Goal: Task Accomplishment & Management: Manage account settings

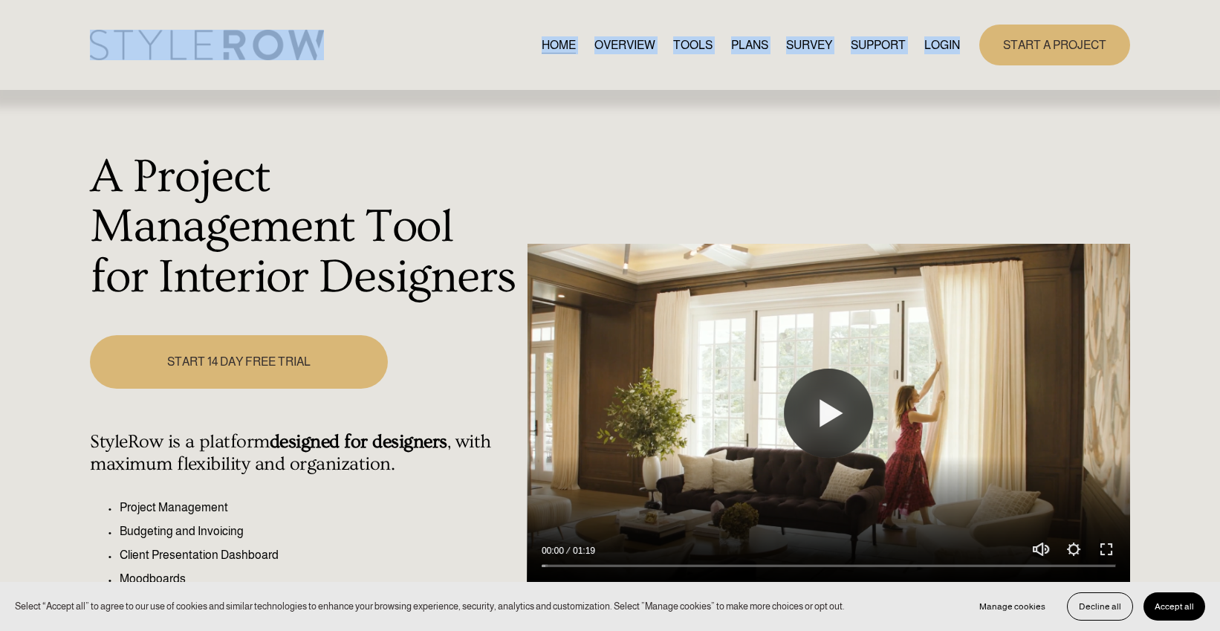
drag, startPoint x: 681, startPoint y: 71, endPoint x: 715, endPoint y: 64, distance: 34.8
click at [718, 68] on div "Skip to Content HOME OVERVIEW TOOLS PLANS" at bounding box center [610, 45] width 1220 height 90
click at [938, 44] on link "LOGIN" at bounding box center [942, 45] width 36 height 20
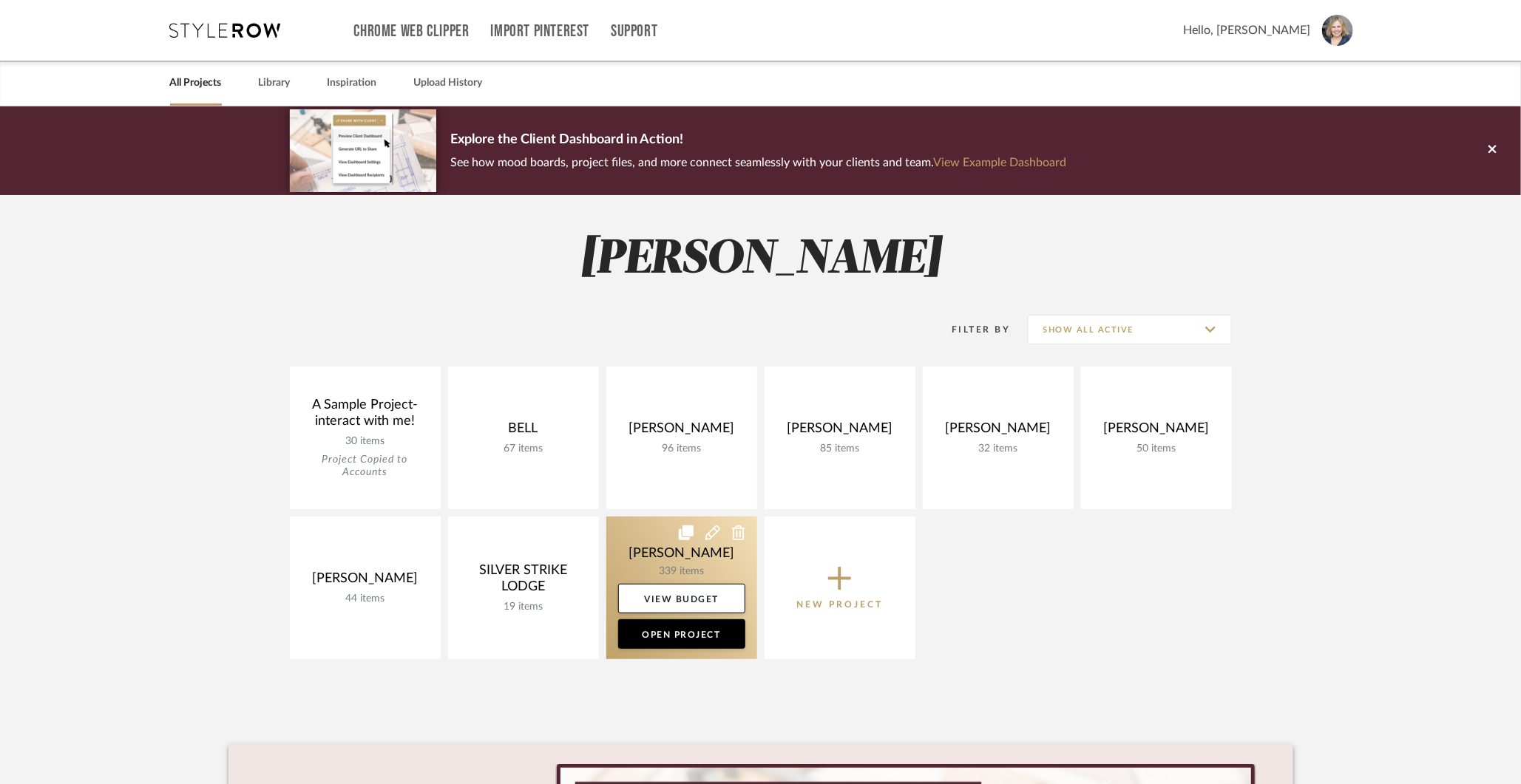
click at [659, 555] on link at bounding box center [682, 587] width 151 height 142
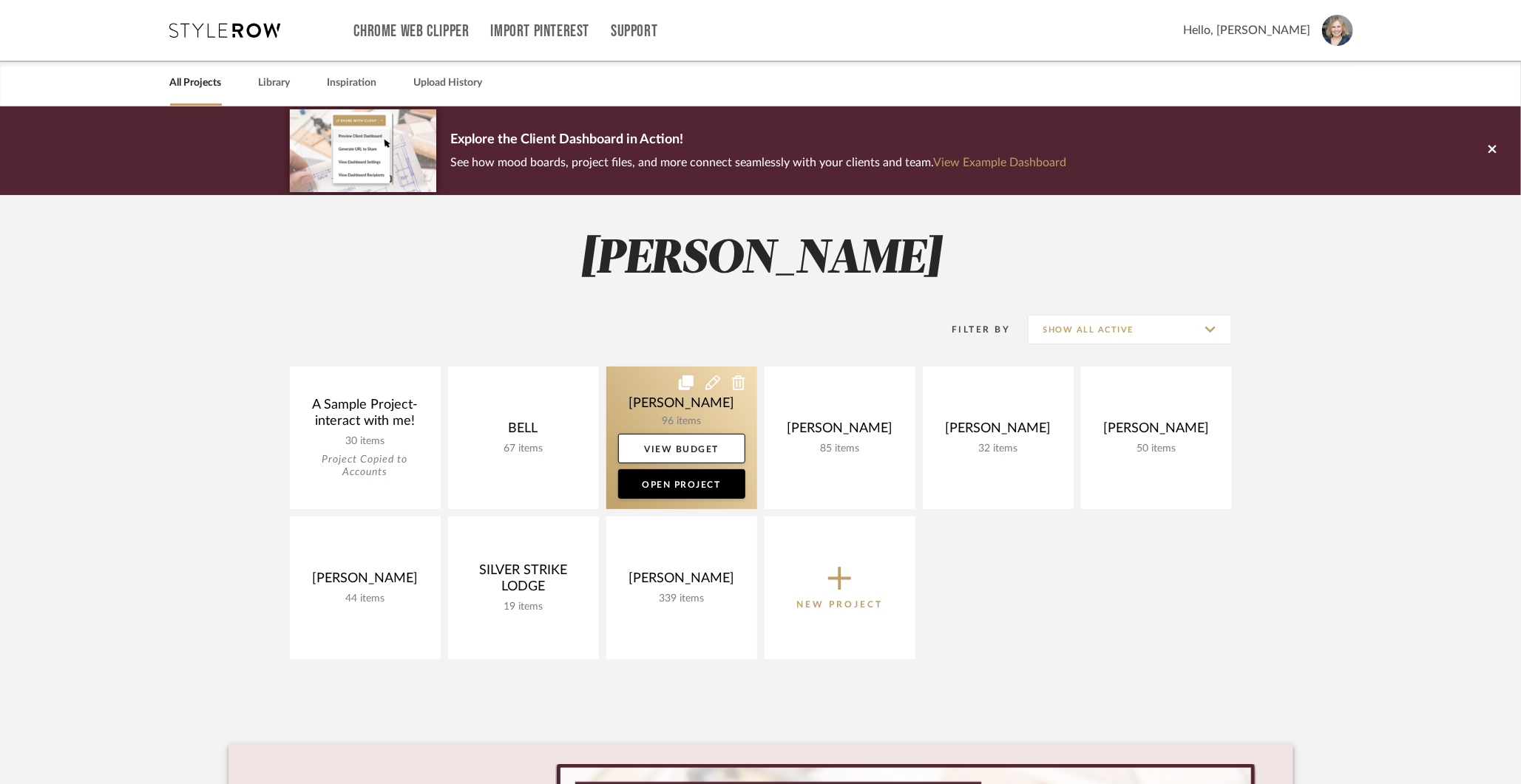
click at [663, 417] on link at bounding box center [682, 438] width 151 height 142
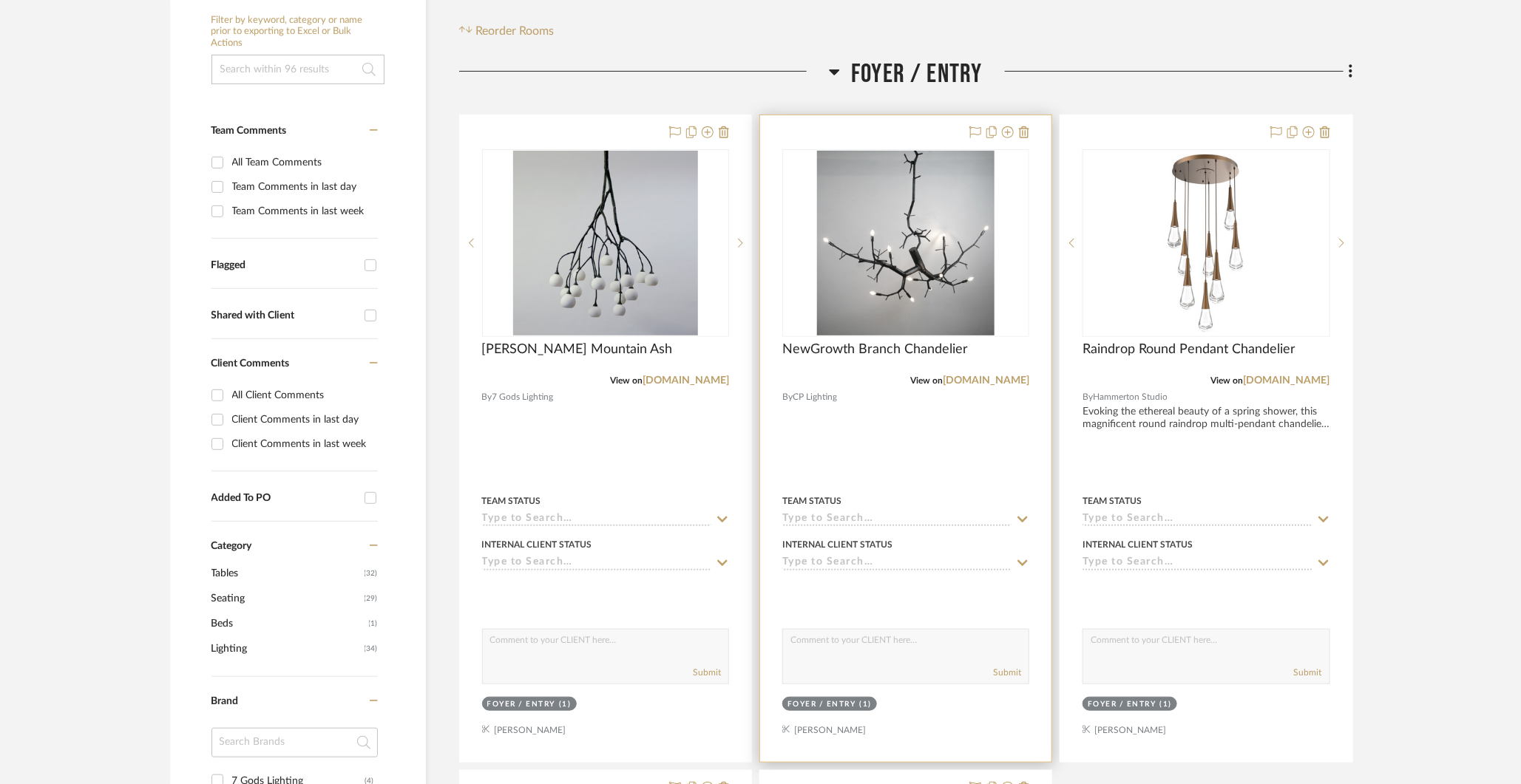
scroll to position [290, 0]
click at [1022, 125] on icon at bounding box center [1024, 131] width 10 height 12
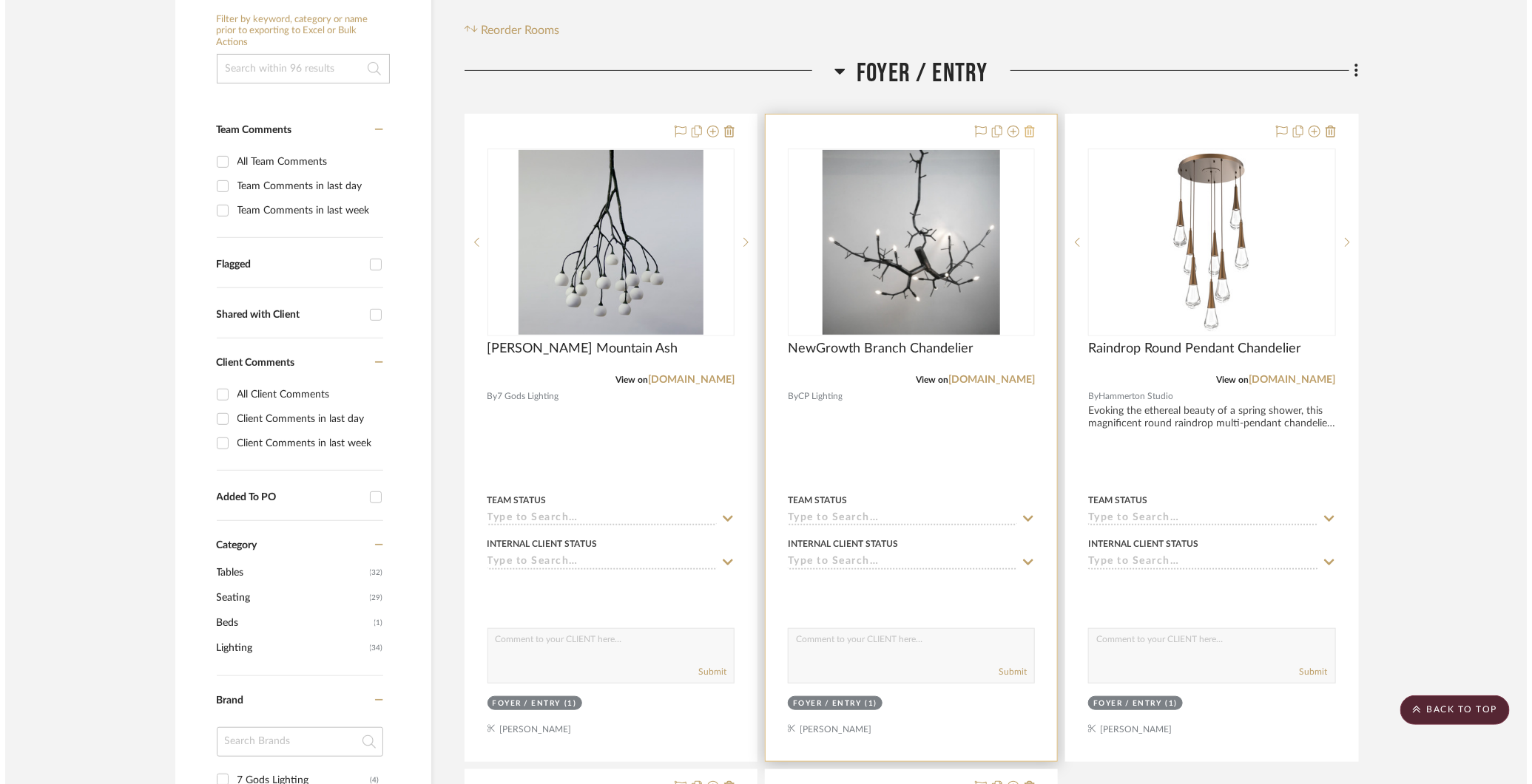
scroll to position [0, 0]
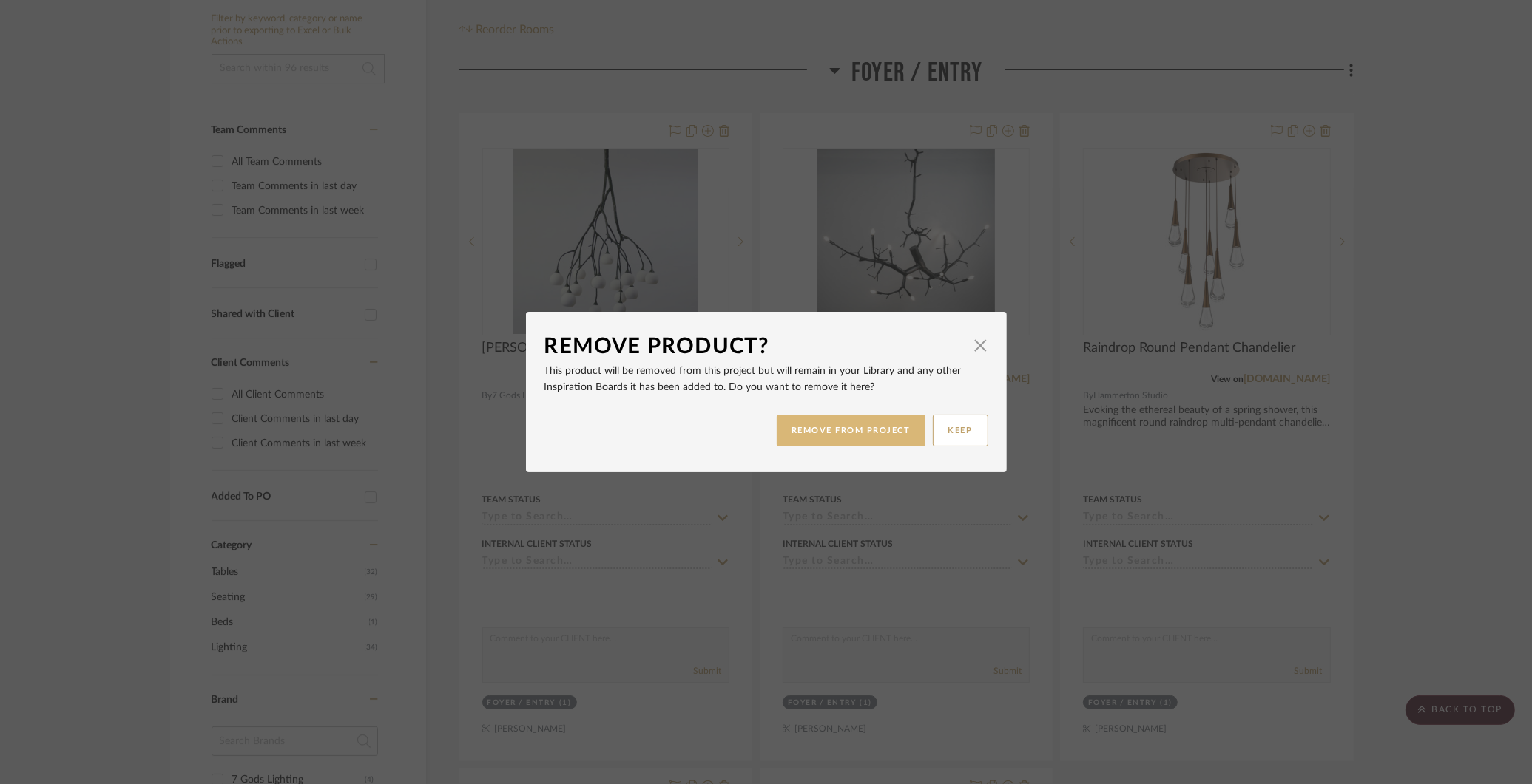
click at [888, 425] on button "REMOVE FROM PROJECT" at bounding box center [850, 431] width 148 height 32
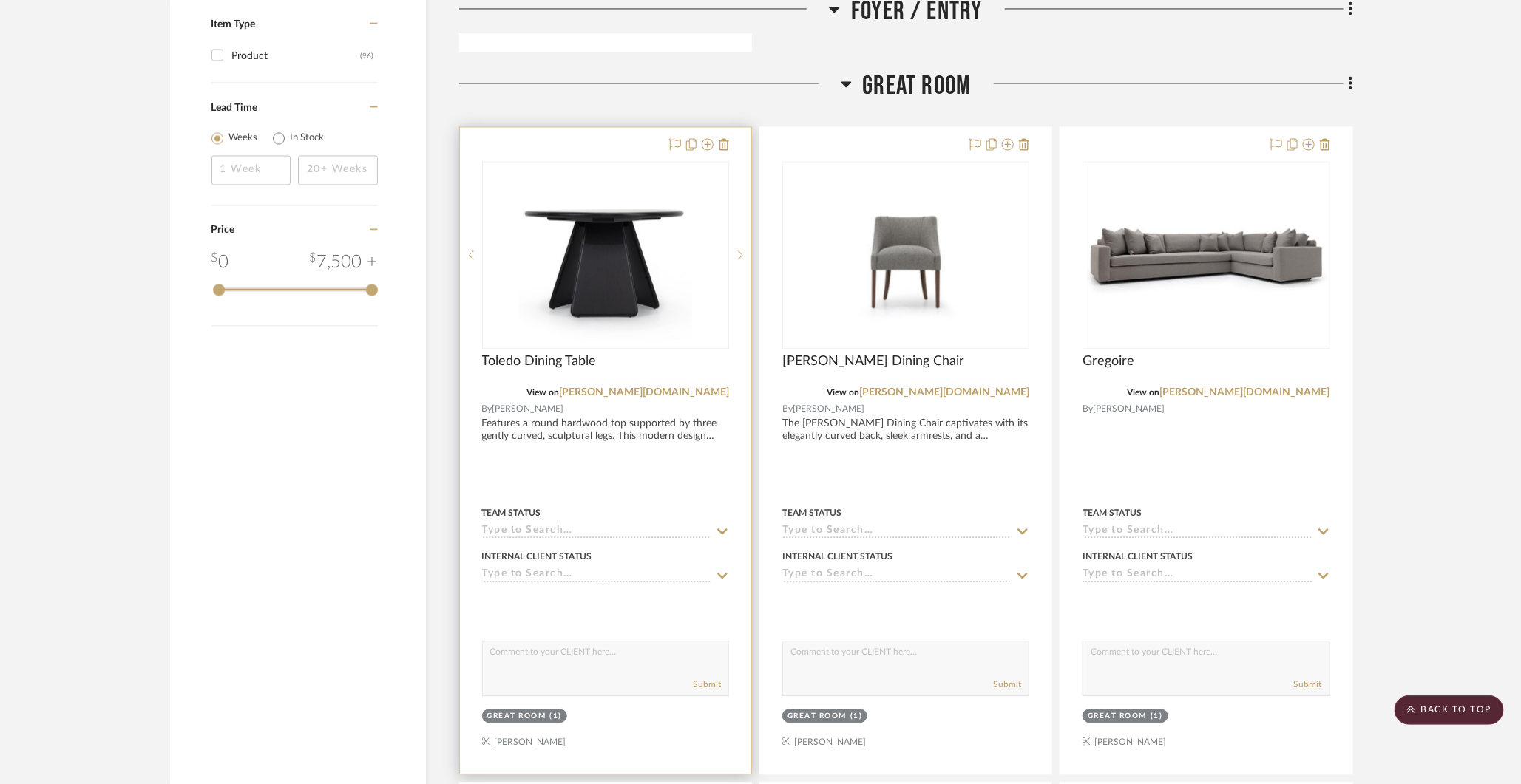
scroll to position [1658, 0]
click at [723, 141] on icon at bounding box center [724, 142] width 10 height 12
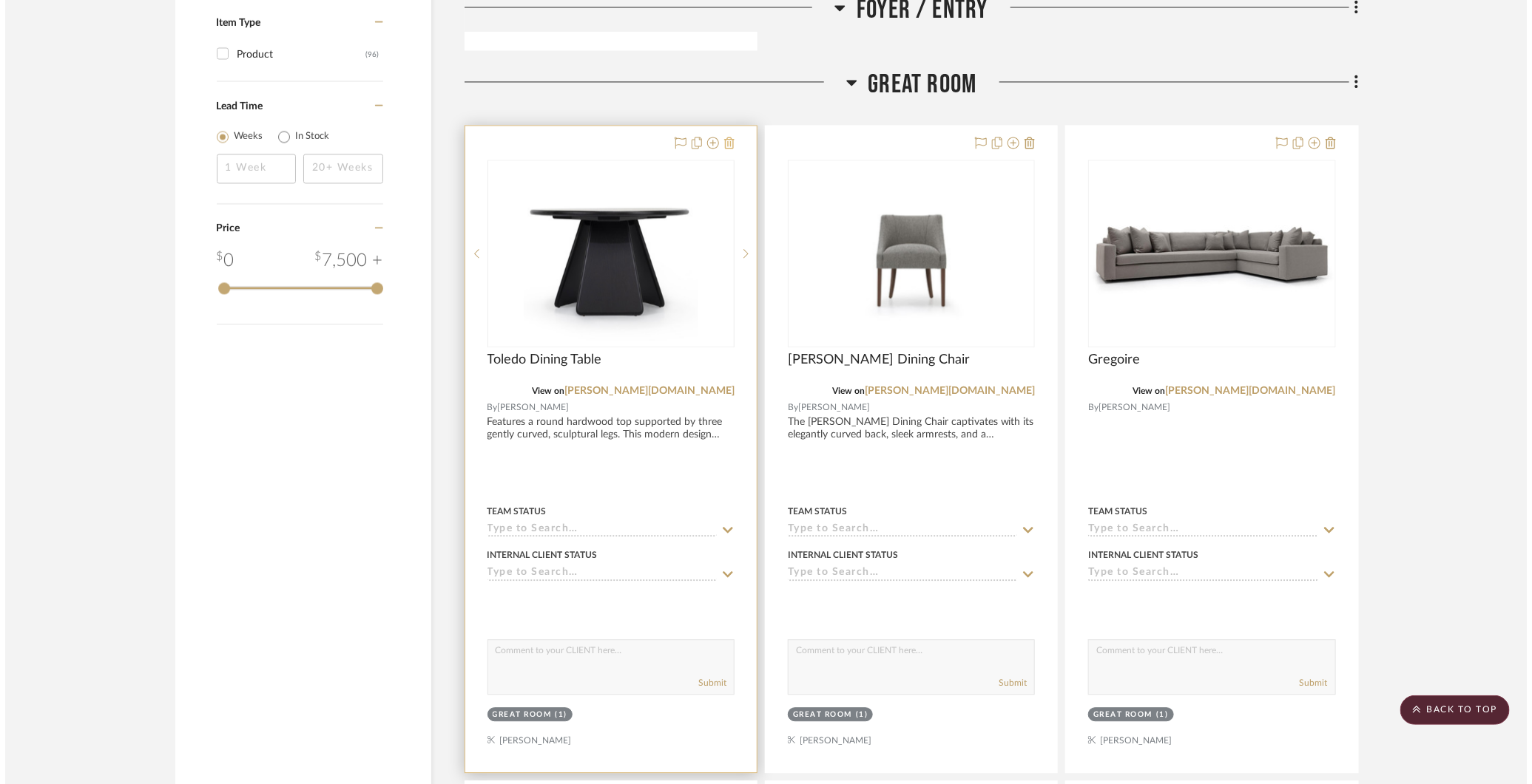
scroll to position [0, 0]
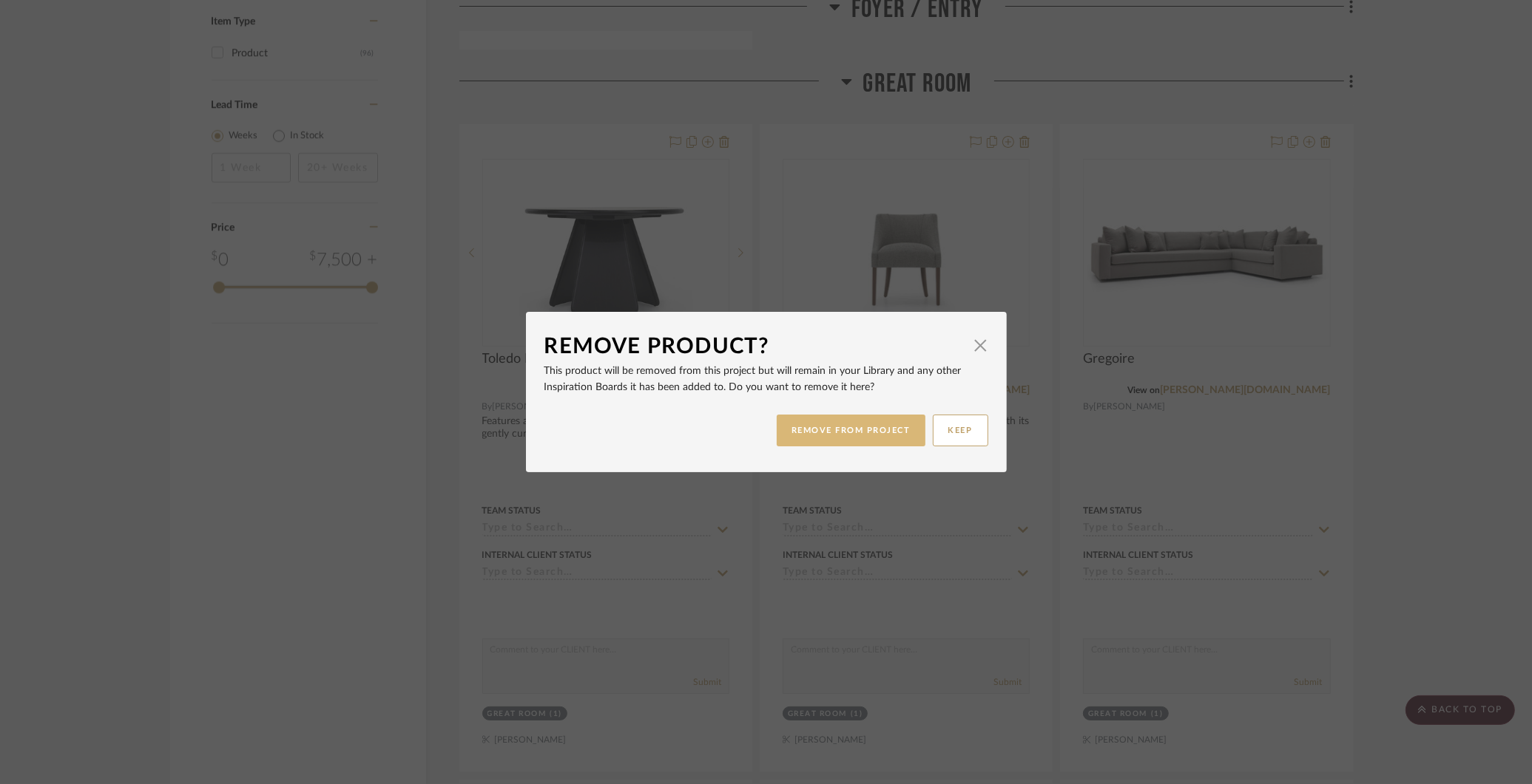
click at [818, 422] on button "REMOVE FROM PROJECT" at bounding box center [850, 431] width 148 height 32
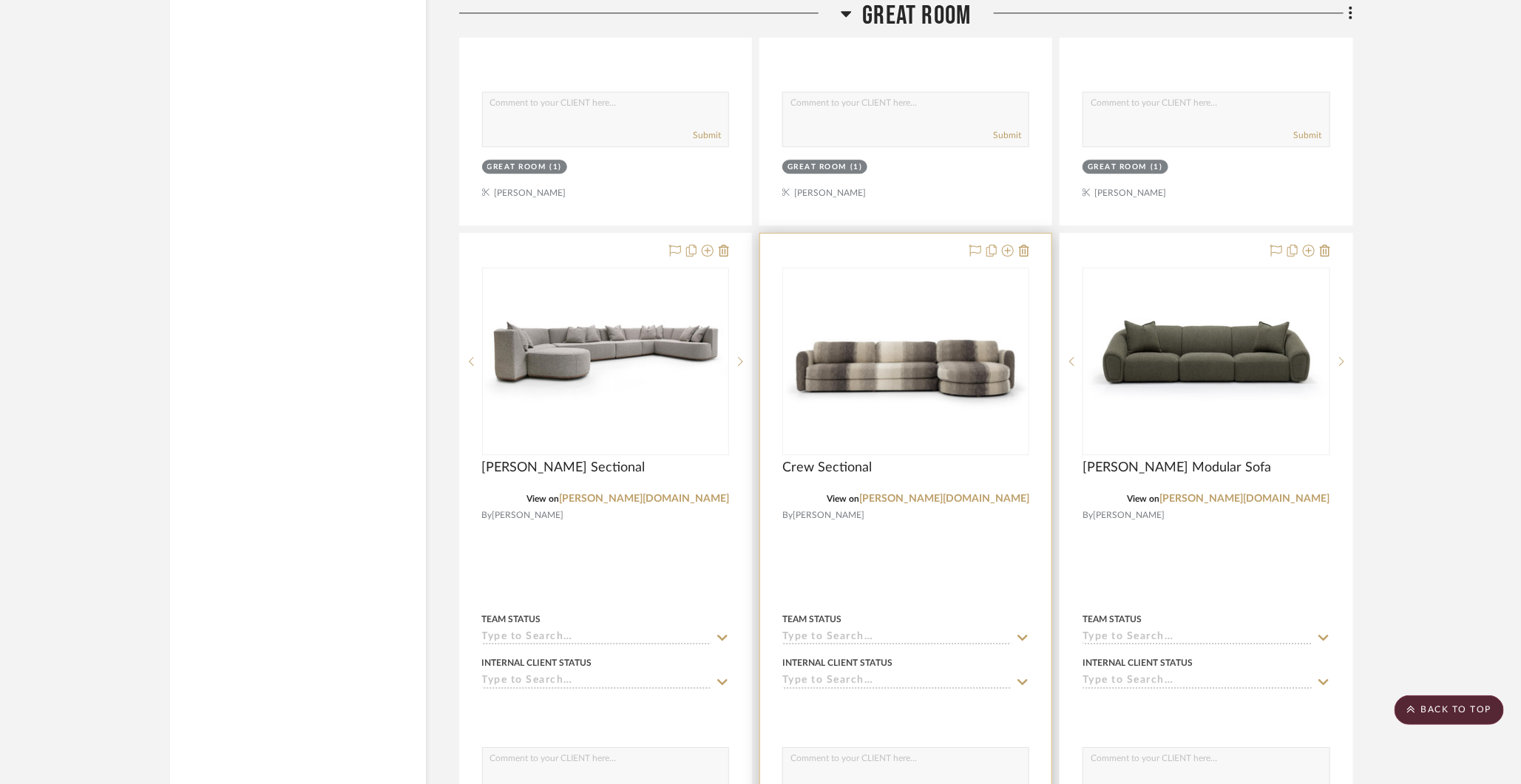
scroll to position [2299, 0]
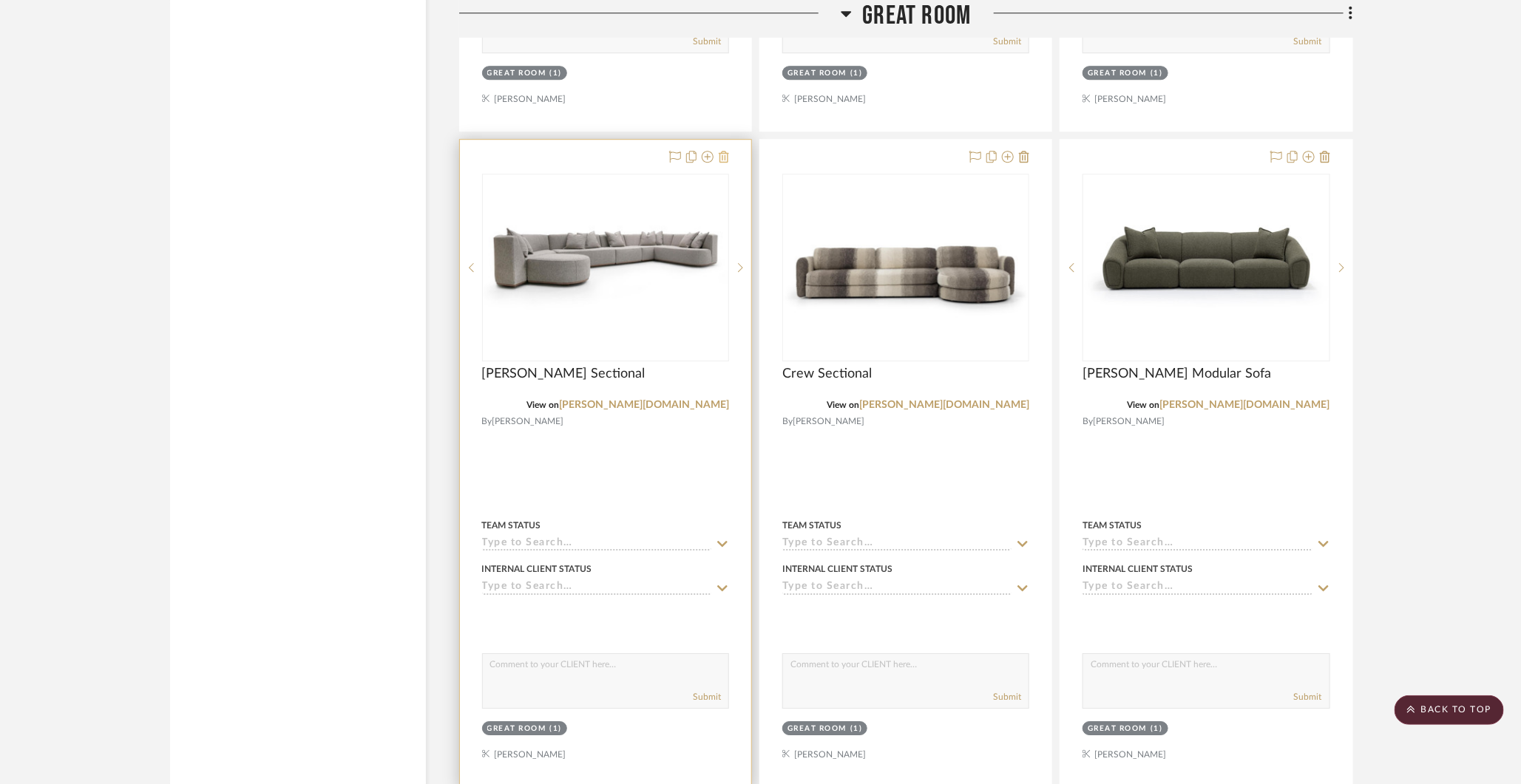
click at [729, 151] on icon at bounding box center [724, 157] width 10 height 12
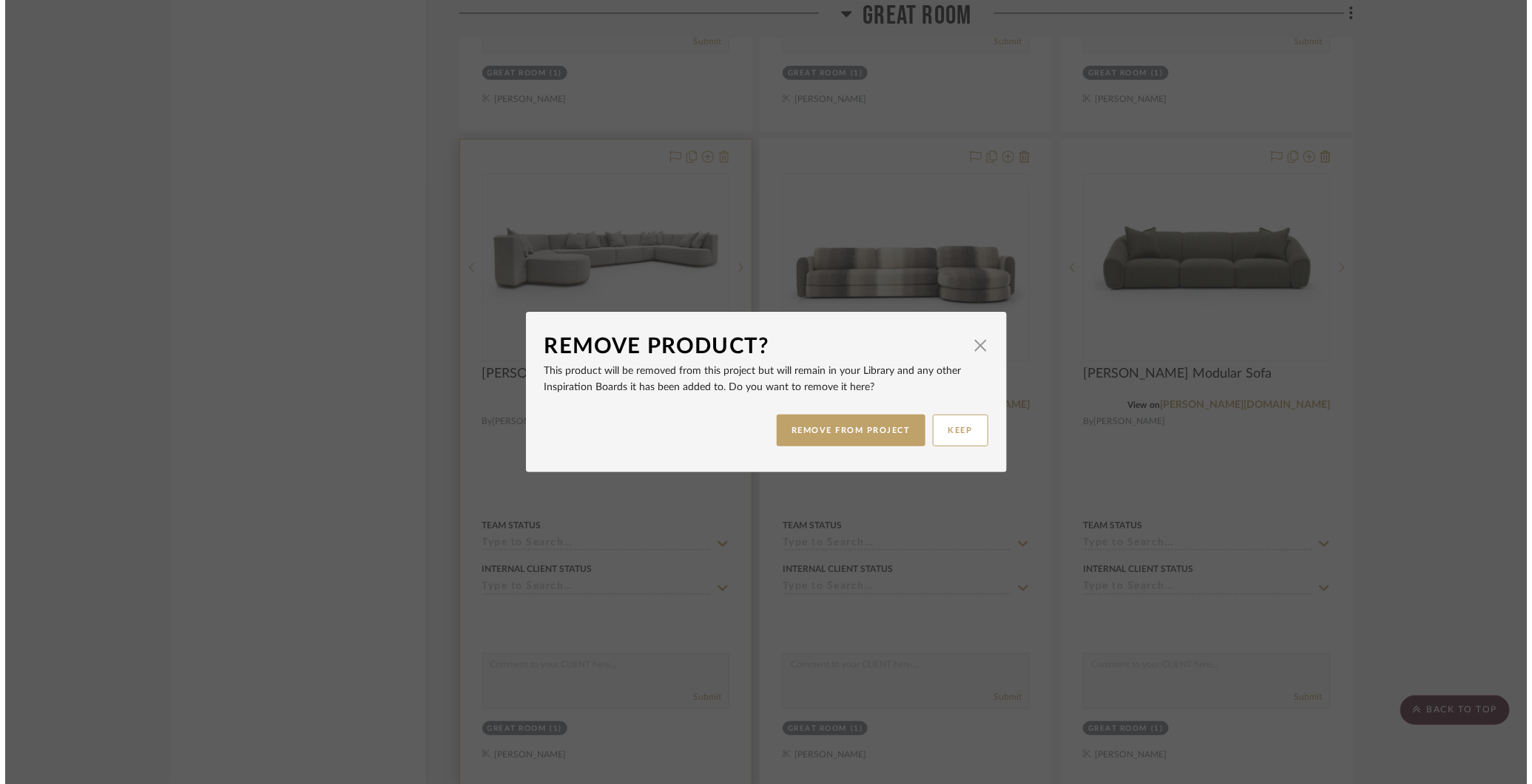
scroll to position [0, 0]
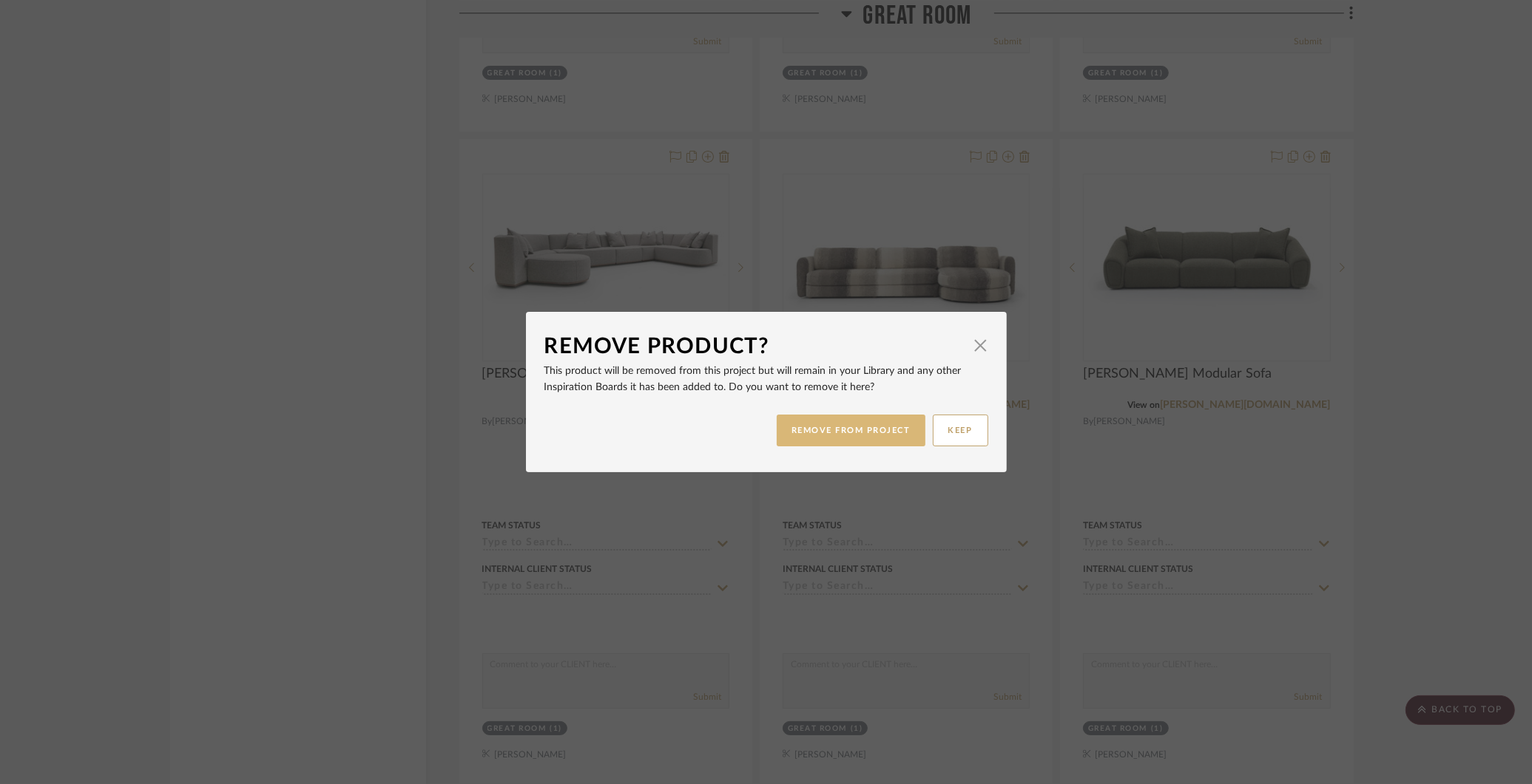
click at [827, 424] on button "REMOVE FROM PROJECT" at bounding box center [850, 431] width 148 height 32
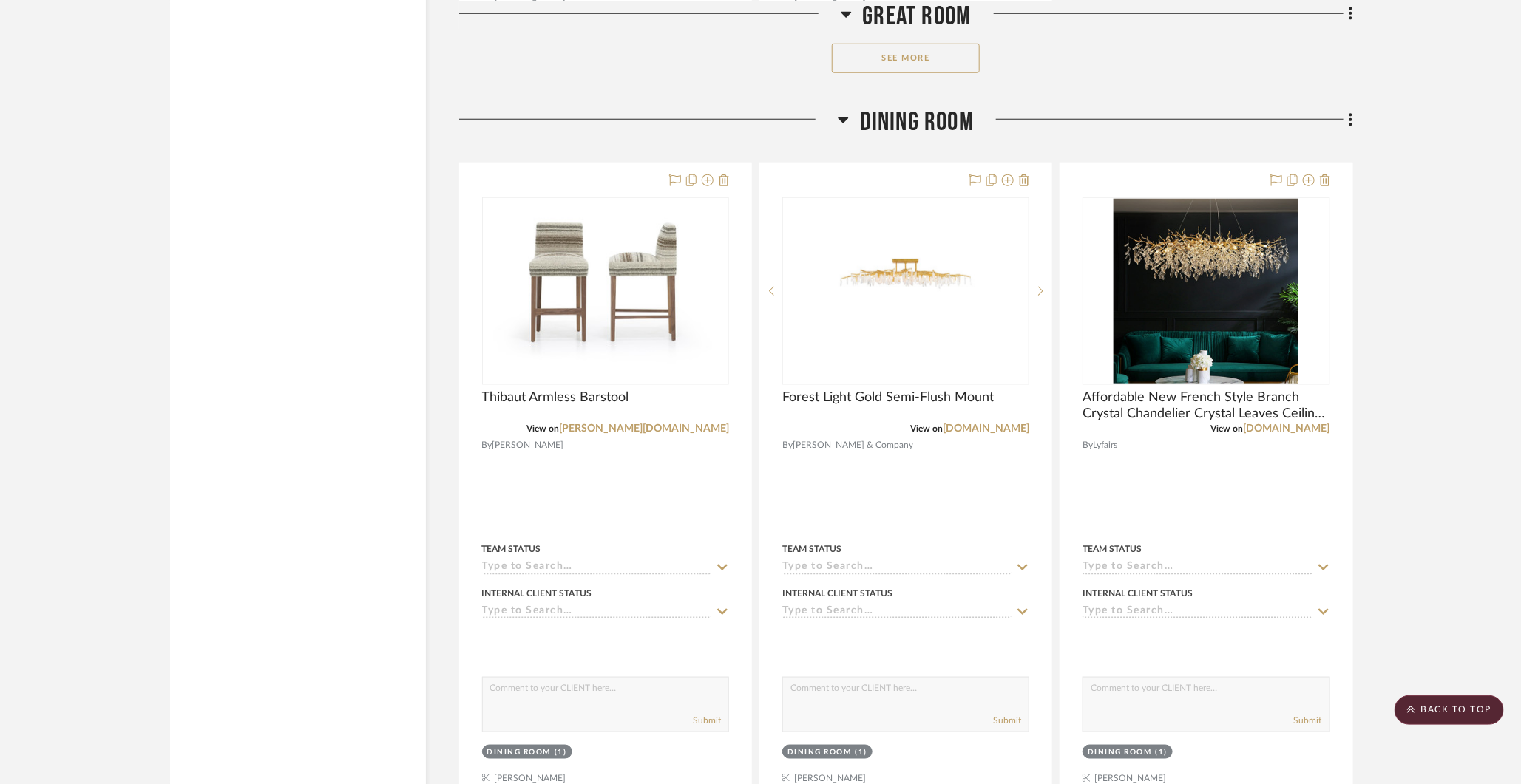
scroll to position [3714, 0]
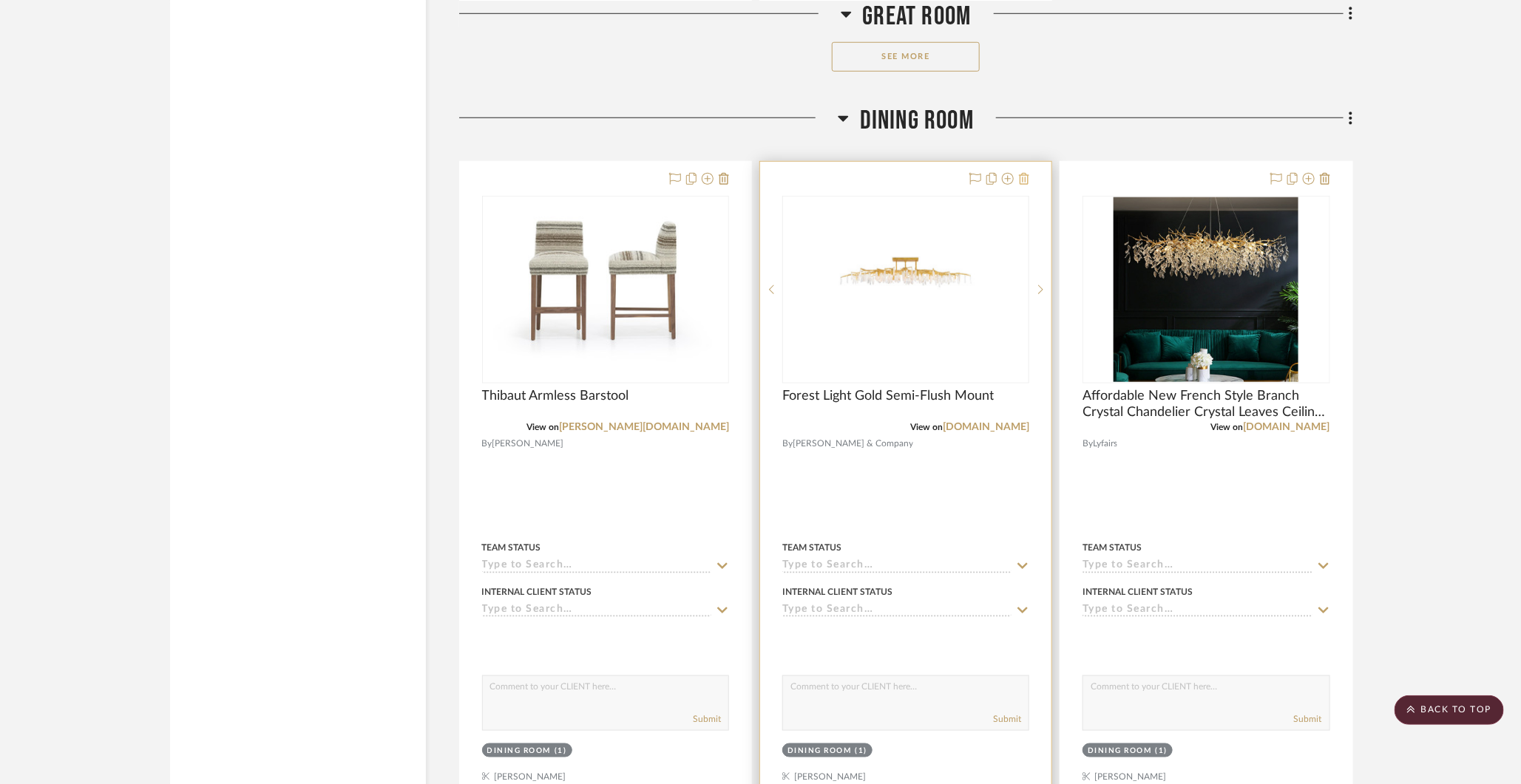
click at [1023, 173] on icon at bounding box center [1024, 179] width 10 height 12
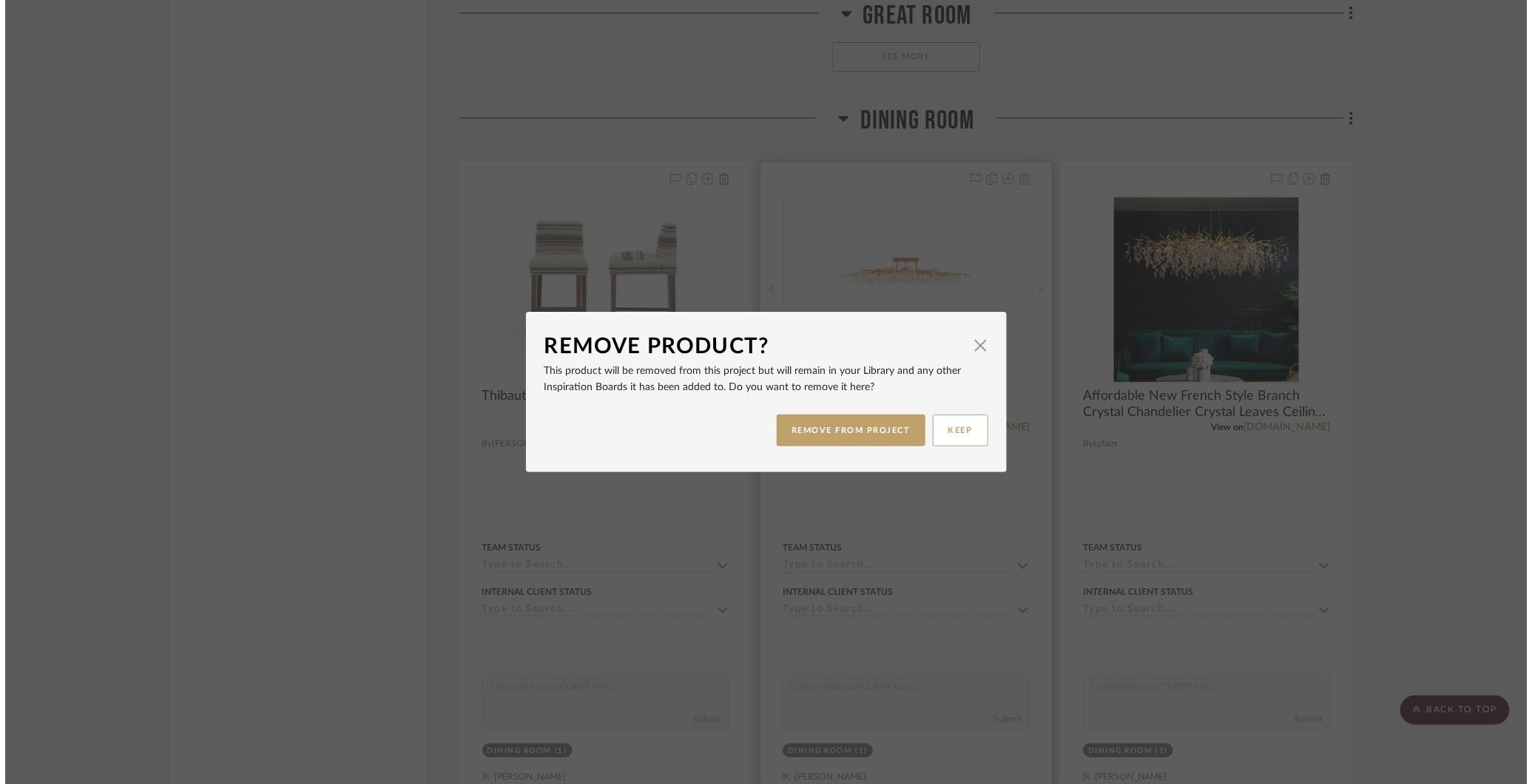
scroll to position [0, 0]
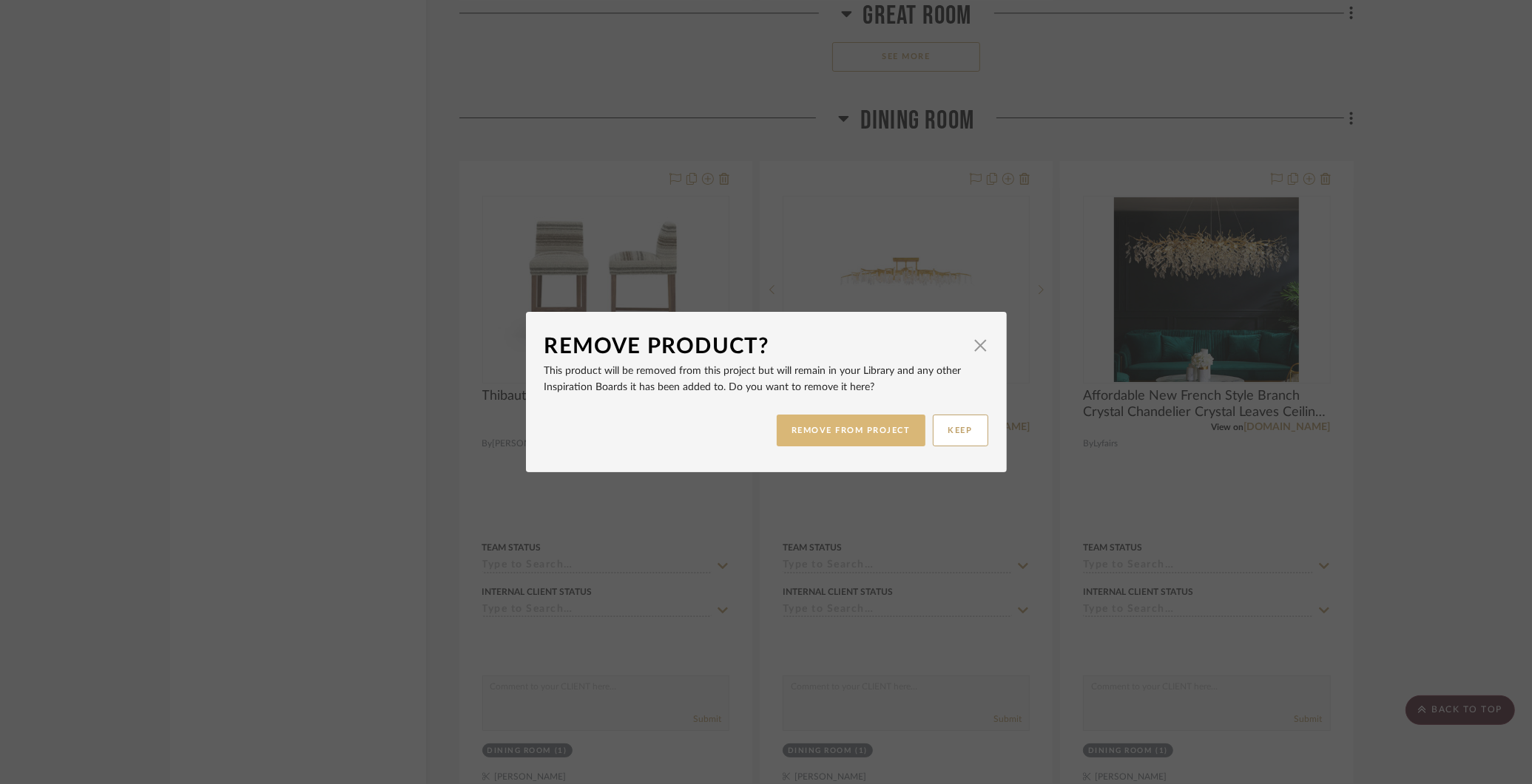
click at [856, 424] on button "REMOVE FROM PROJECT" at bounding box center [850, 431] width 148 height 32
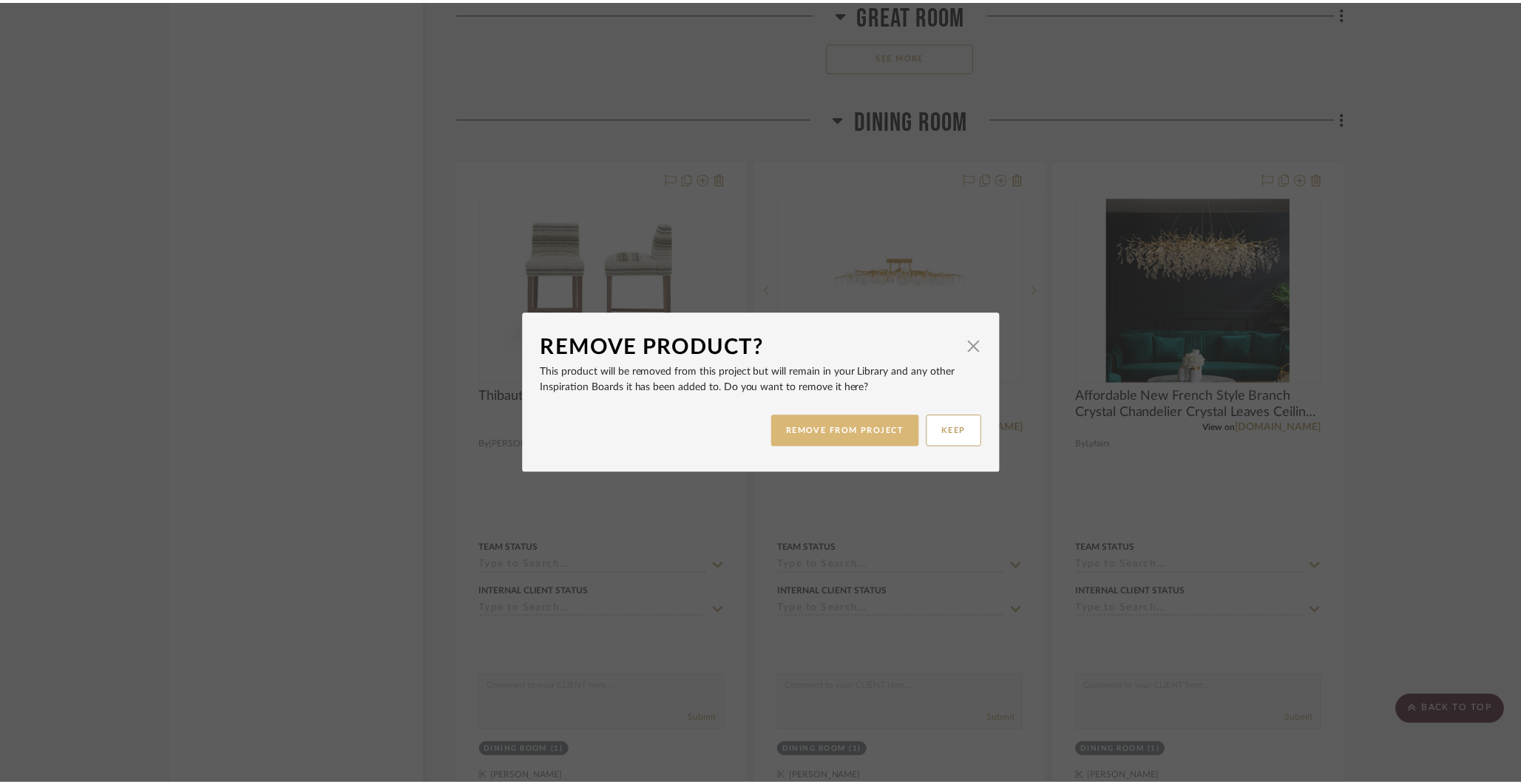
scroll to position [3714, 0]
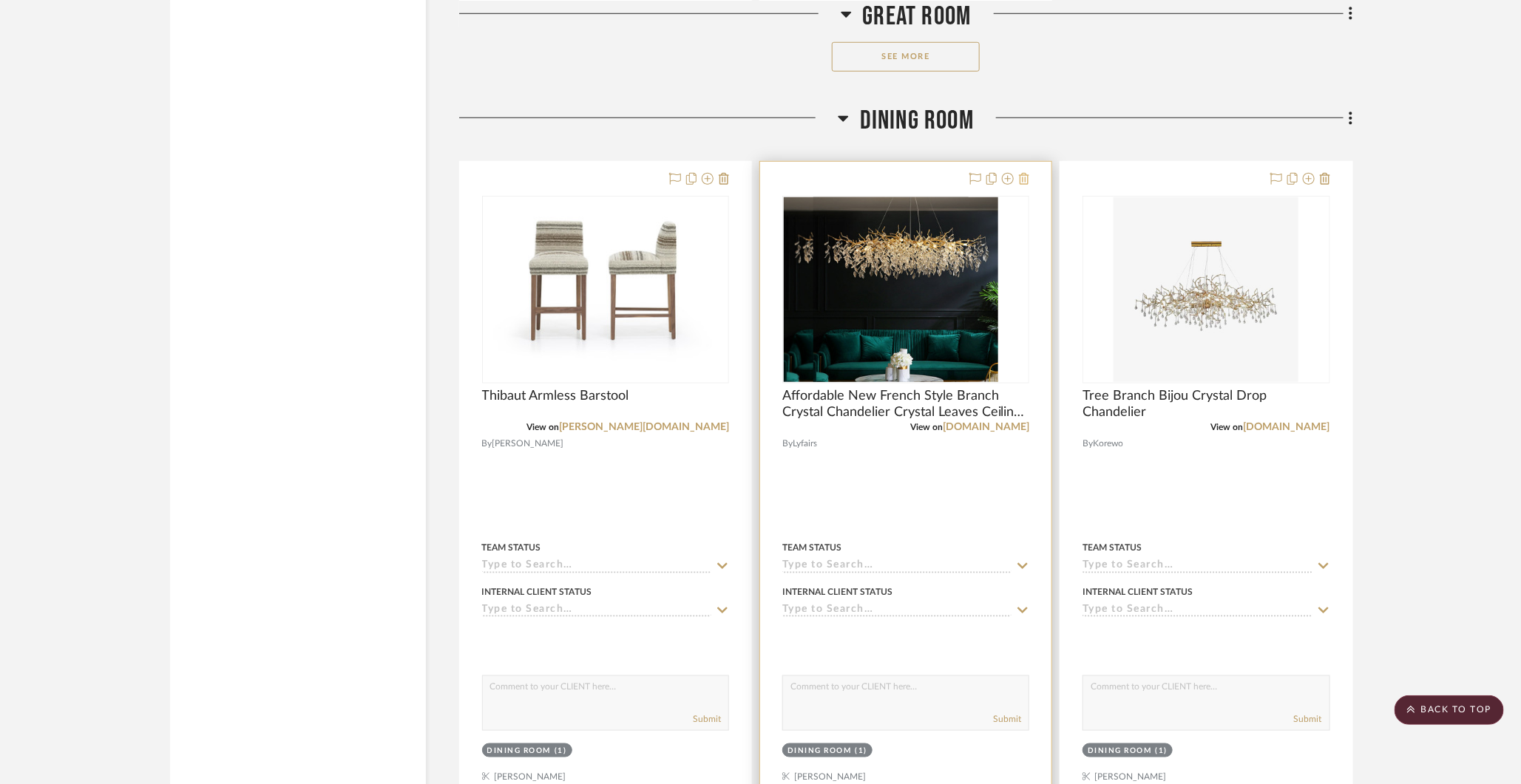
click at [1023, 173] on icon at bounding box center [1024, 179] width 10 height 12
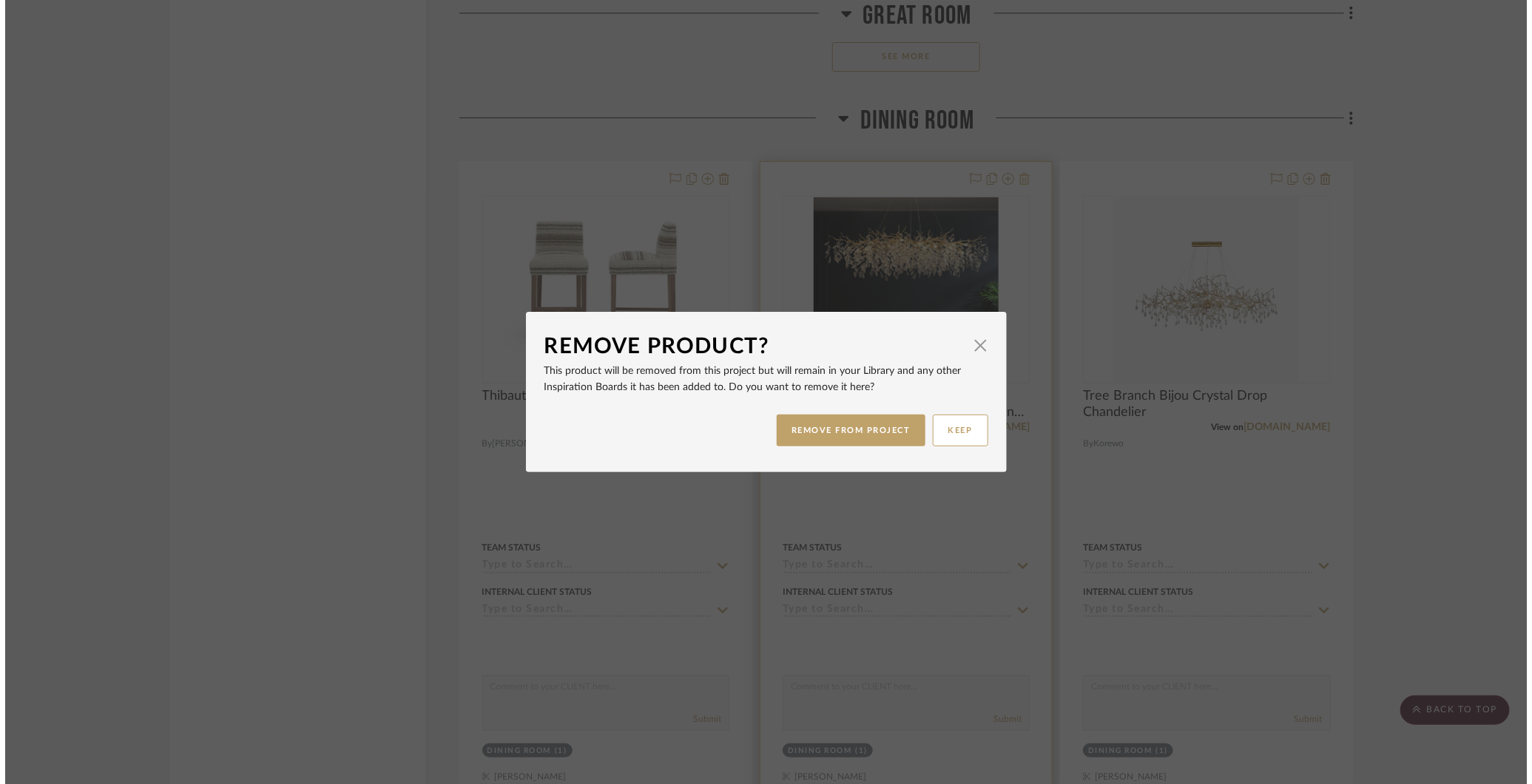
scroll to position [0, 0]
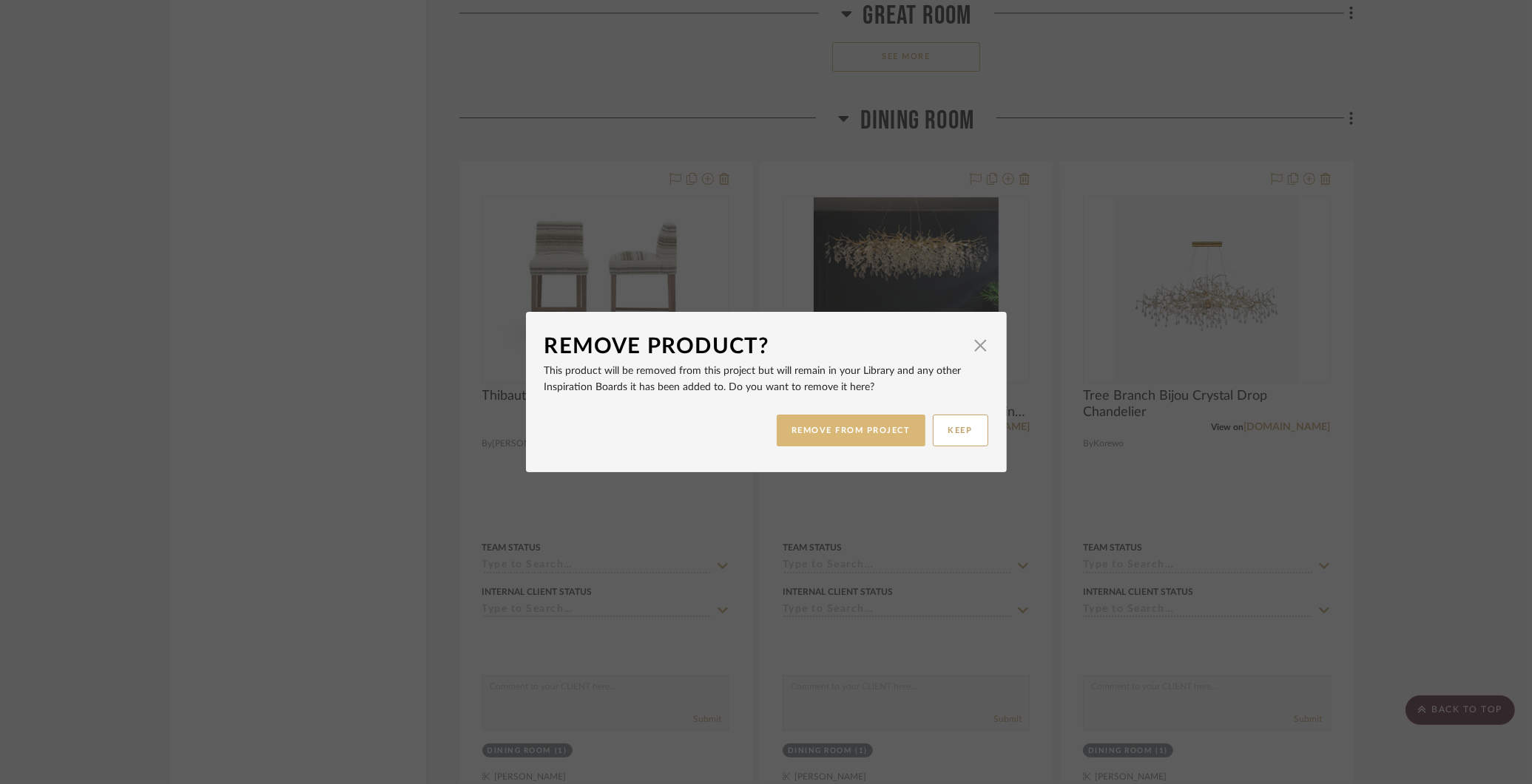
click at [876, 441] on button "REMOVE FROM PROJECT" at bounding box center [850, 431] width 148 height 32
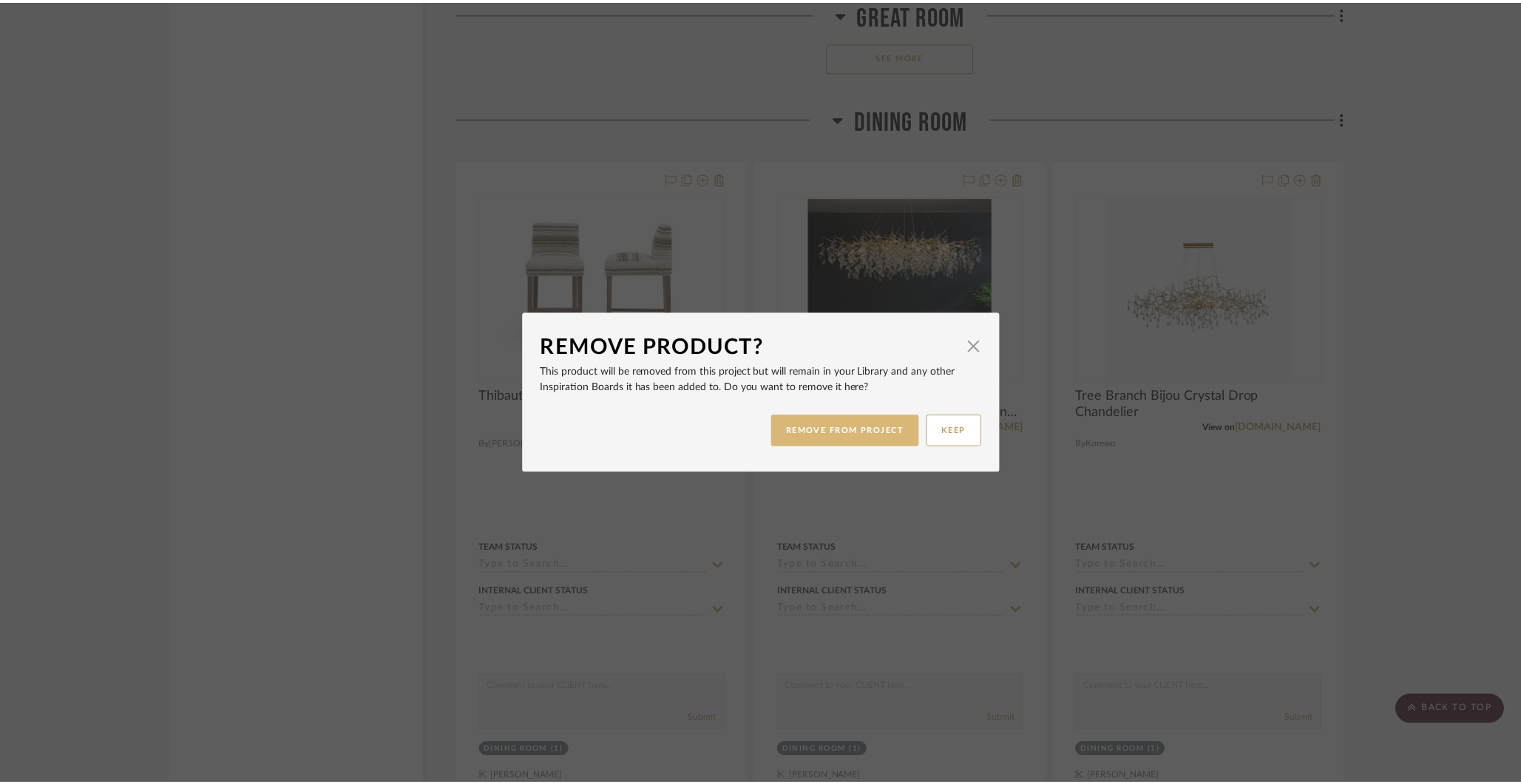
scroll to position [3714, 0]
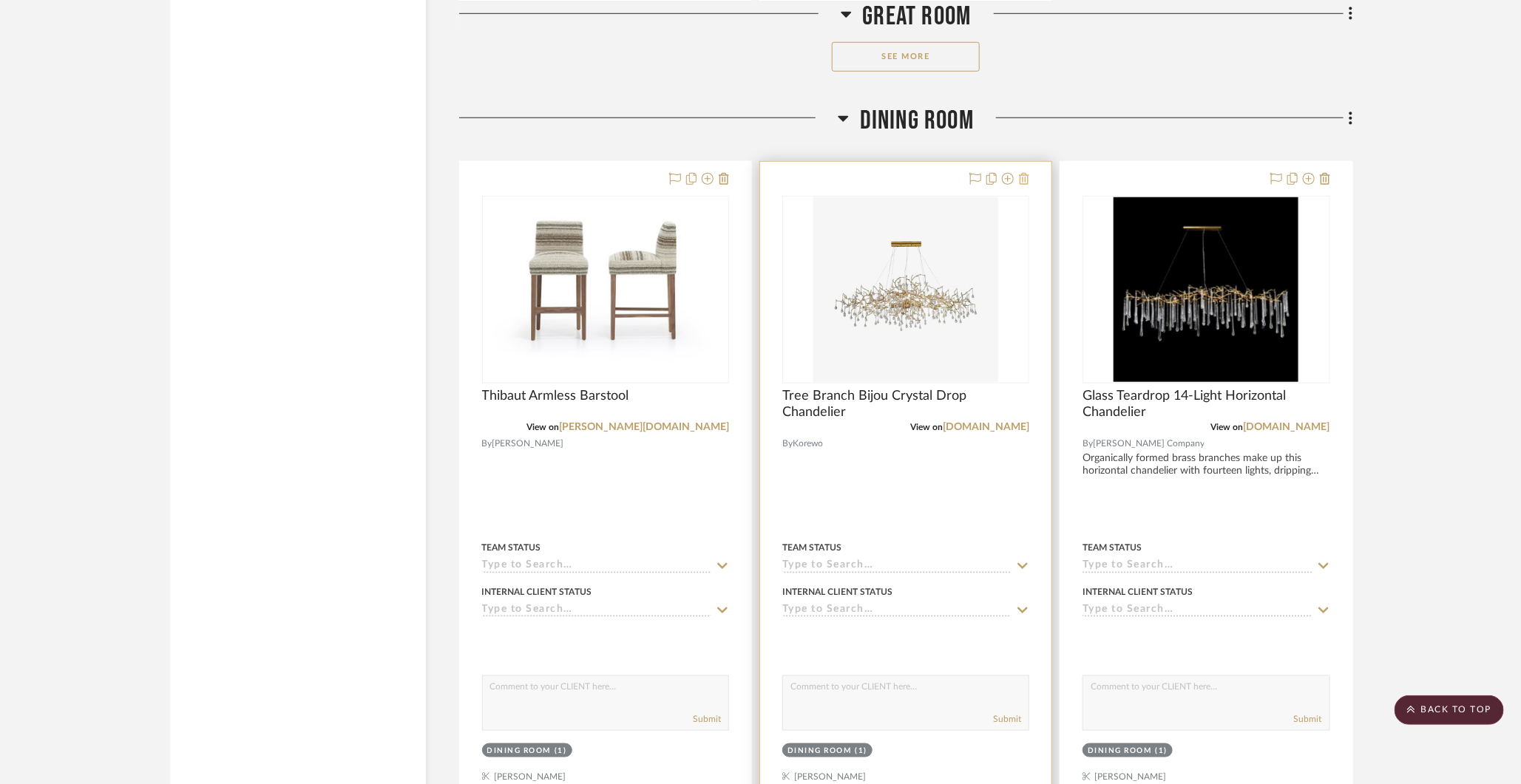
click at [1025, 173] on icon at bounding box center [1024, 179] width 10 height 12
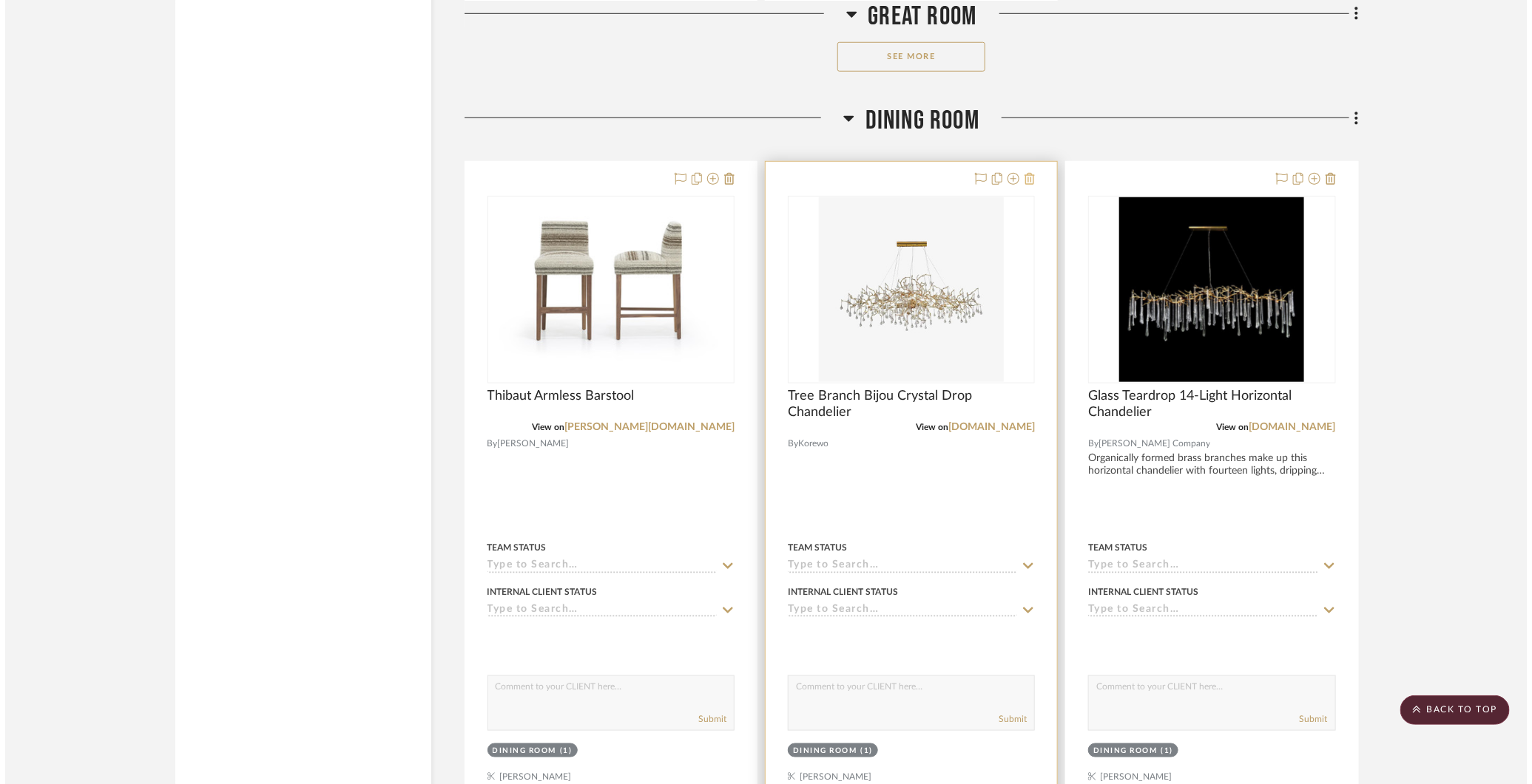
scroll to position [0, 0]
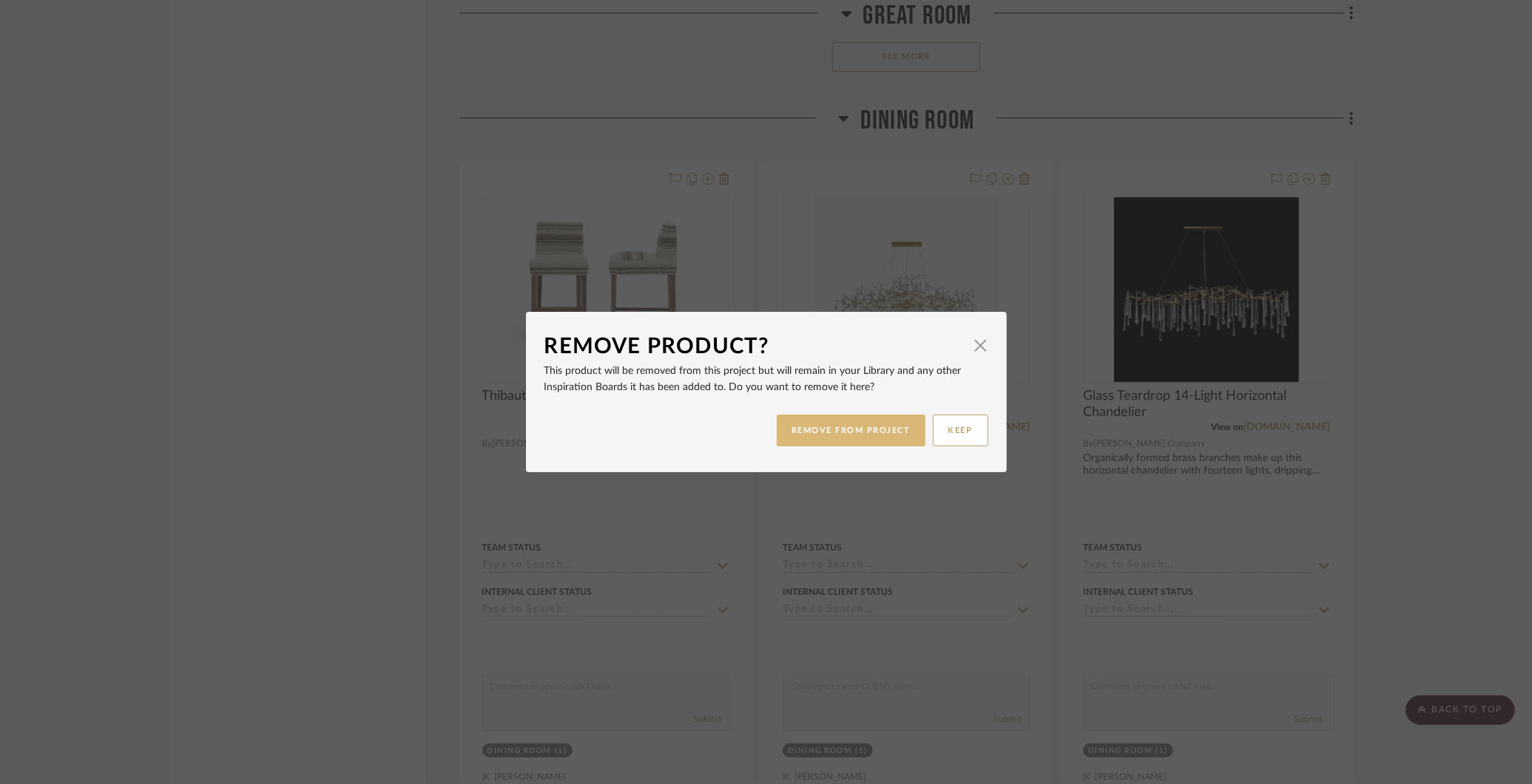
click at [862, 419] on button "REMOVE FROM PROJECT" at bounding box center [850, 431] width 148 height 32
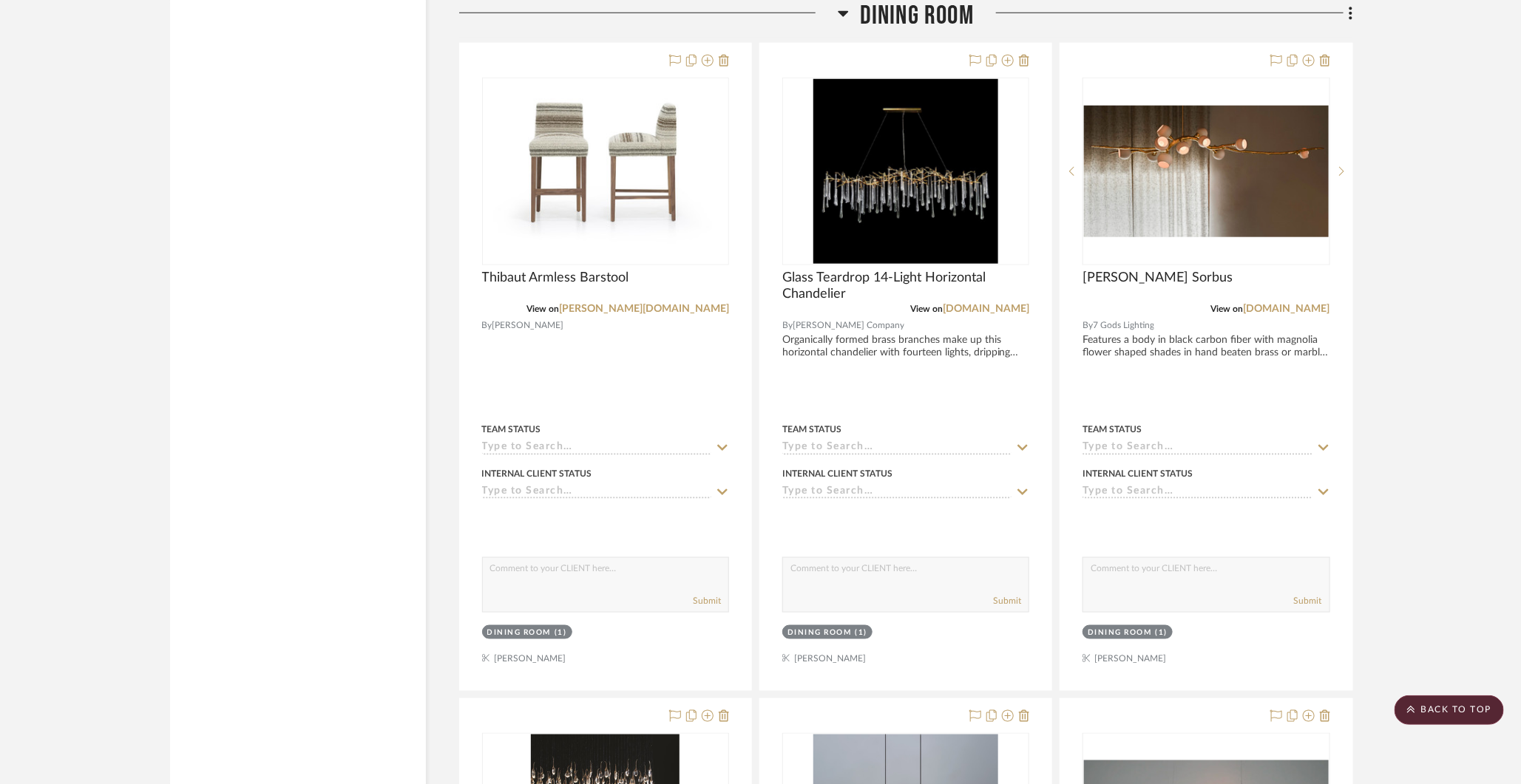
scroll to position [3826, 0]
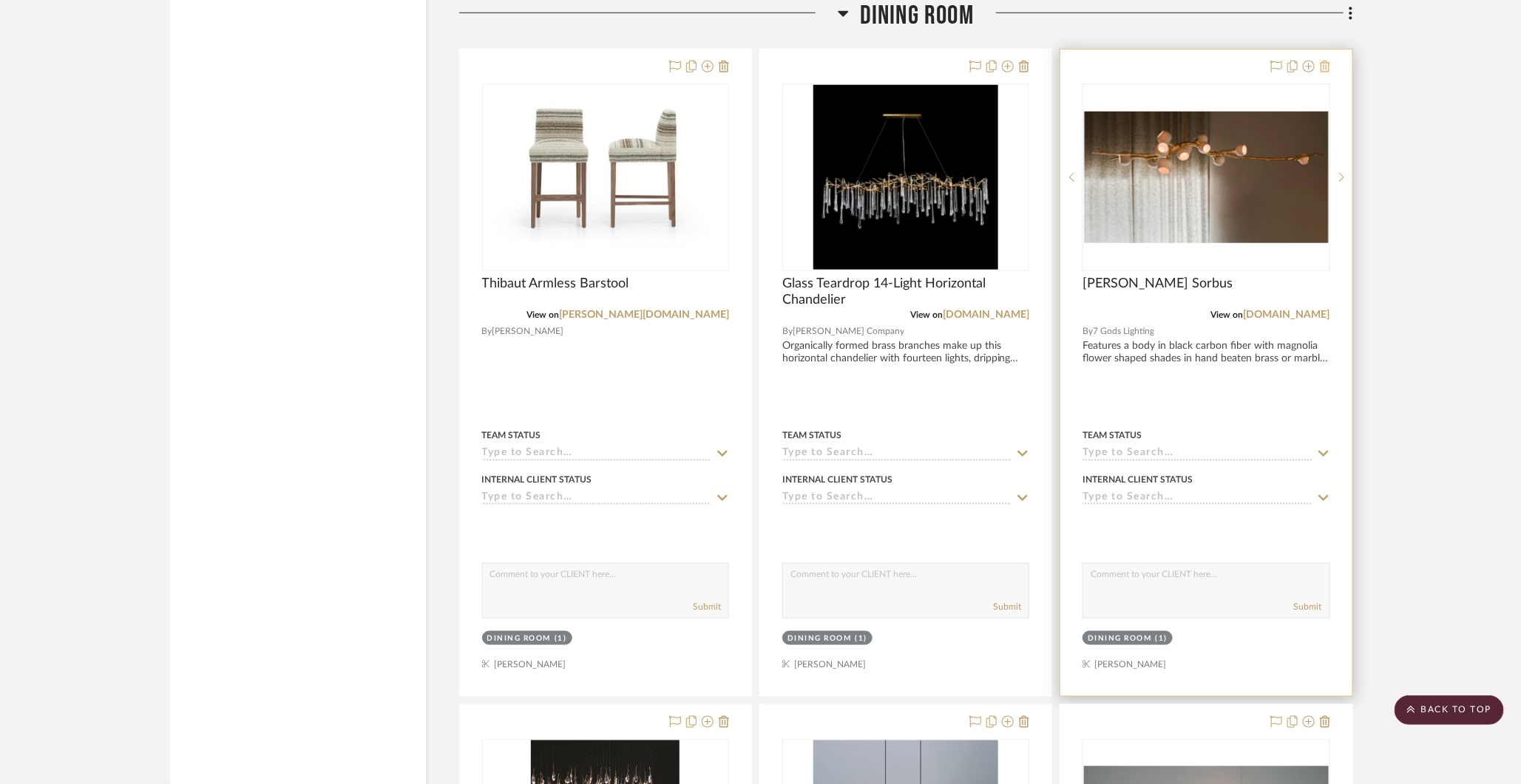
click at [1328, 61] on icon at bounding box center [1325, 67] width 10 height 12
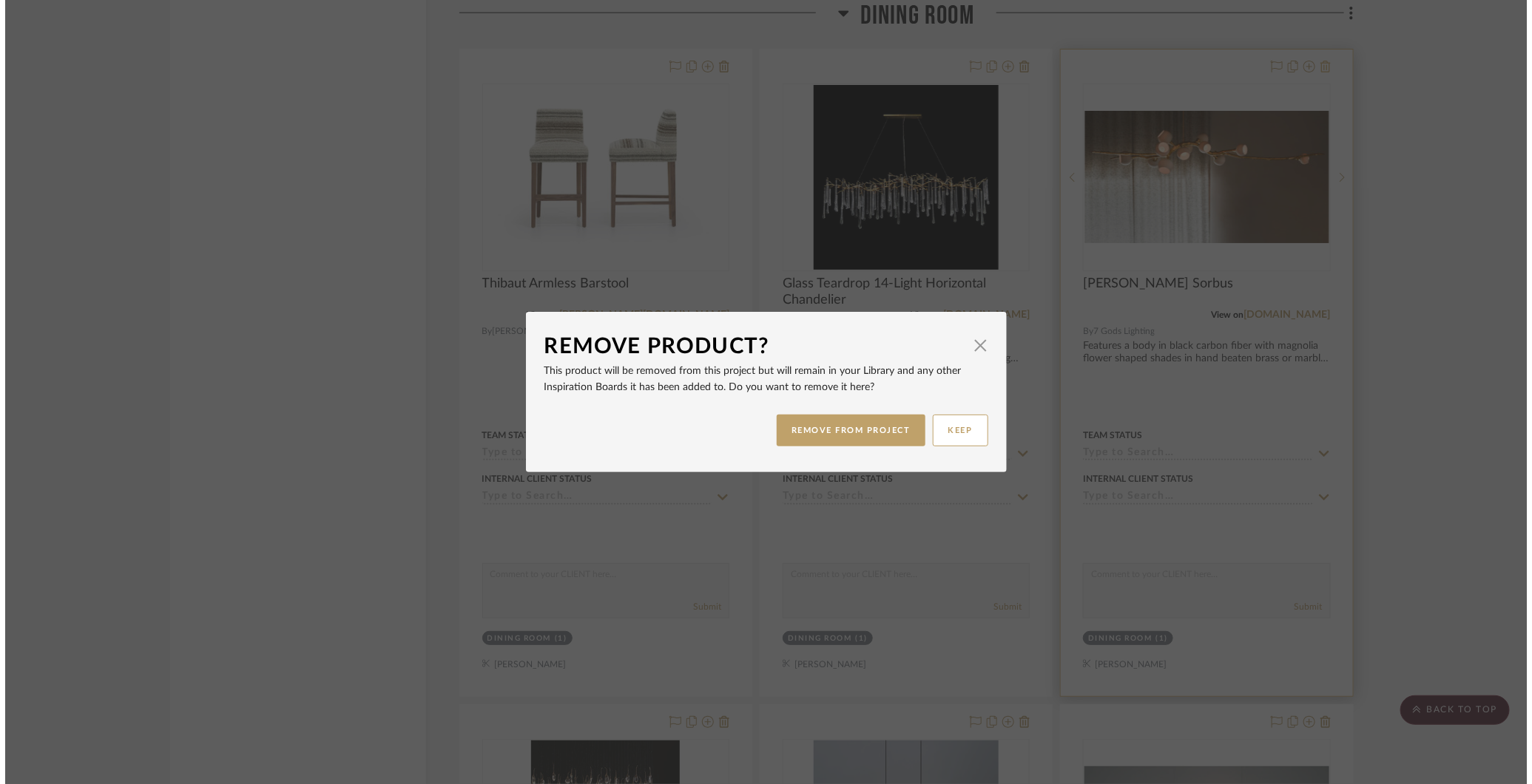
scroll to position [0, 0]
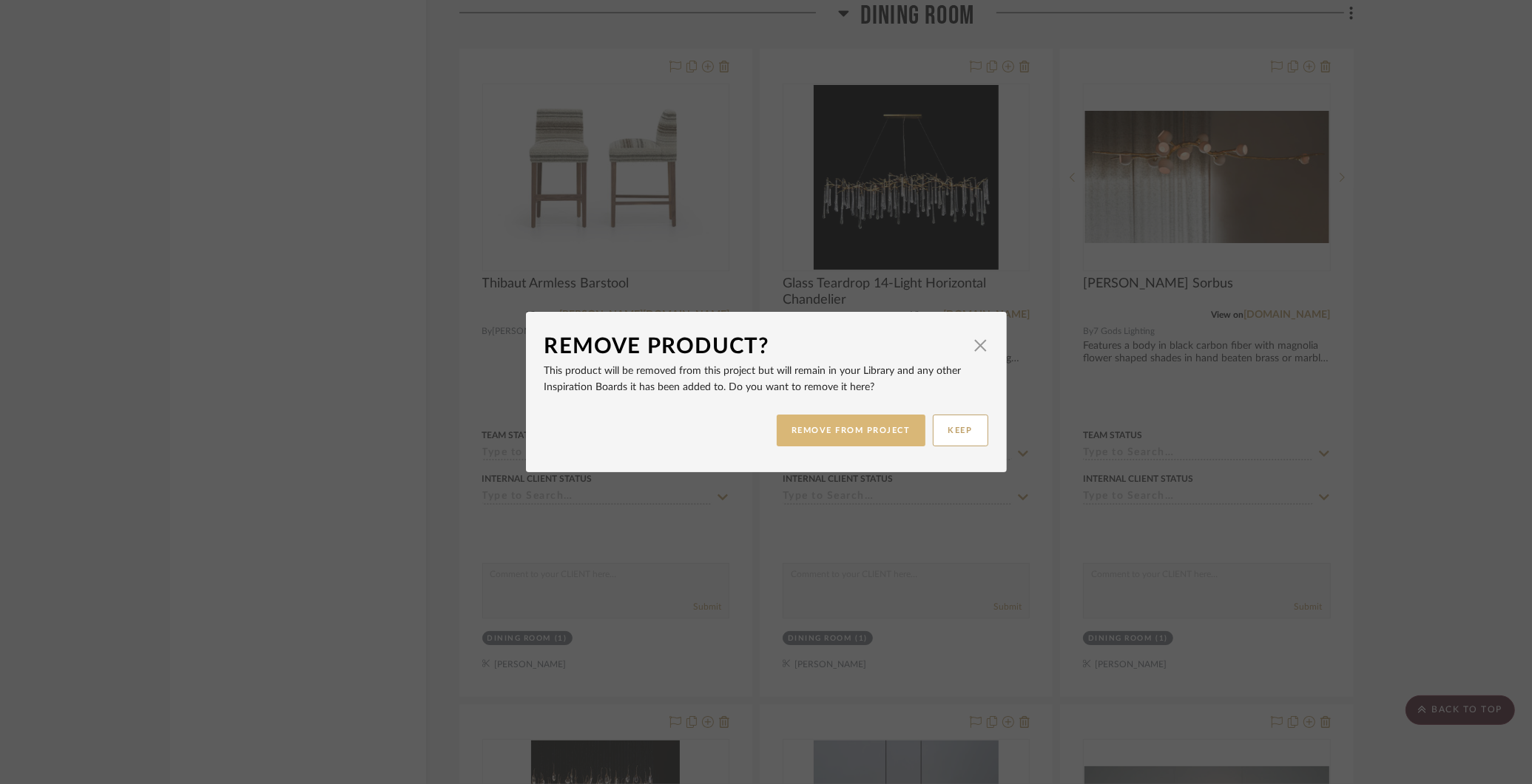
click at [870, 427] on button "REMOVE FROM PROJECT" at bounding box center [850, 431] width 148 height 32
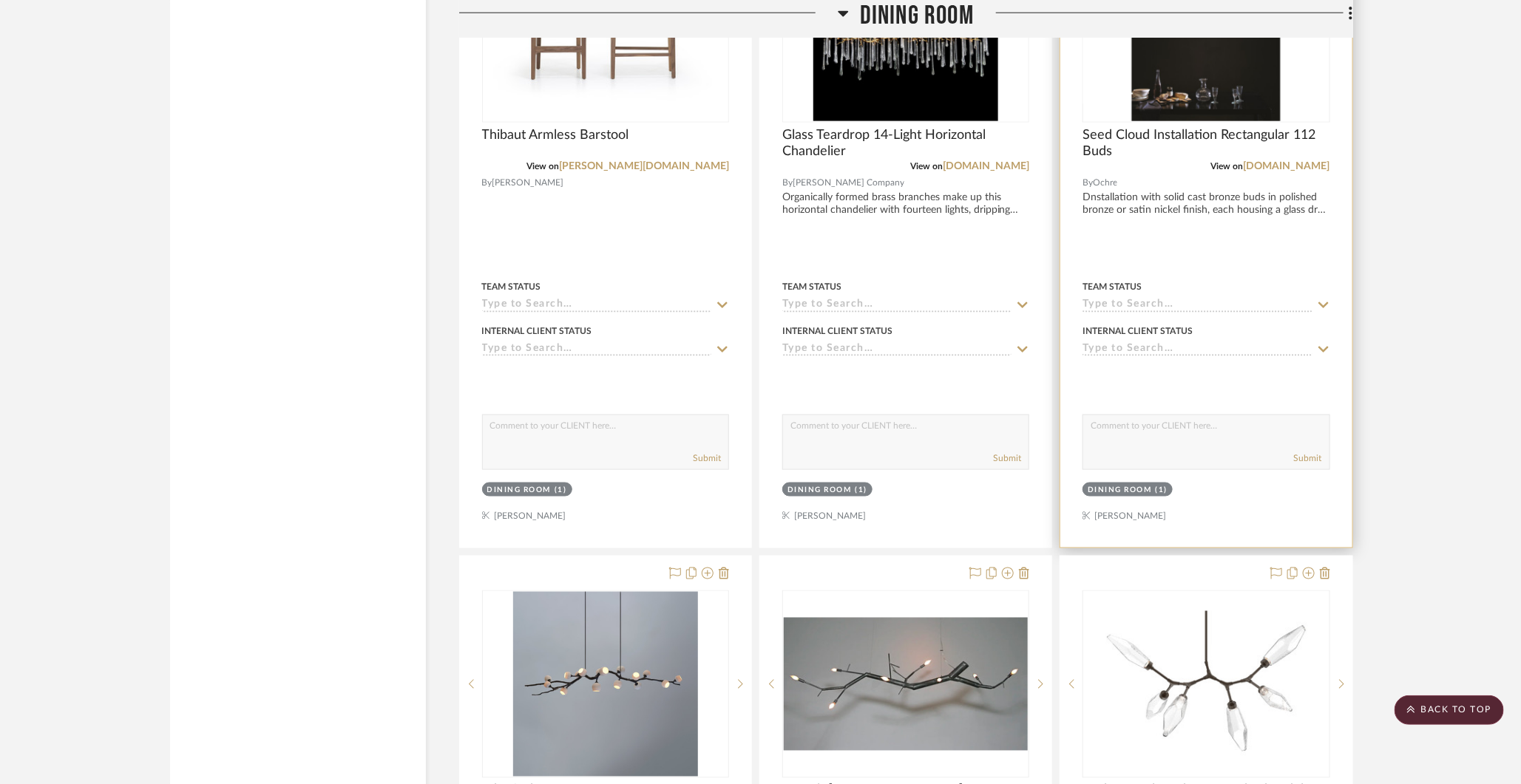
scroll to position [4102, 0]
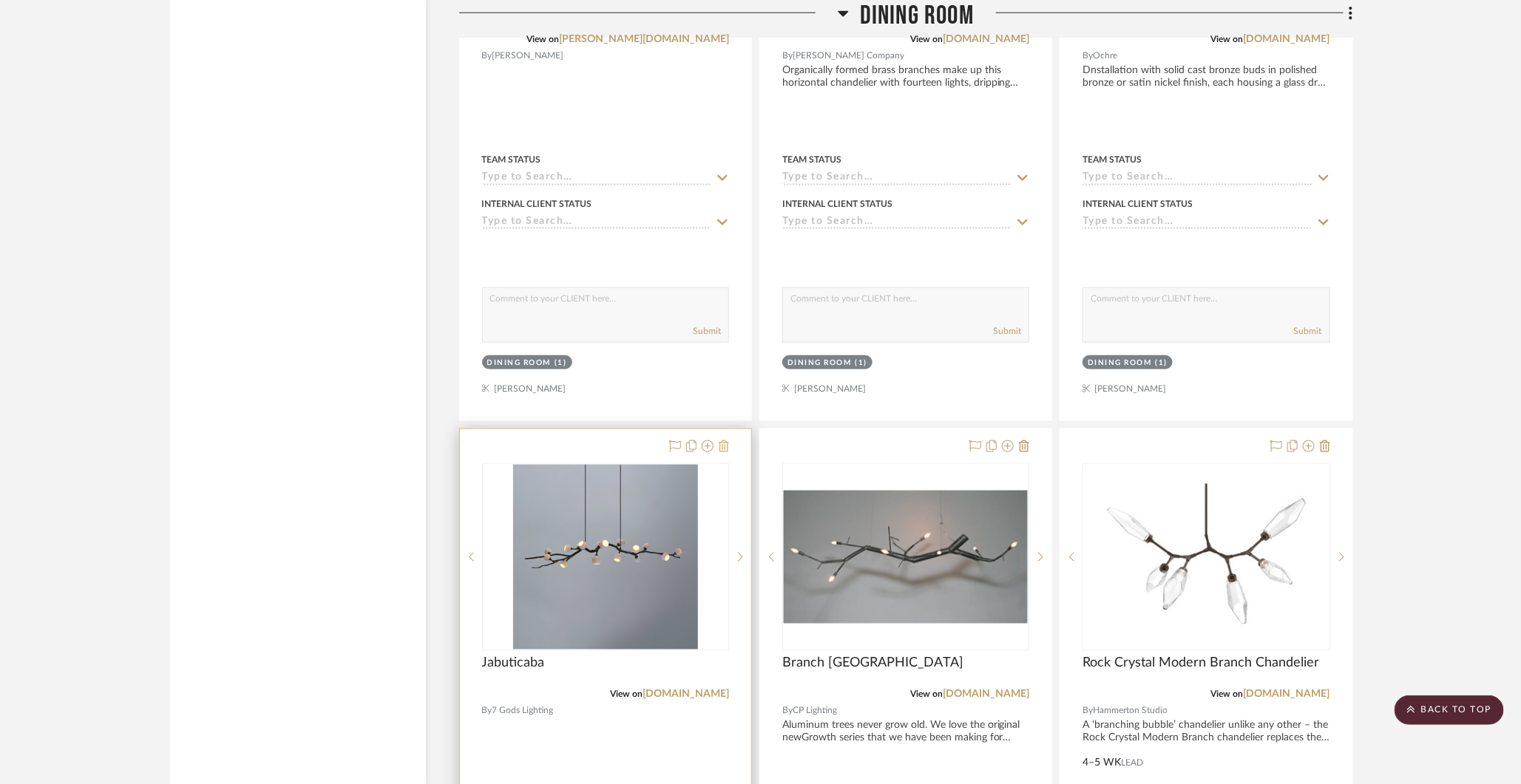
click at [724, 441] on icon at bounding box center [724, 447] width 10 height 12
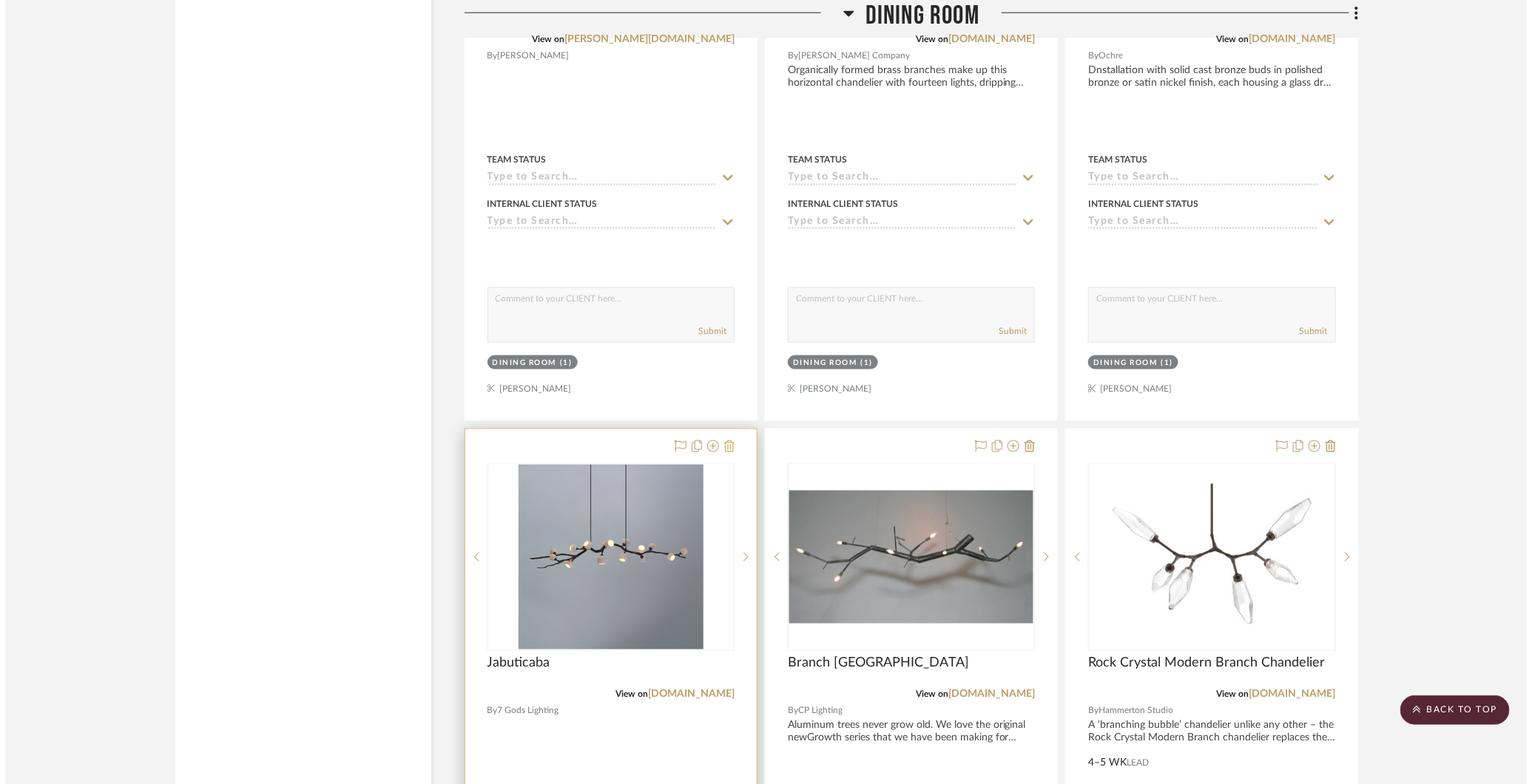
scroll to position [0, 0]
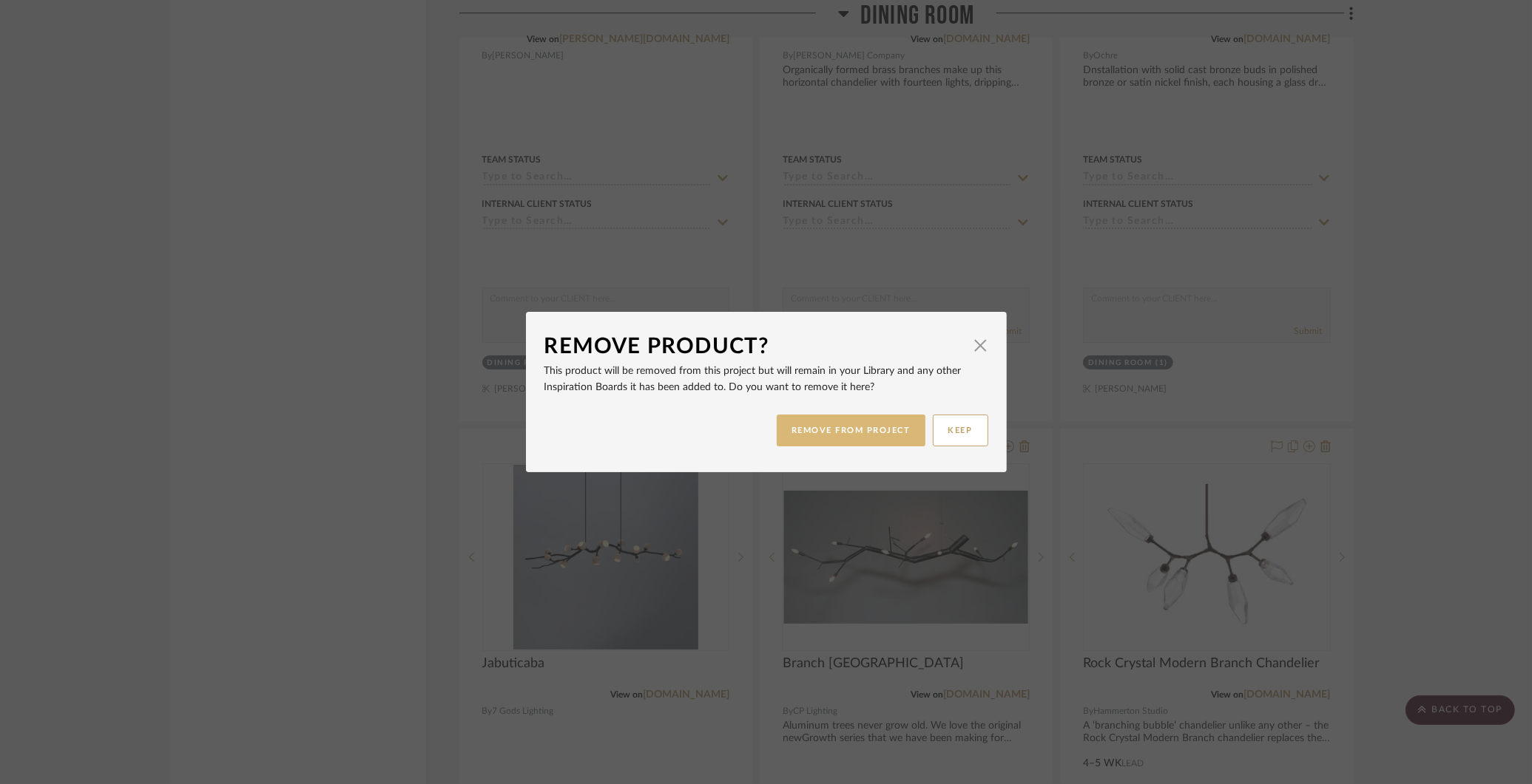
click at [833, 433] on button "REMOVE FROM PROJECT" at bounding box center [850, 431] width 148 height 32
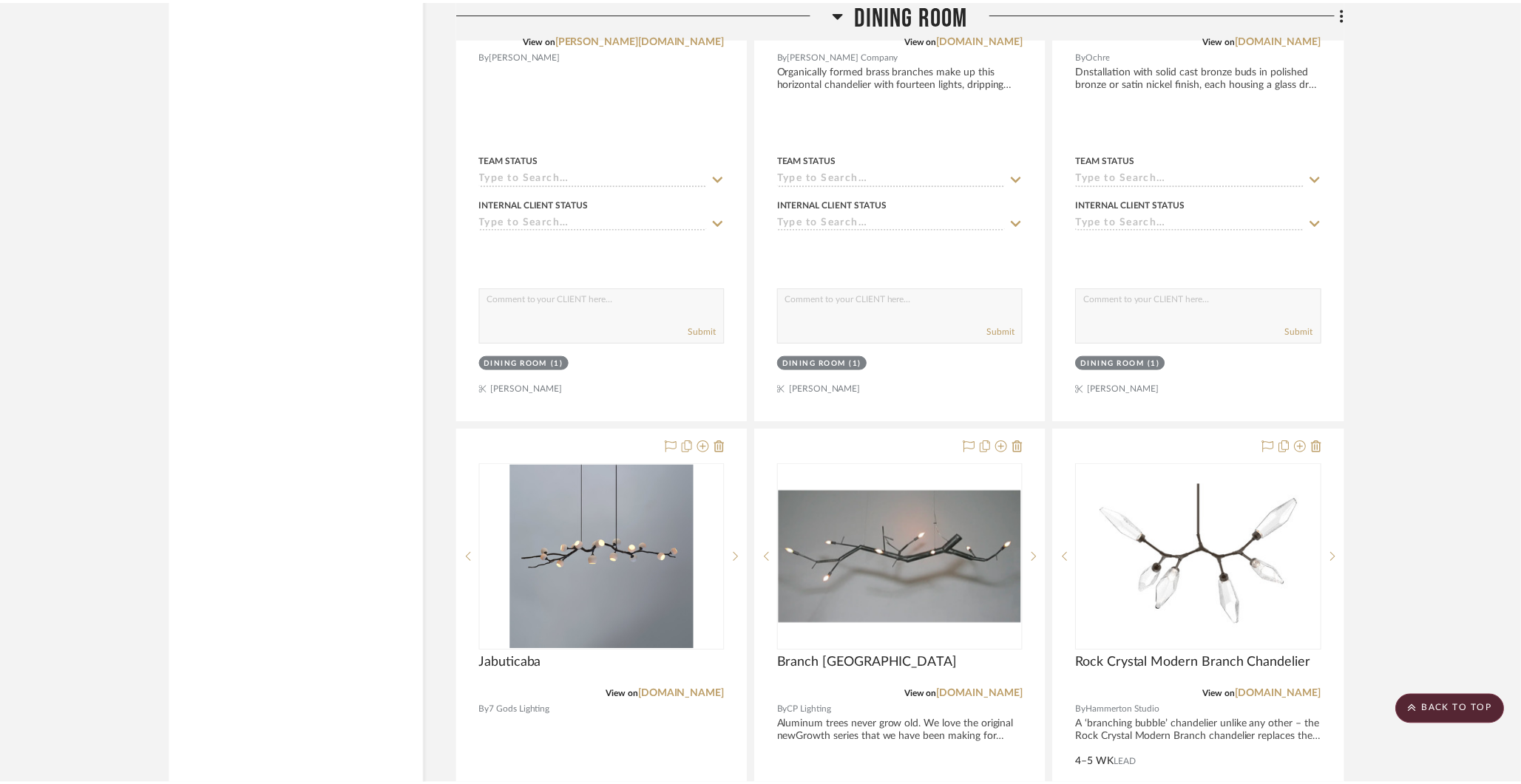
scroll to position [4102, 0]
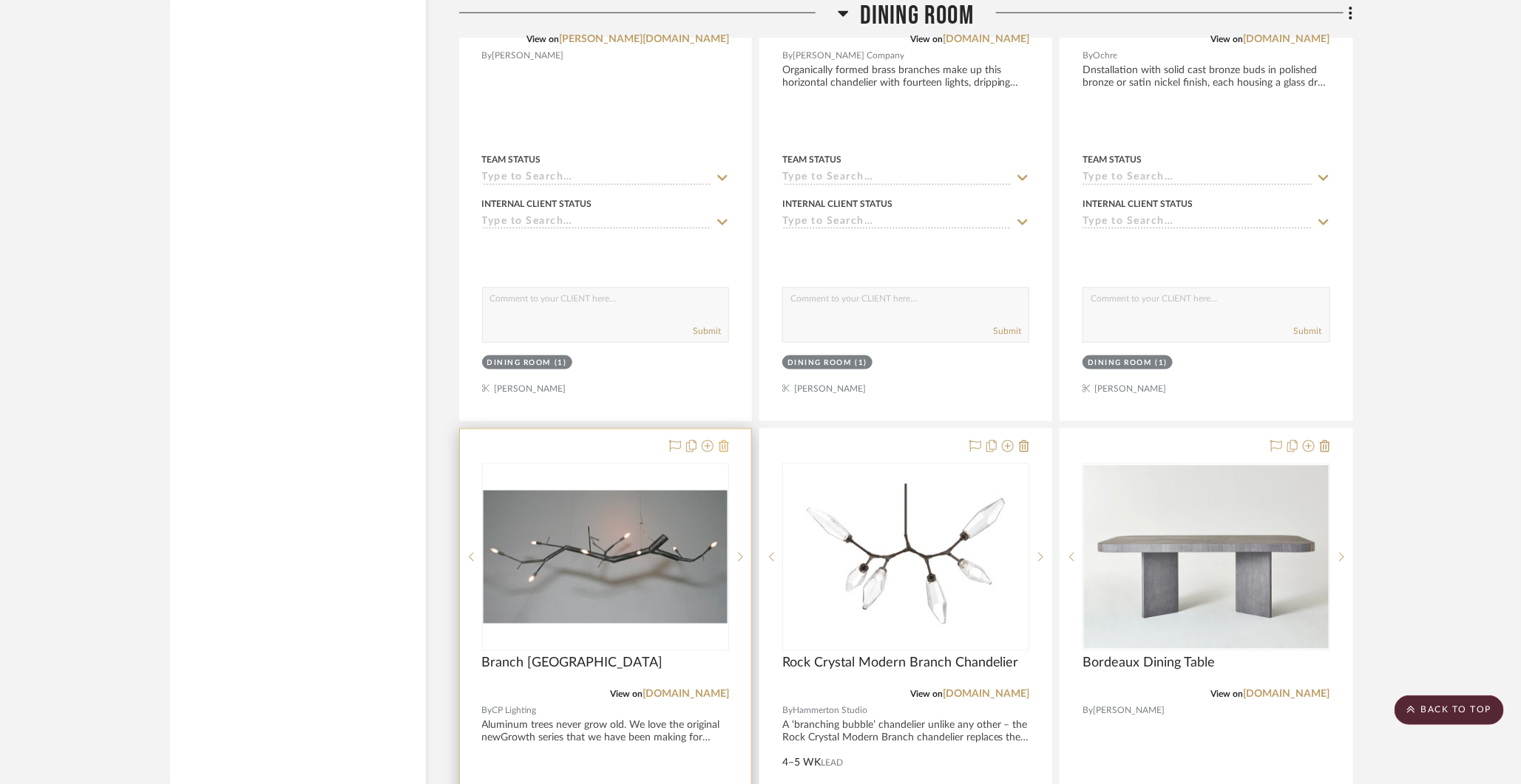
click at [726, 441] on icon at bounding box center [724, 447] width 10 height 12
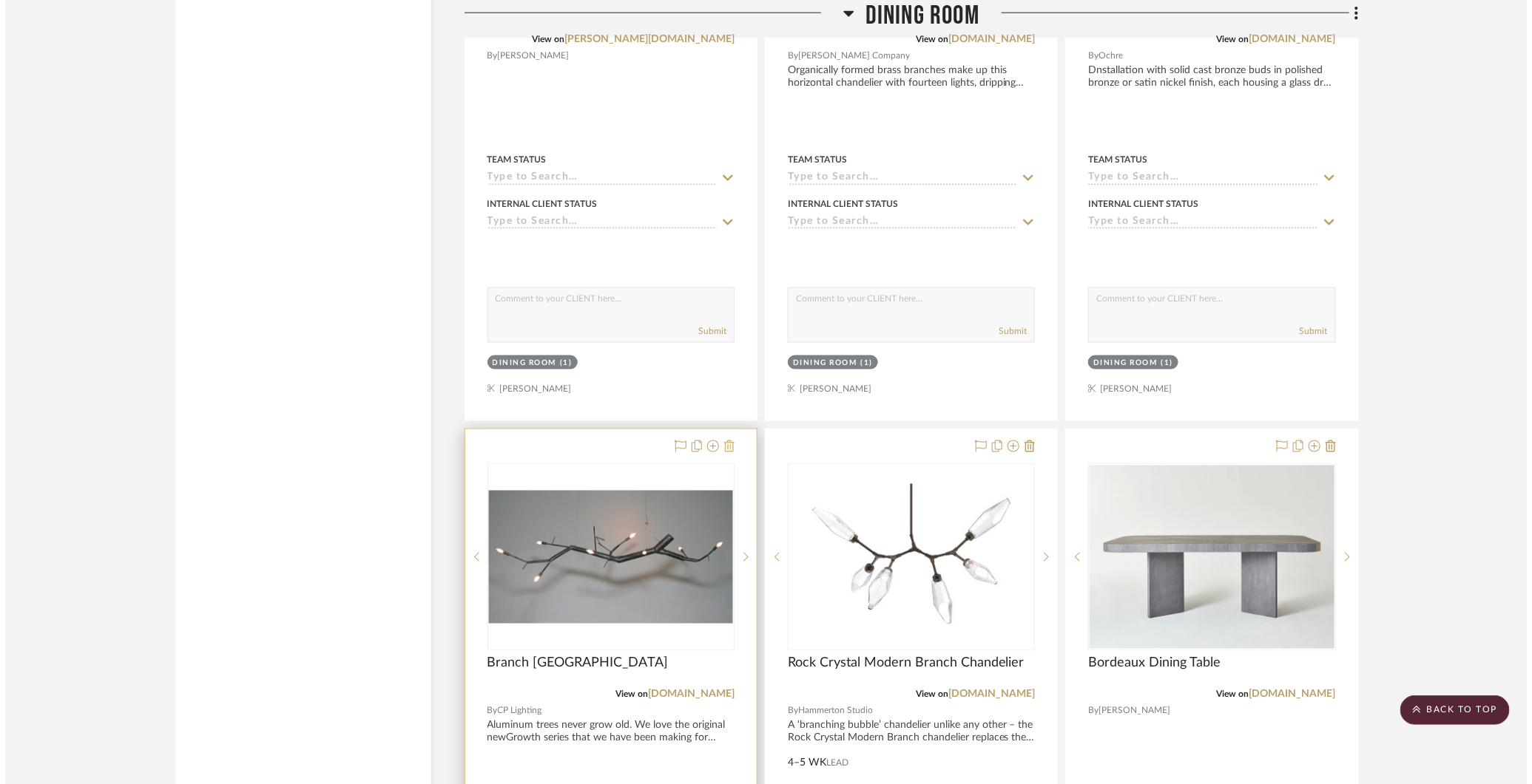
scroll to position [0, 0]
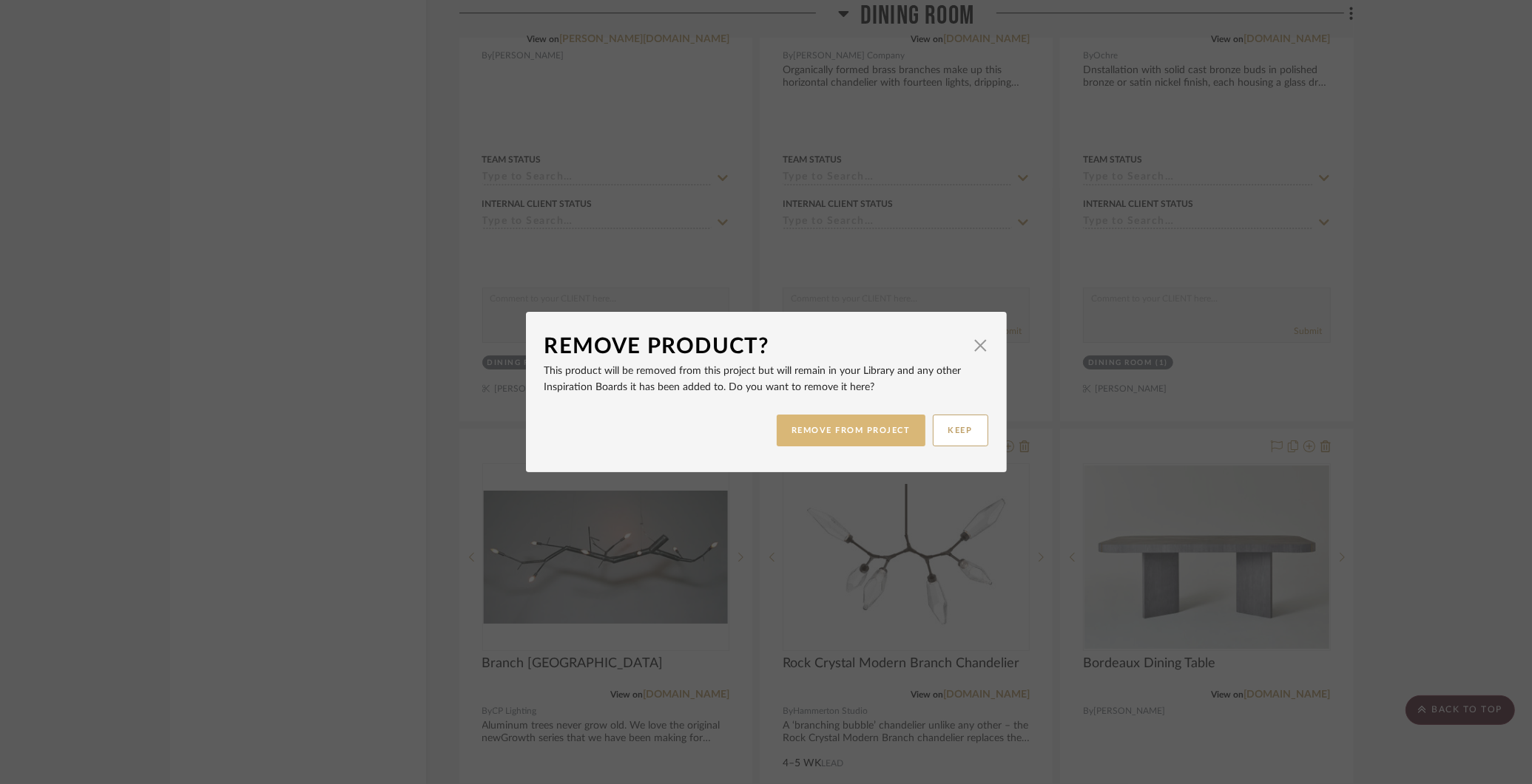
click at [818, 431] on button "REMOVE FROM PROJECT" at bounding box center [850, 431] width 148 height 32
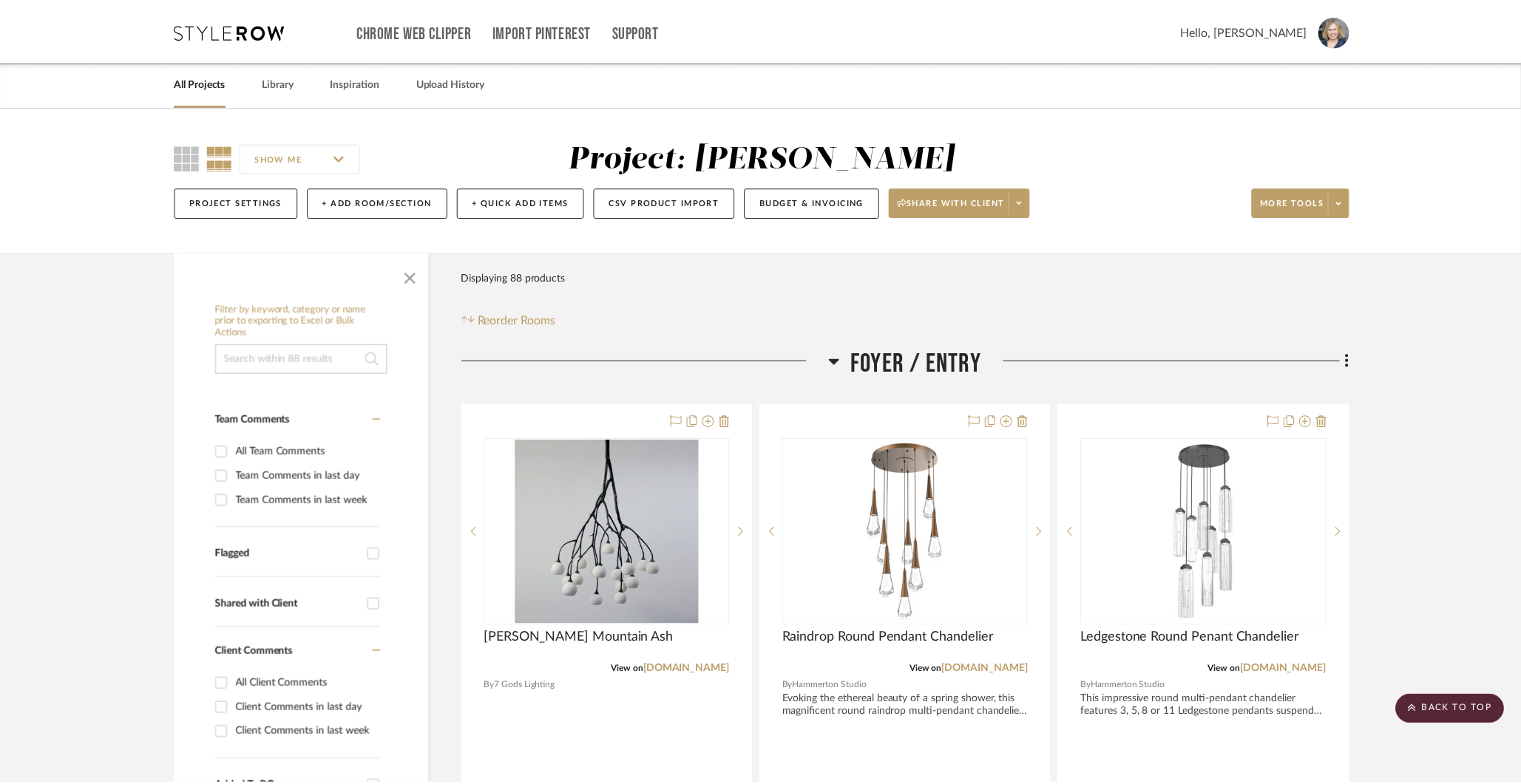
scroll to position [4102, 0]
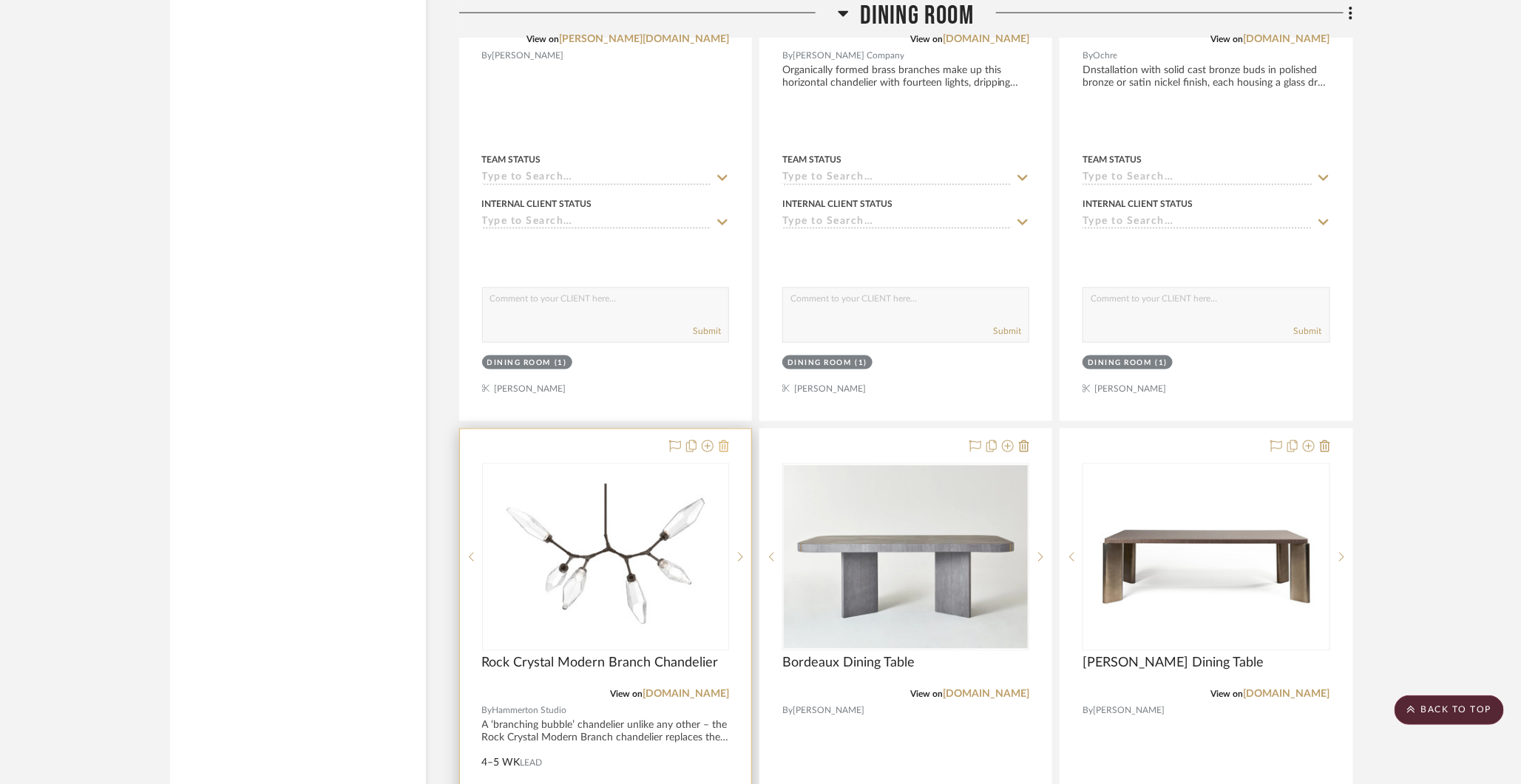
click at [725, 441] on icon at bounding box center [724, 447] width 10 height 12
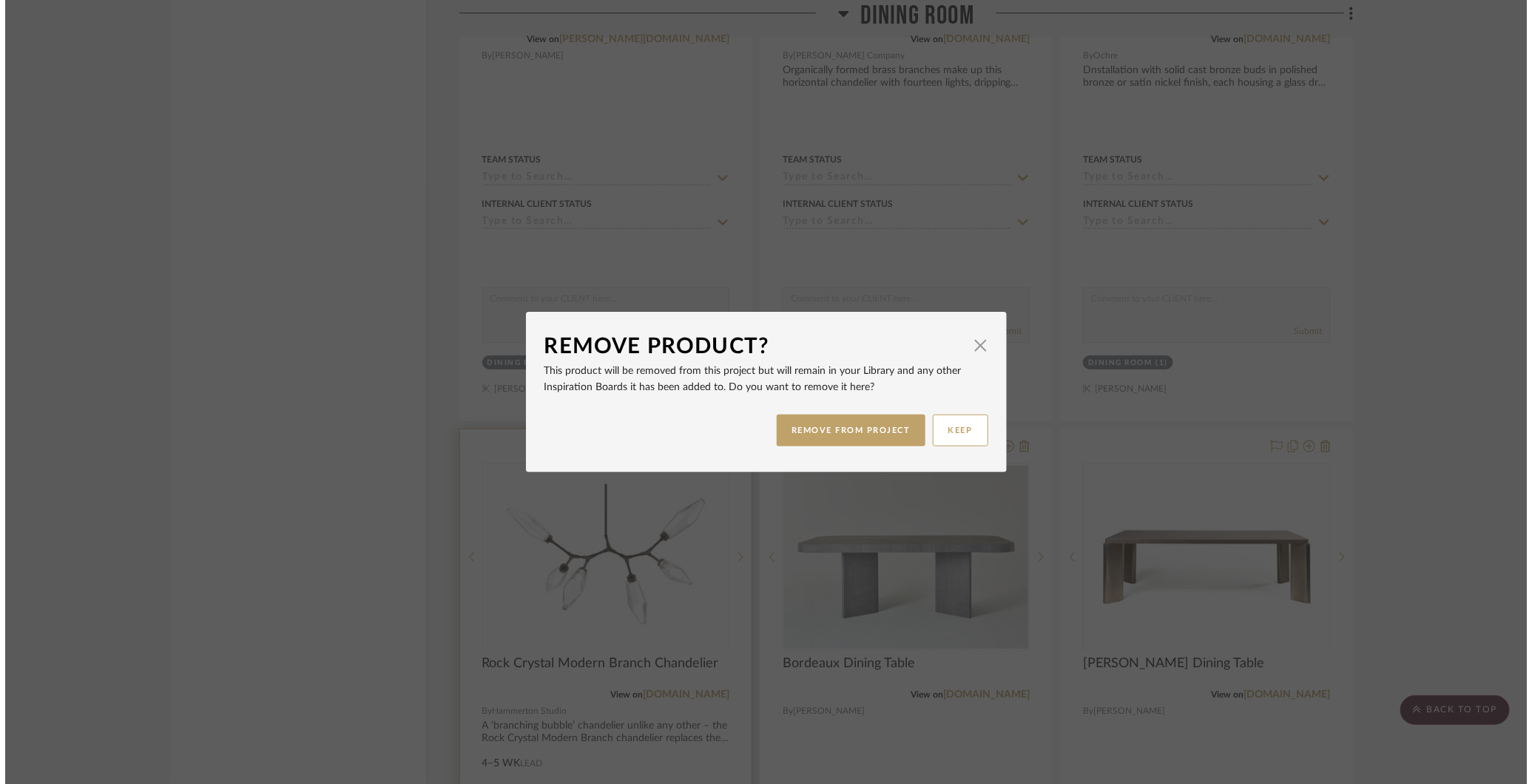
scroll to position [0, 0]
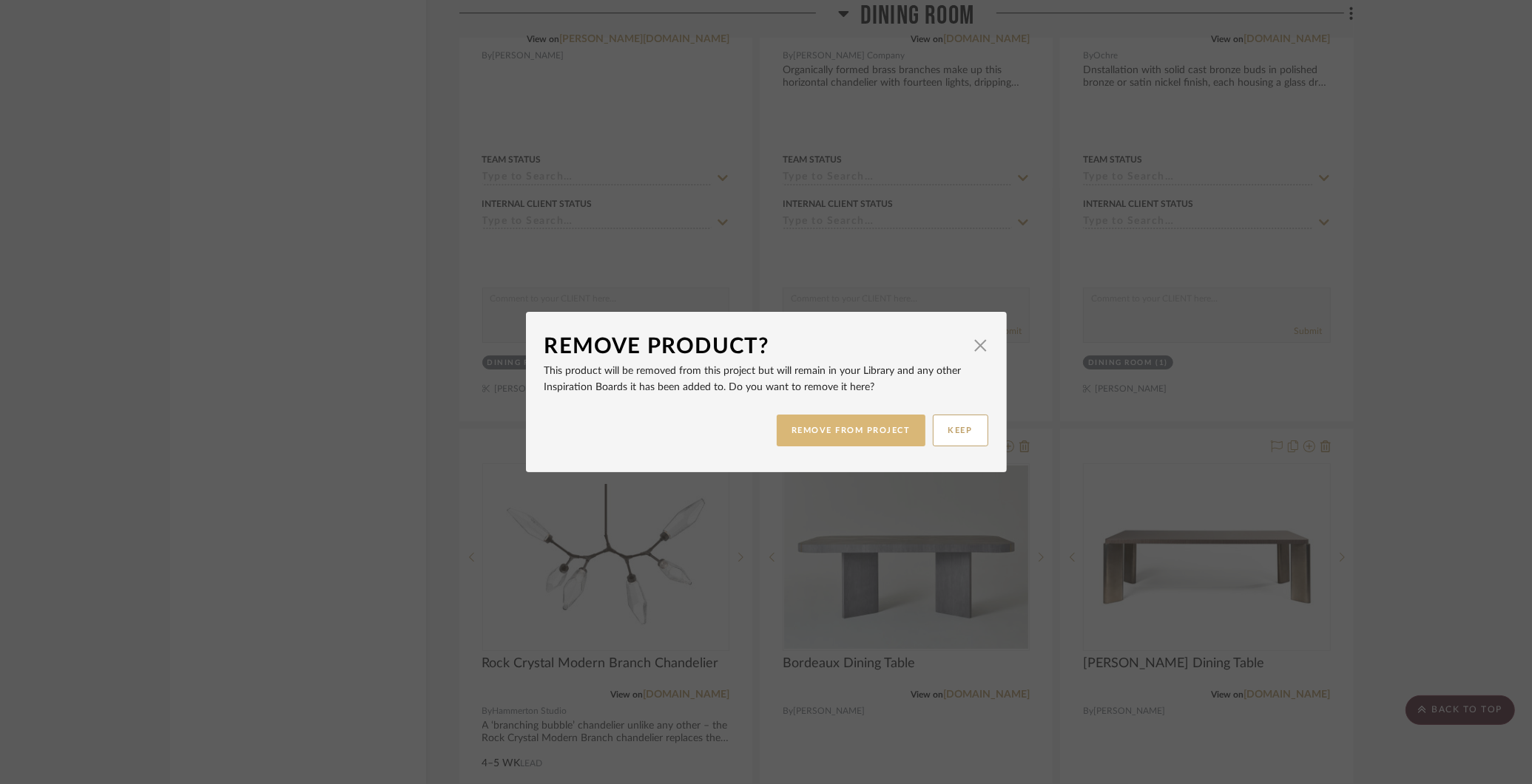
click at [813, 430] on button "REMOVE FROM PROJECT" at bounding box center [850, 431] width 148 height 32
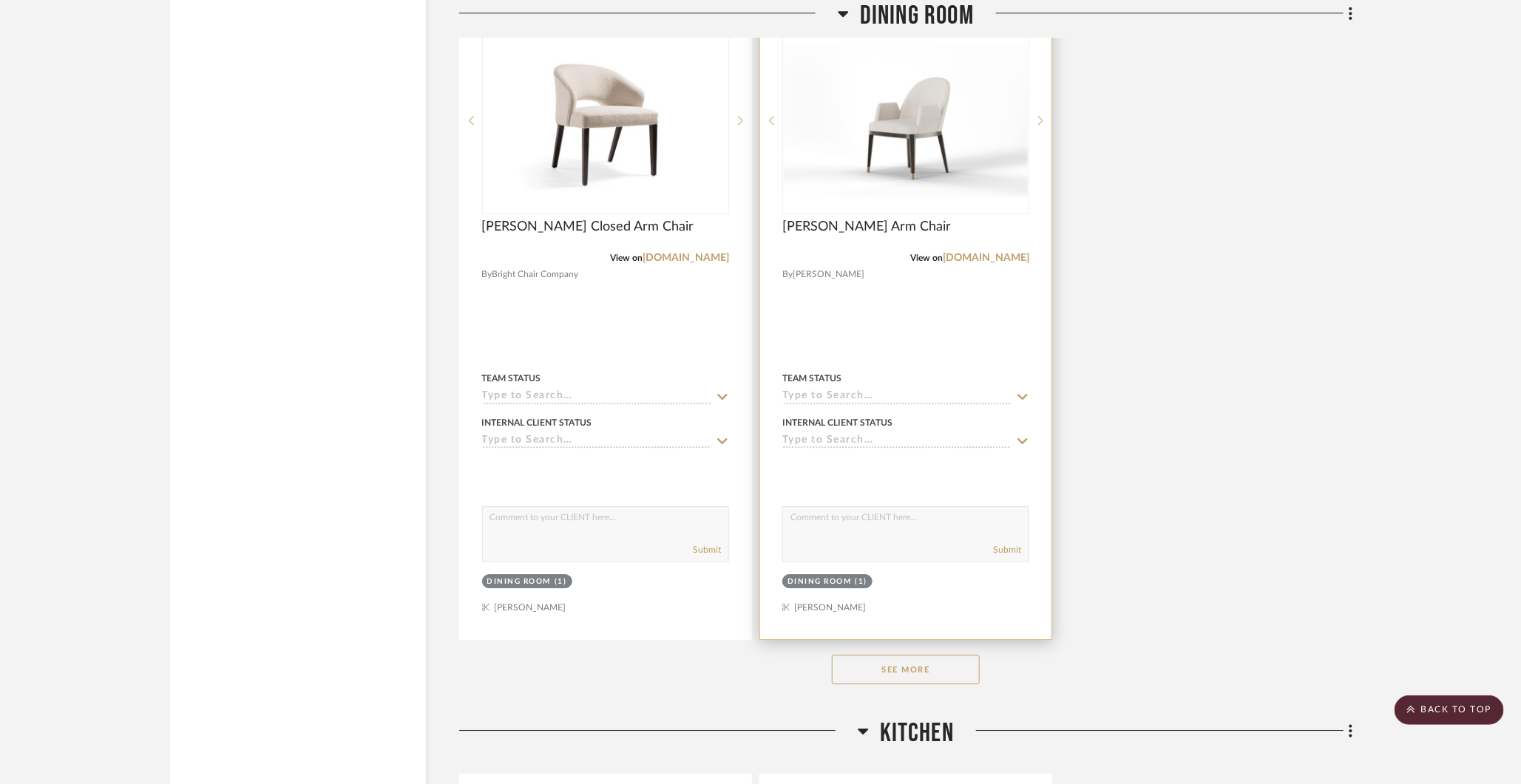
scroll to position [5255, 0]
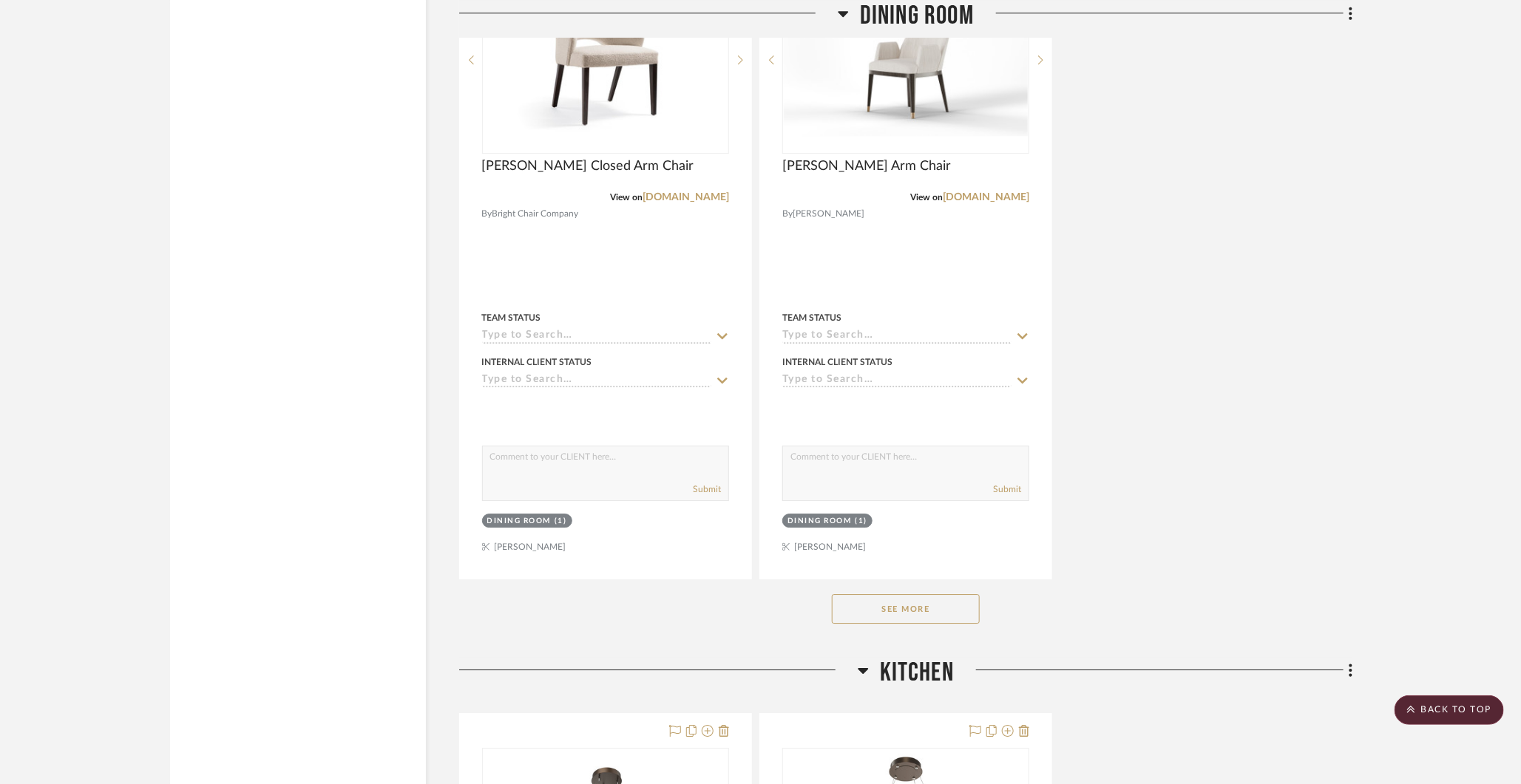
click at [888, 594] on button "See More" at bounding box center [906, 609] width 148 height 30
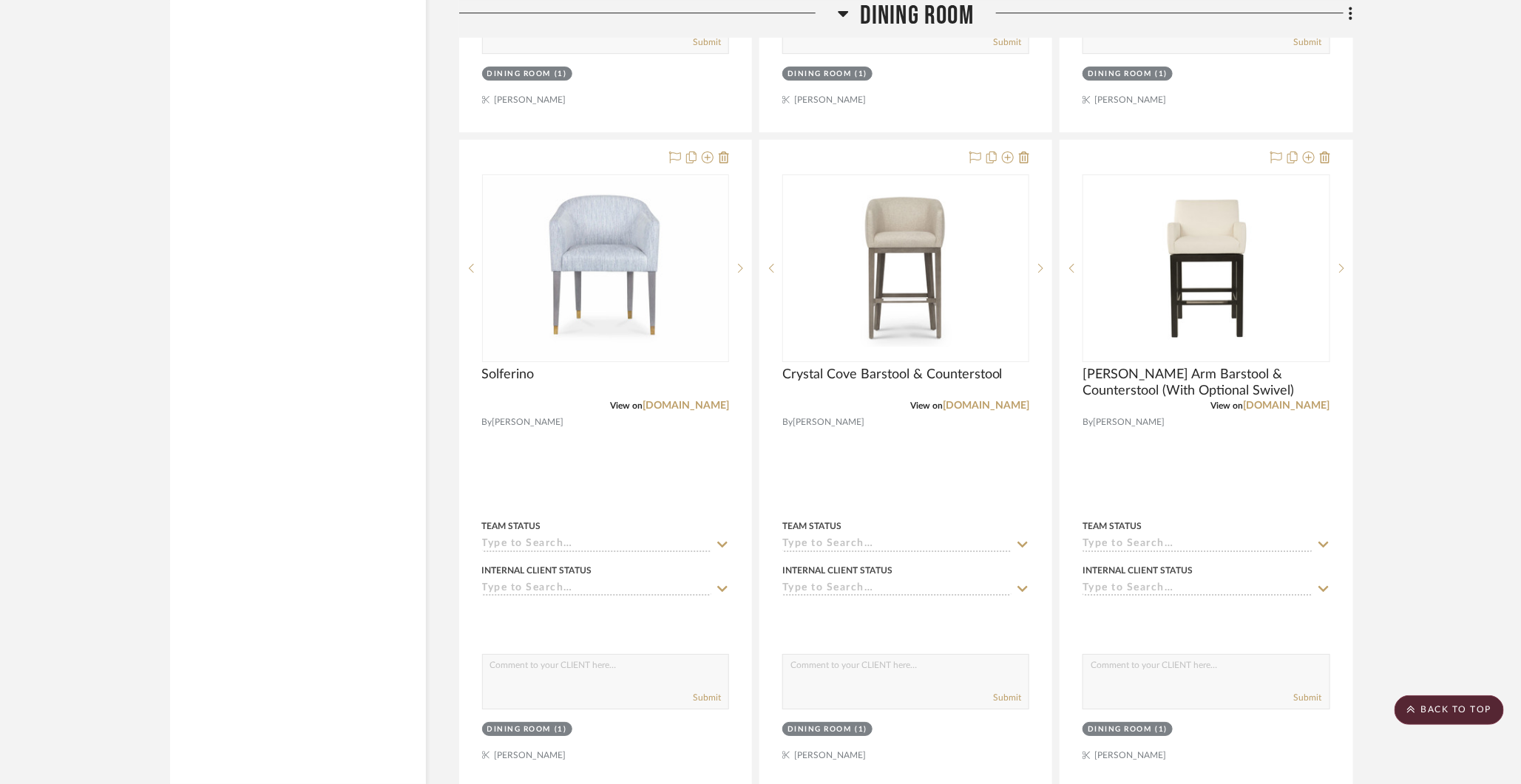
scroll to position [5695, 0]
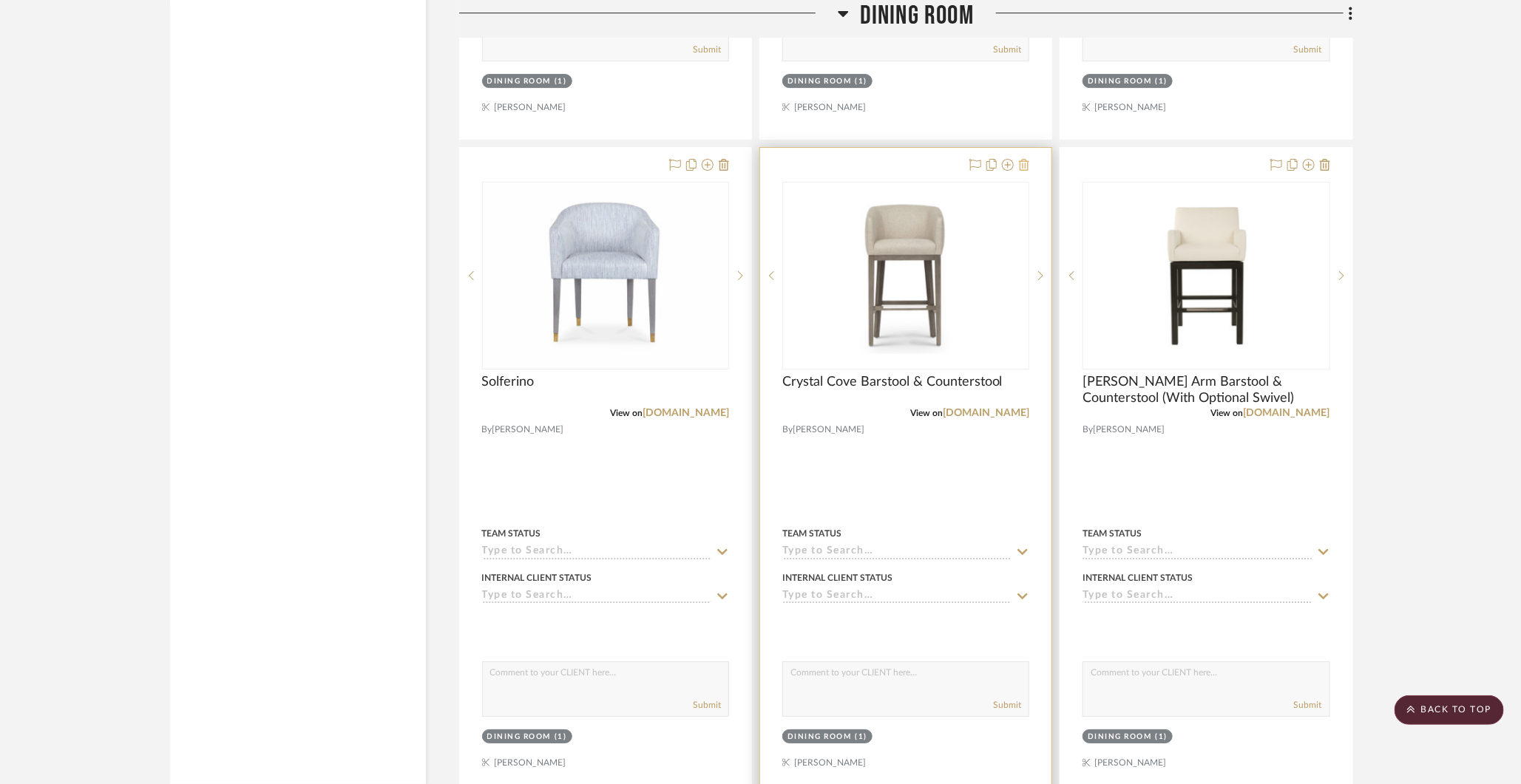
click at [1024, 159] on icon at bounding box center [1024, 165] width 10 height 12
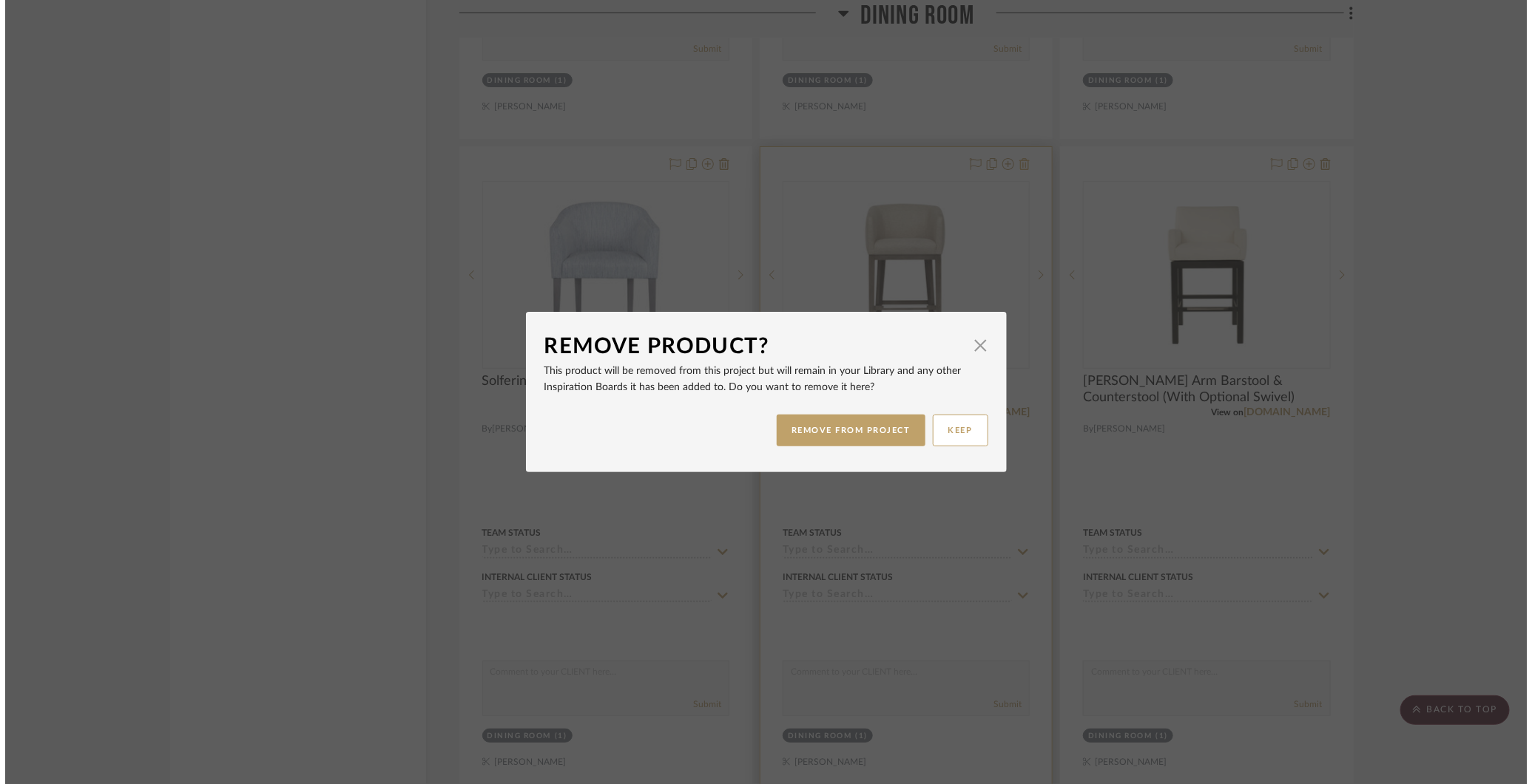
scroll to position [0, 0]
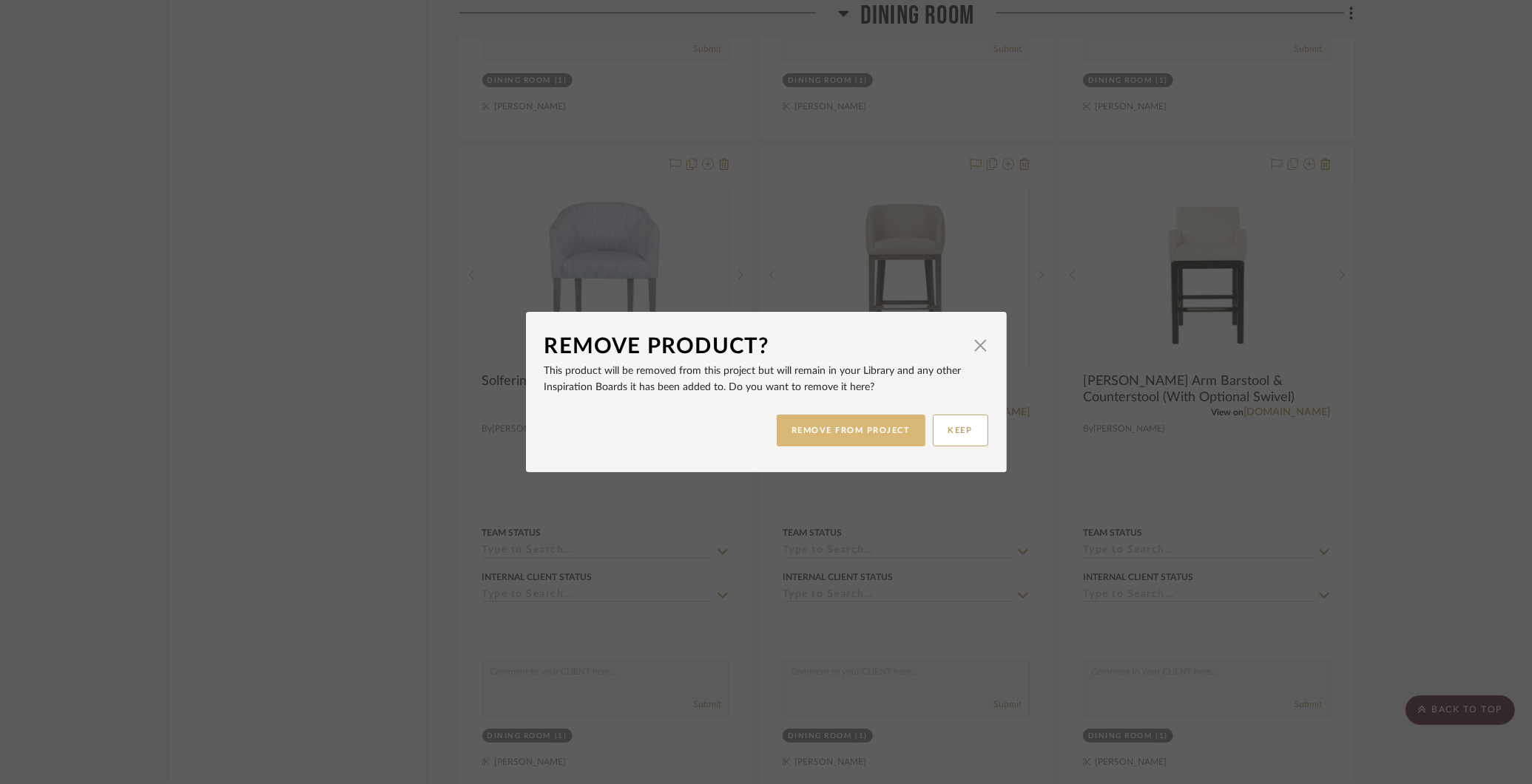
click at [845, 427] on button "REMOVE FROM PROJECT" at bounding box center [850, 431] width 148 height 32
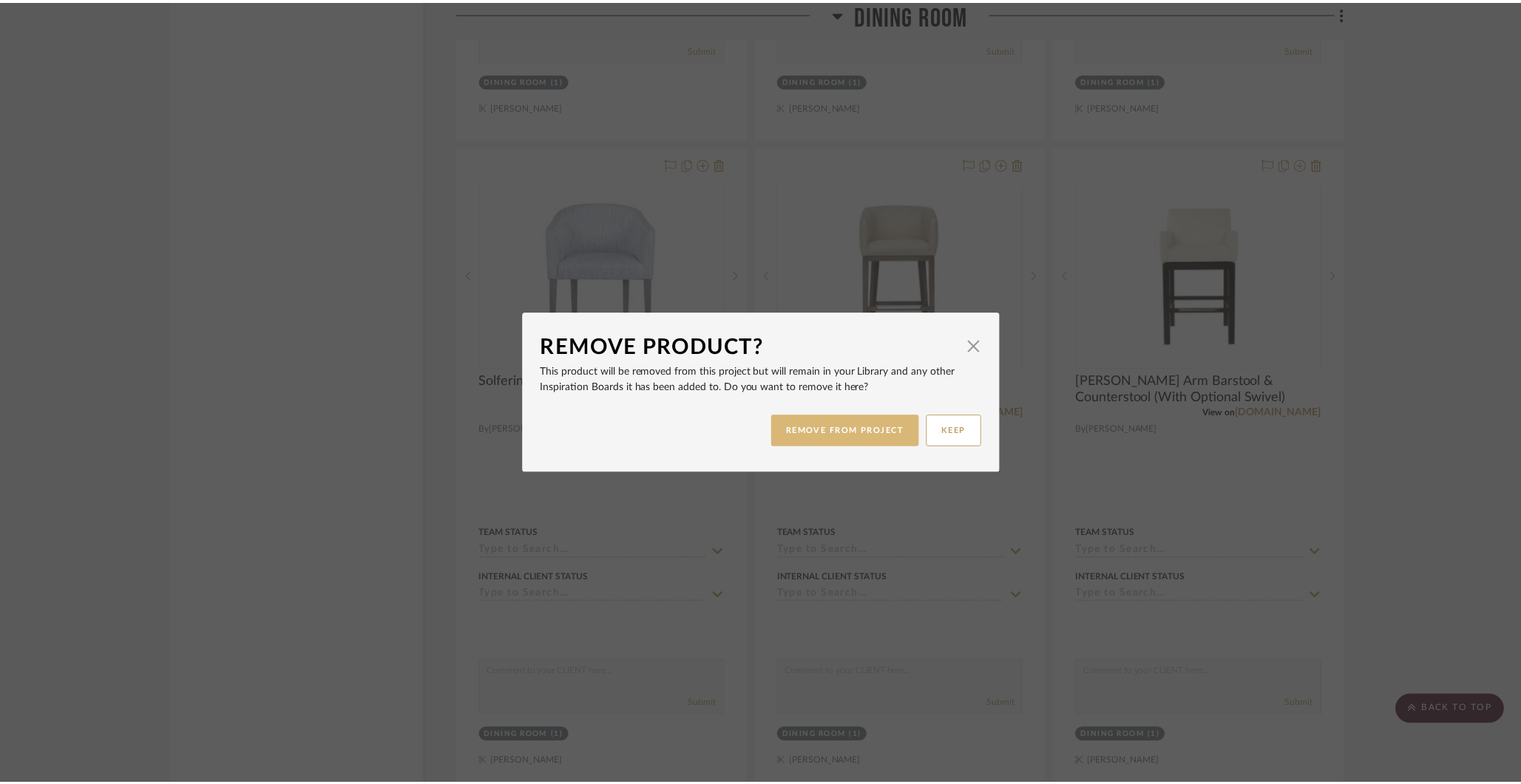
scroll to position [5695, 0]
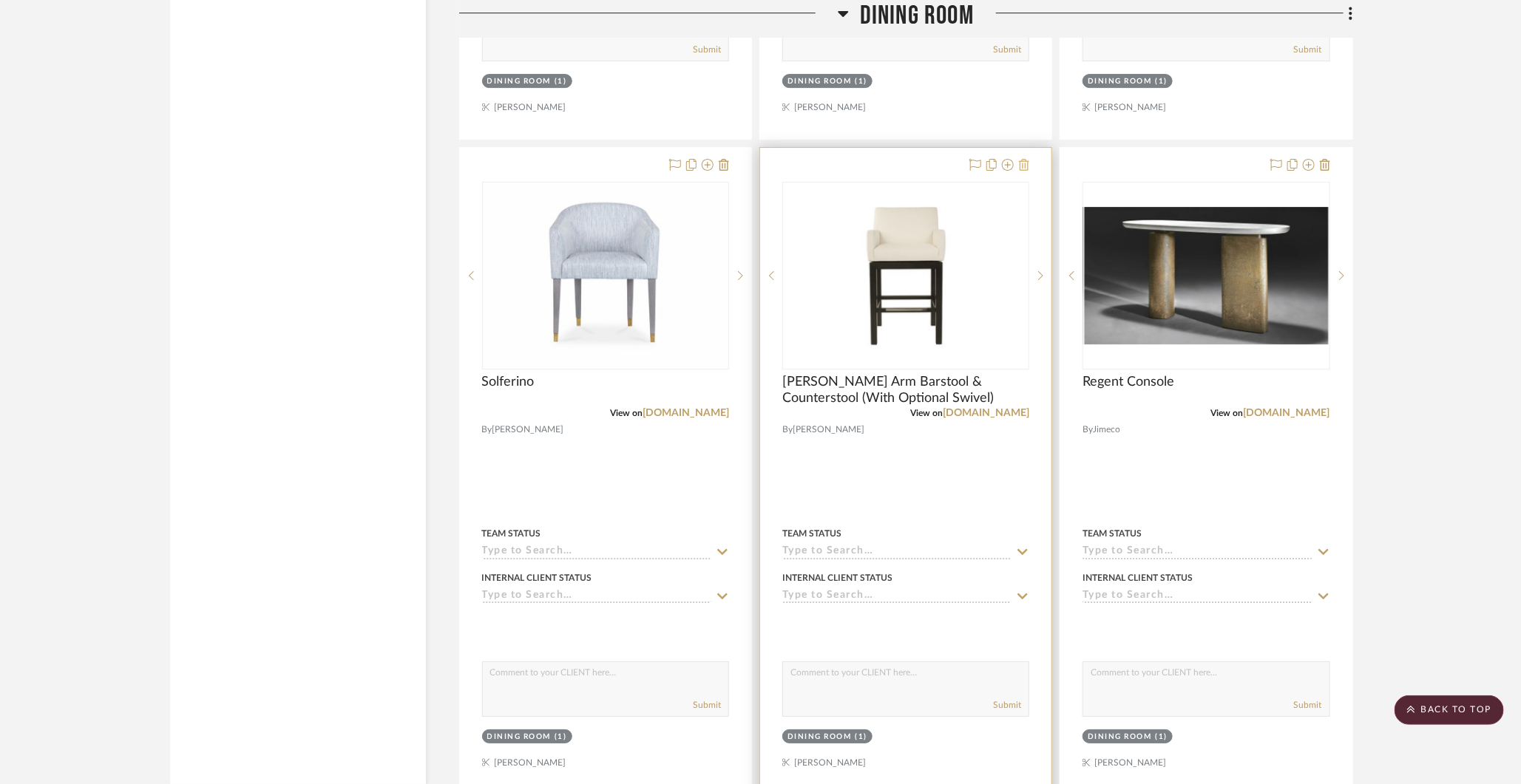
click at [1026, 159] on icon at bounding box center [1024, 165] width 10 height 12
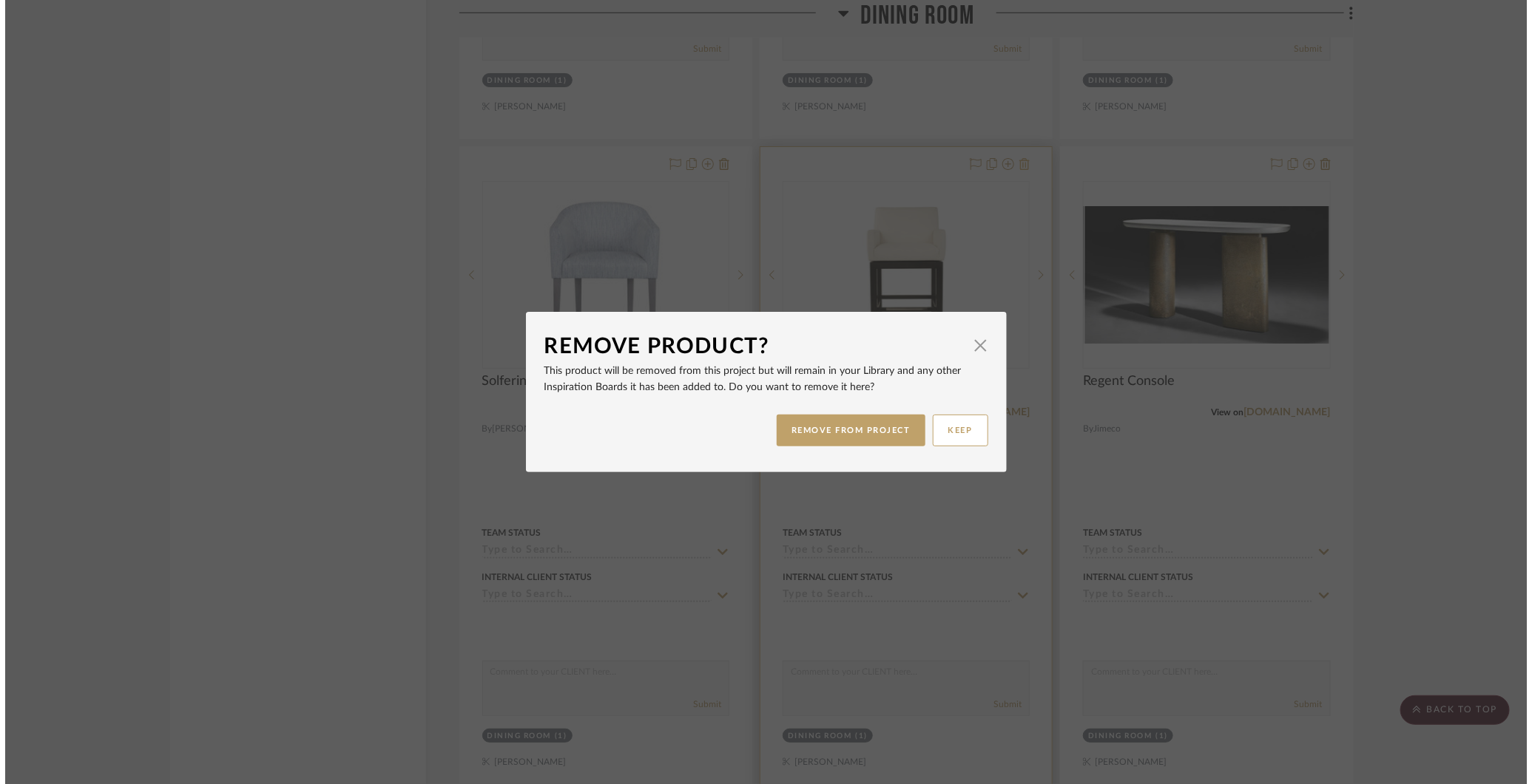
scroll to position [0, 0]
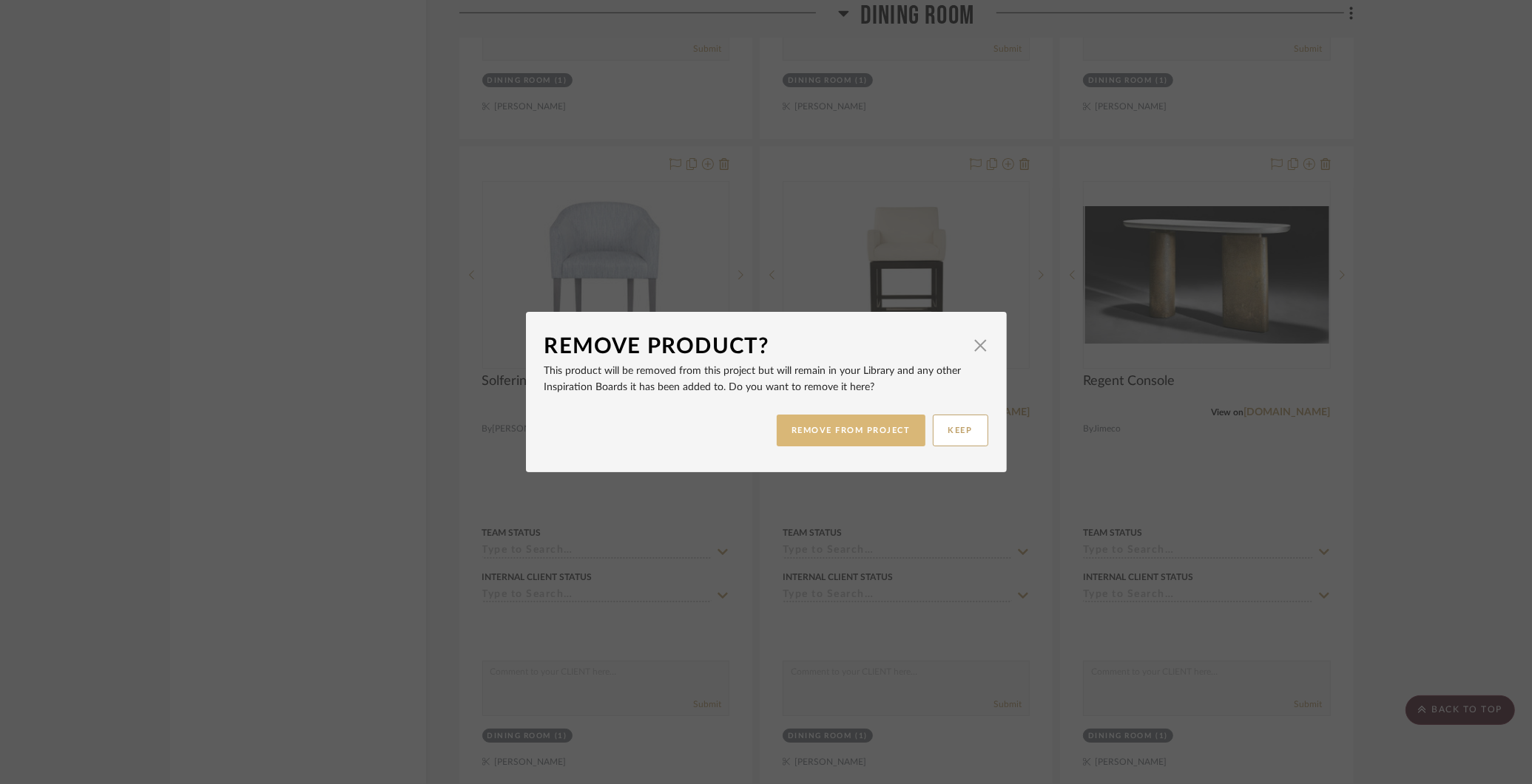
click at [841, 430] on button "REMOVE FROM PROJECT" at bounding box center [850, 431] width 148 height 32
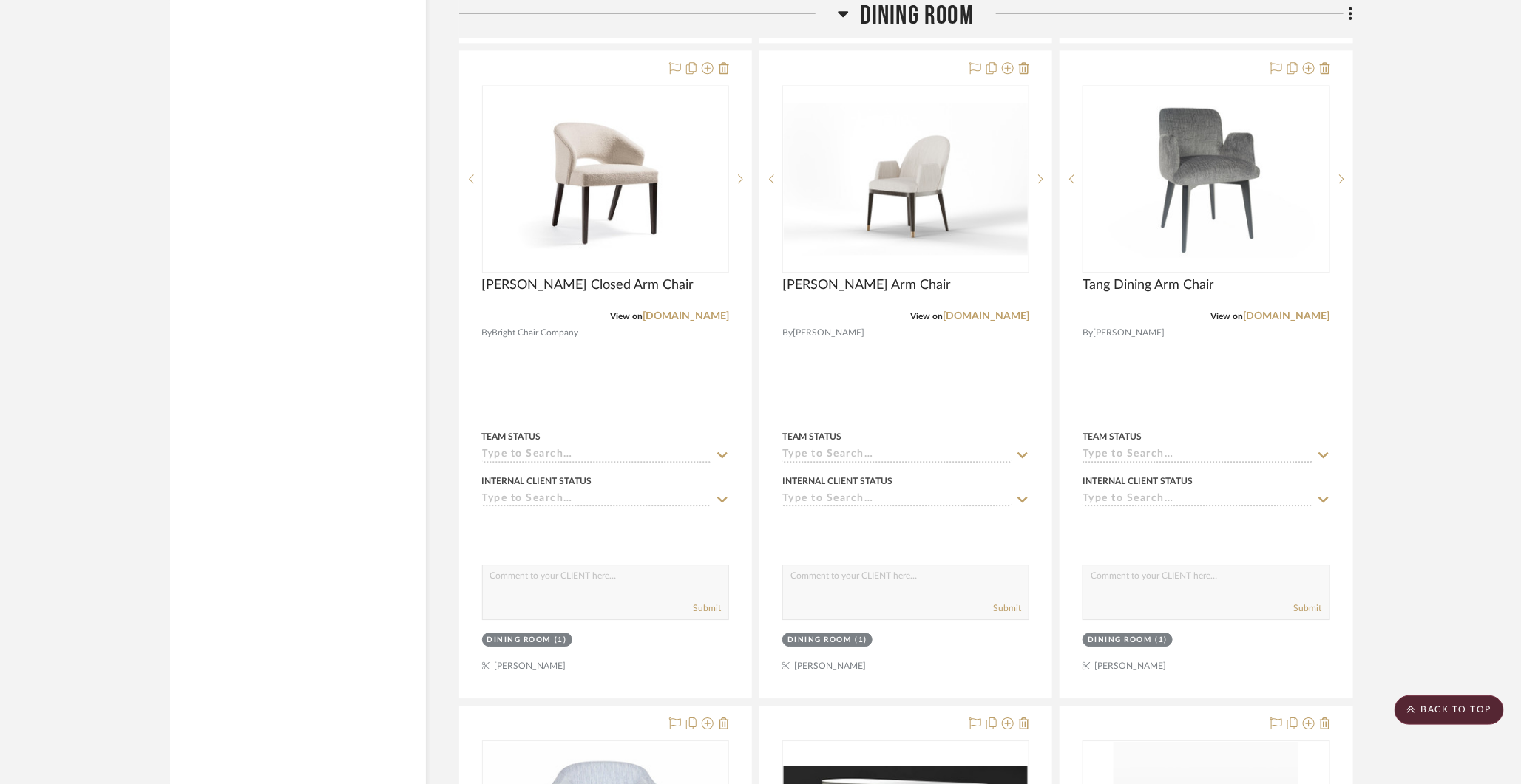
scroll to position [5136, 0]
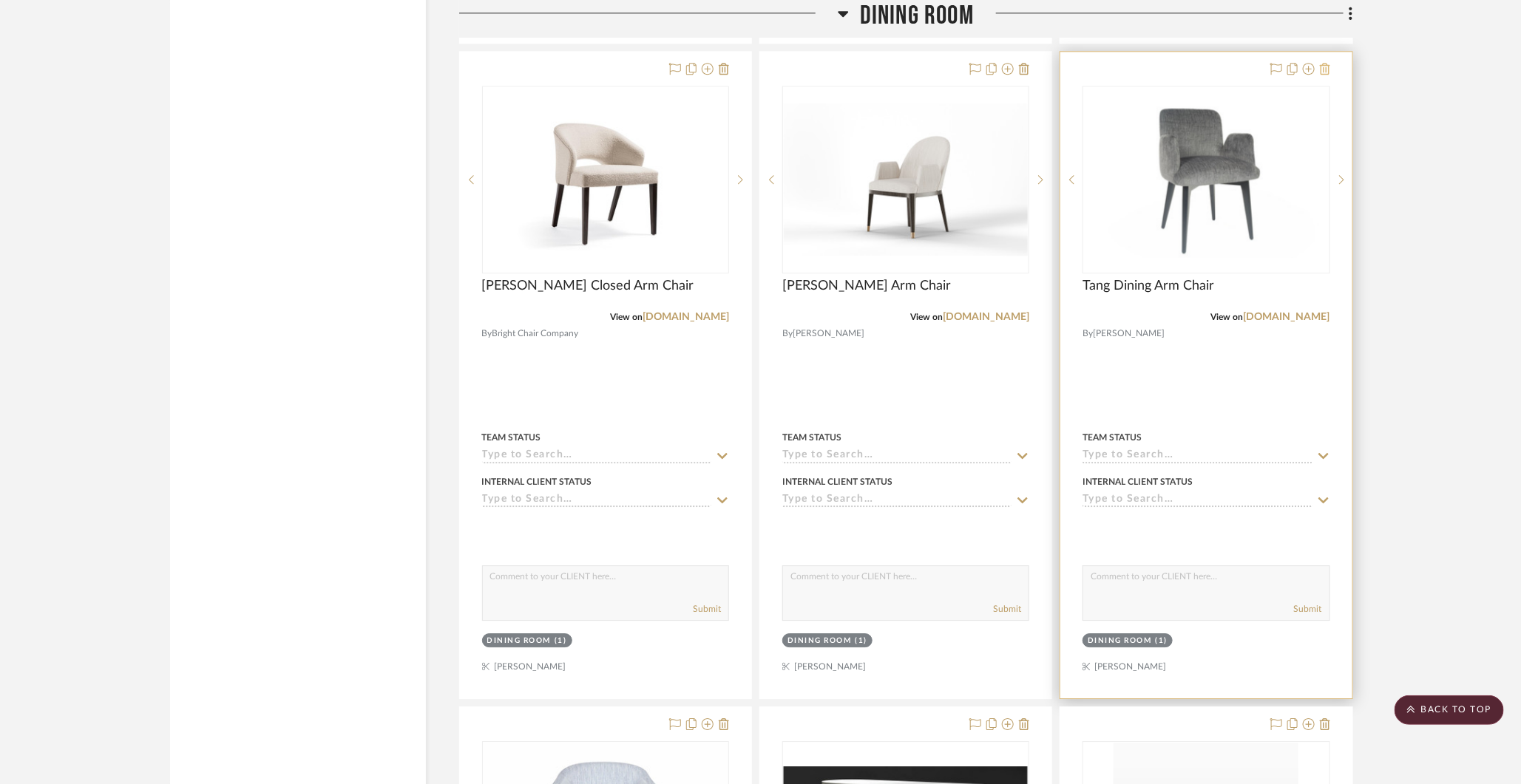
click at [1330, 63] on icon at bounding box center [1325, 69] width 10 height 12
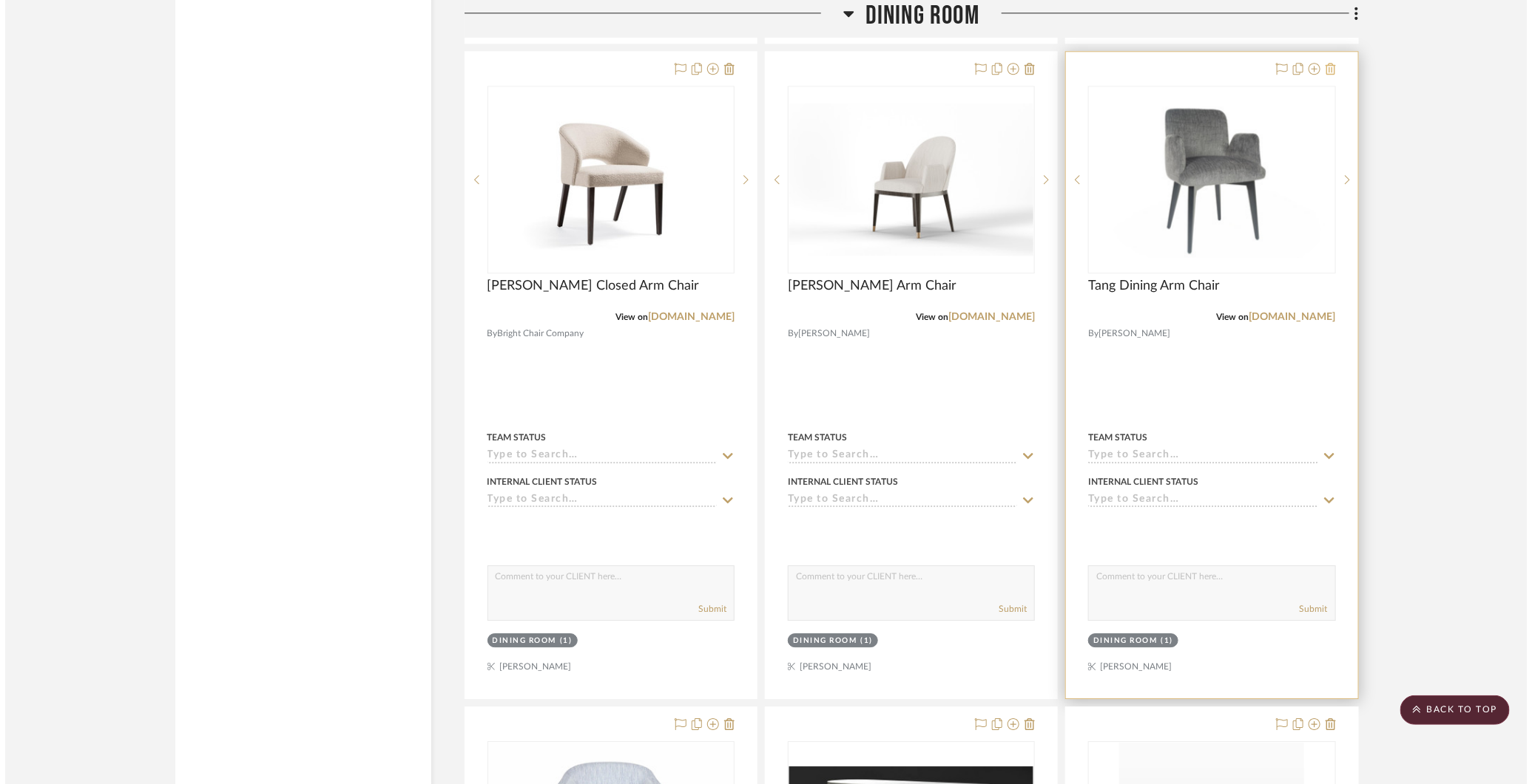
scroll to position [0, 0]
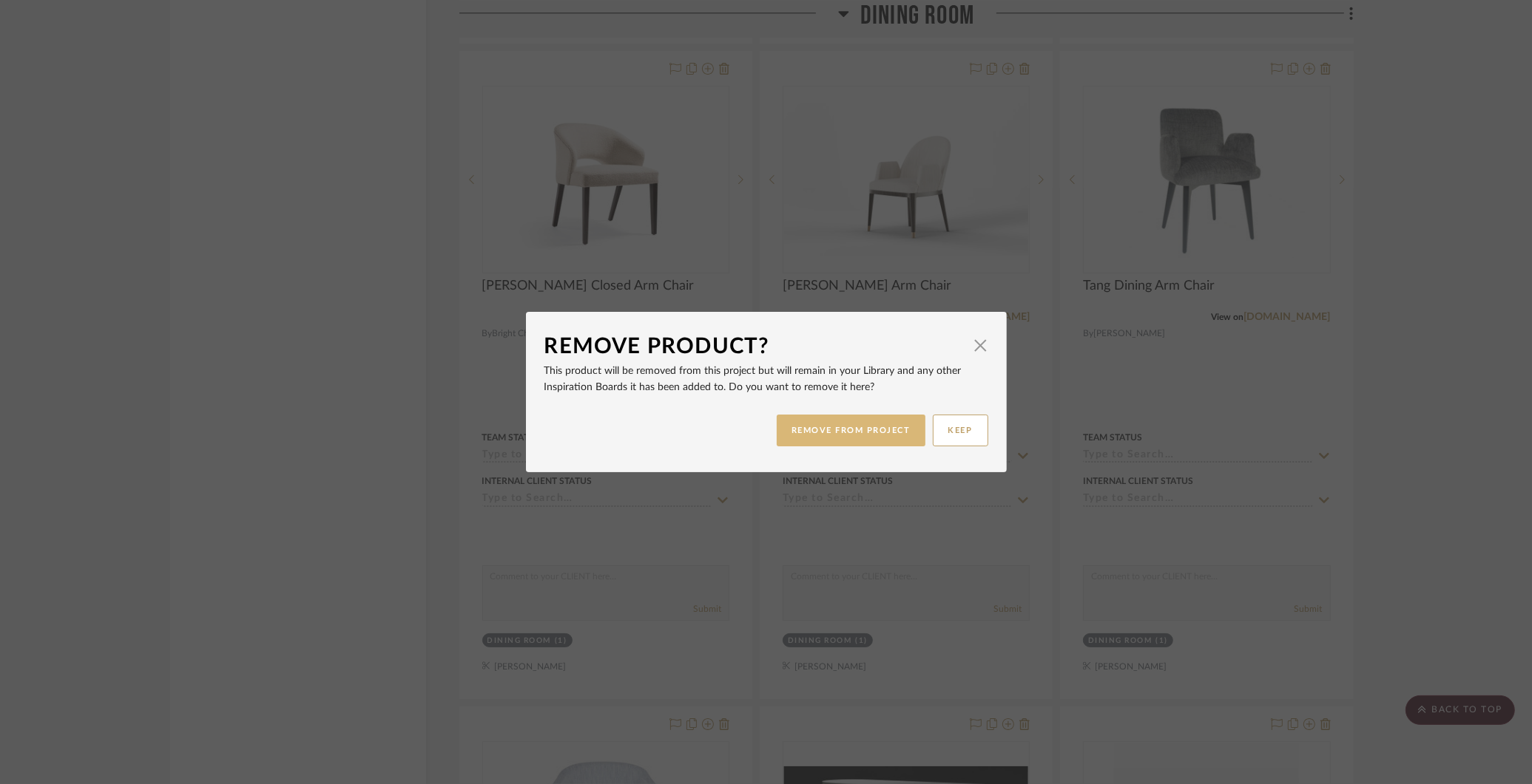
click at [821, 428] on button "REMOVE FROM PROJECT" at bounding box center [850, 431] width 148 height 32
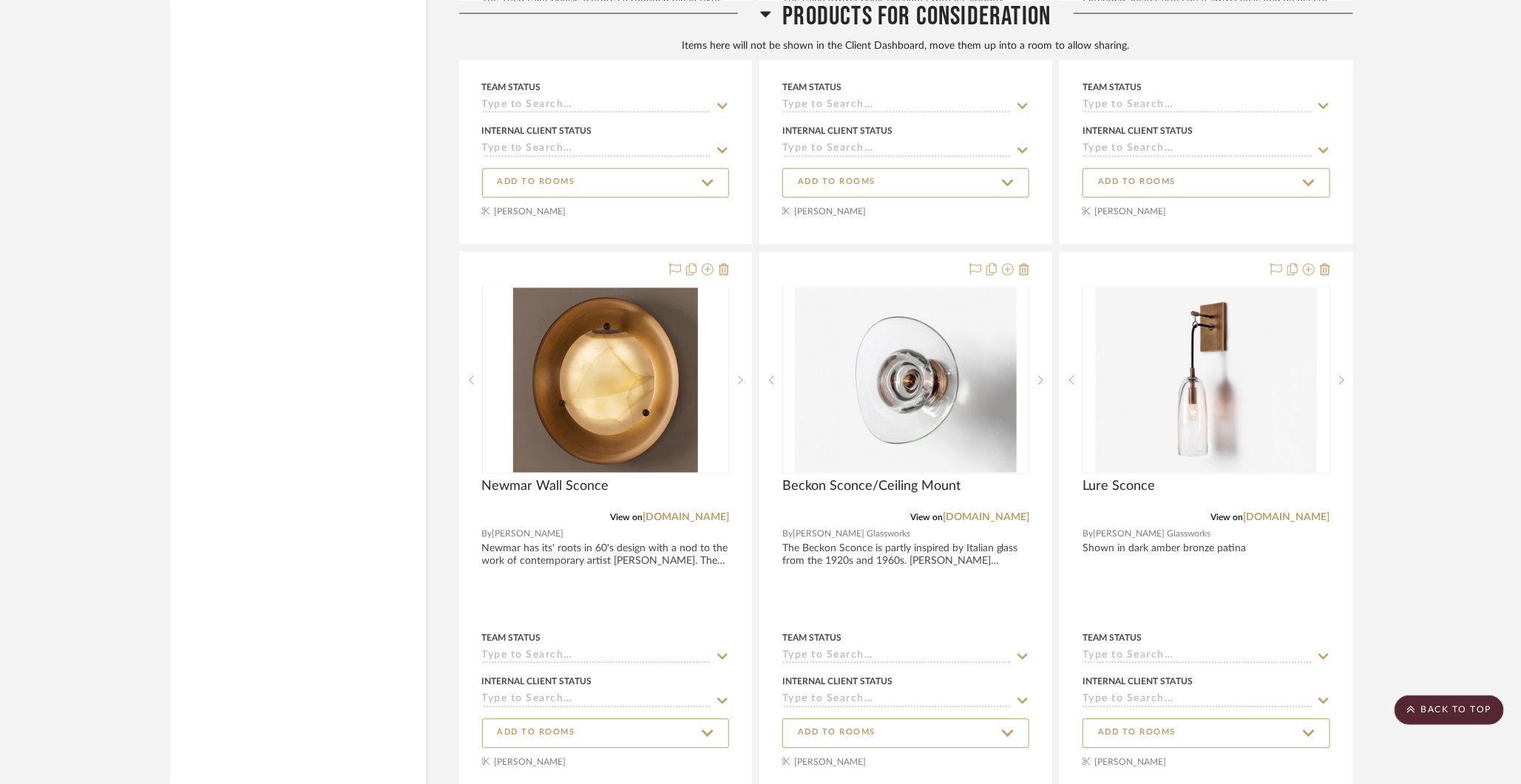
scroll to position [10580, 0]
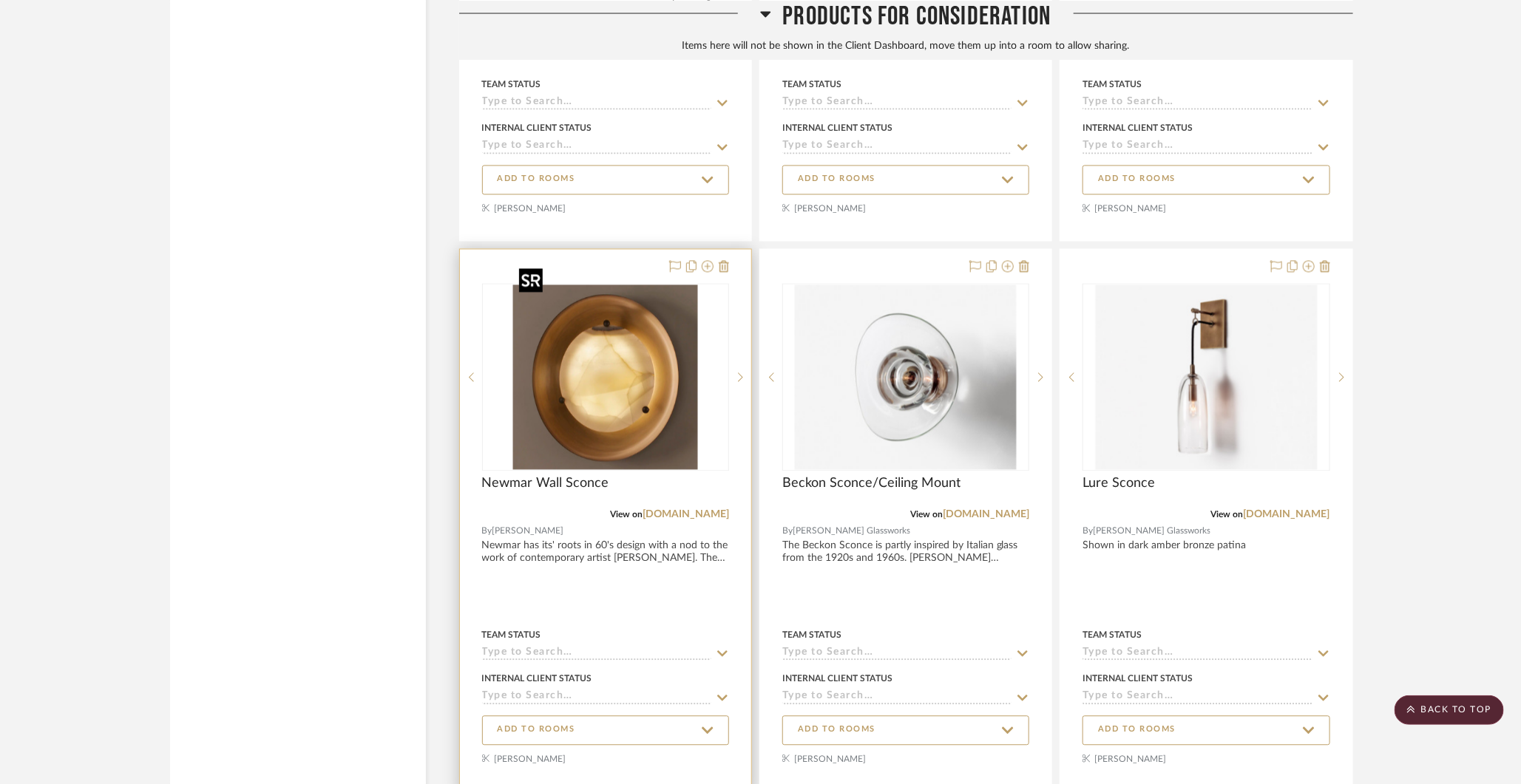
click at [658, 336] on img "0" at bounding box center [606, 378] width 185 height 185
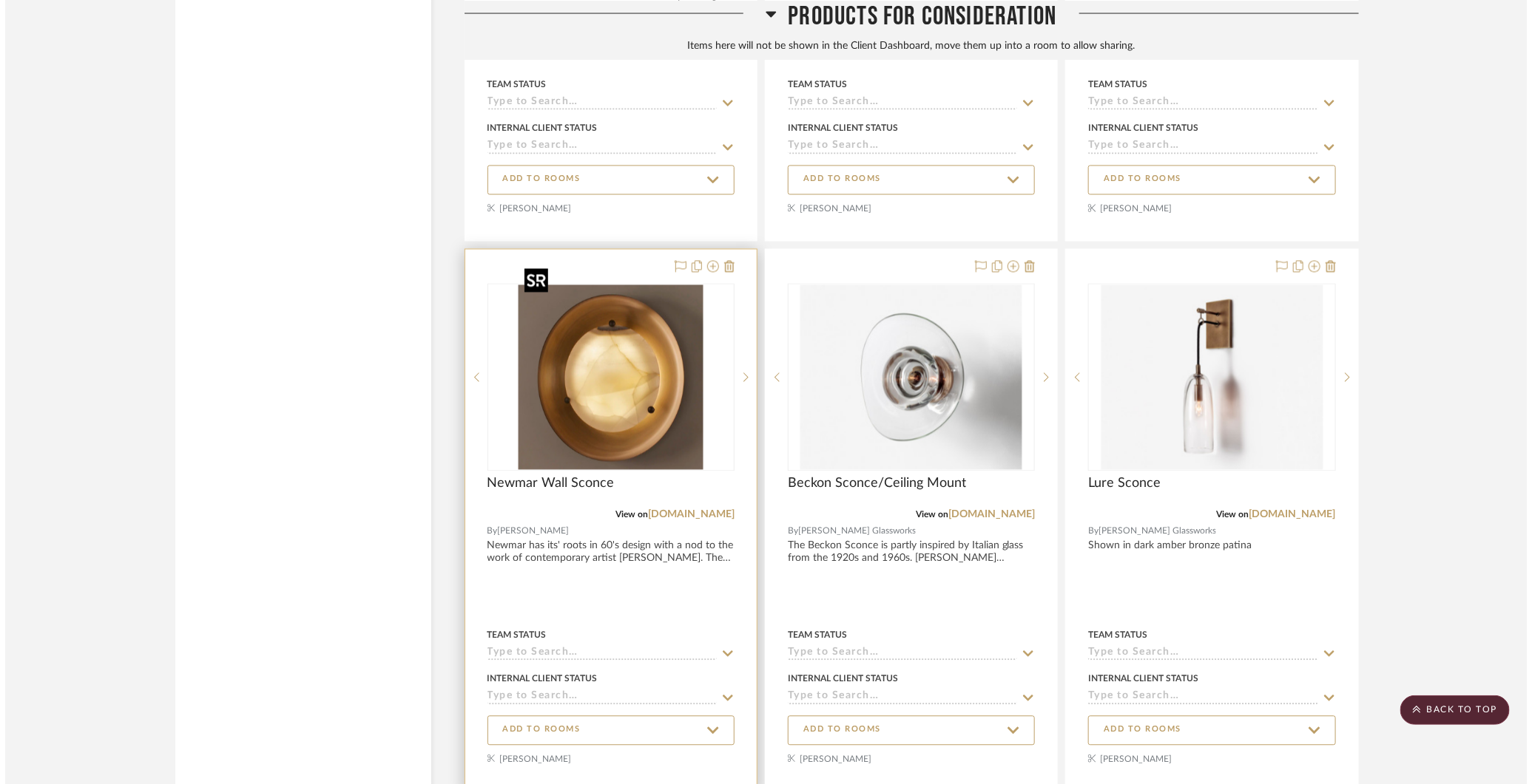
scroll to position [0, 0]
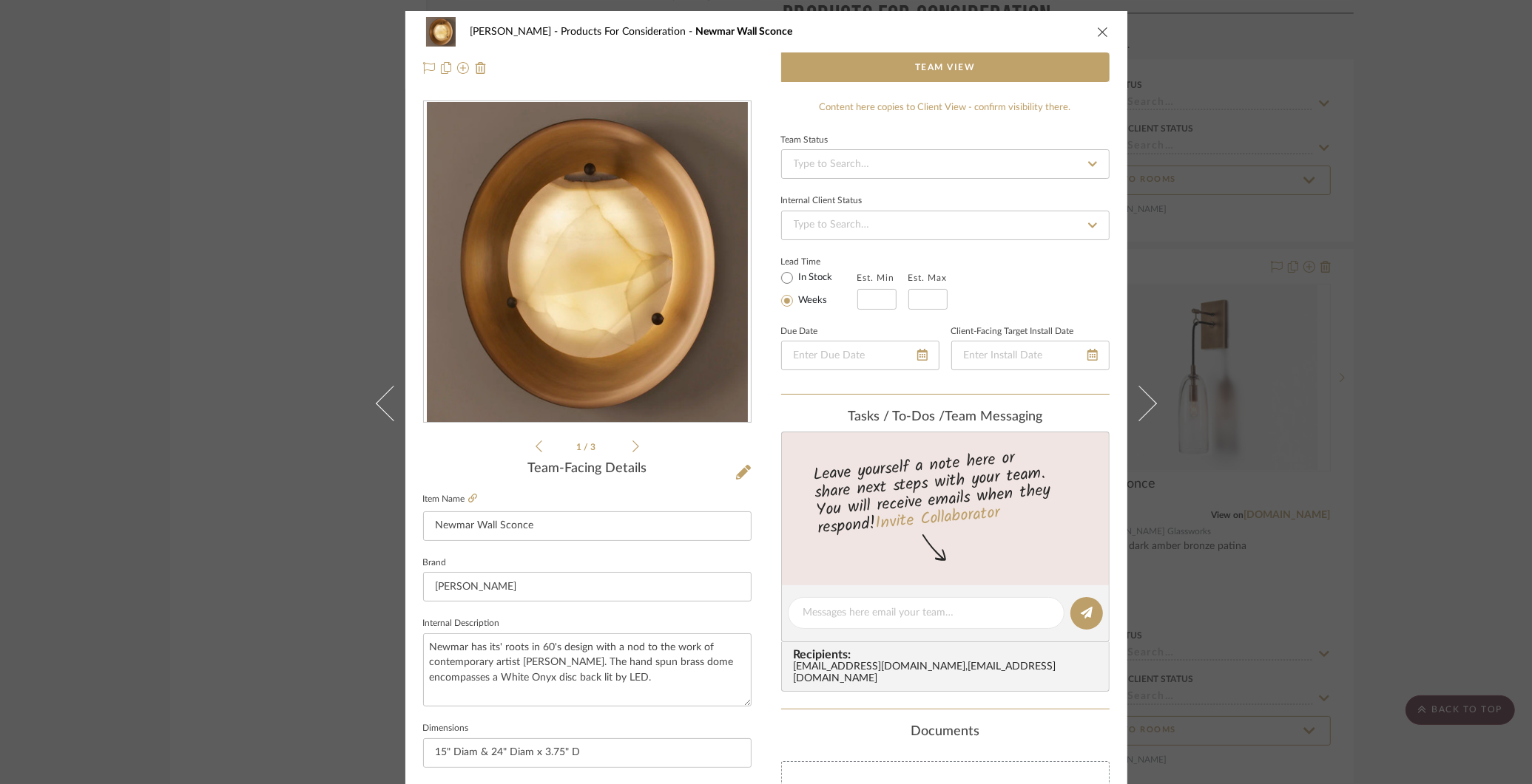
click at [334, 652] on div "[PERSON_NAME] Products For Consideration Newmar Wall Sconce Team View 1 / 3 Tea…" at bounding box center [766, 392] width 1532 height 784
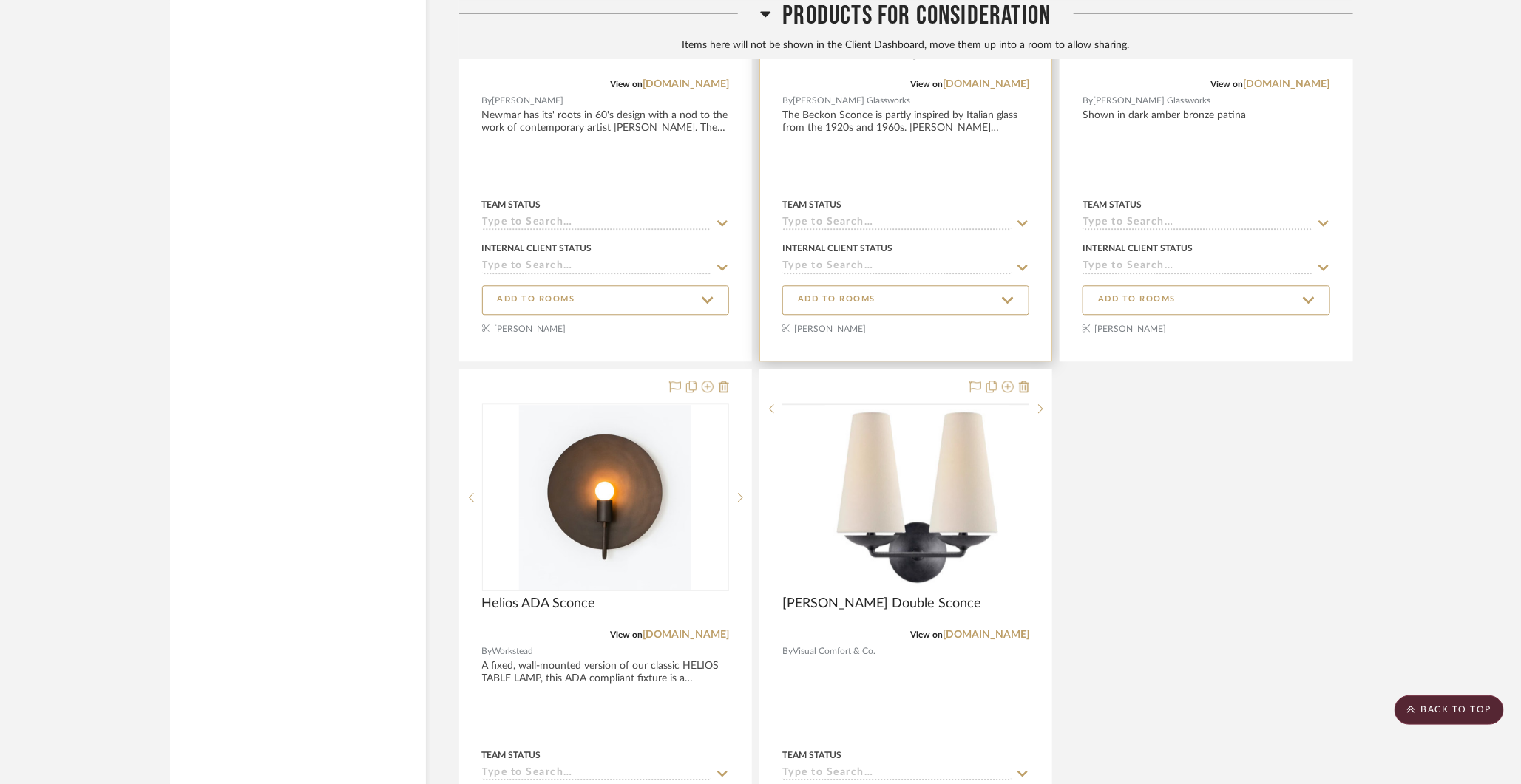
scroll to position [11273, 0]
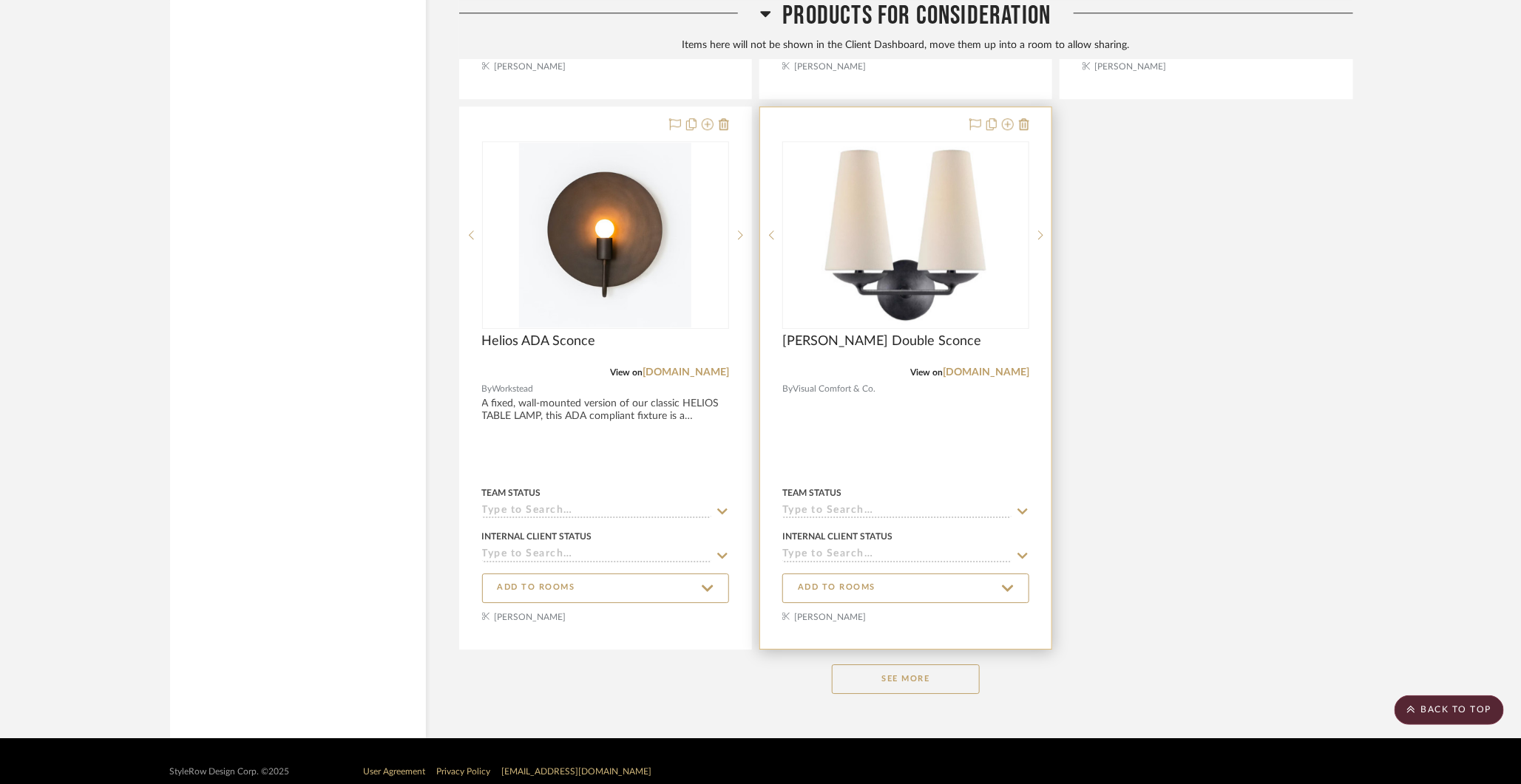
click at [960, 588] on div at bounding box center [906, 378] width 292 height 542
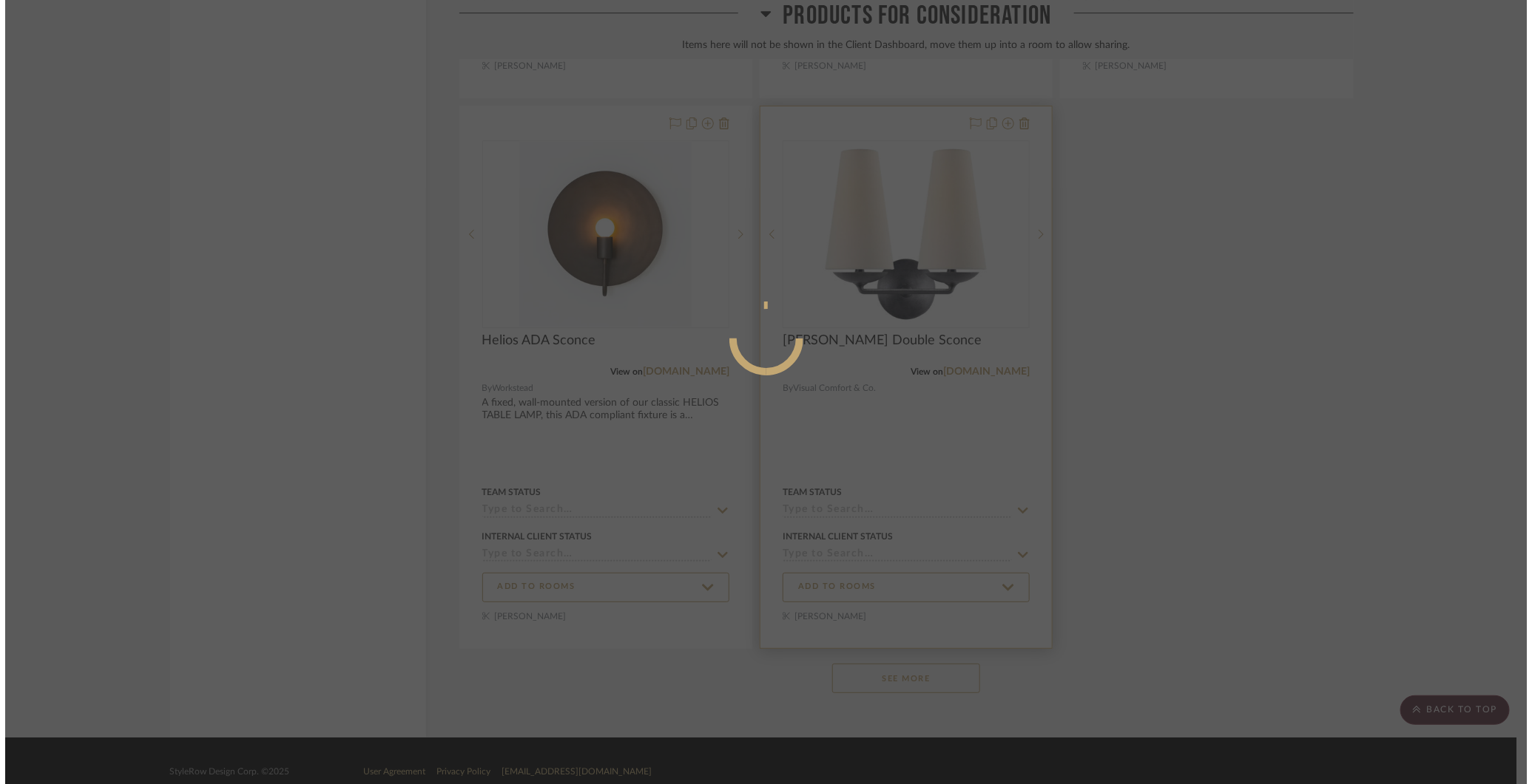
scroll to position [0, 0]
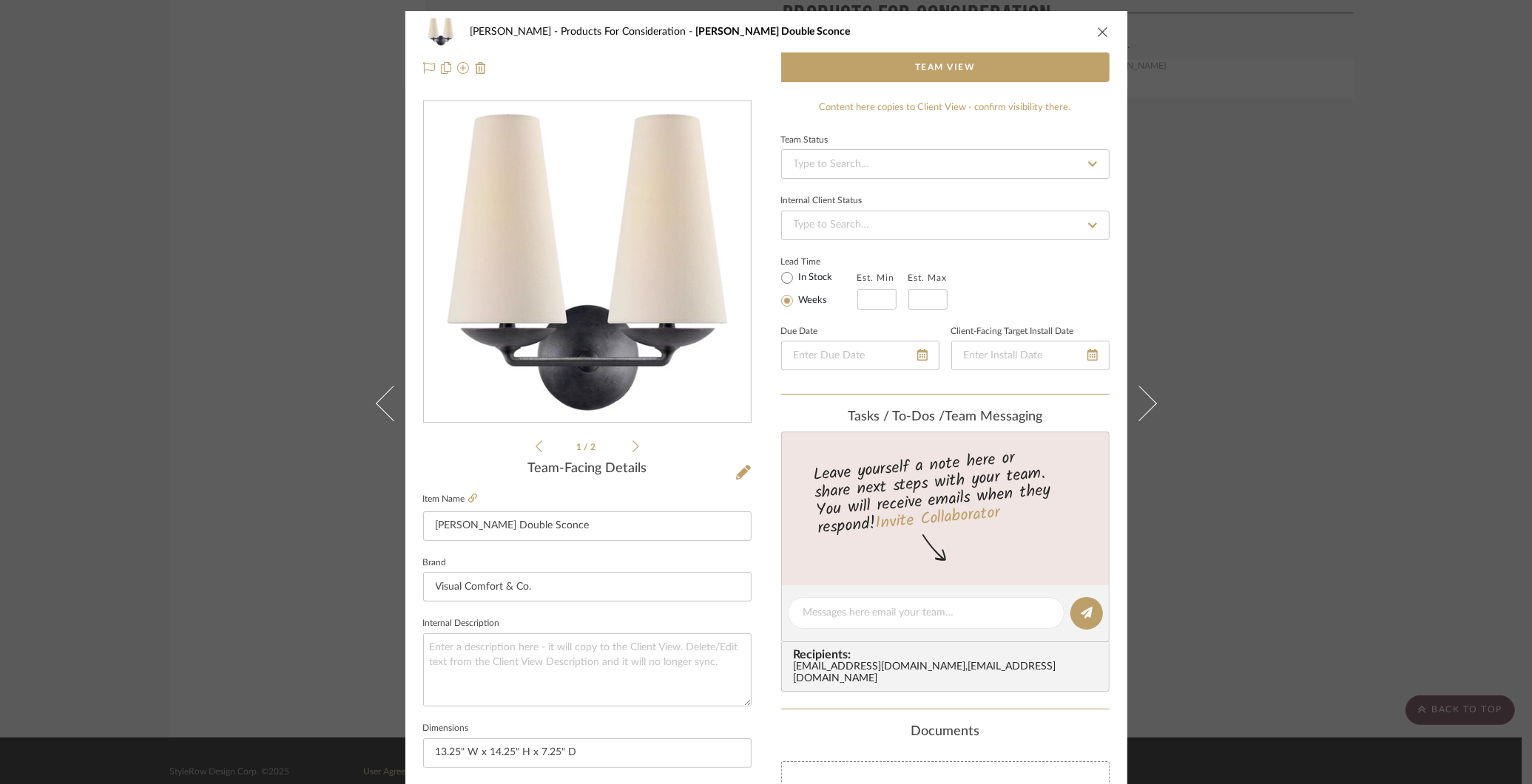
click at [1248, 416] on div "[PERSON_NAME] Products For Consideration [PERSON_NAME] Double Sconce Team View …" at bounding box center [766, 392] width 1532 height 784
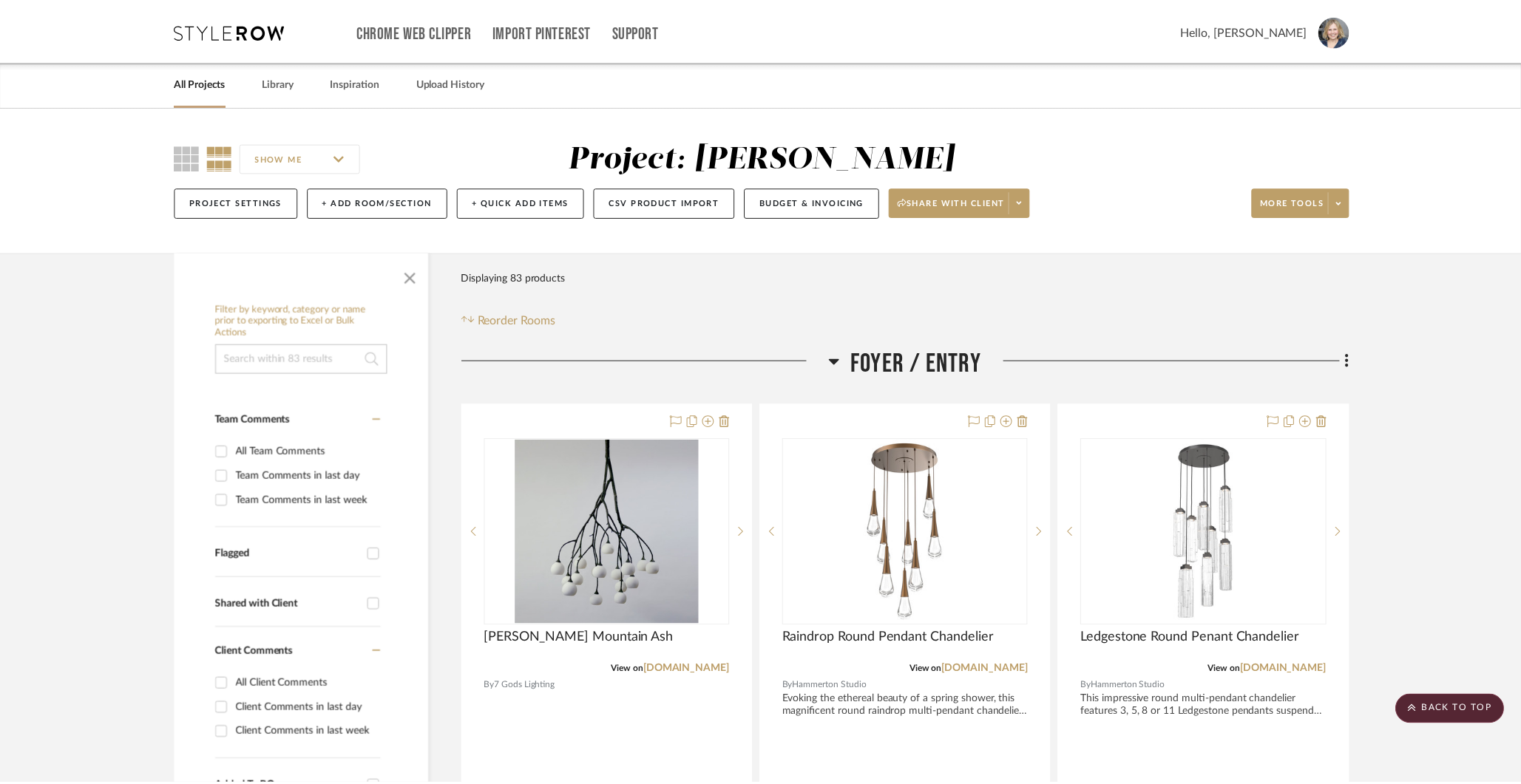
scroll to position [11273, 0]
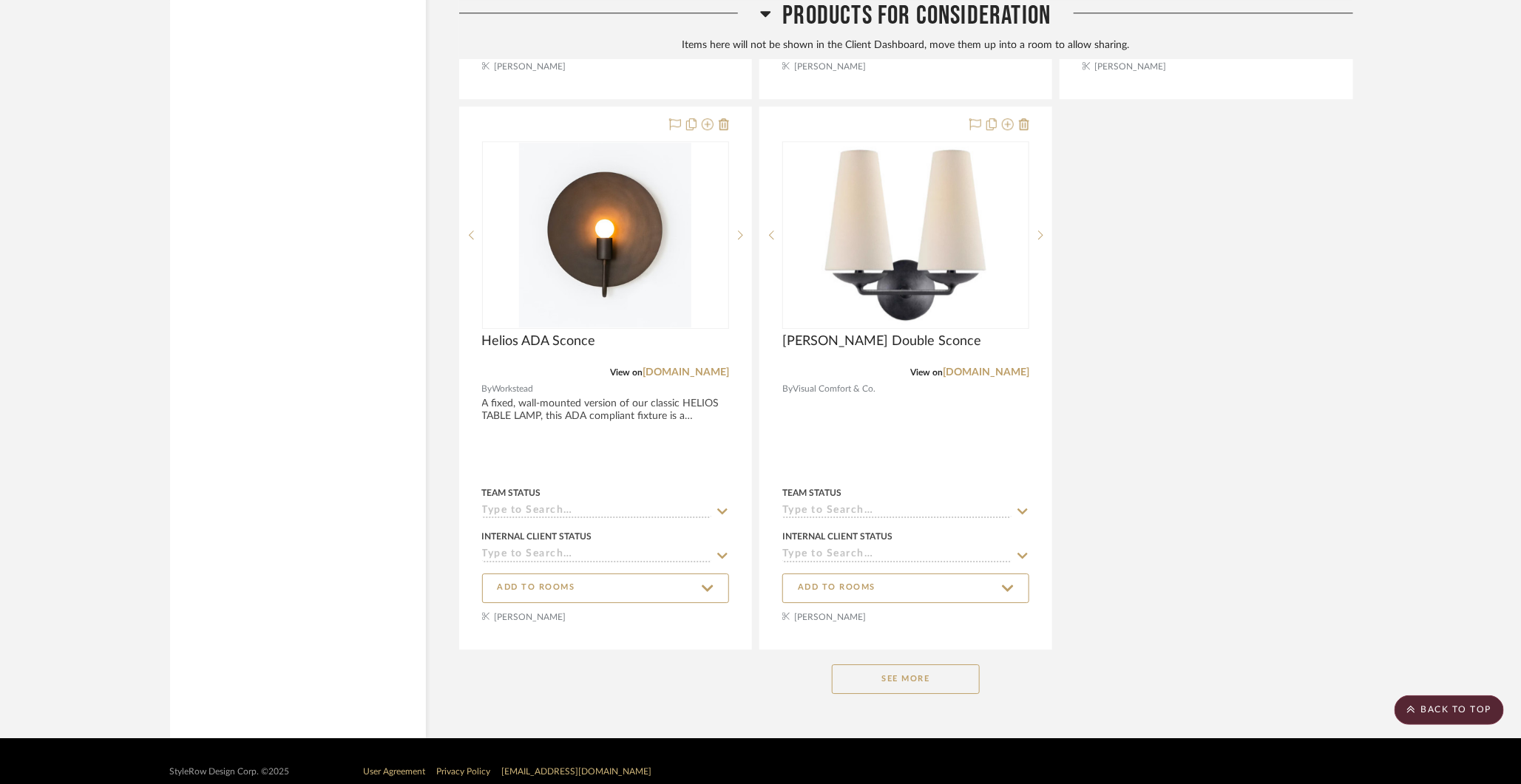
click at [905, 672] on button "See More" at bounding box center [906, 680] width 148 height 30
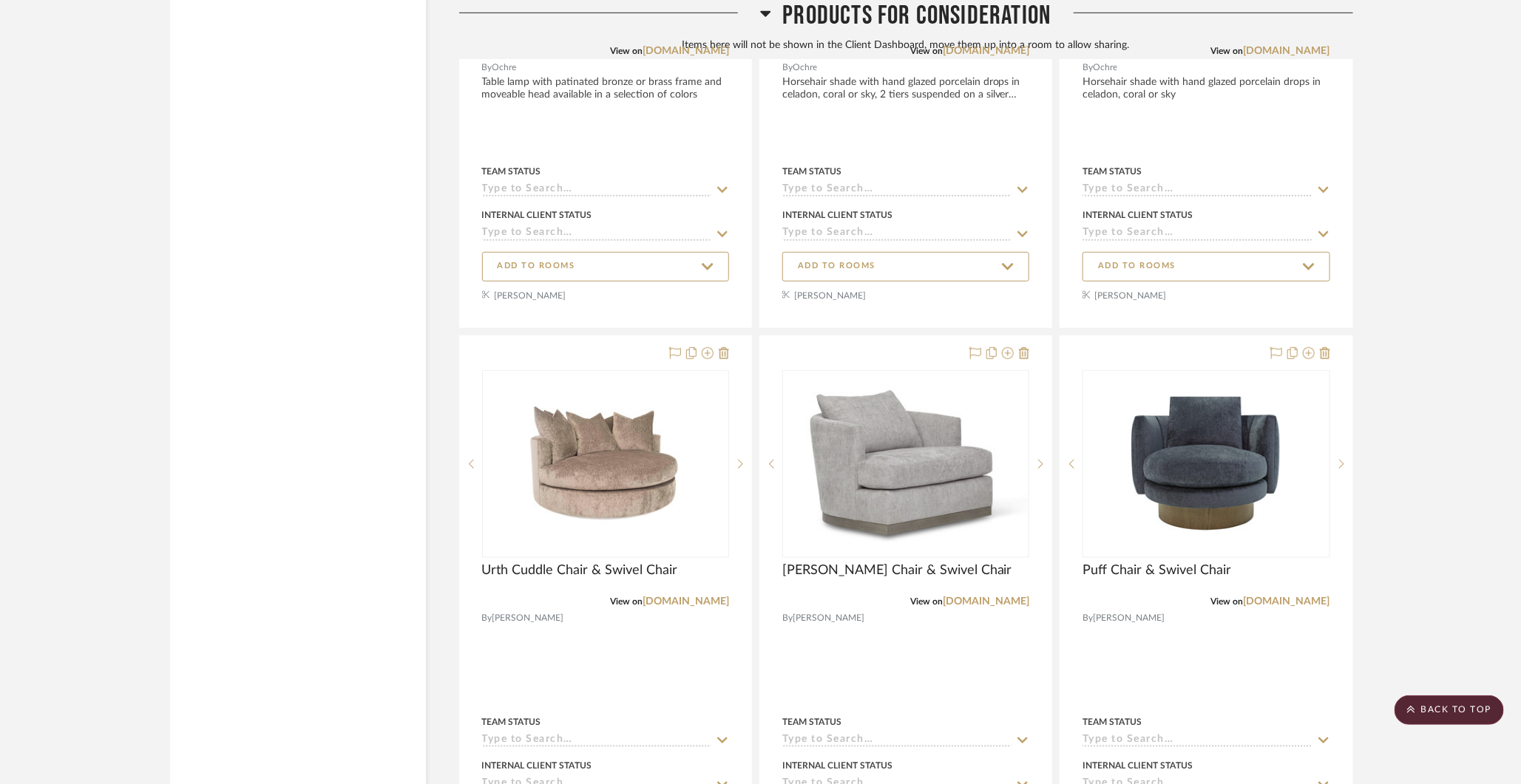
scroll to position [12699, 0]
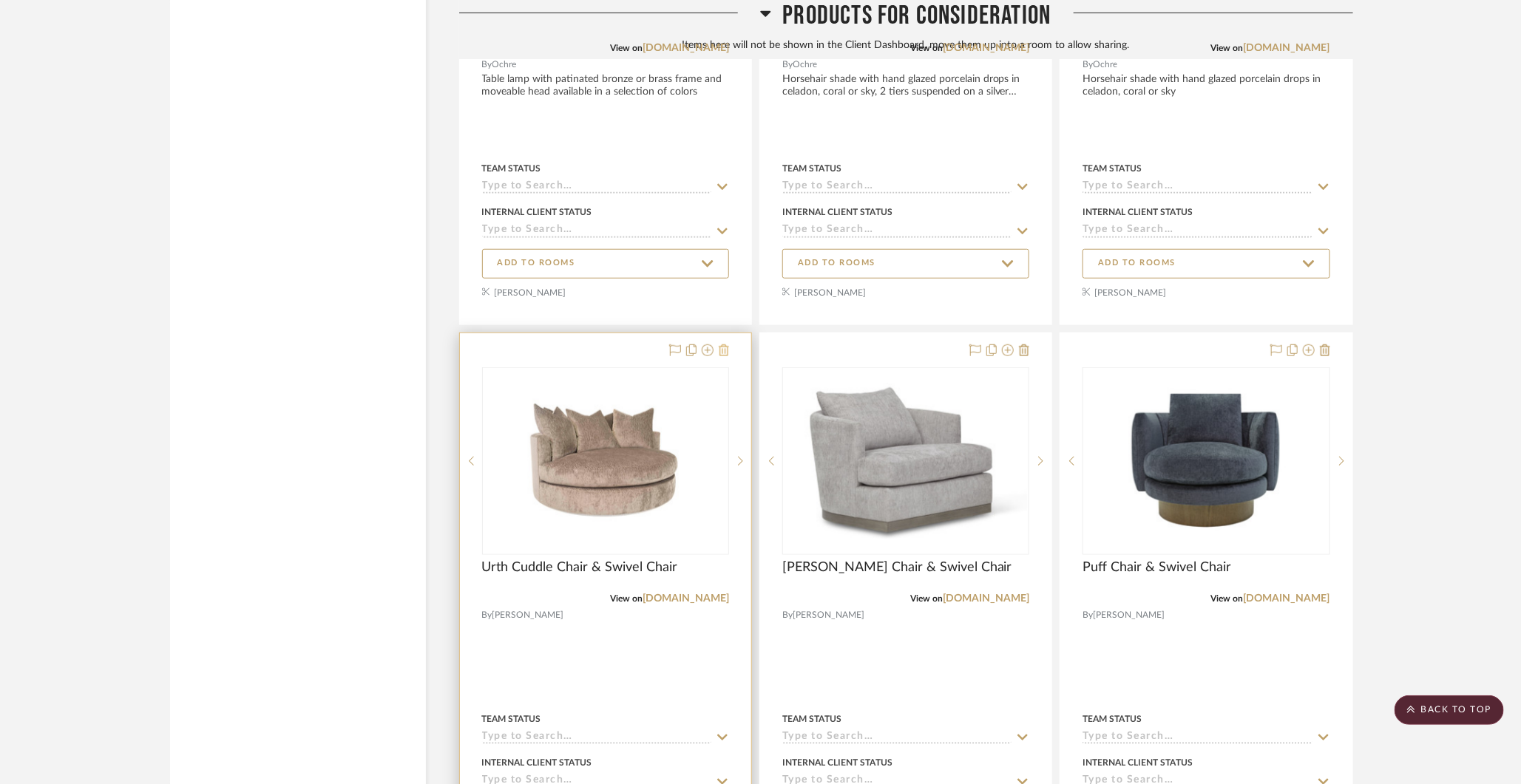
click at [725, 344] on icon at bounding box center [724, 350] width 10 height 12
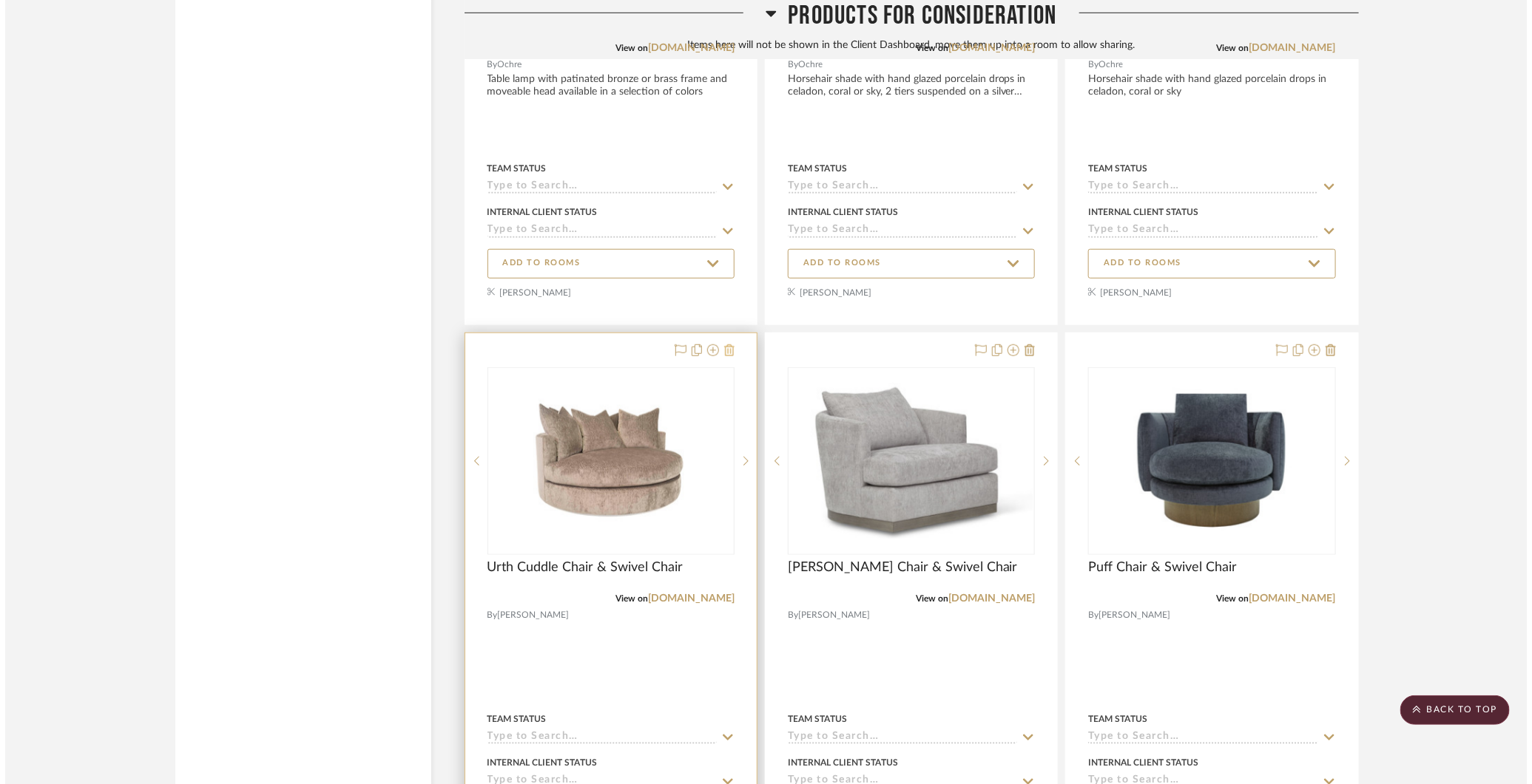
scroll to position [0, 0]
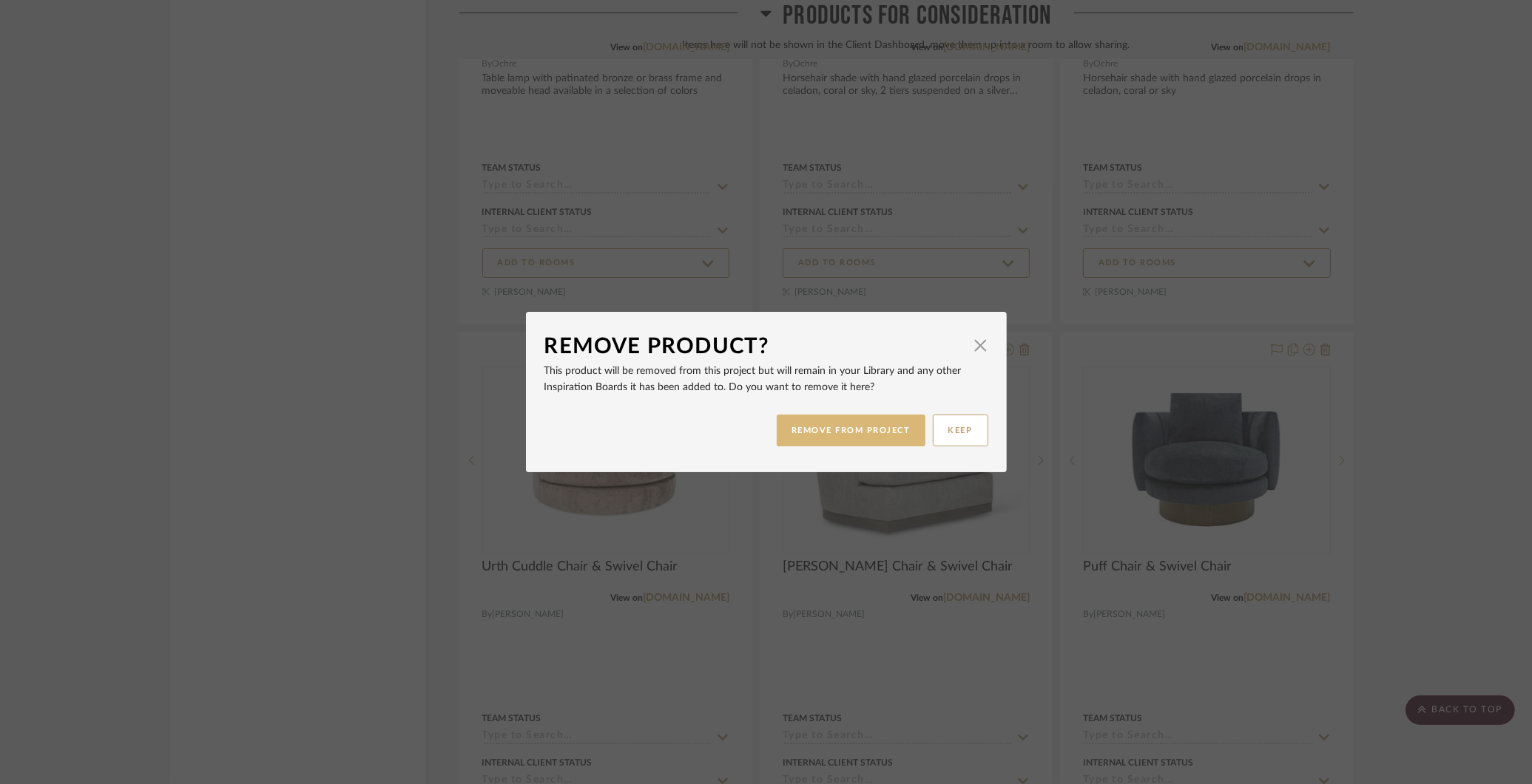
click at [813, 429] on button "REMOVE FROM PROJECT" at bounding box center [850, 431] width 148 height 32
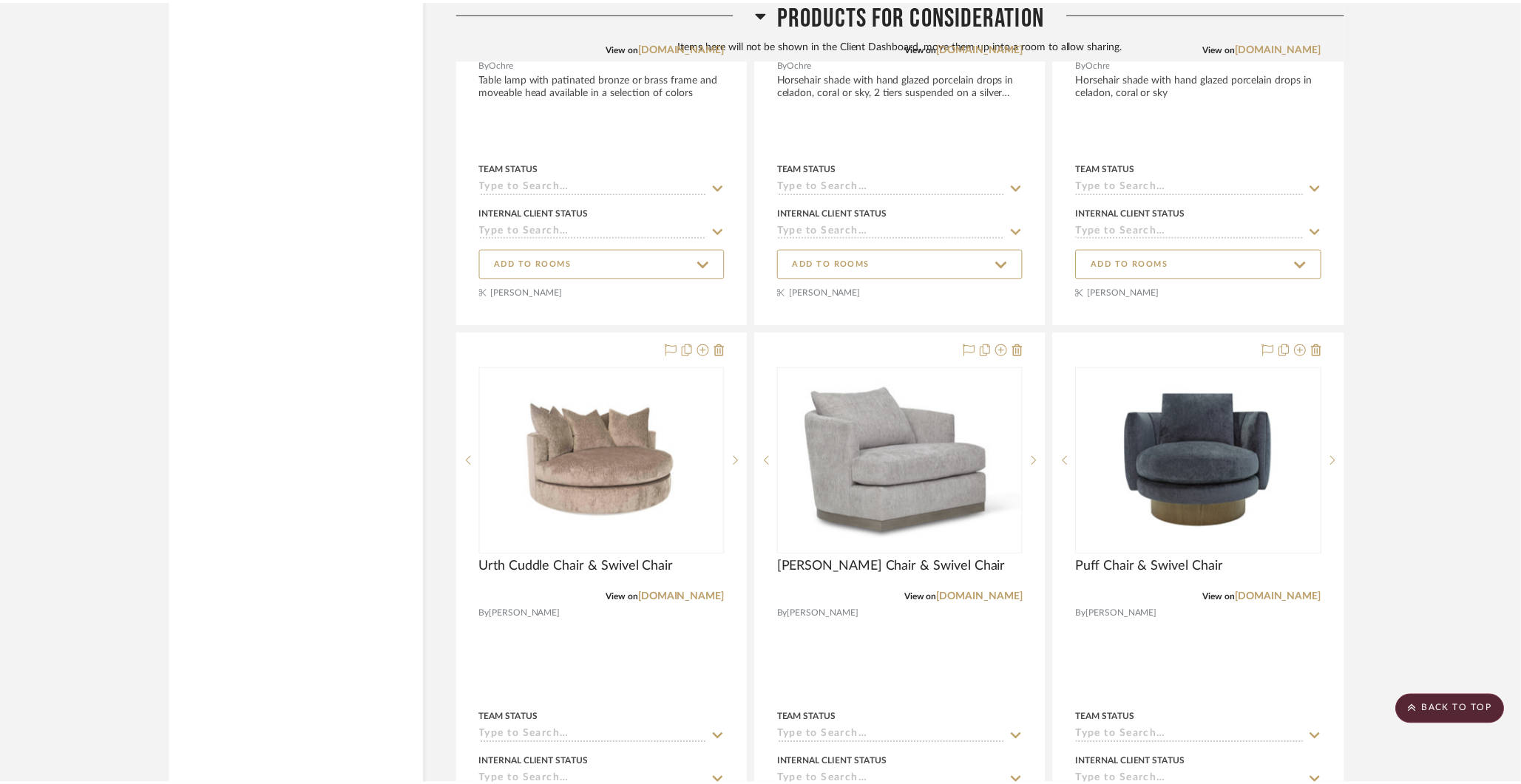
scroll to position [12699, 0]
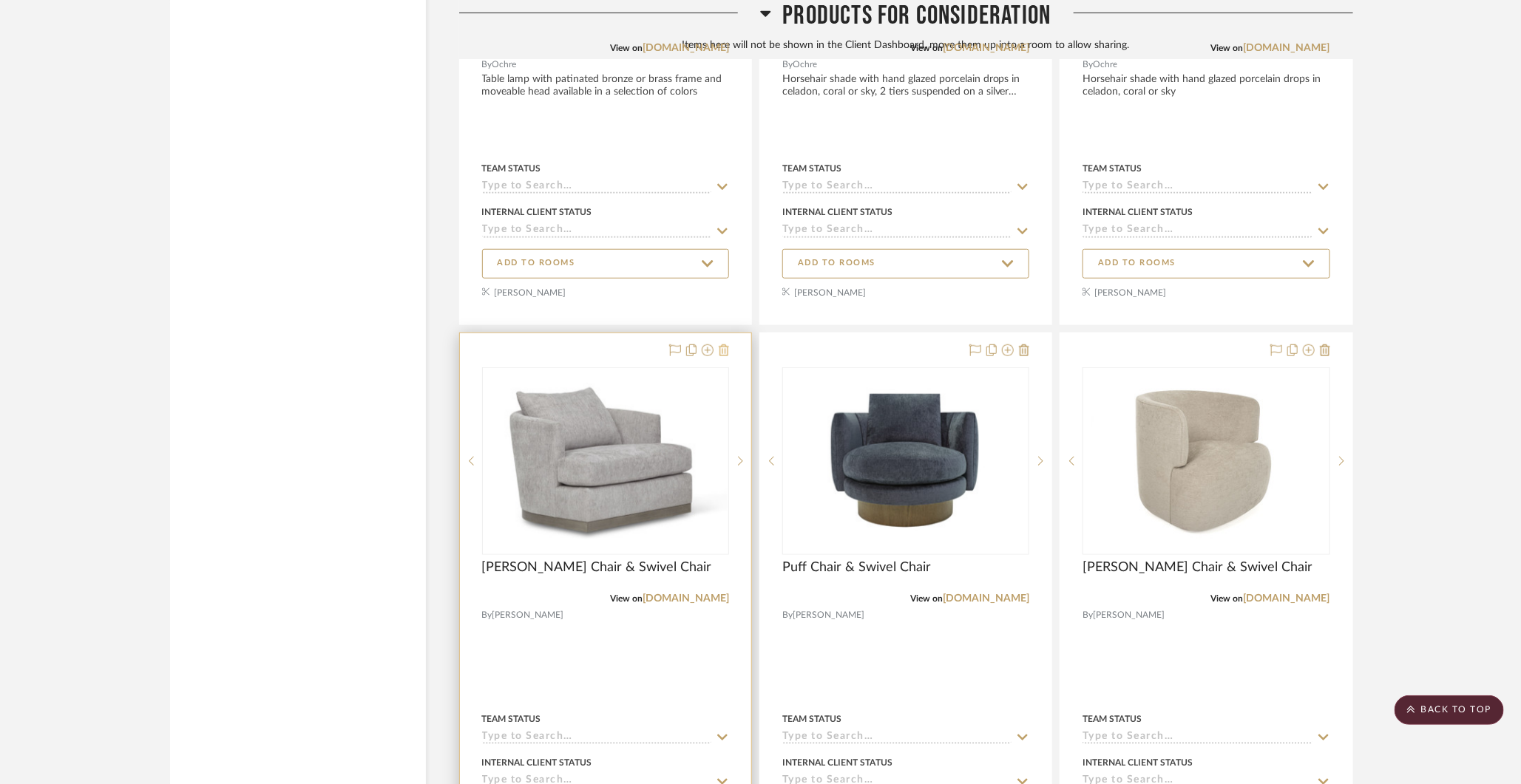
click at [726, 344] on icon at bounding box center [724, 350] width 10 height 12
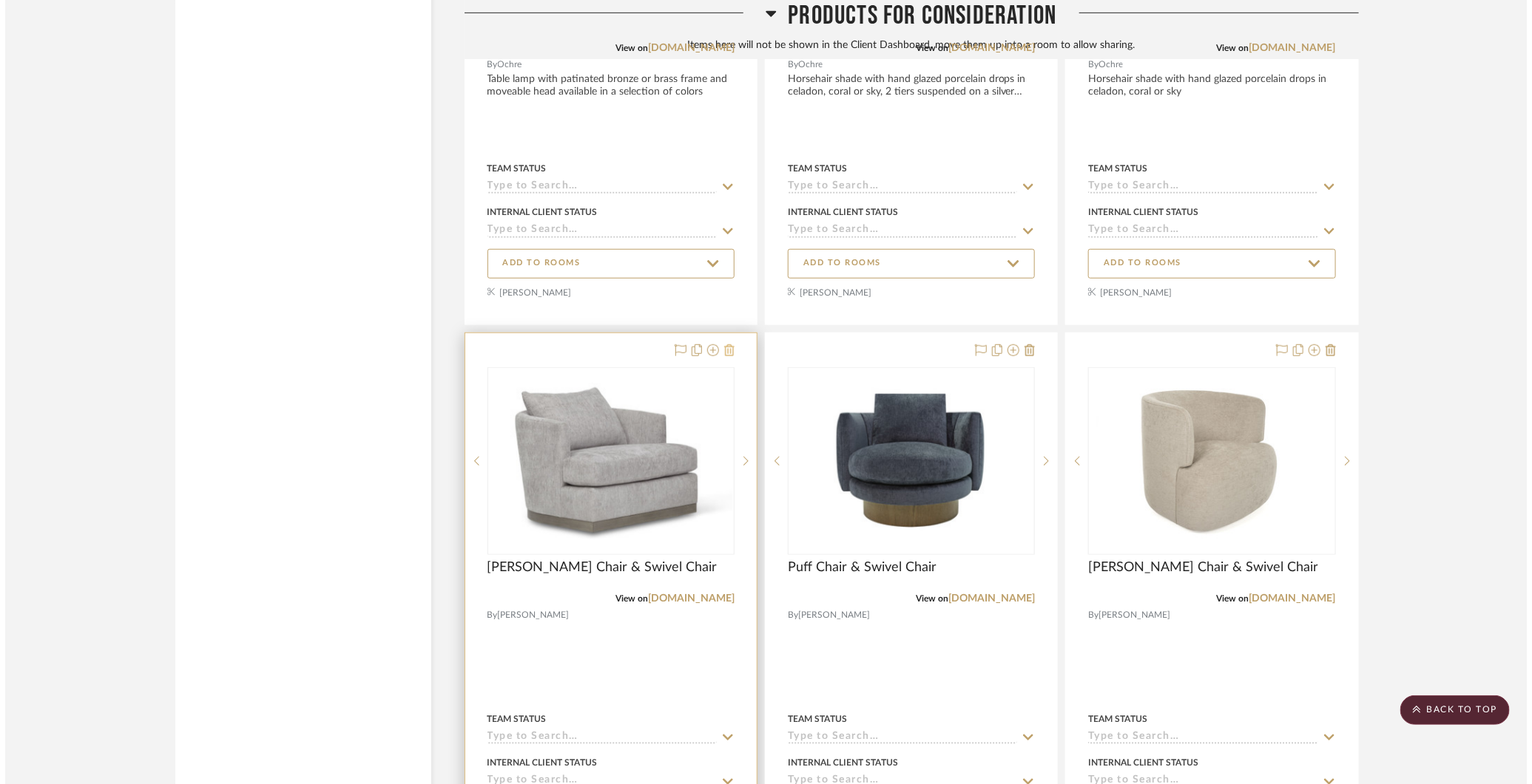
scroll to position [0, 0]
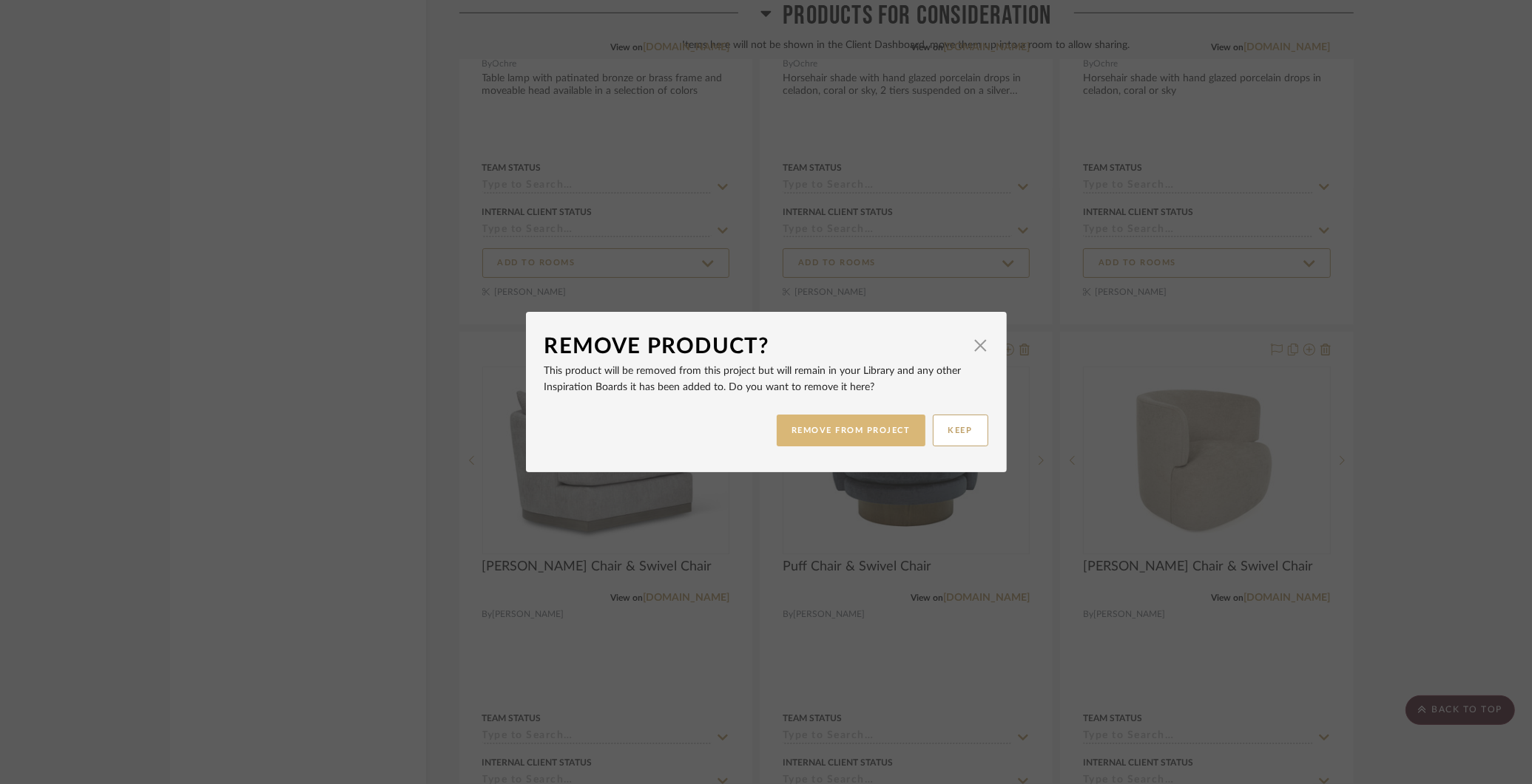
click at [819, 432] on button "REMOVE FROM PROJECT" at bounding box center [850, 431] width 148 height 32
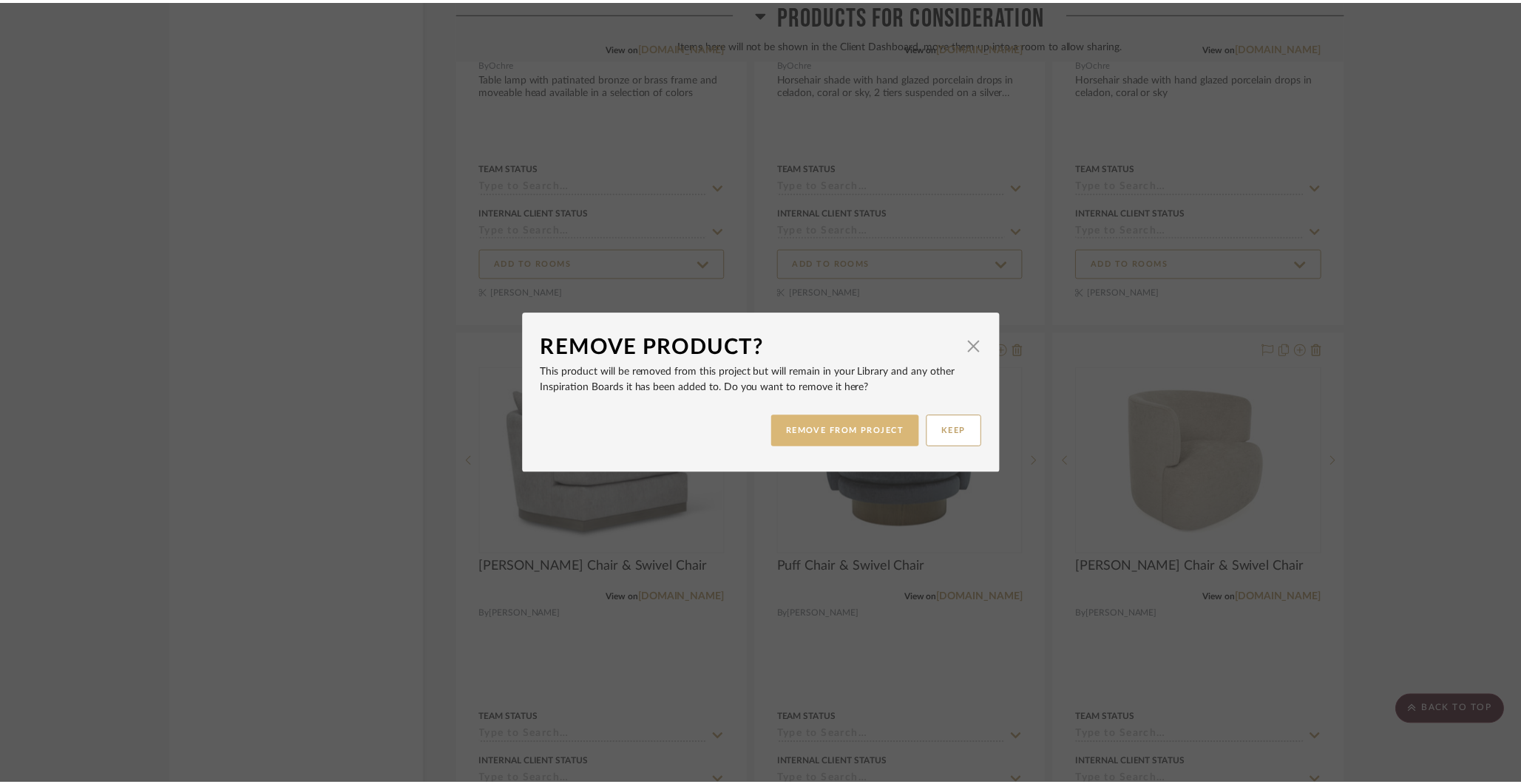
scroll to position [12699, 0]
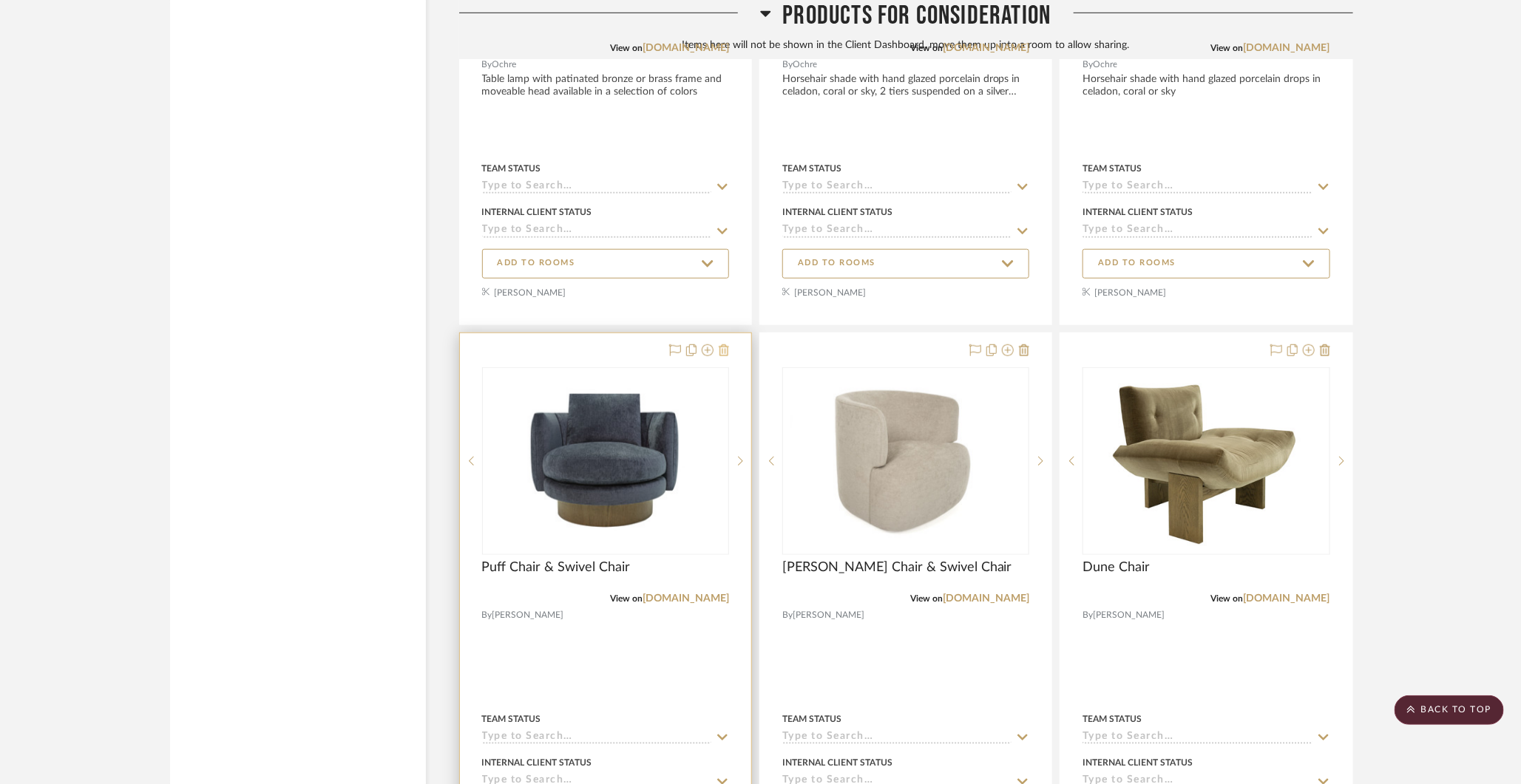
click at [724, 344] on icon at bounding box center [724, 350] width 10 height 12
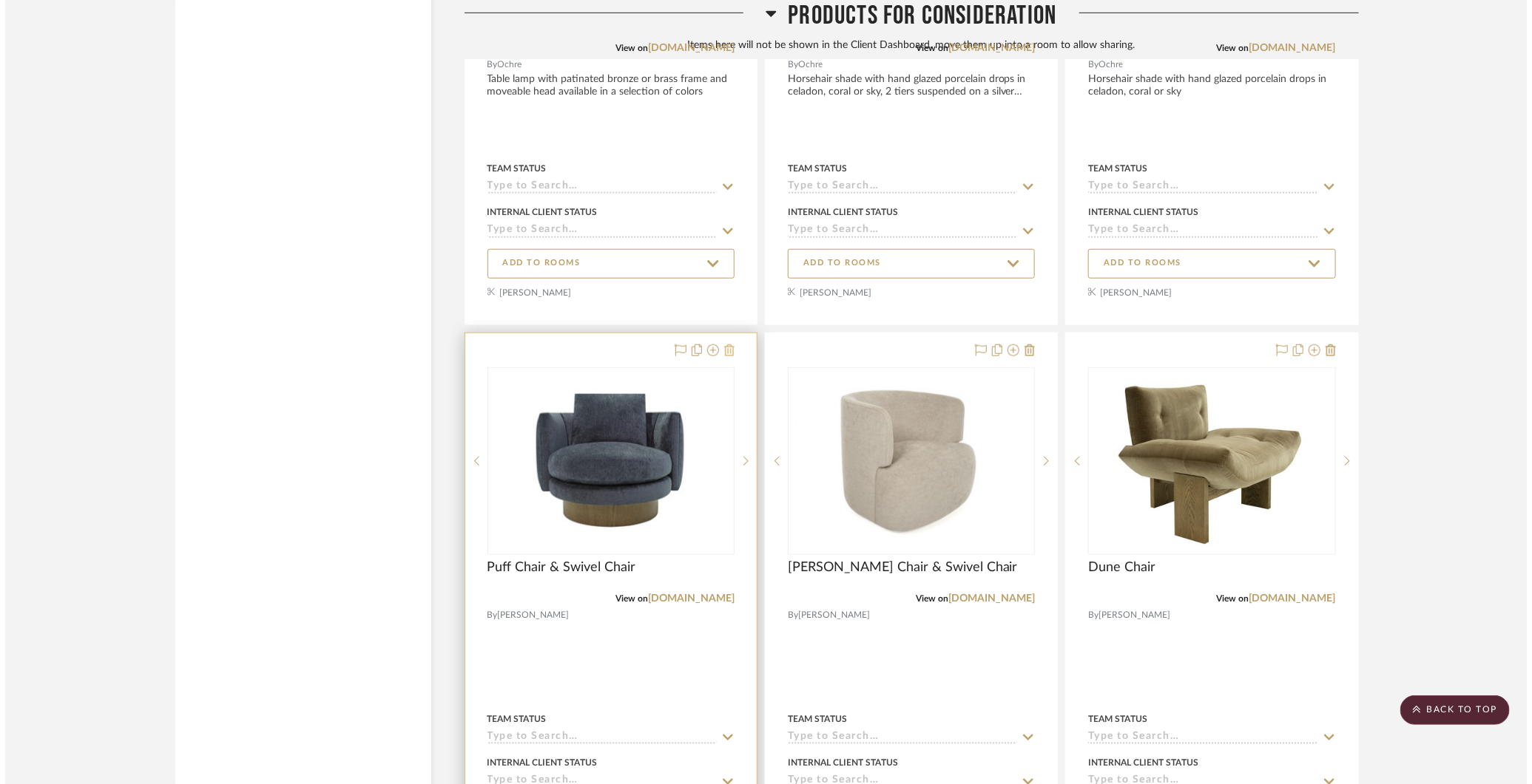
scroll to position [0, 0]
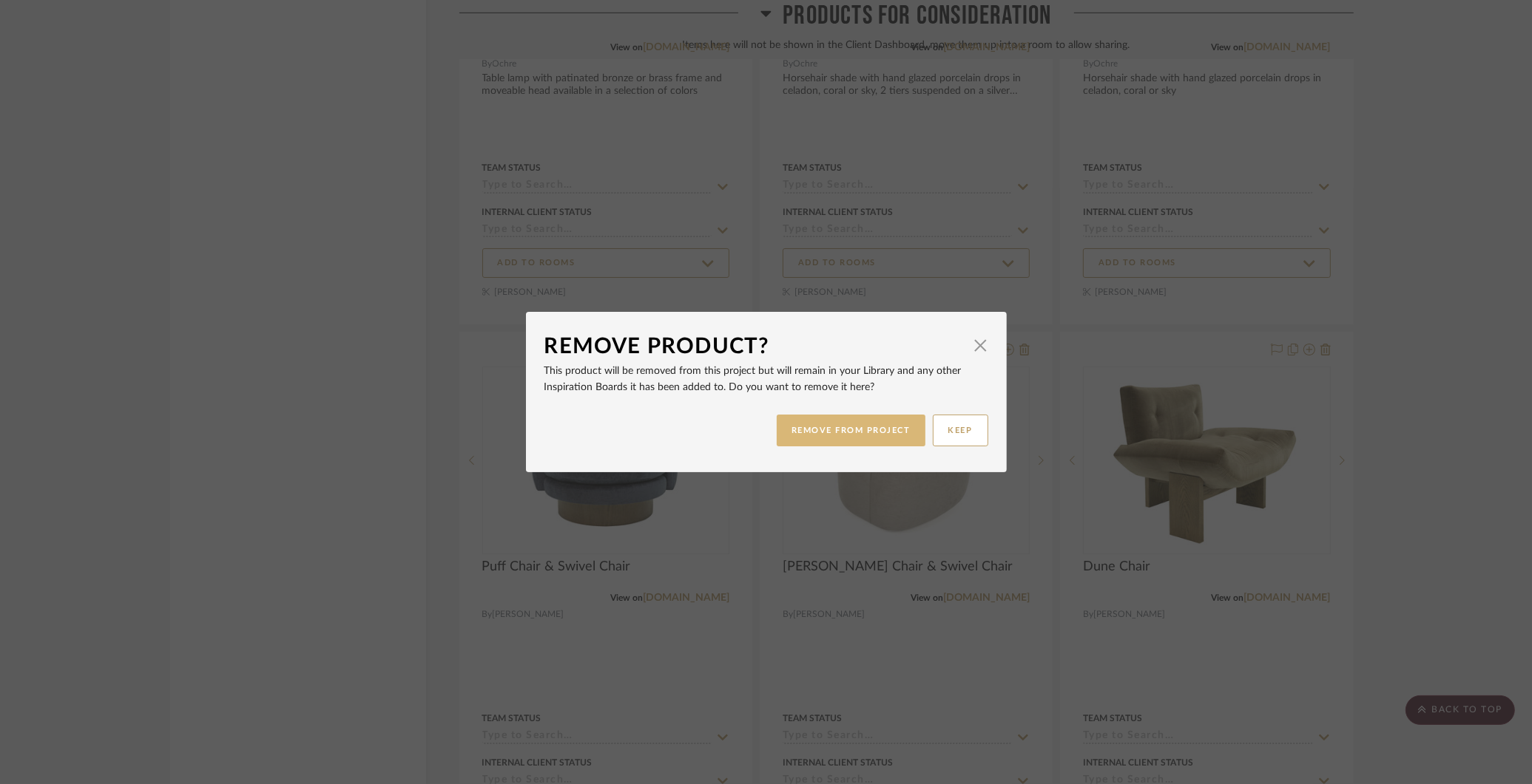
click at [798, 440] on button "REMOVE FROM PROJECT" at bounding box center [850, 431] width 148 height 32
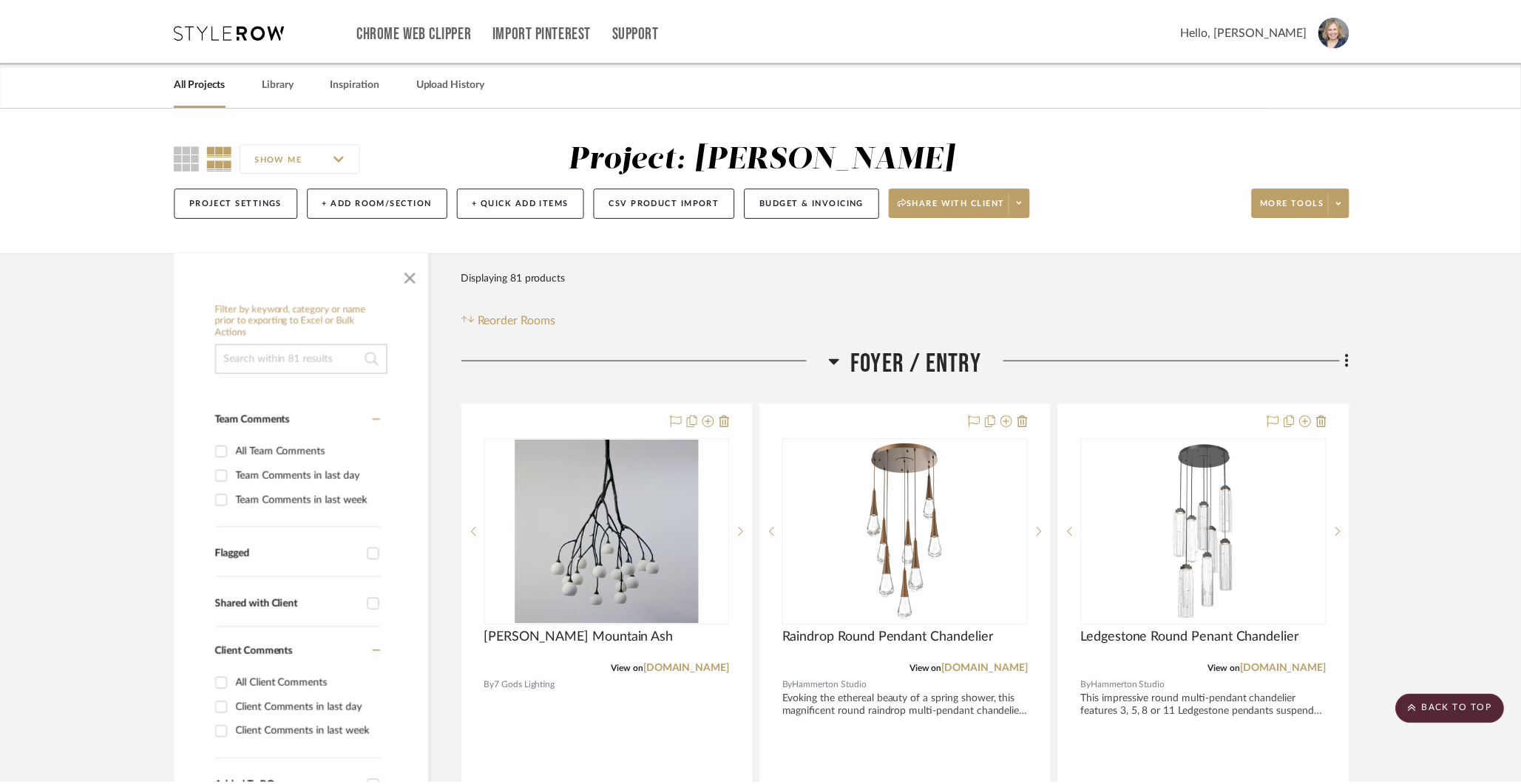
scroll to position [12699, 0]
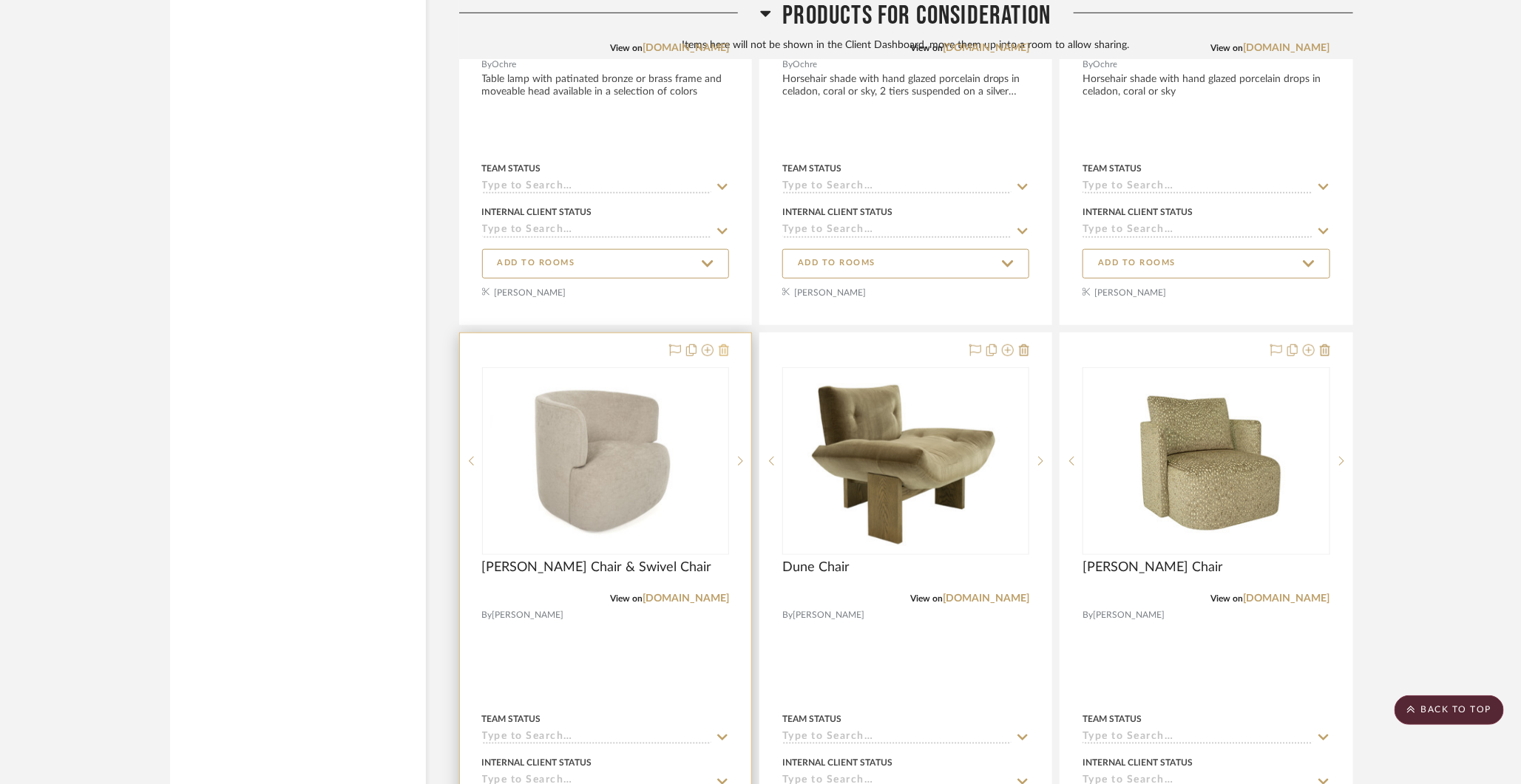
click at [725, 344] on icon at bounding box center [724, 350] width 10 height 12
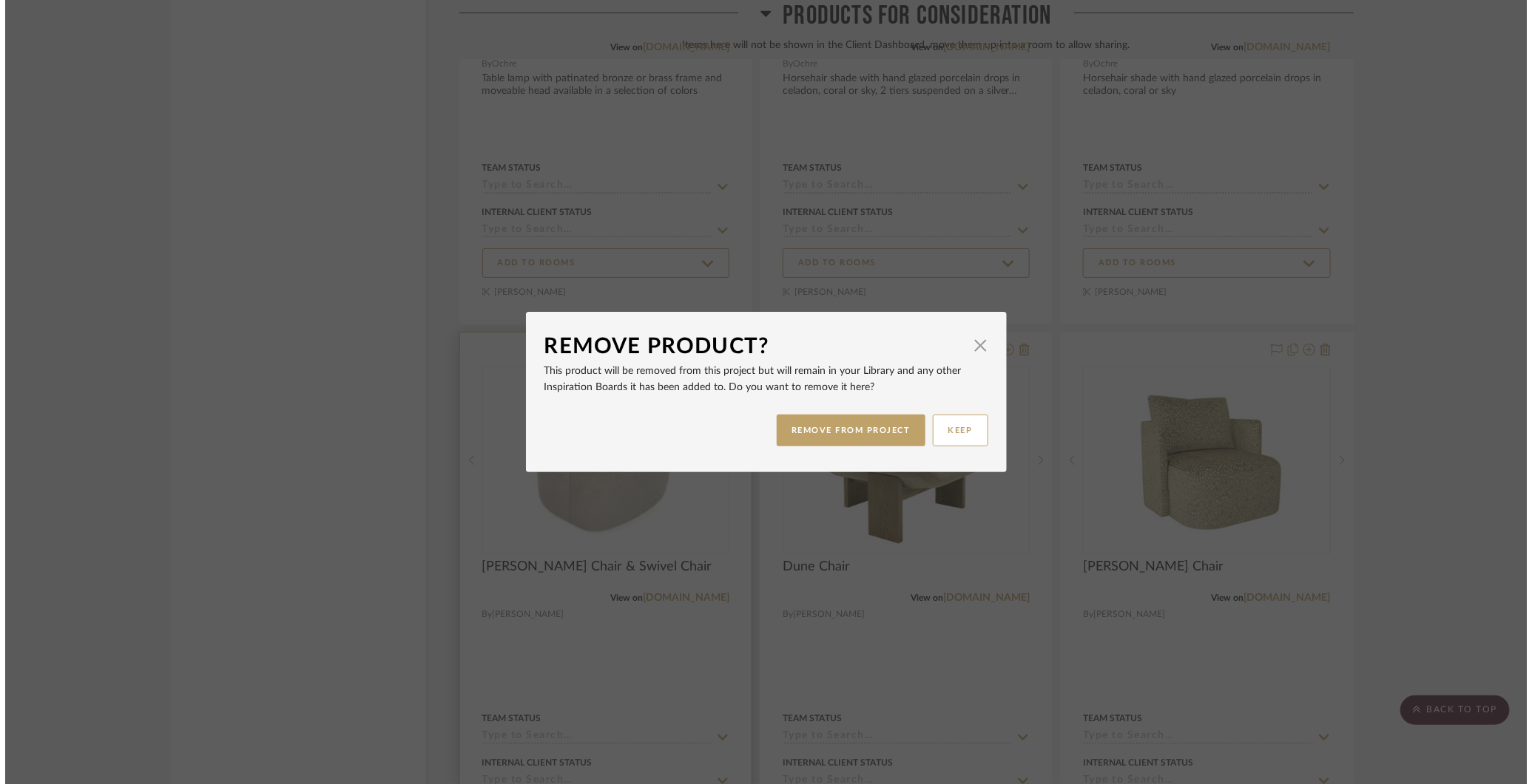
scroll to position [0, 0]
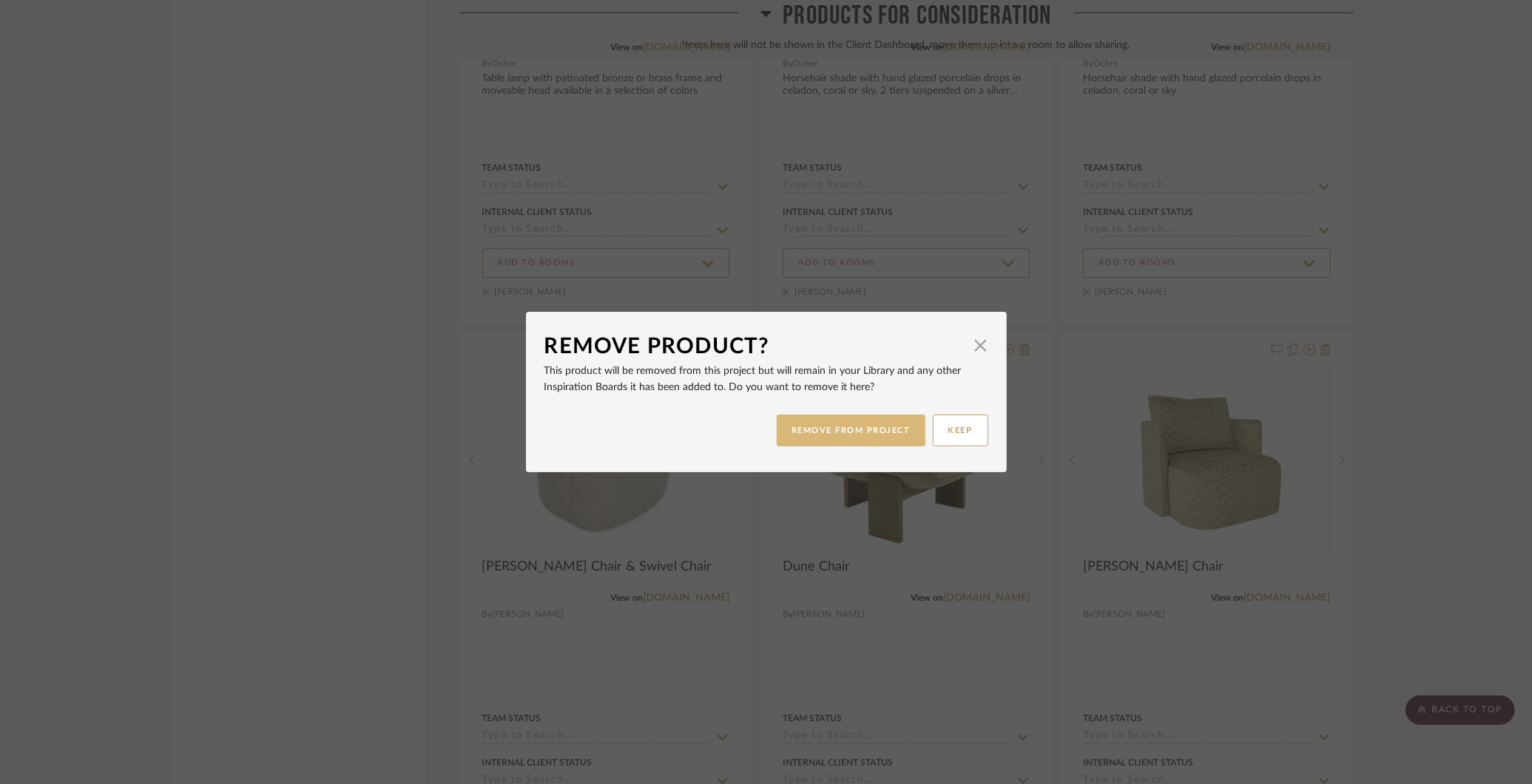
click at [815, 437] on button "REMOVE FROM PROJECT" at bounding box center [850, 431] width 148 height 32
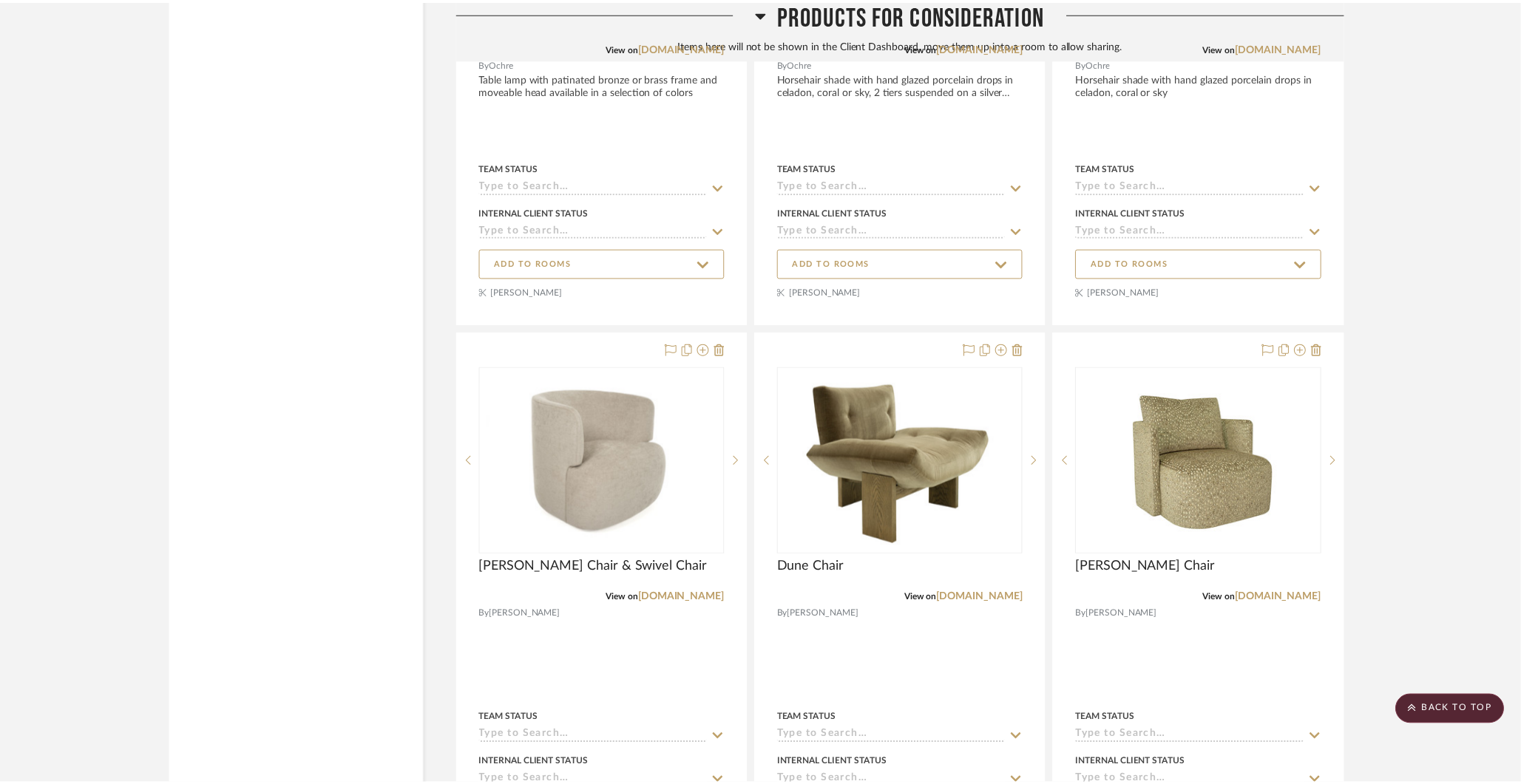
scroll to position [12699, 0]
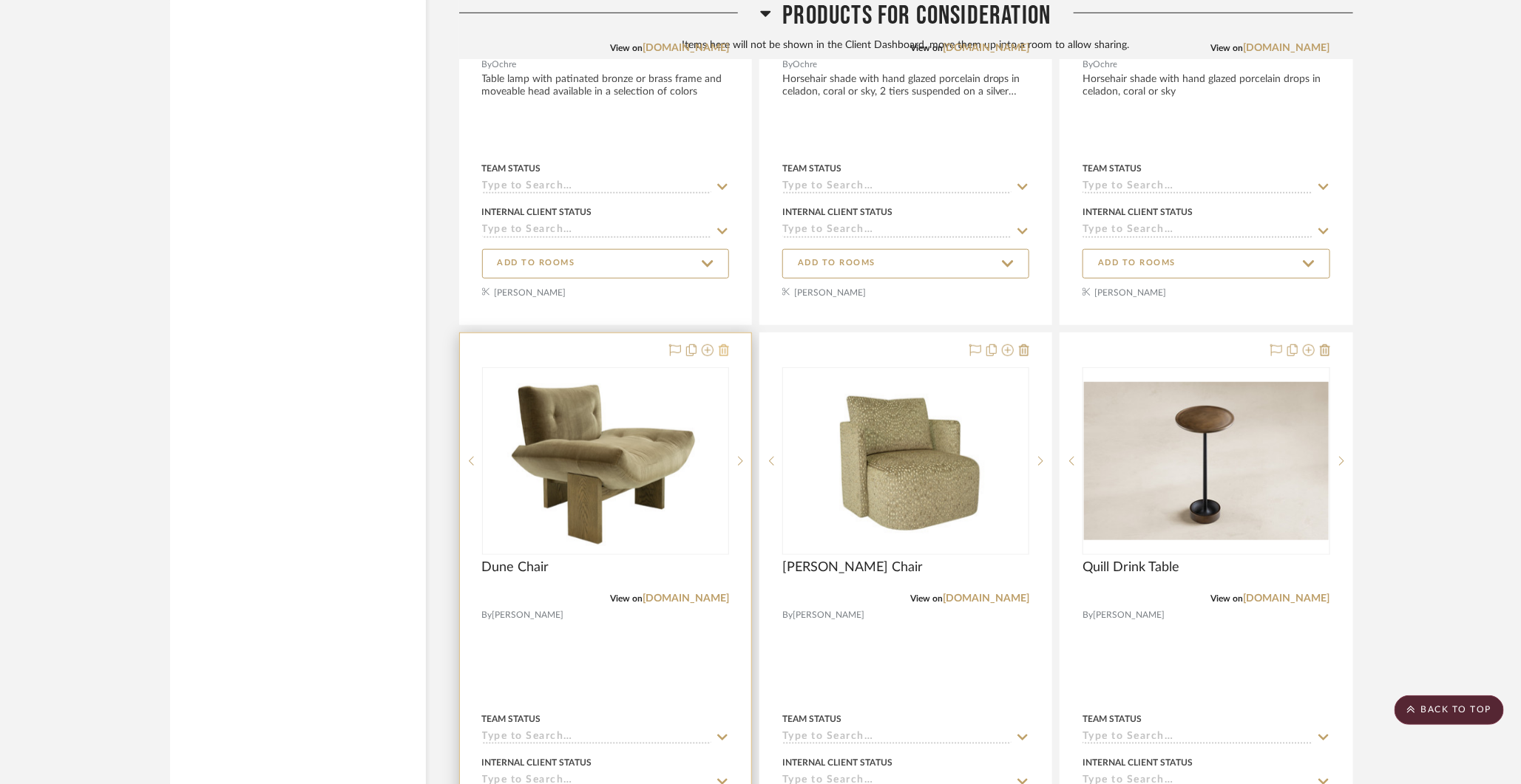
click at [725, 344] on icon at bounding box center [724, 350] width 10 height 12
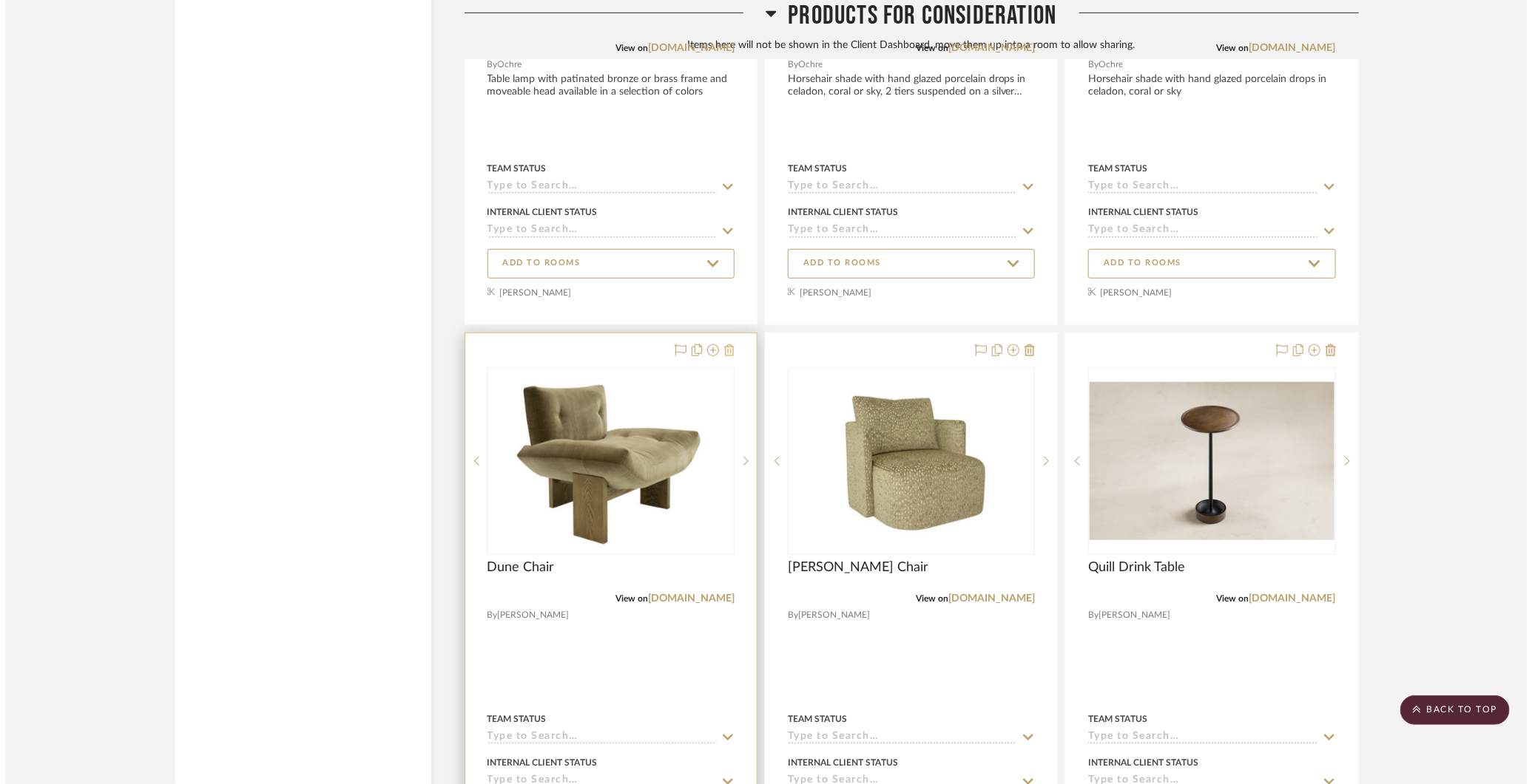
scroll to position [0, 0]
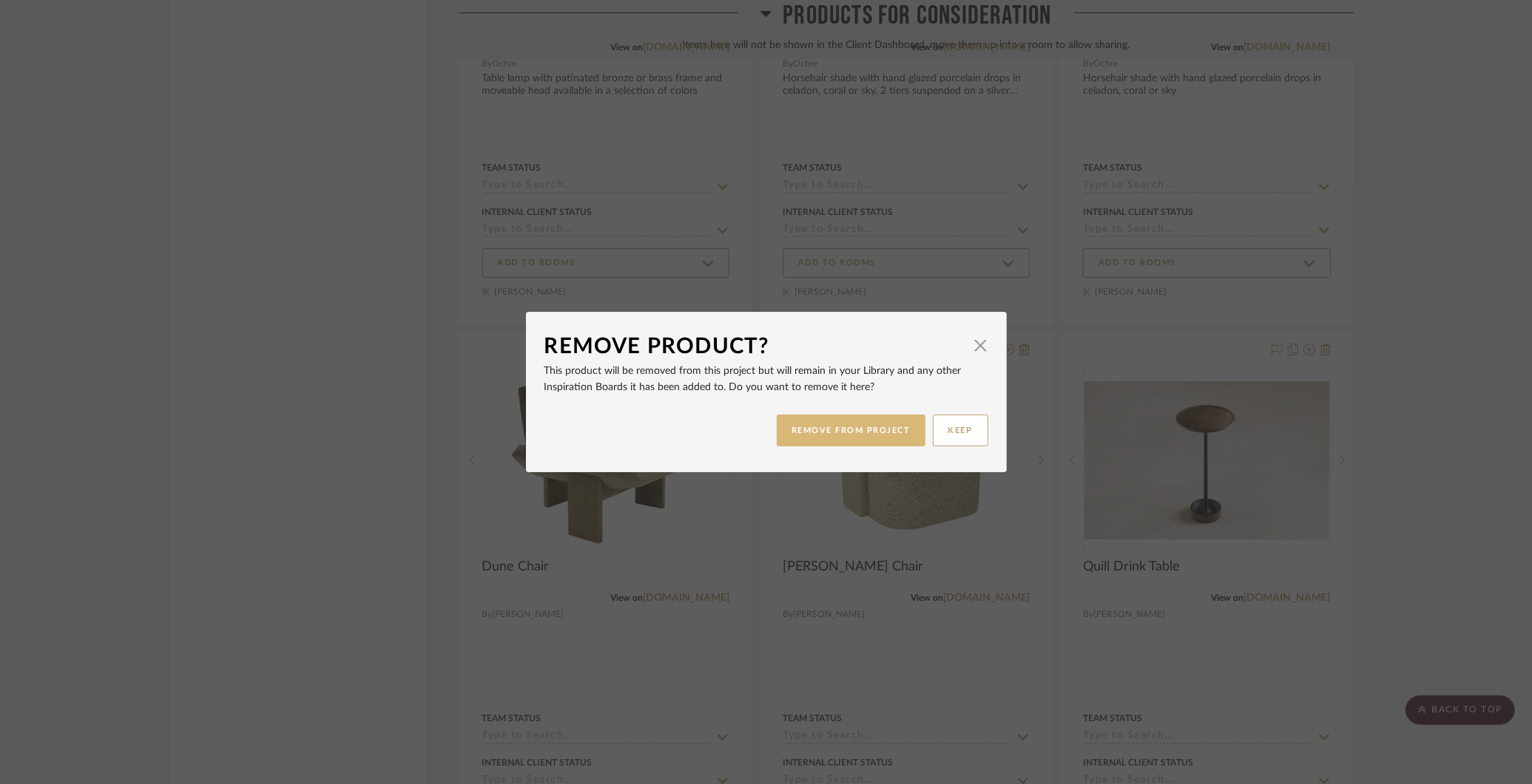
click at [793, 435] on button "REMOVE FROM PROJECT" at bounding box center [850, 431] width 148 height 32
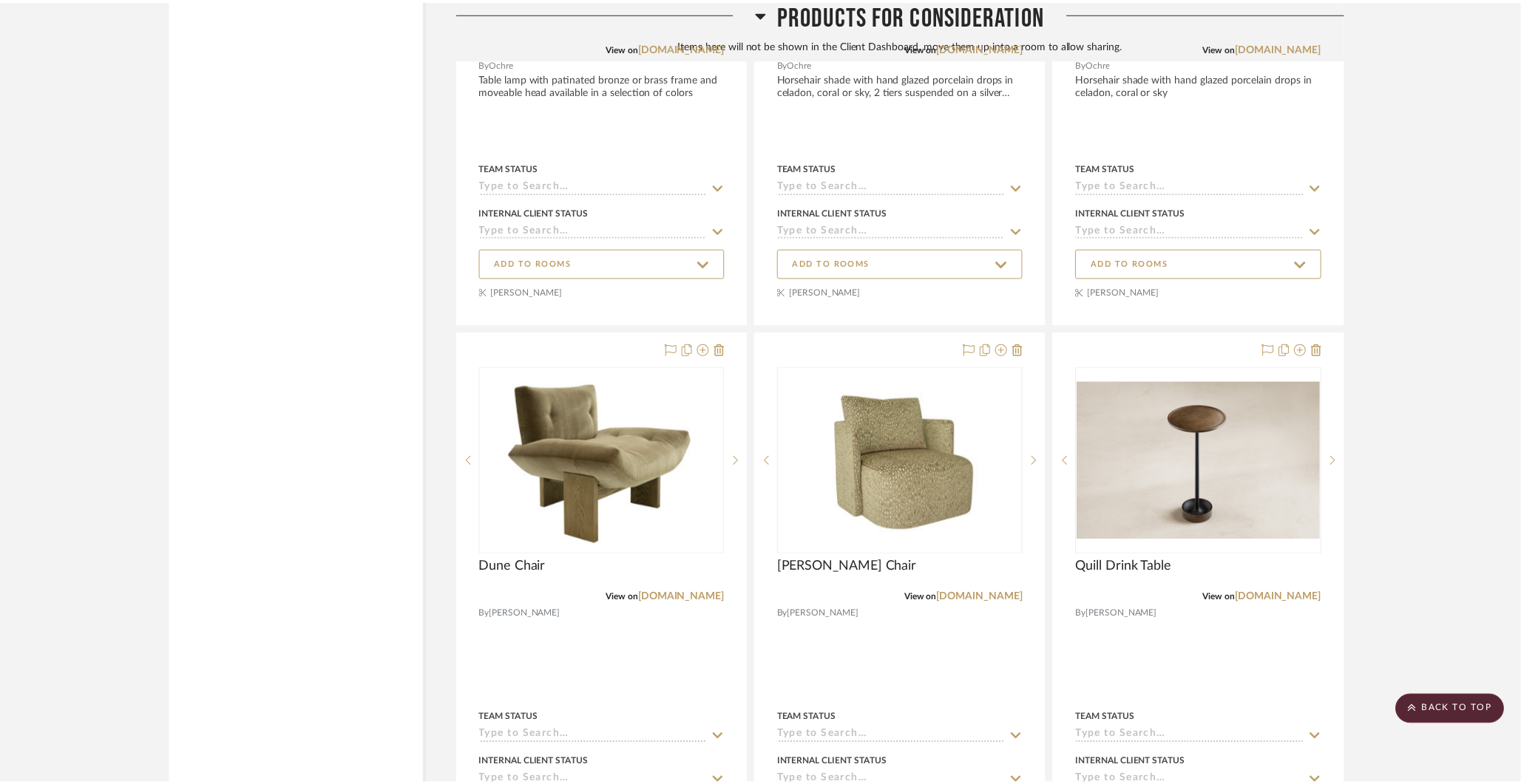
scroll to position [12699, 0]
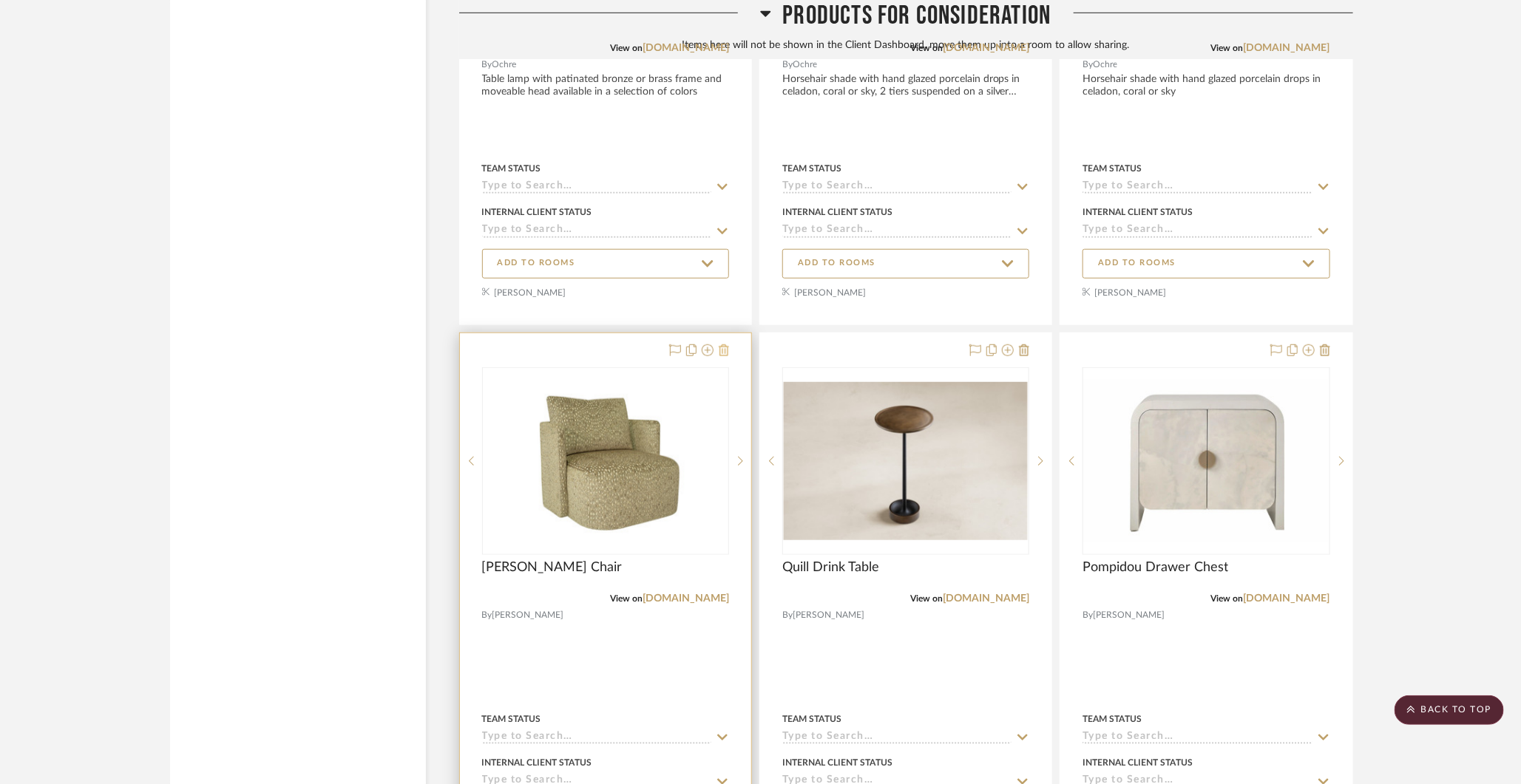
click at [722, 344] on icon at bounding box center [724, 350] width 10 height 12
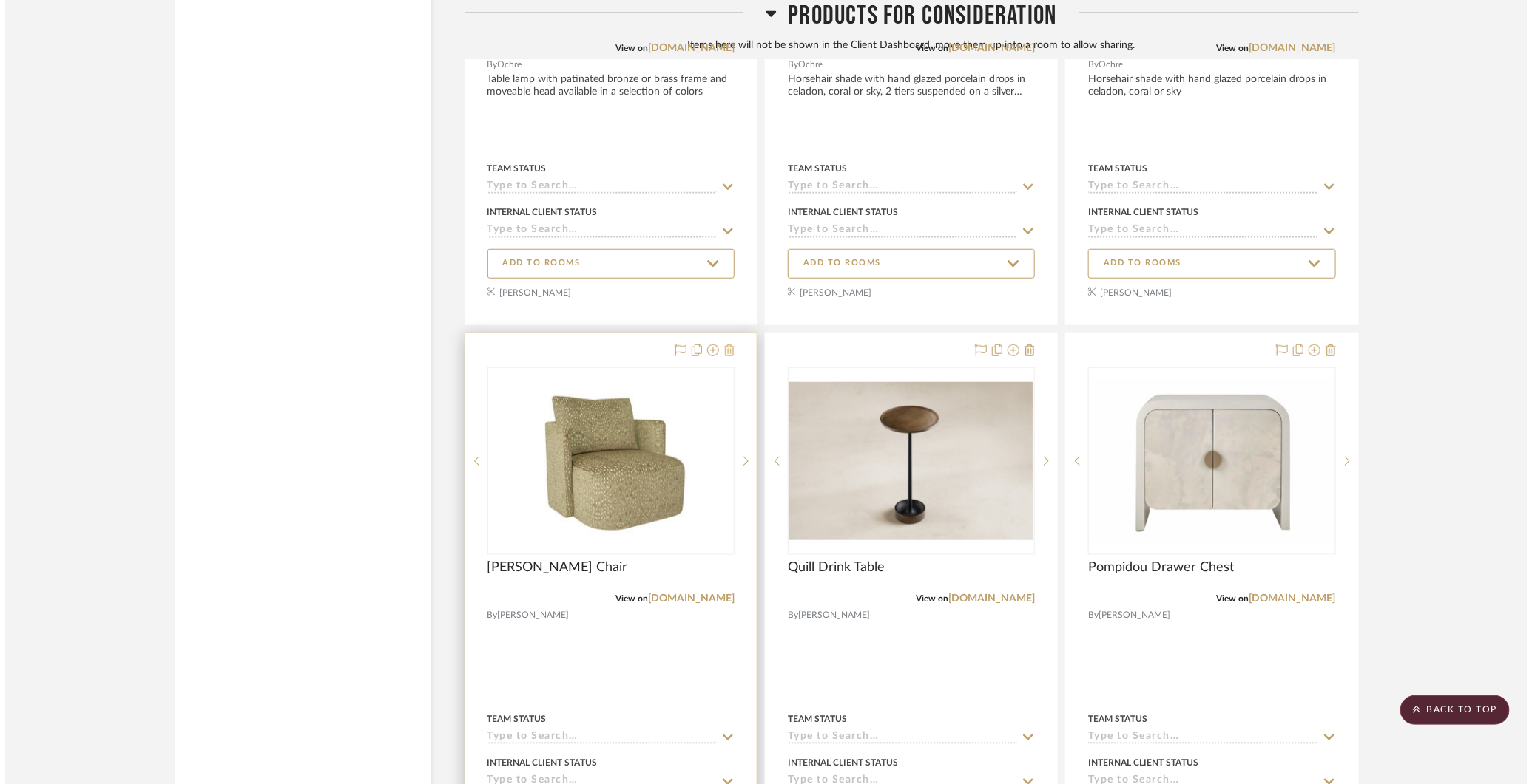
scroll to position [0, 0]
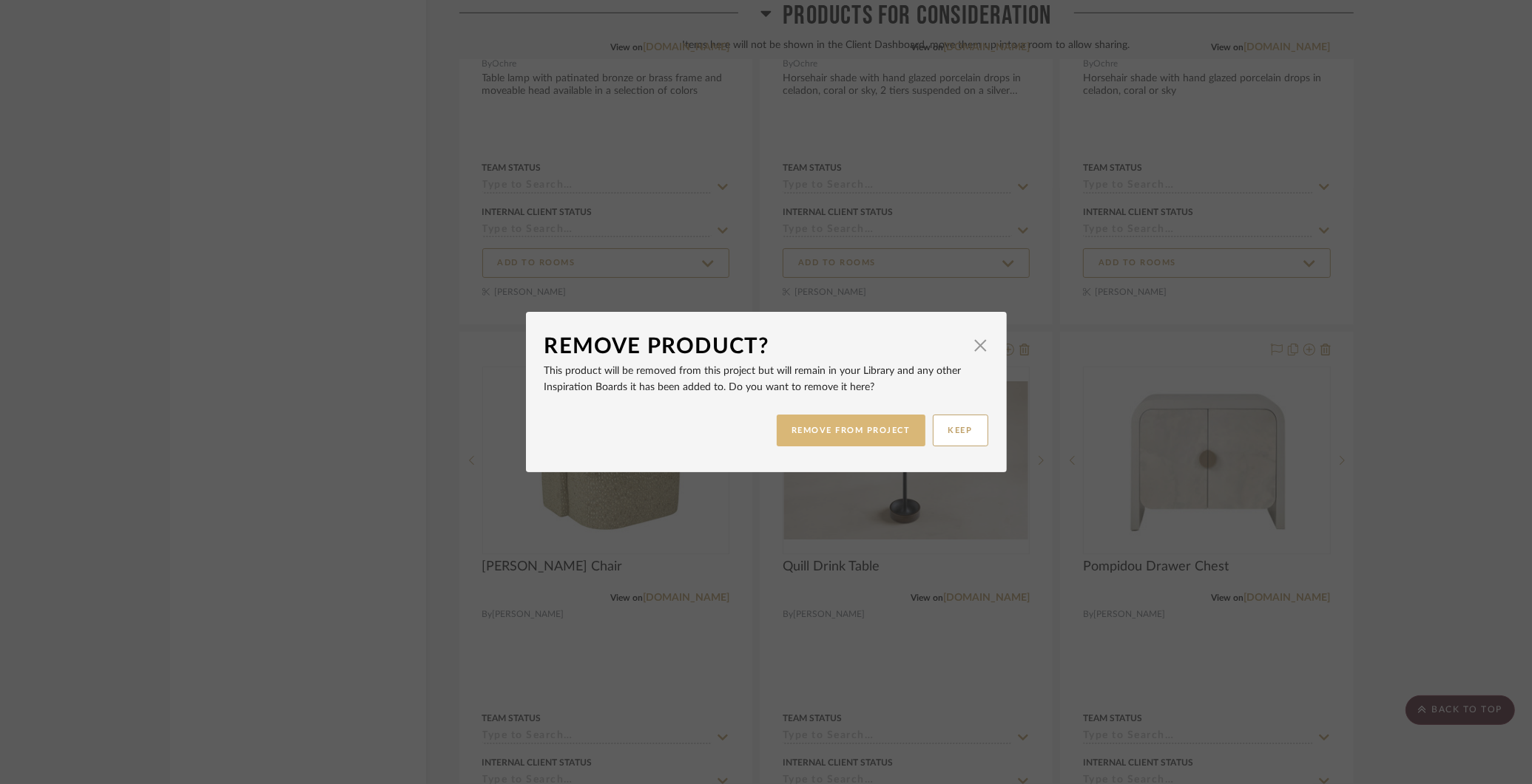
click at [807, 430] on button "REMOVE FROM PROJECT" at bounding box center [850, 431] width 148 height 32
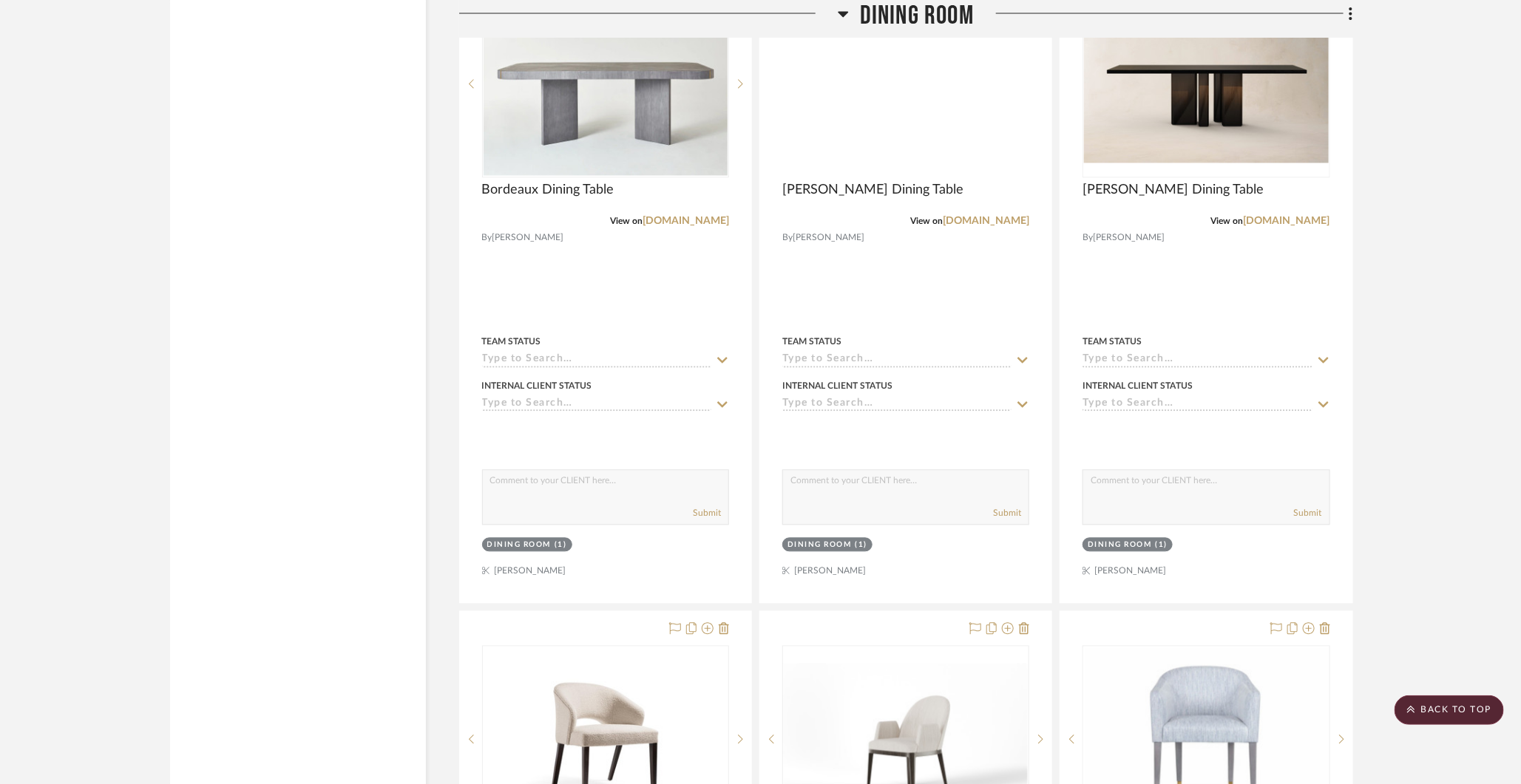
scroll to position [4539, 0]
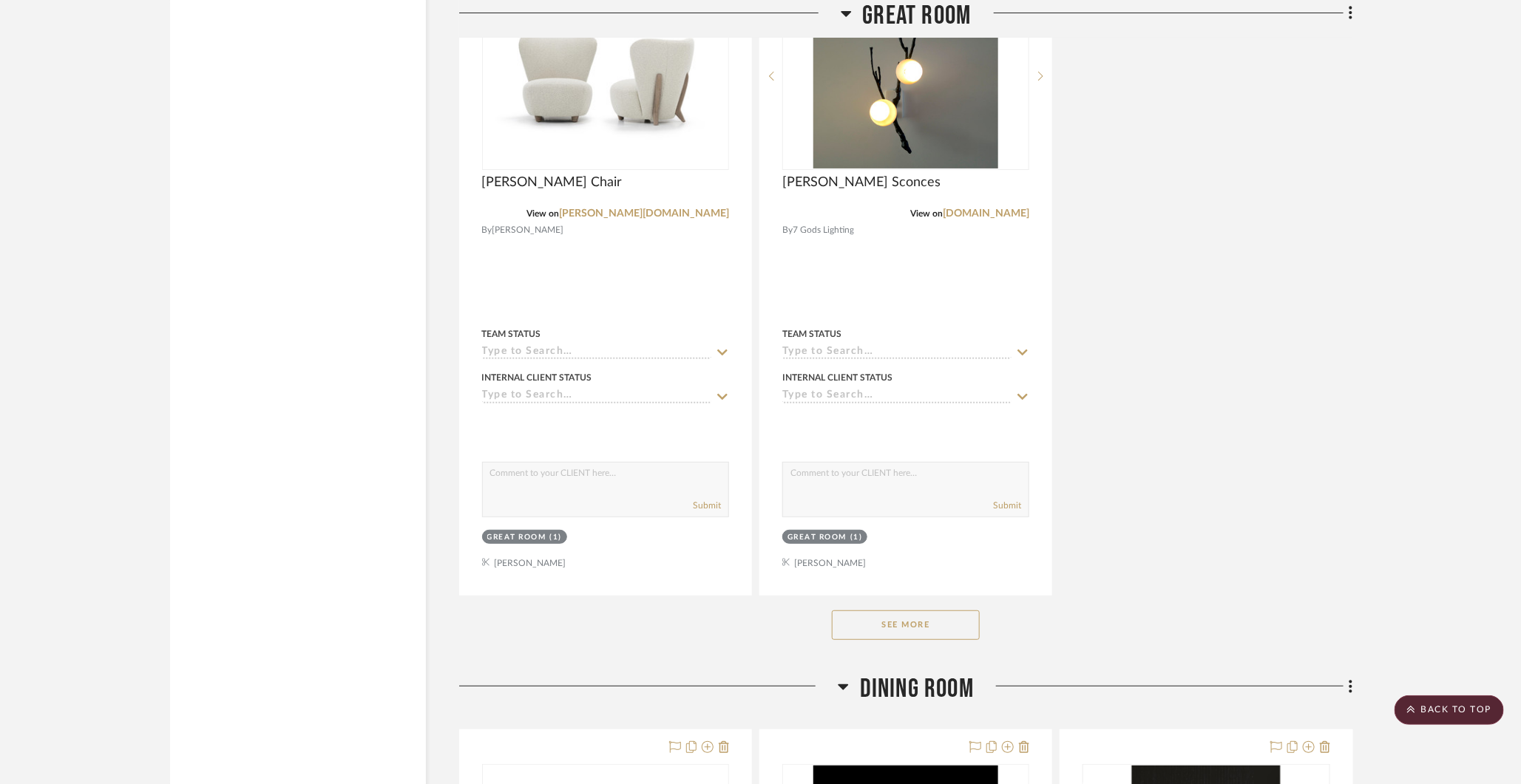
scroll to position [3202, 0]
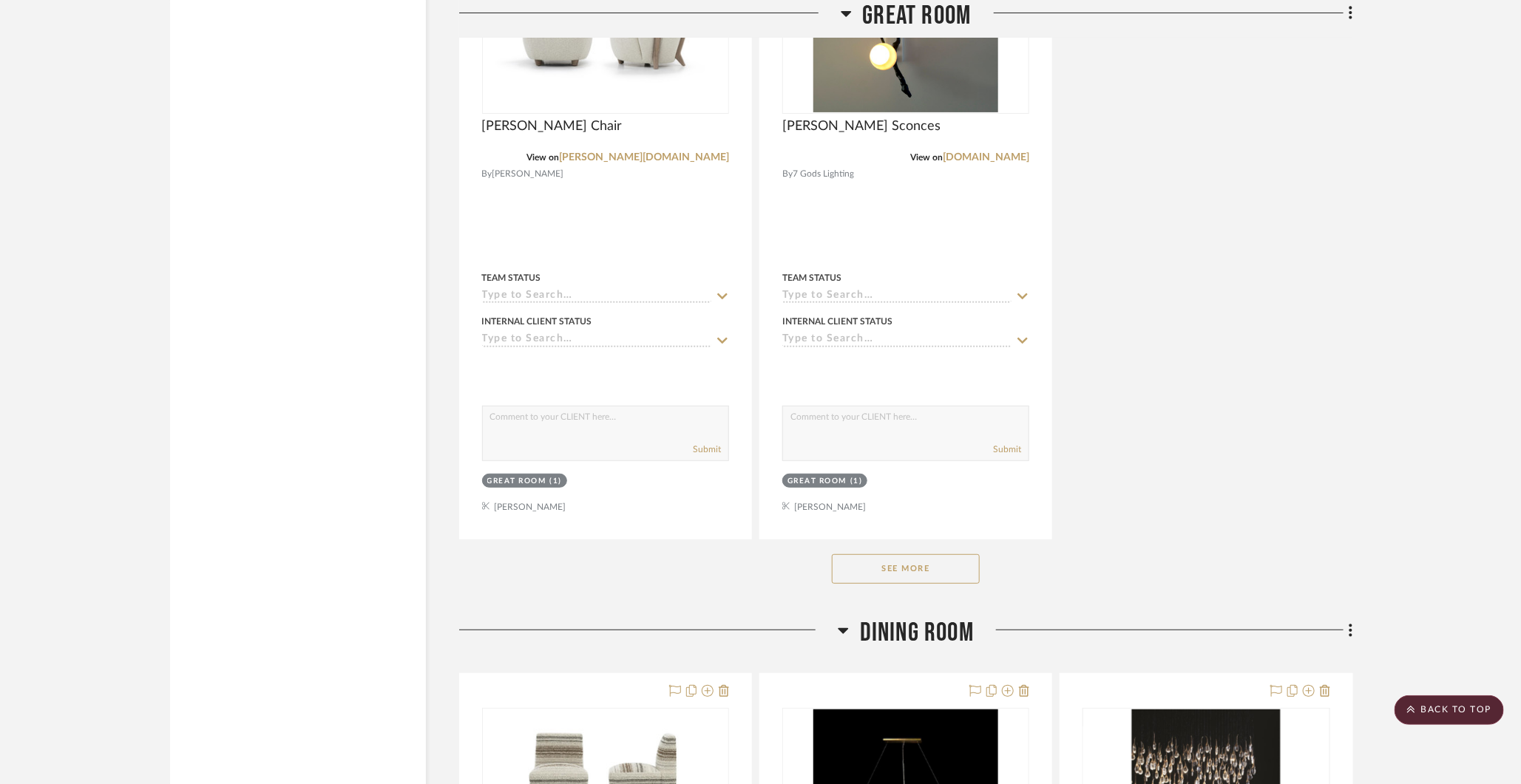
click at [921, 558] on button "See More" at bounding box center [906, 569] width 148 height 30
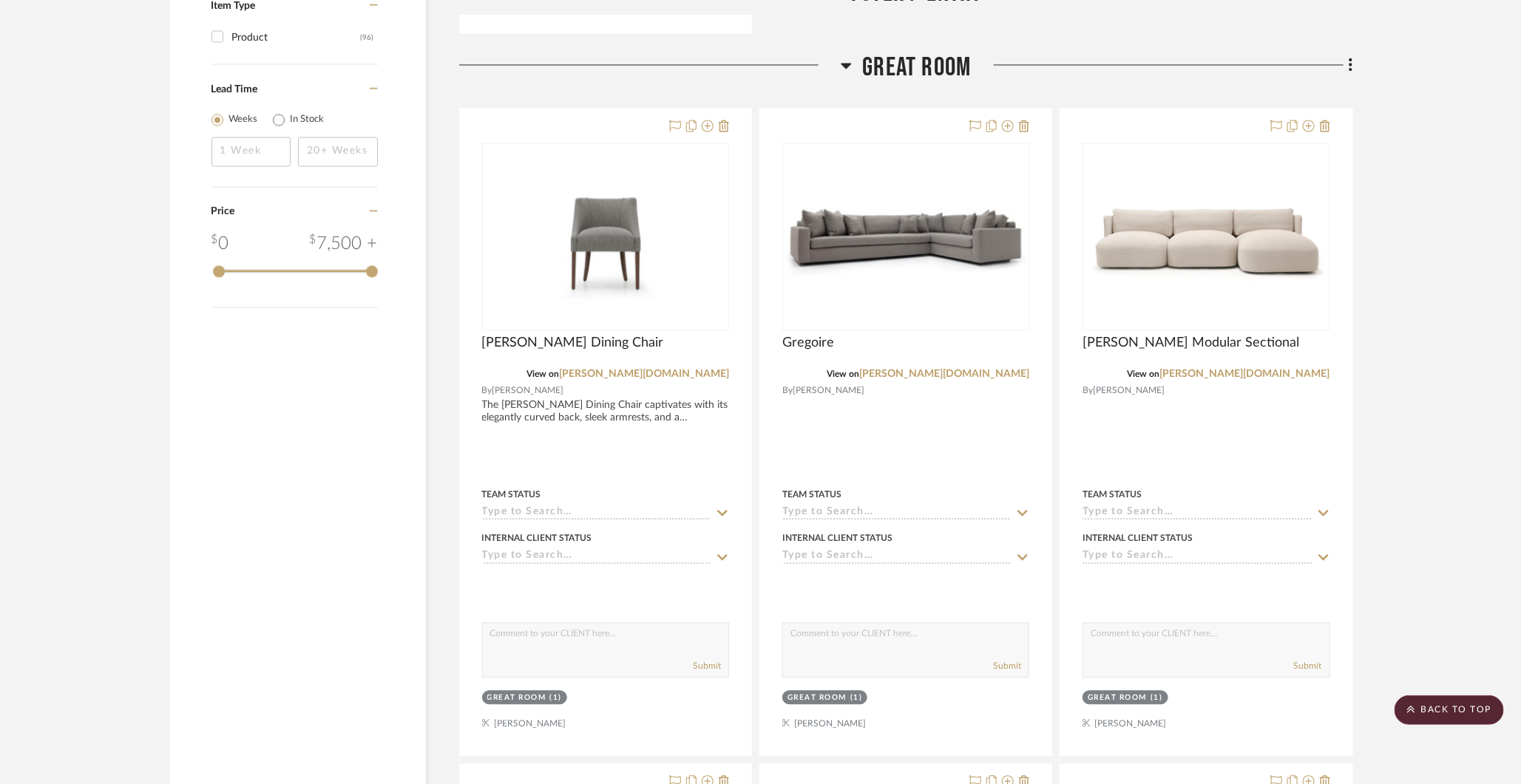
scroll to position [1449, 0]
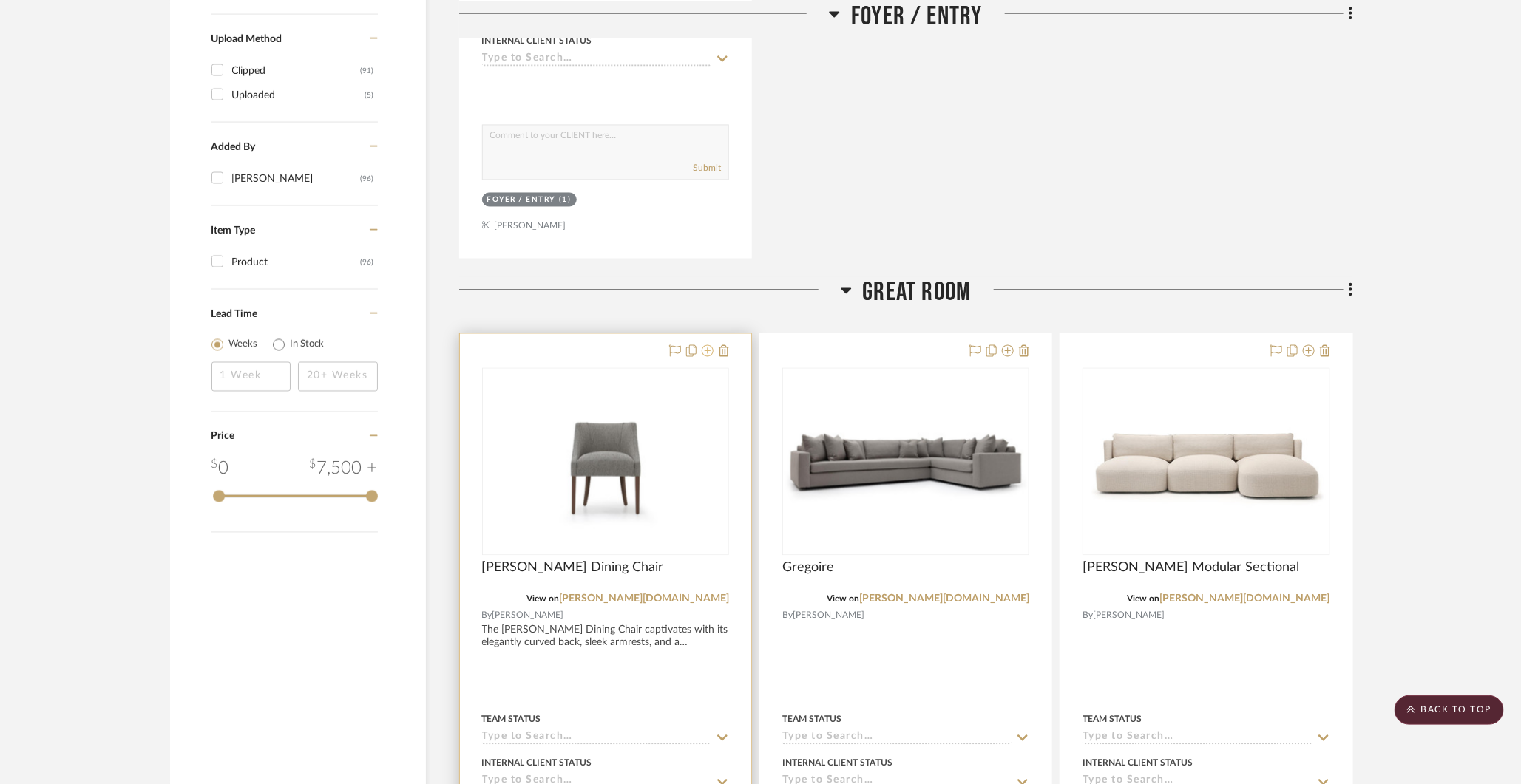
click at [708, 346] on icon at bounding box center [708, 351] width 12 height 12
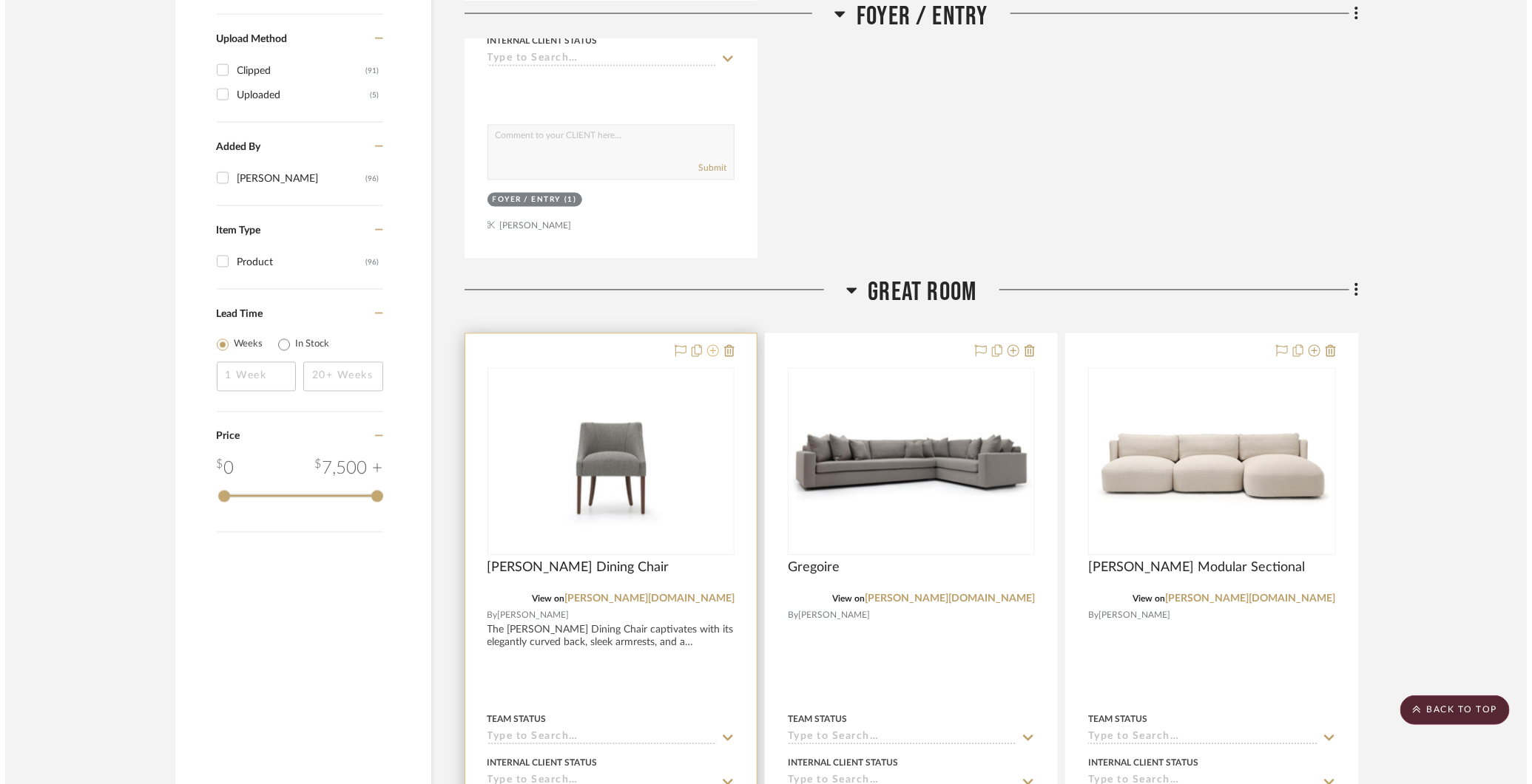
scroll to position [0, 0]
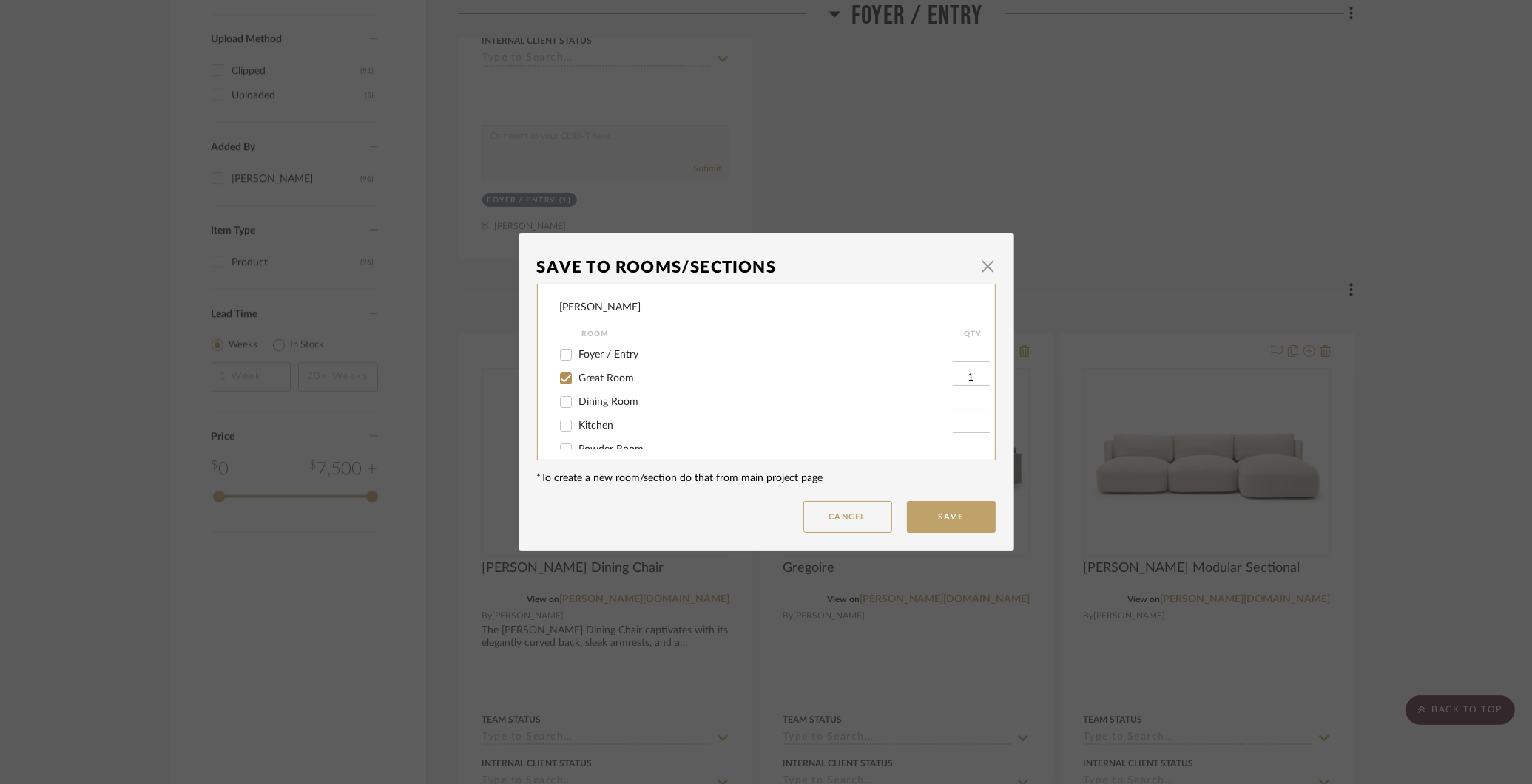
click at [562, 406] on input "Dining Room" at bounding box center [565, 402] width 24 height 24
checkbox input "true"
type input "1"
click at [562, 374] on input "Great Room" at bounding box center [565, 379] width 24 height 24
checkbox input "false"
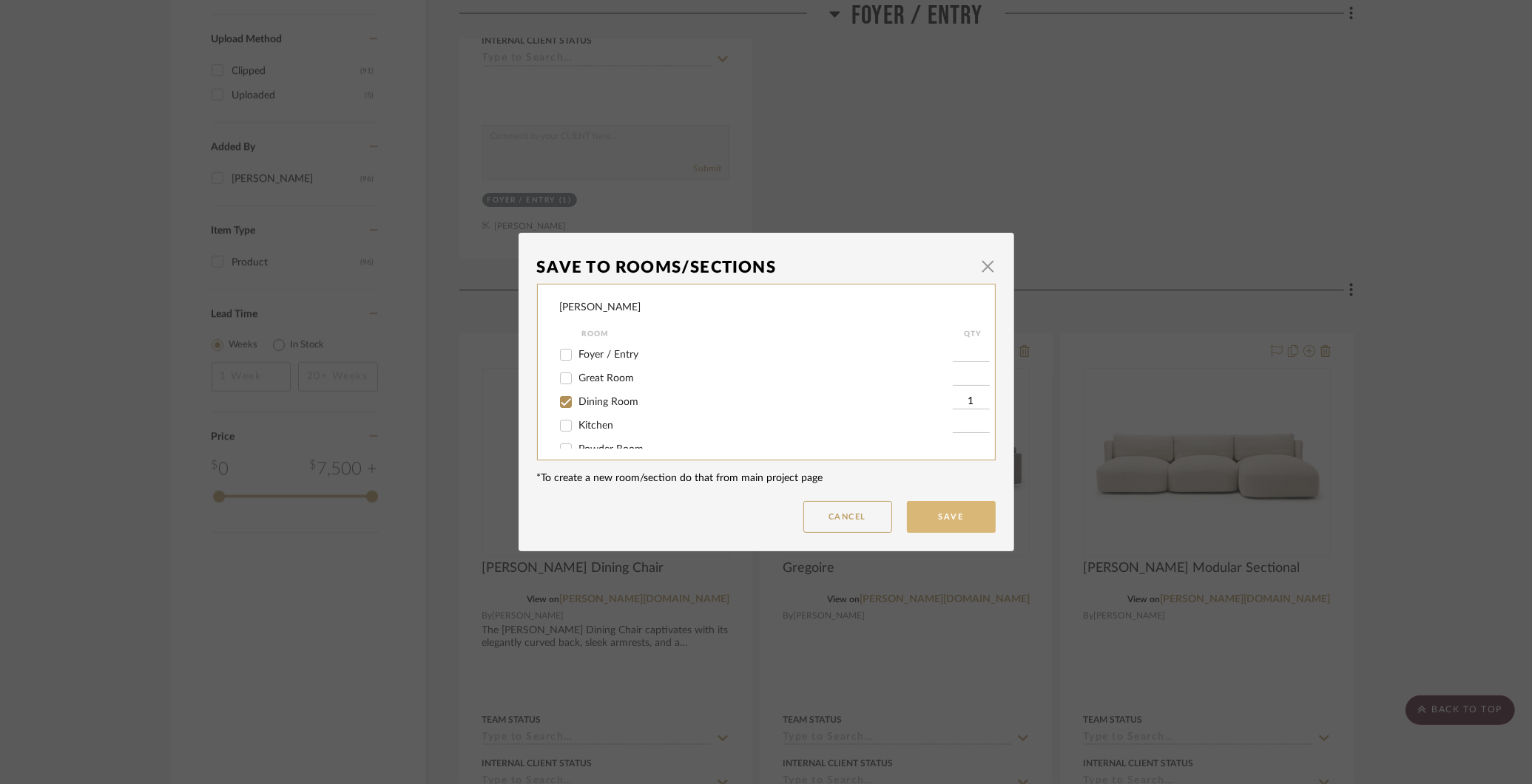
click at [950, 518] on button "Save" at bounding box center [951, 517] width 89 height 32
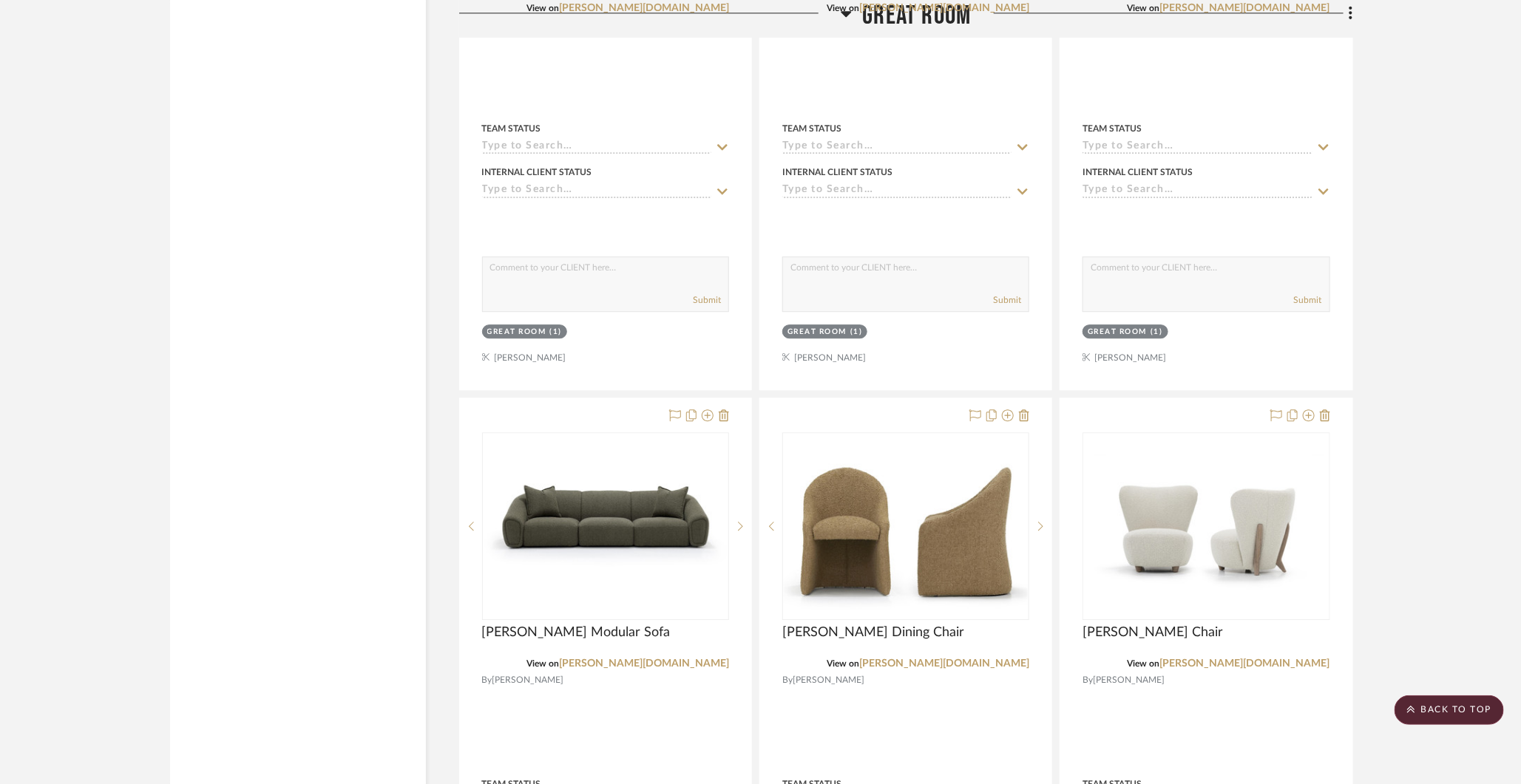
scroll to position [2041, 0]
click at [1005, 409] on icon at bounding box center [1008, 415] width 12 height 12
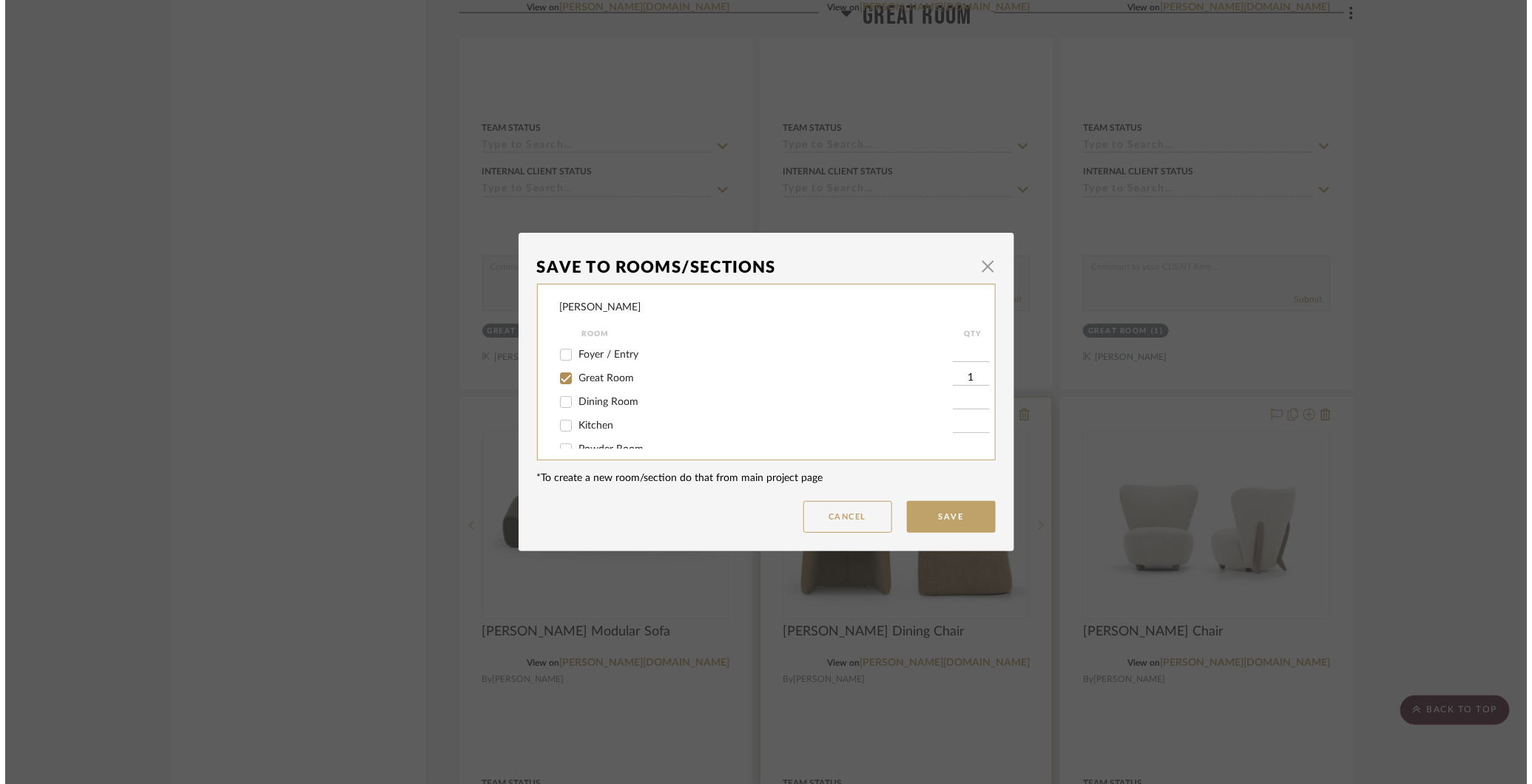
scroll to position [0, 0]
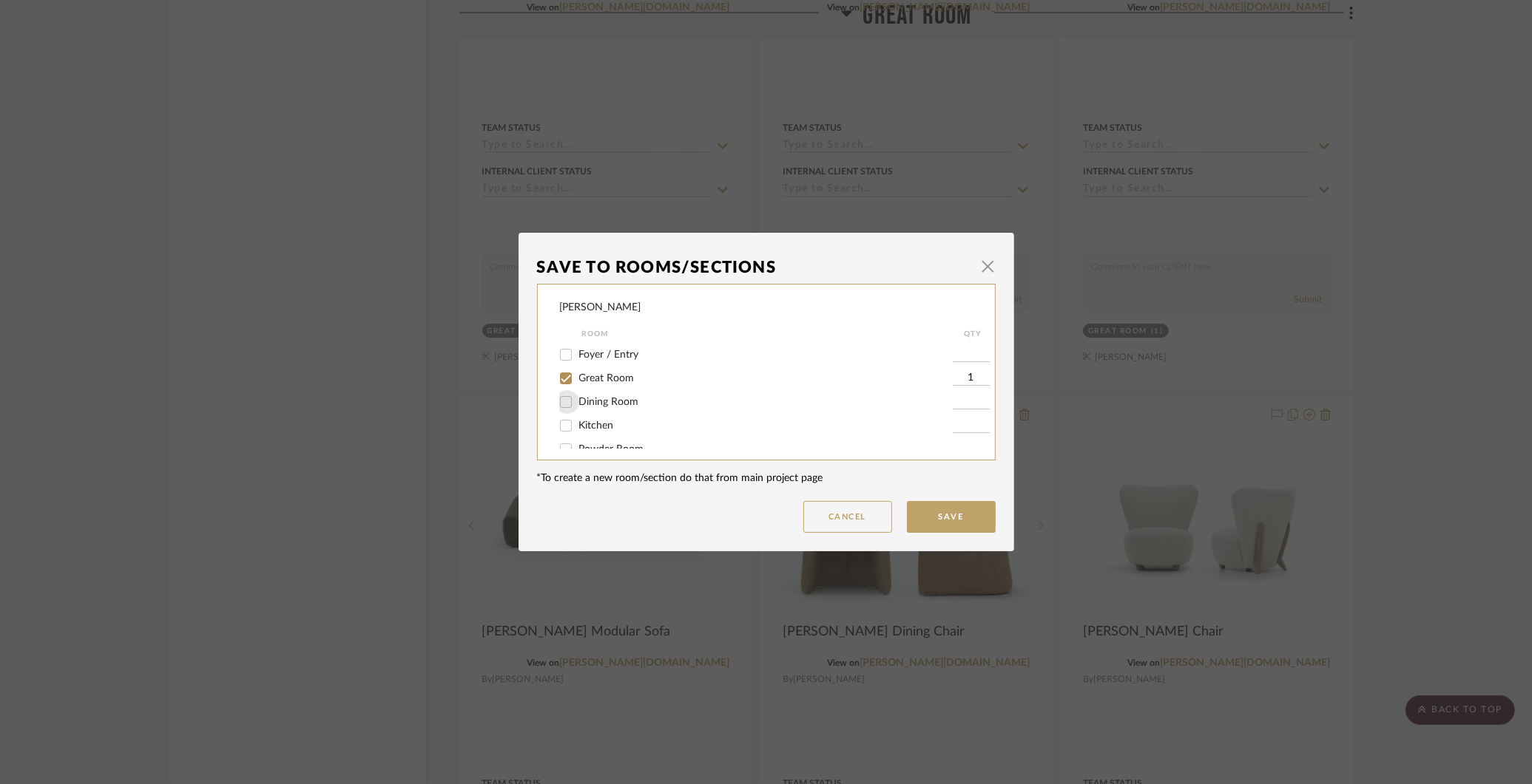
click at [565, 404] on input "Dining Room" at bounding box center [565, 402] width 24 height 24
checkbox input "true"
type input "1"
click at [559, 380] on input "Great Room" at bounding box center [565, 379] width 24 height 24
checkbox input "false"
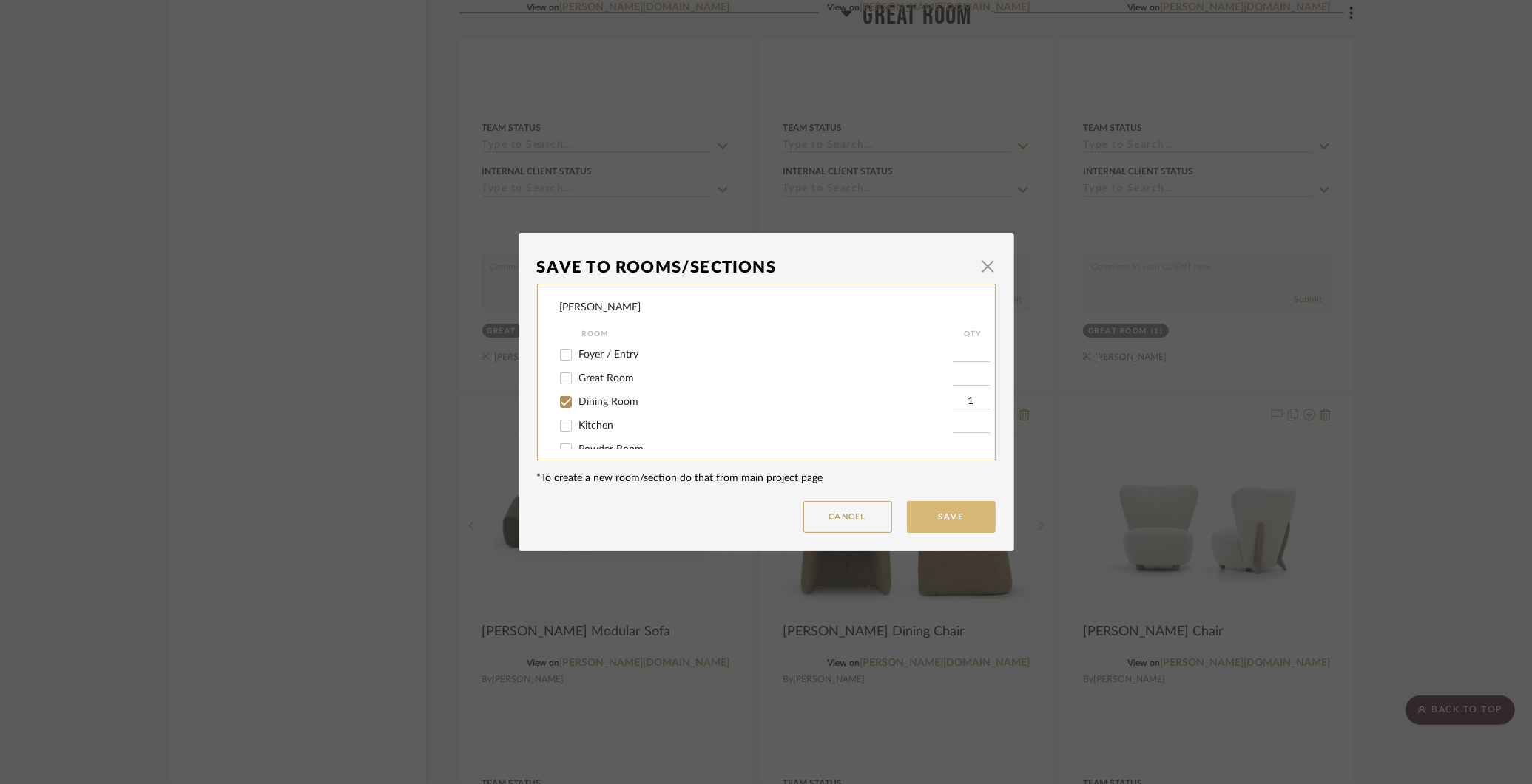
click at [976, 521] on button "Save" at bounding box center [951, 517] width 89 height 32
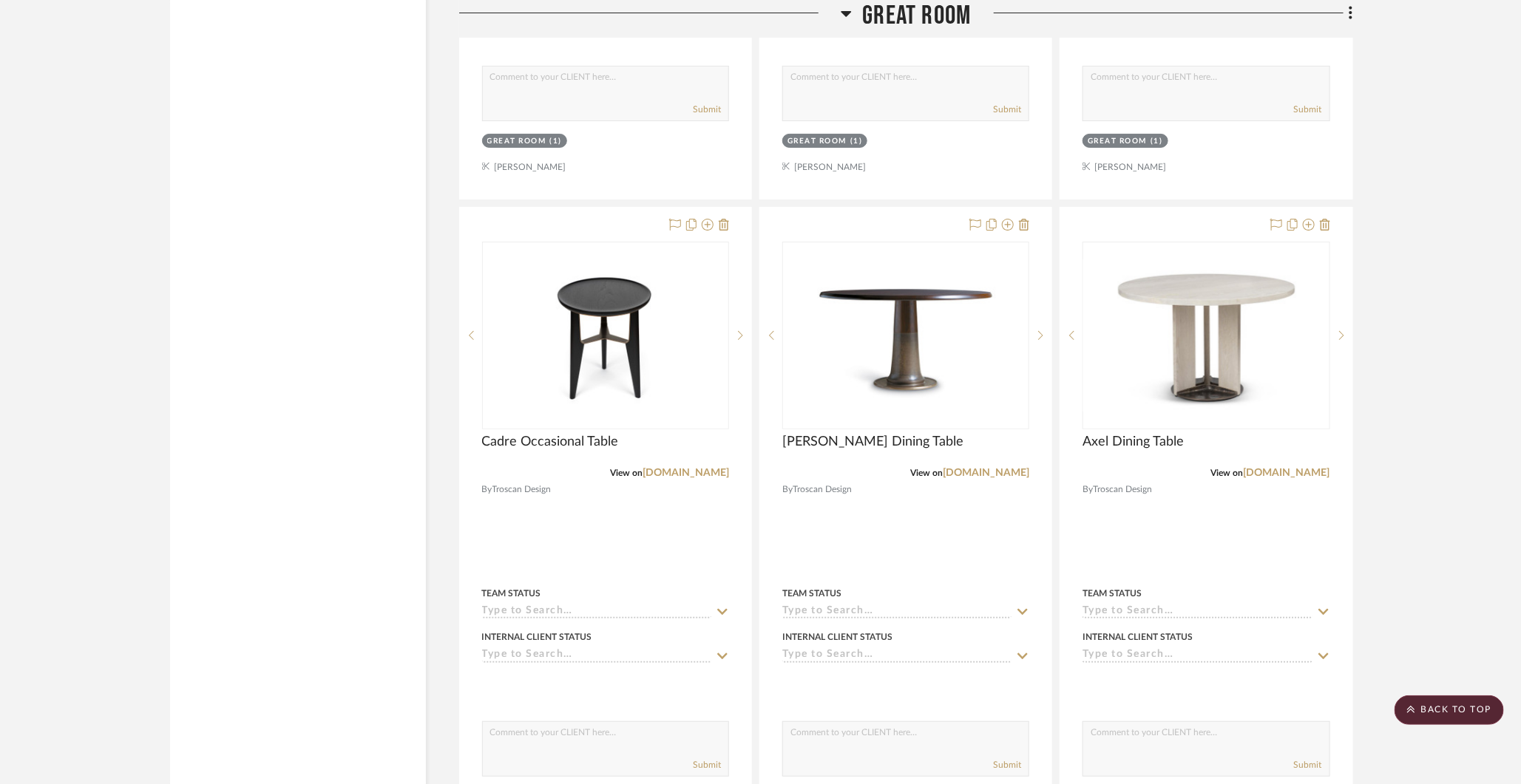
scroll to position [6166, 0]
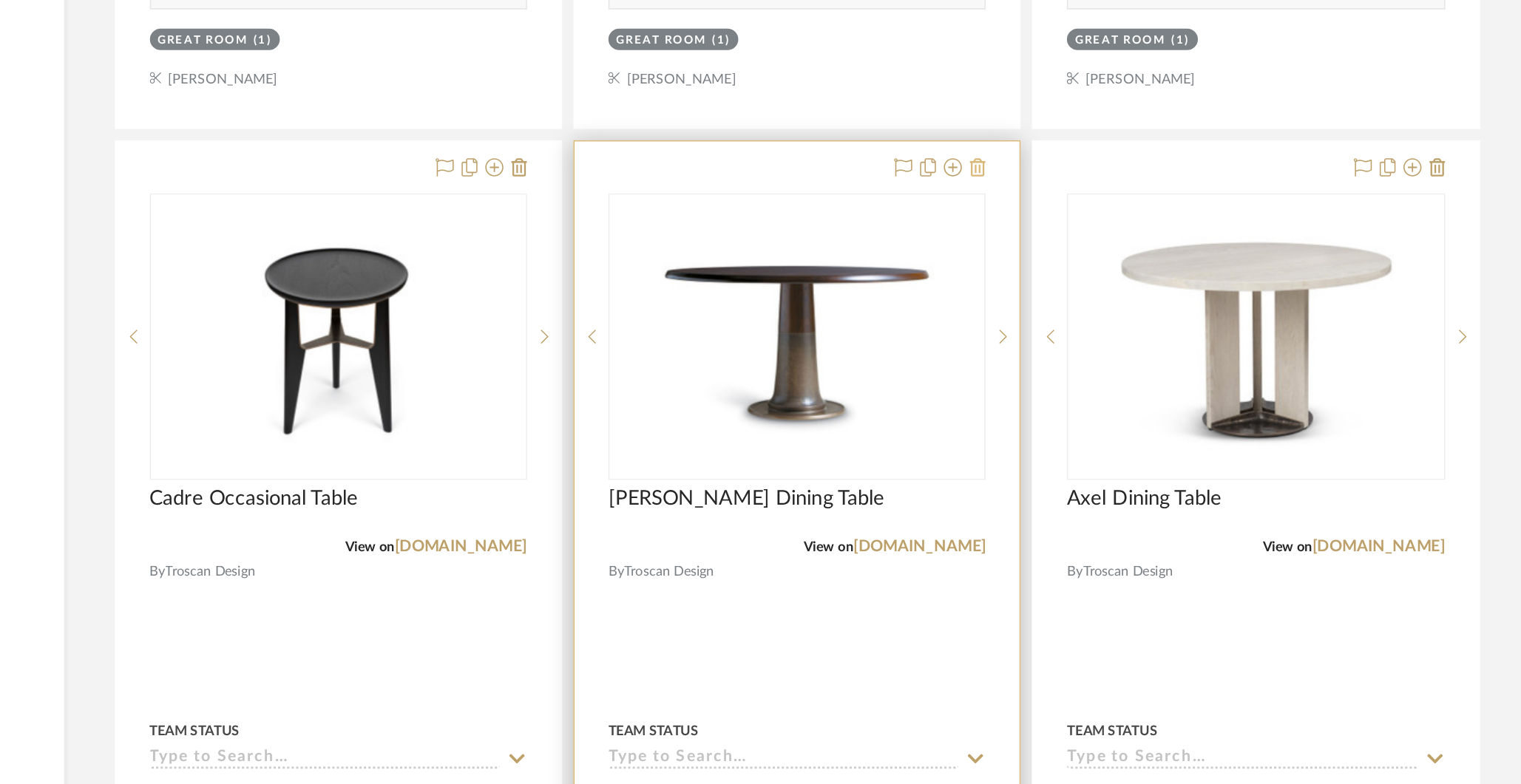
click at [1021, 218] on icon at bounding box center [1024, 224] width 10 height 12
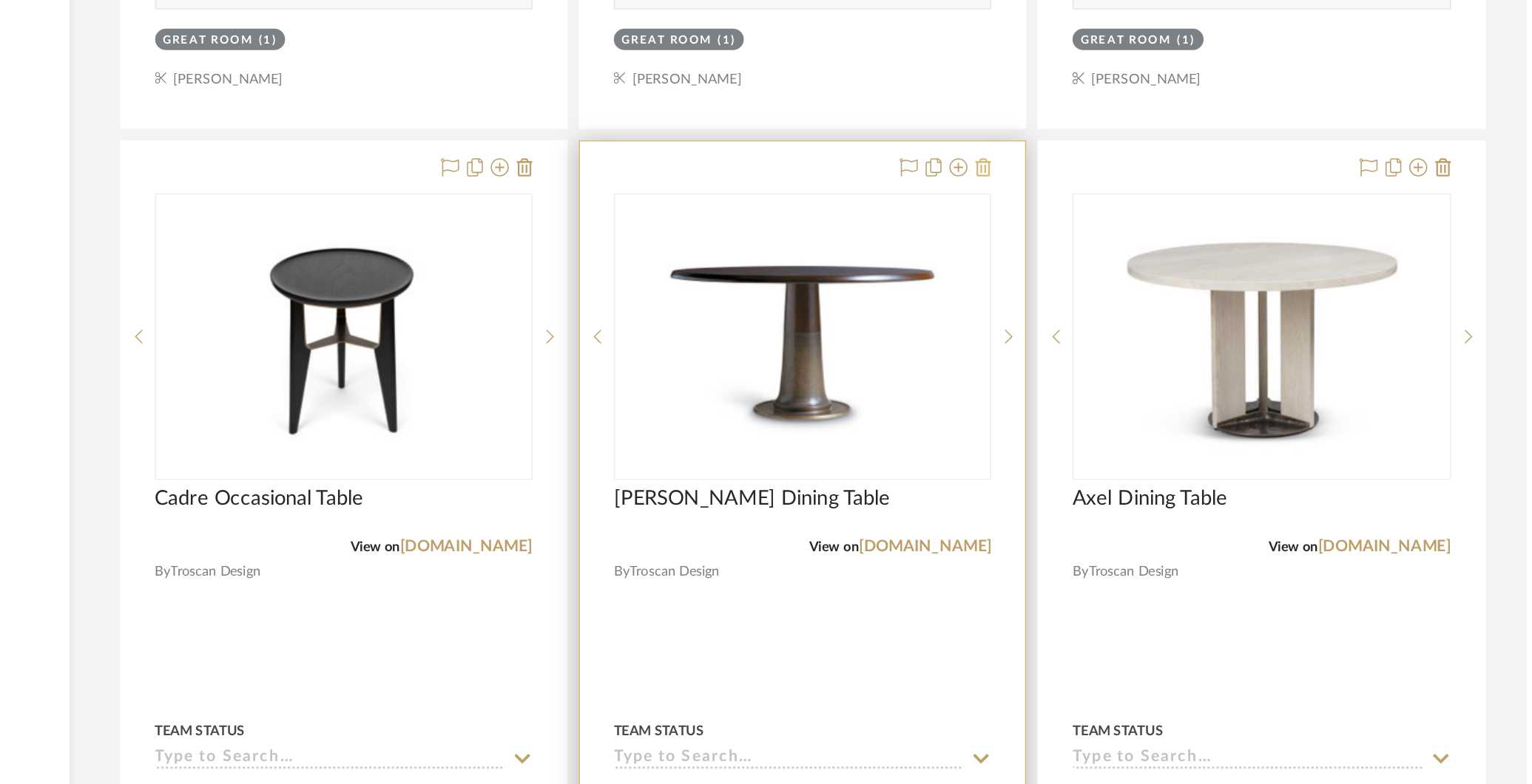
scroll to position [0, 0]
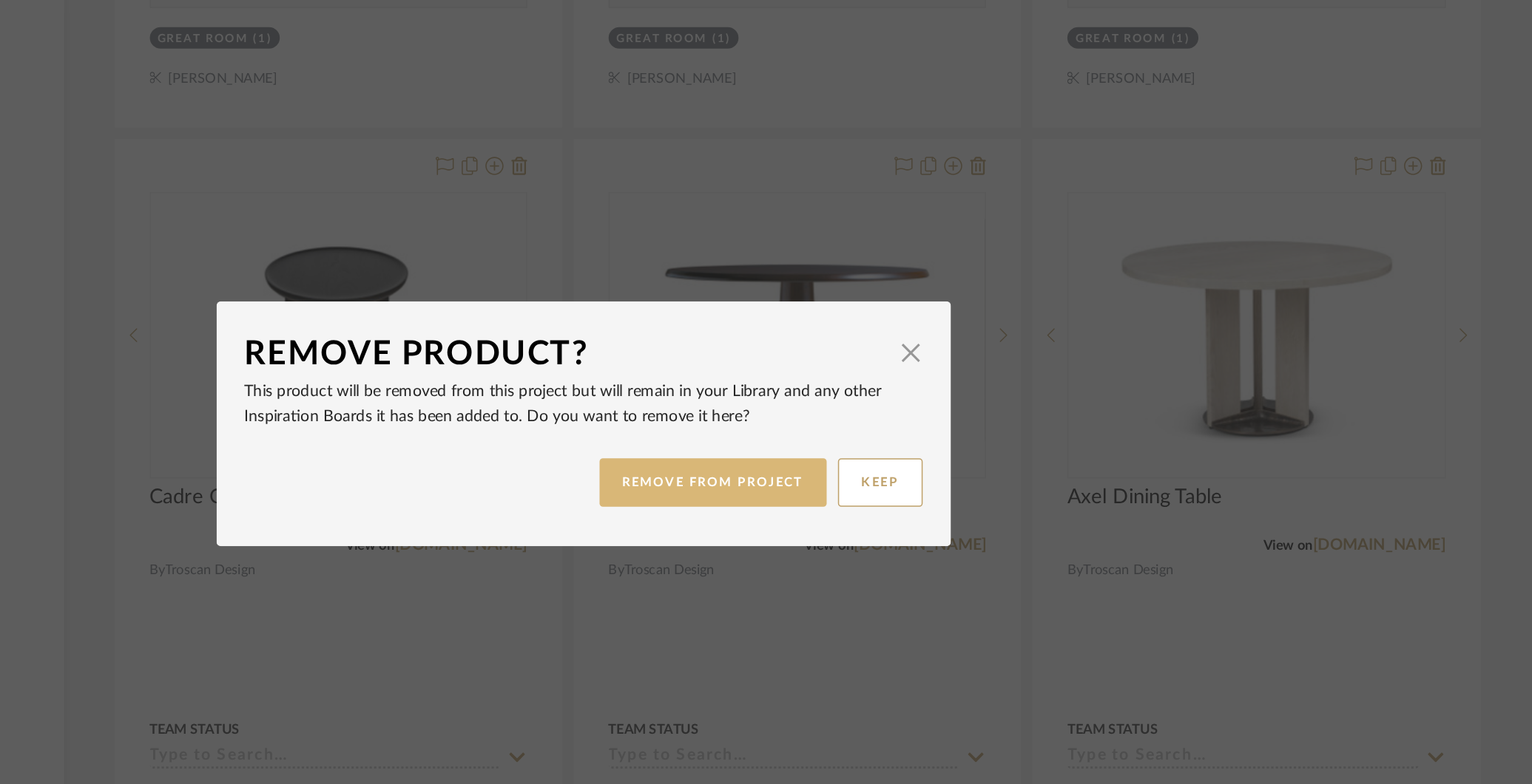
click at [854, 423] on button "REMOVE FROM PROJECT" at bounding box center [850, 431] width 148 height 32
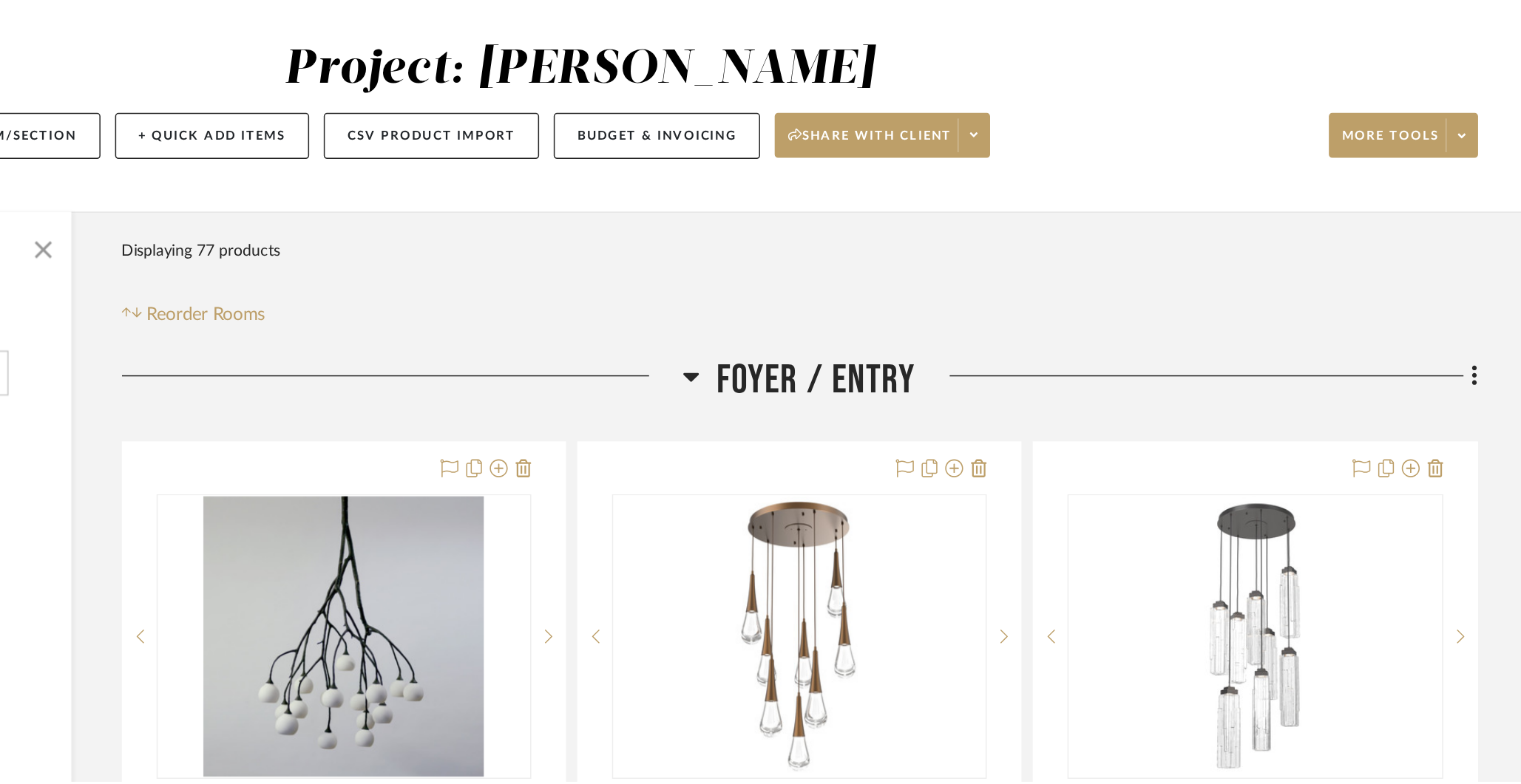
scroll to position [6166, 0]
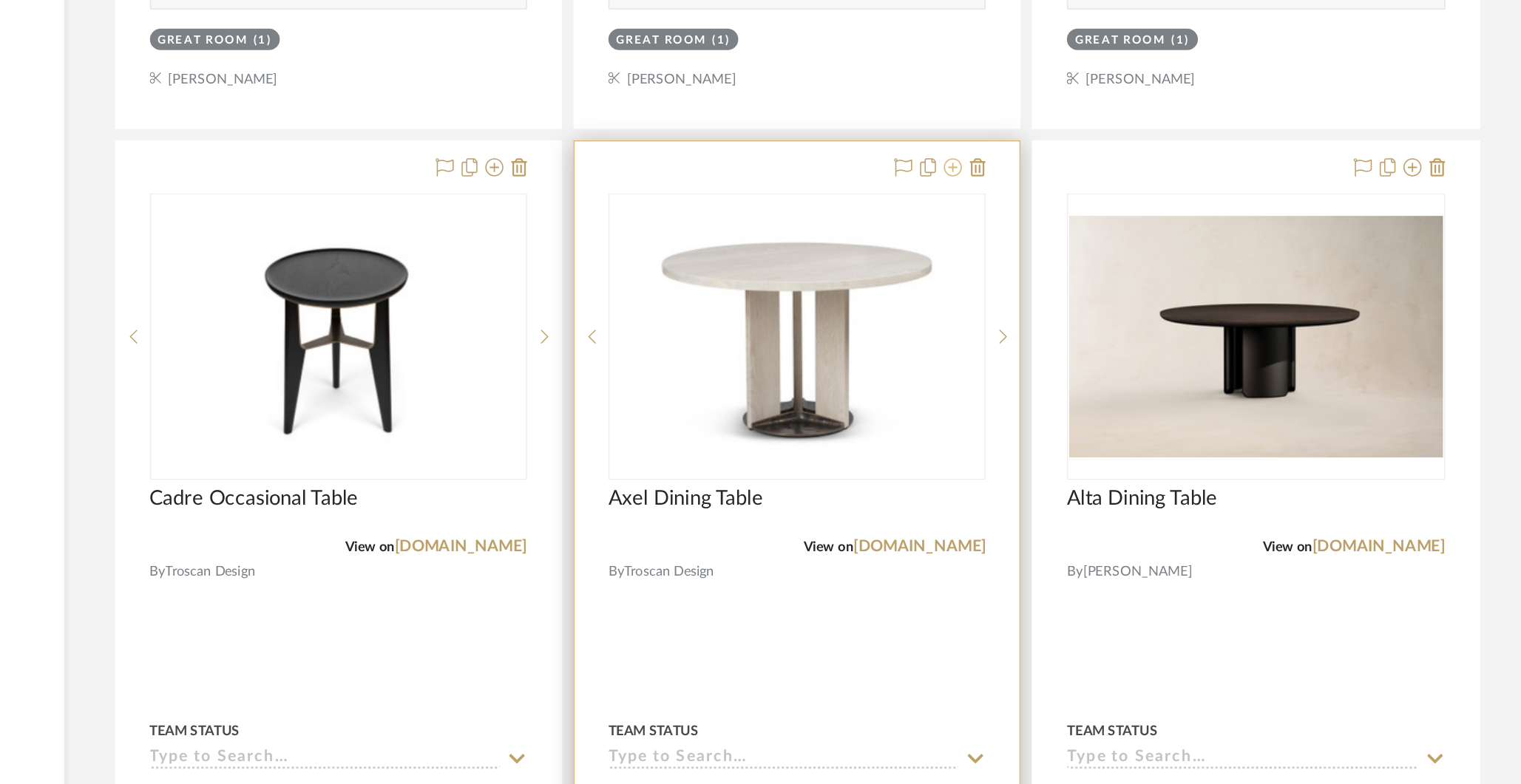
click at [1008, 218] on icon at bounding box center [1008, 224] width 12 height 12
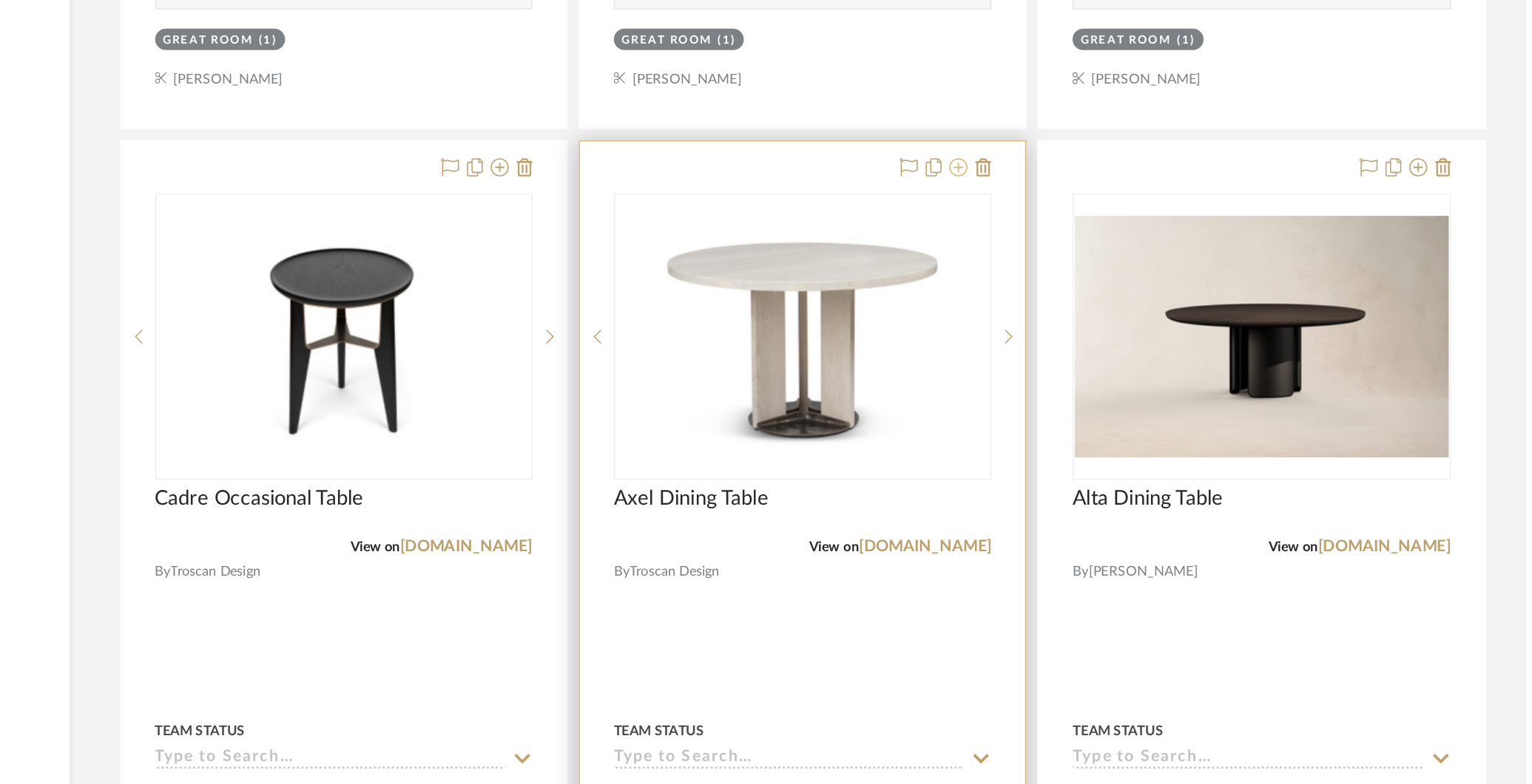
scroll to position [0, 0]
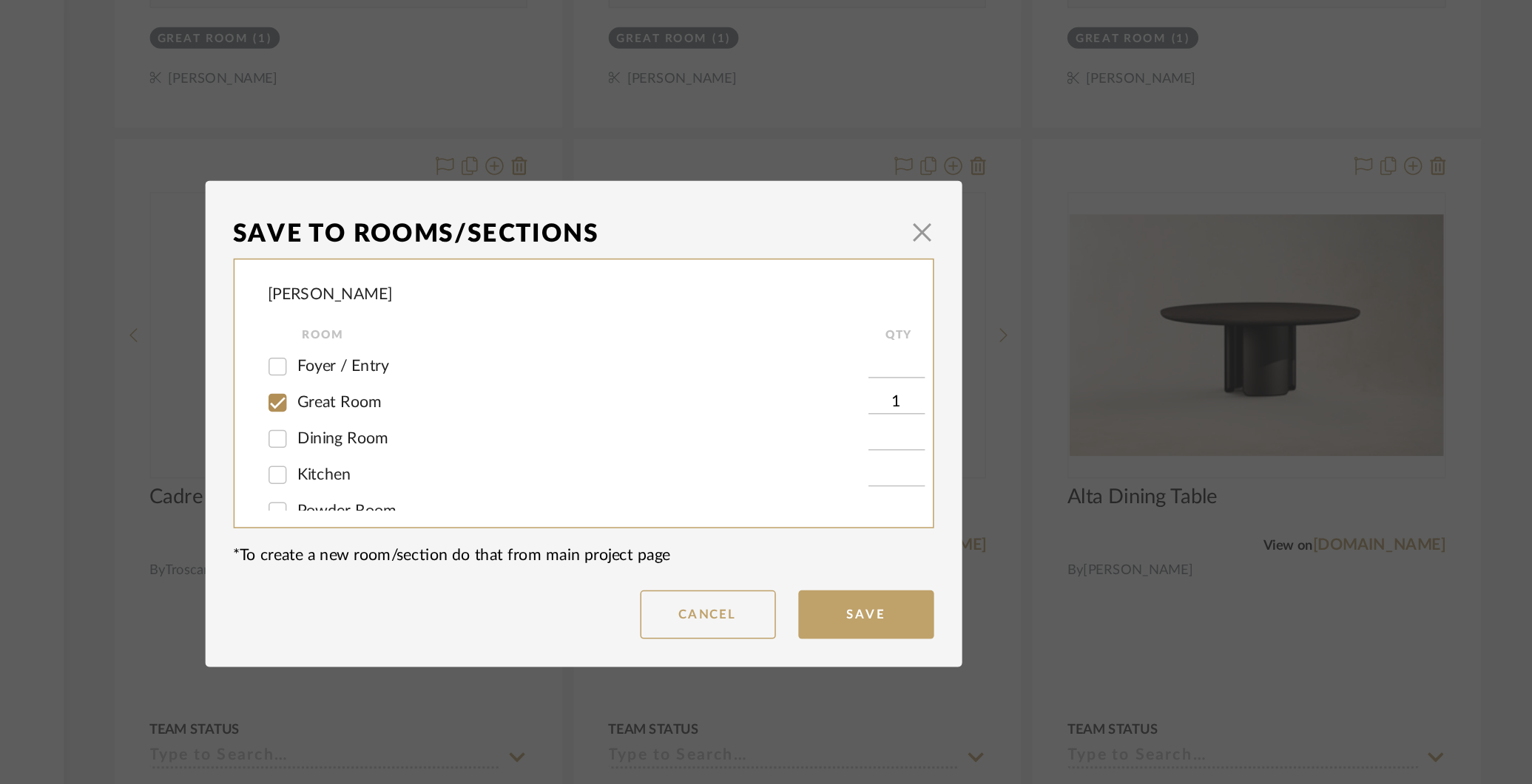
click at [559, 375] on input "Great Room" at bounding box center [565, 379] width 24 height 24
checkbox input "false"
click at [560, 402] on input "Dining Room" at bounding box center [565, 402] width 24 height 24
checkbox input "true"
type input "1"
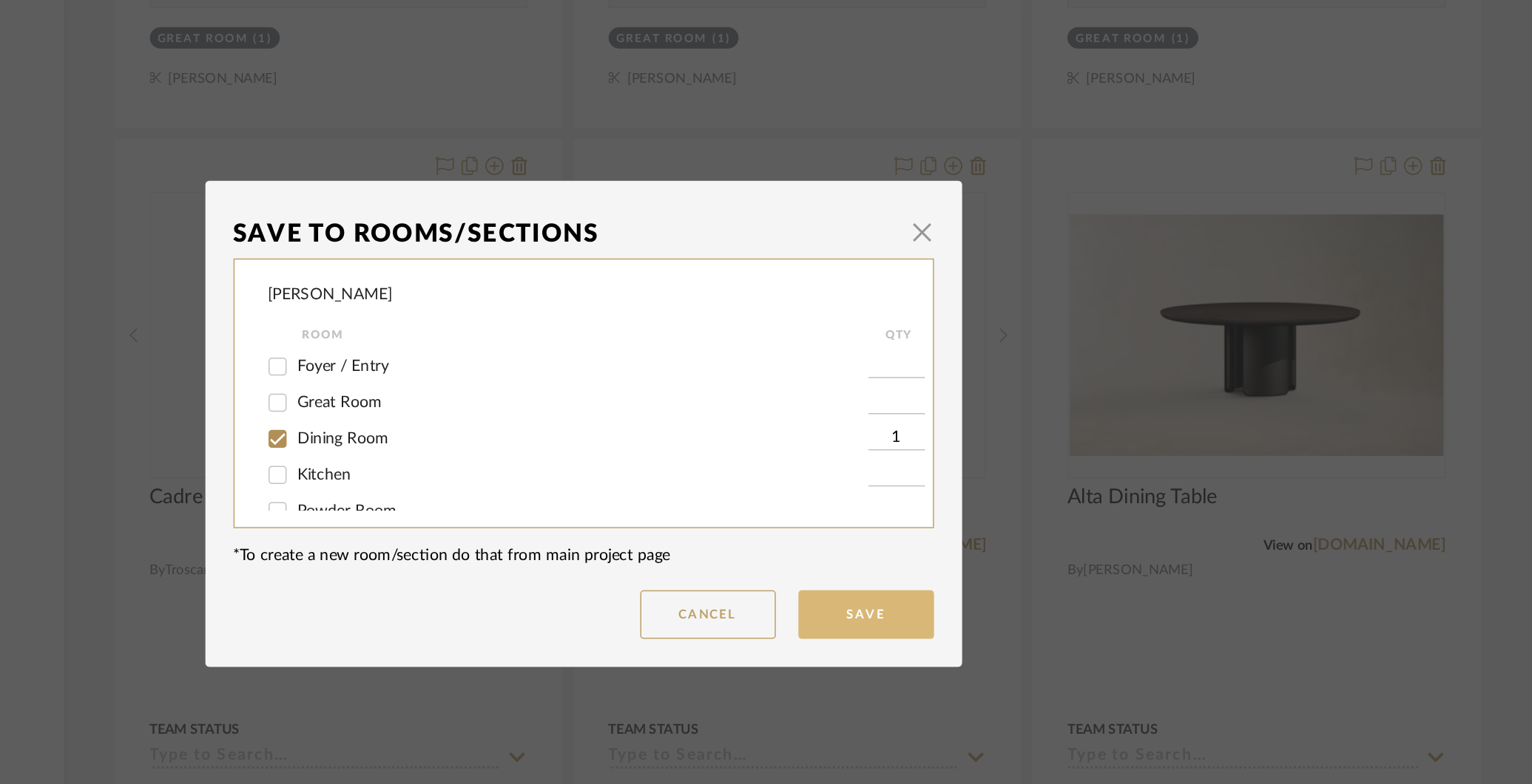
click at [951, 514] on button "Save" at bounding box center [951, 517] width 89 height 32
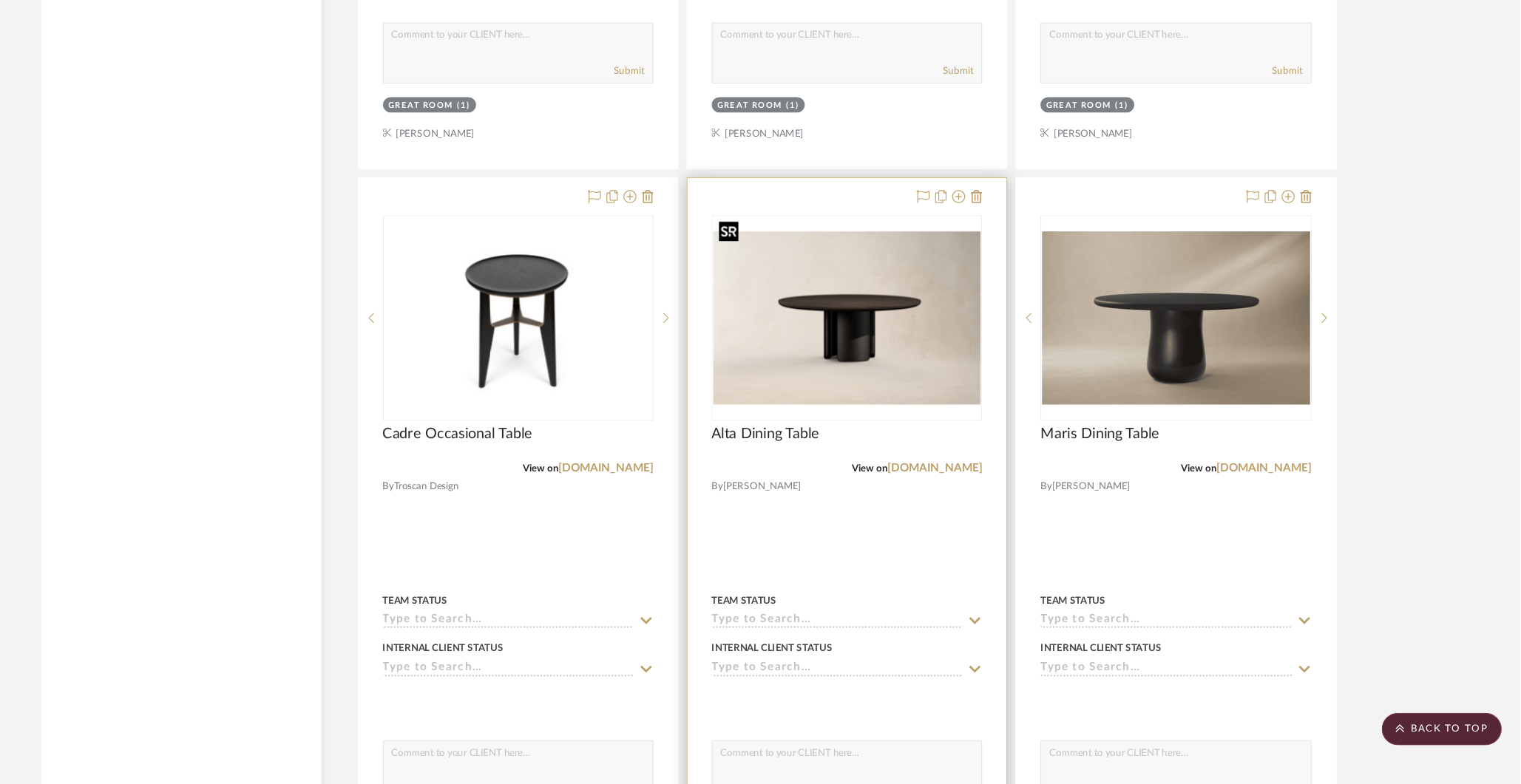
scroll to position [6166, 0]
click at [1012, 218] on icon at bounding box center [1008, 224] width 12 height 12
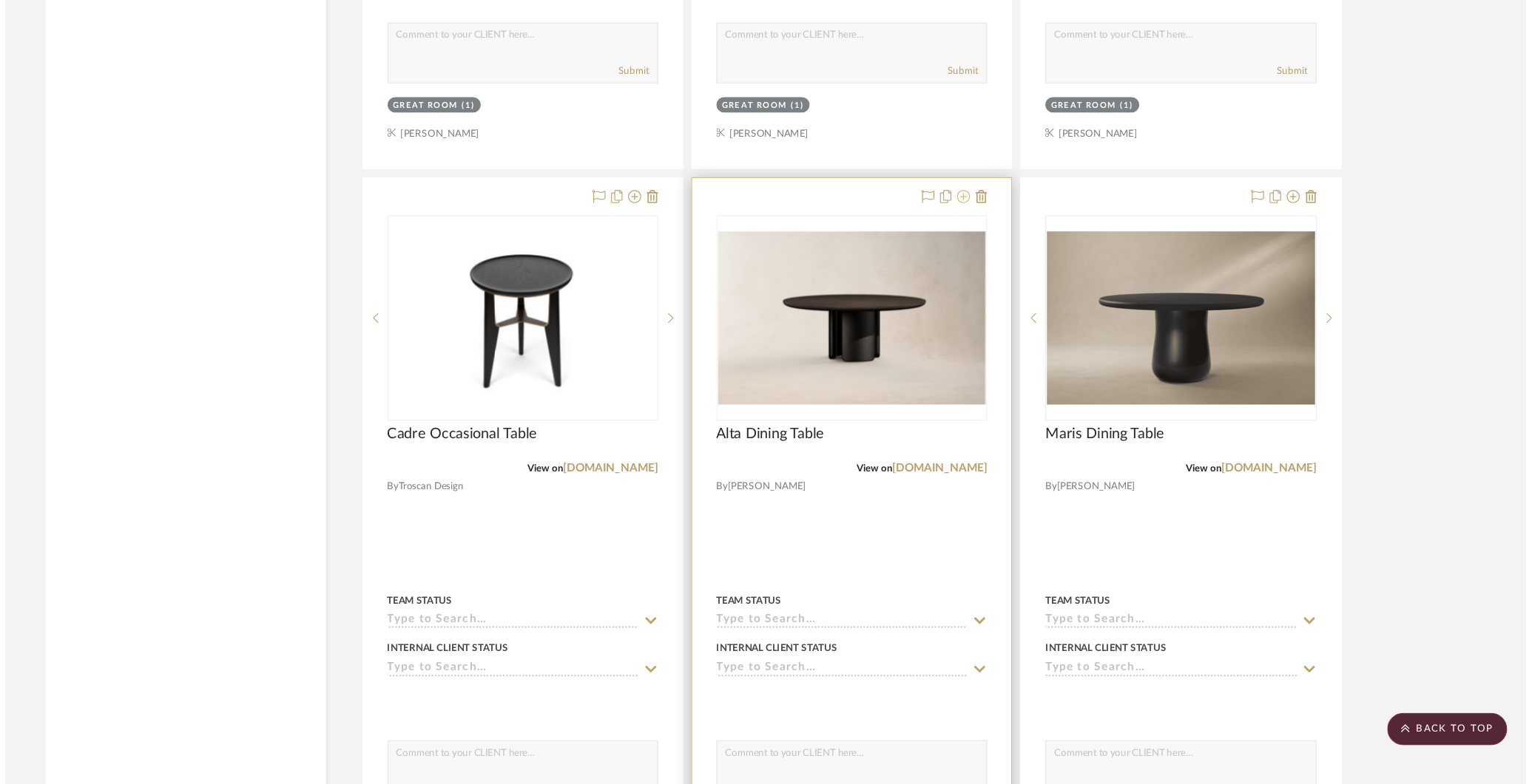
scroll to position [0, 0]
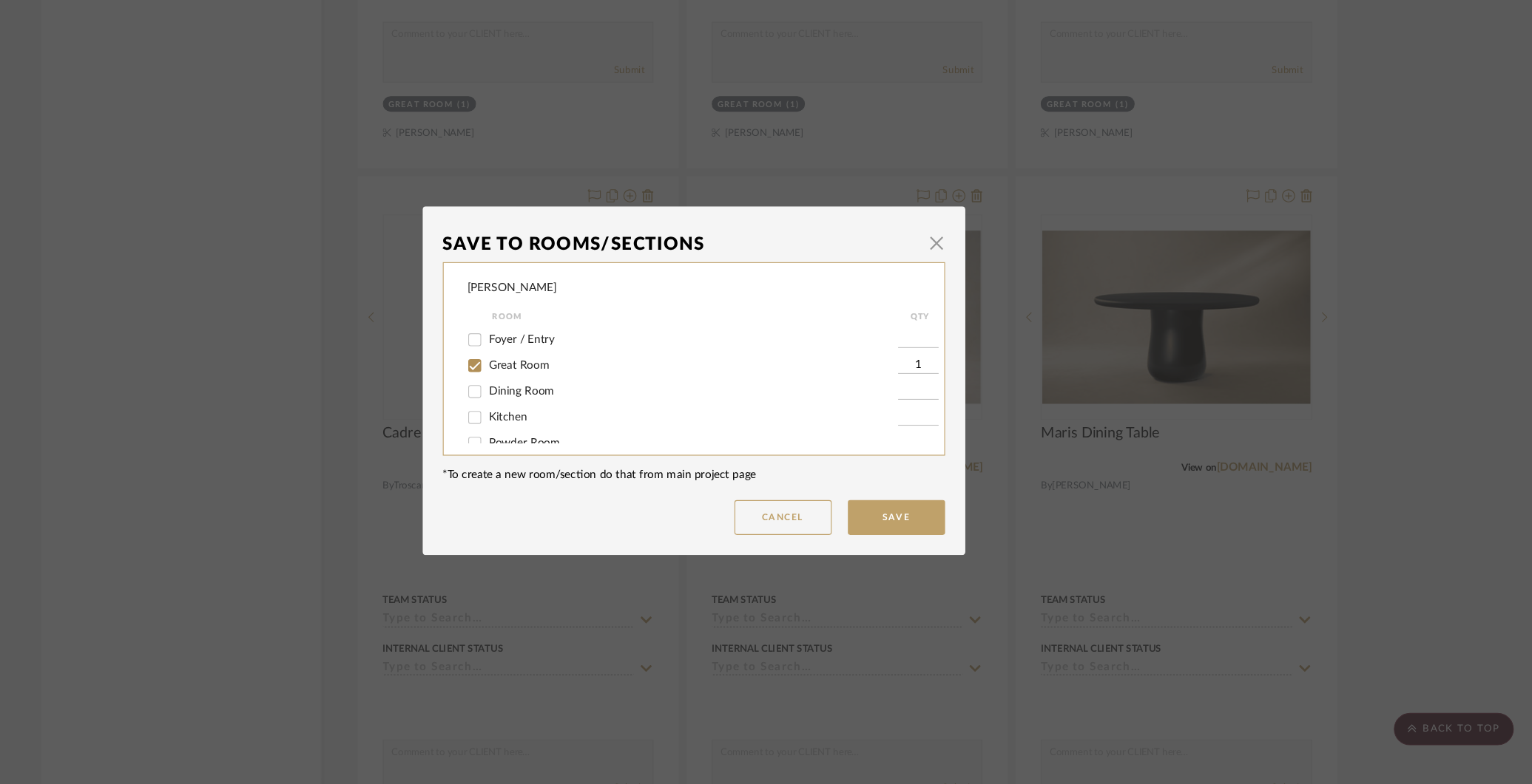
click at [555, 404] on input "Dining Room" at bounding box center [565, 402] width 24 height 24
checkbox input "true"
type input "1"
click at [555, 378] on input "Great Room" at bounding box center [565, 379] width 24 height 24
checkbox input "false"
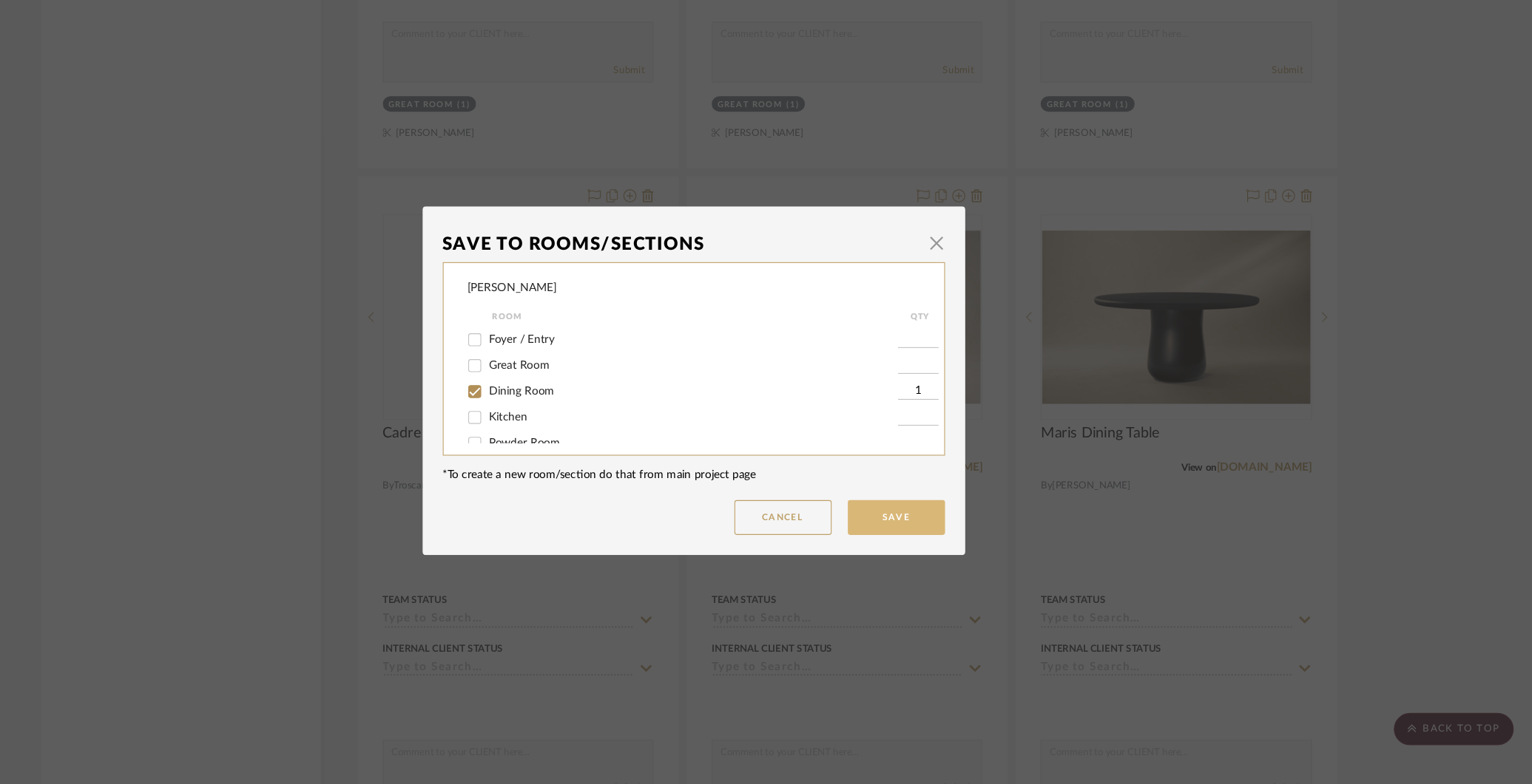
click at [954, 517] on button "Save" at bounding box center [951, 517] width 89 height 32
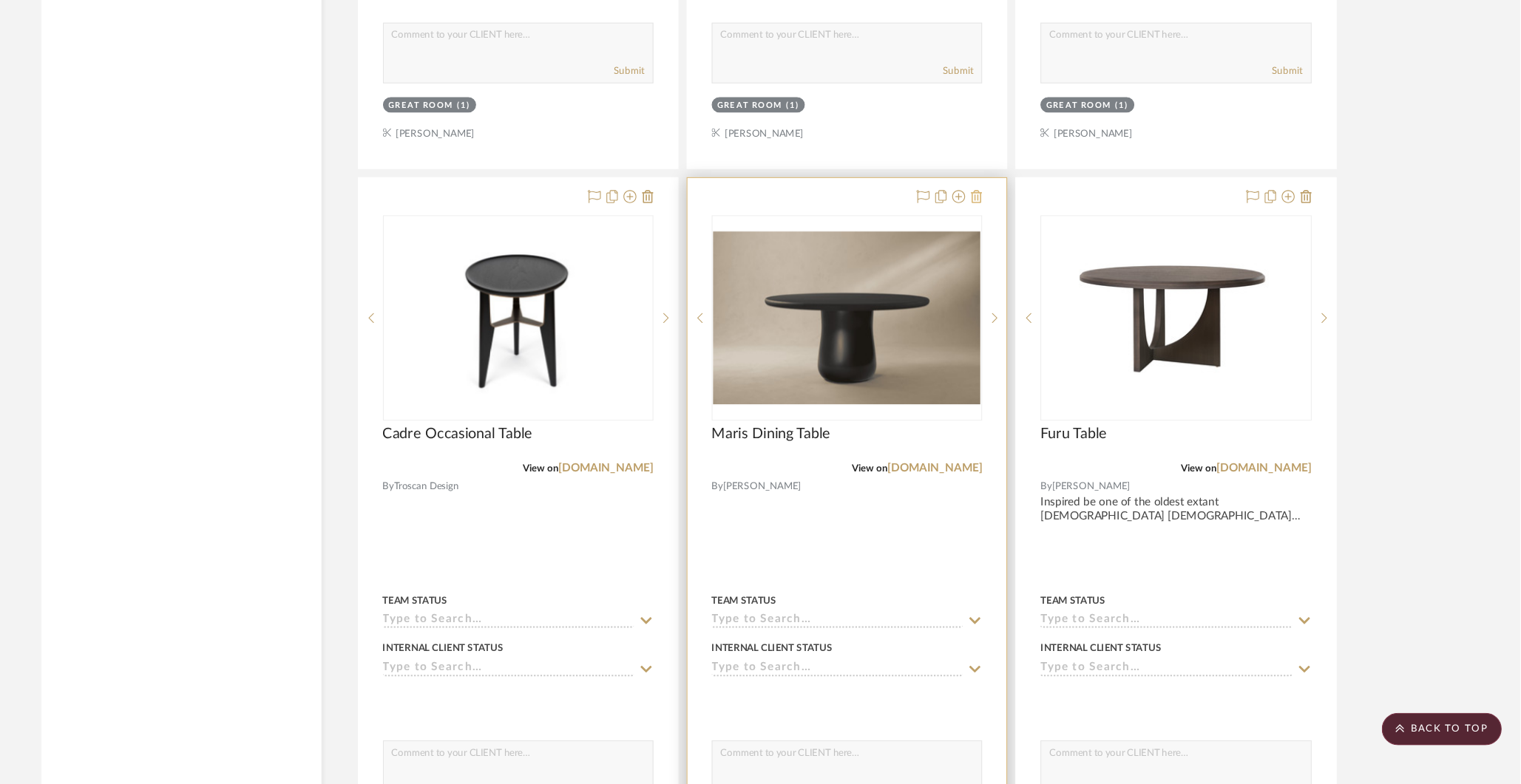
scroll to position [6166, 0]
click at [1023, 218] on icon at bounding box center [1024, 224] width 10 height 12
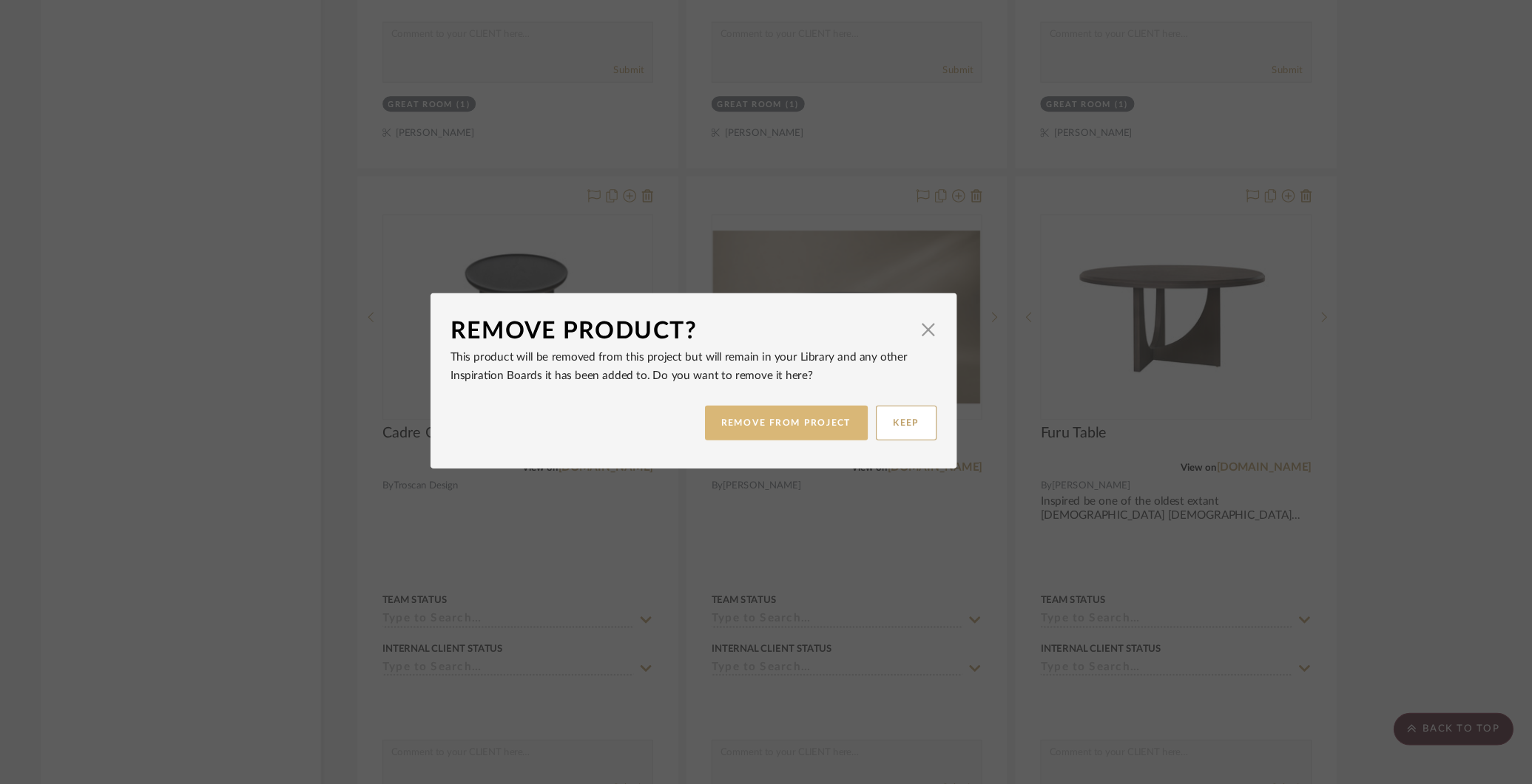
click at [862, 430] on button "REMOVE FROM PROJECT" at bounding box center [850, 431] width 148 height 32
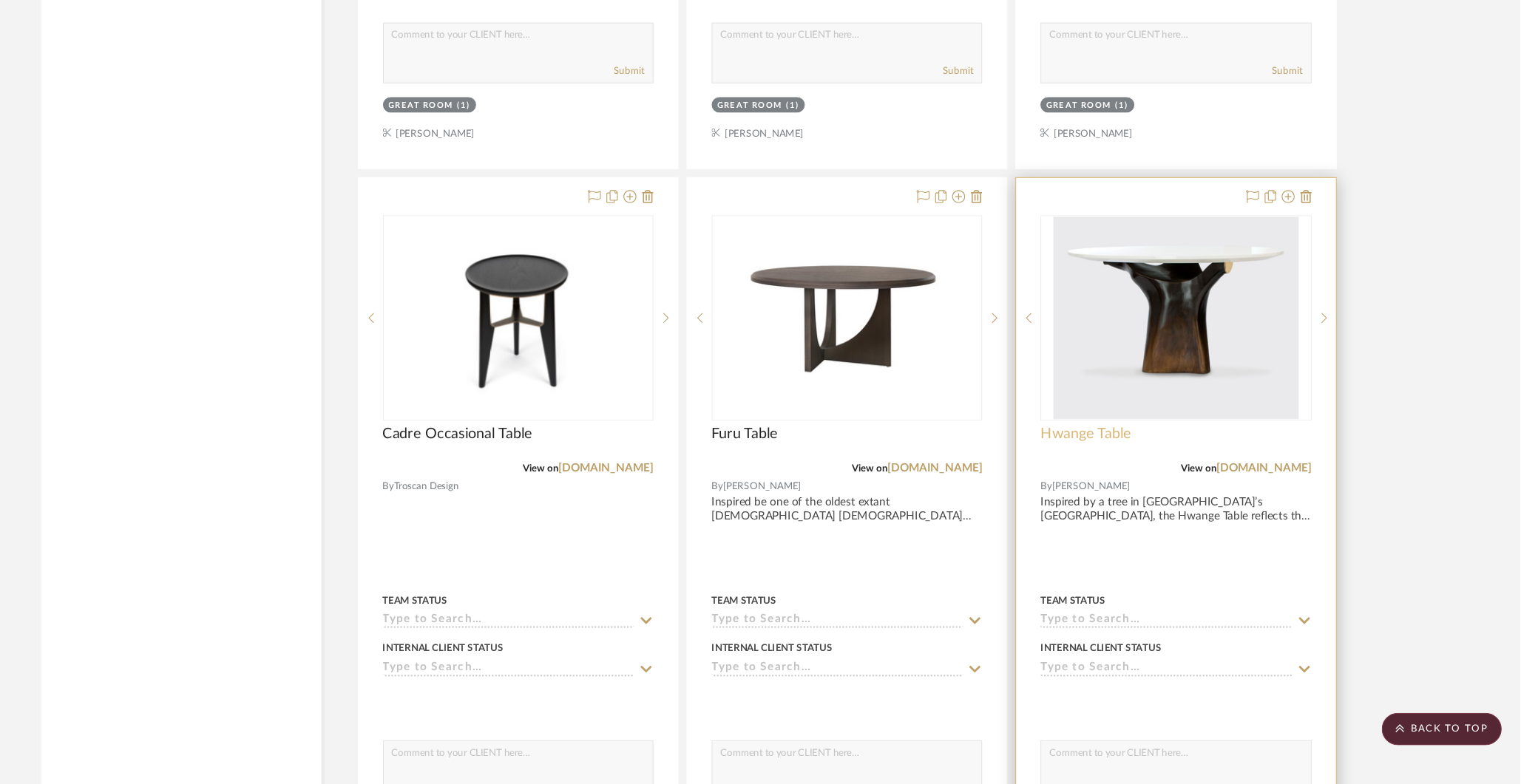
click at [1144, 433] on span "Hwange Table" at bounding box center [1124, 441] width 83 height 16
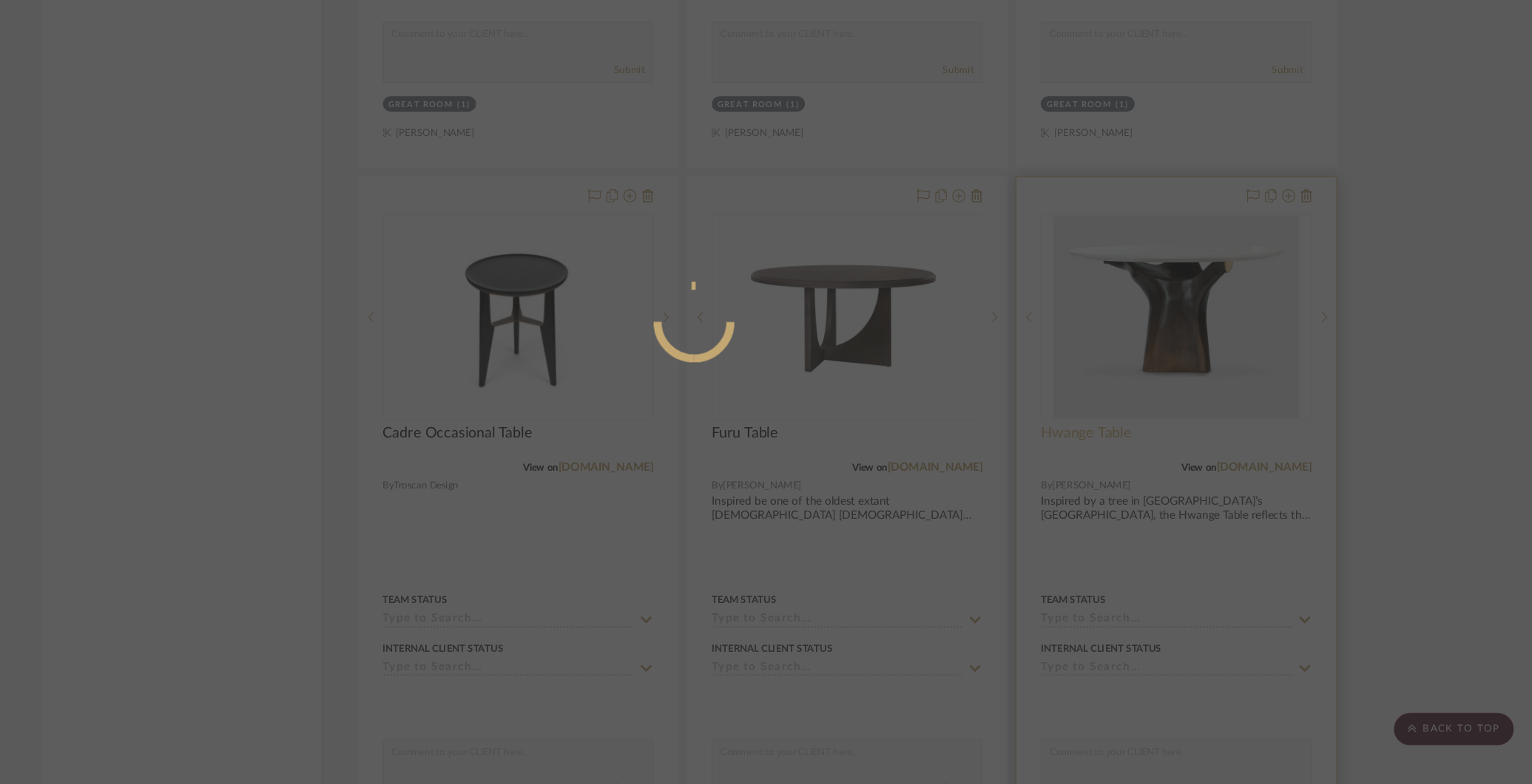
scroll to position [0, 0]
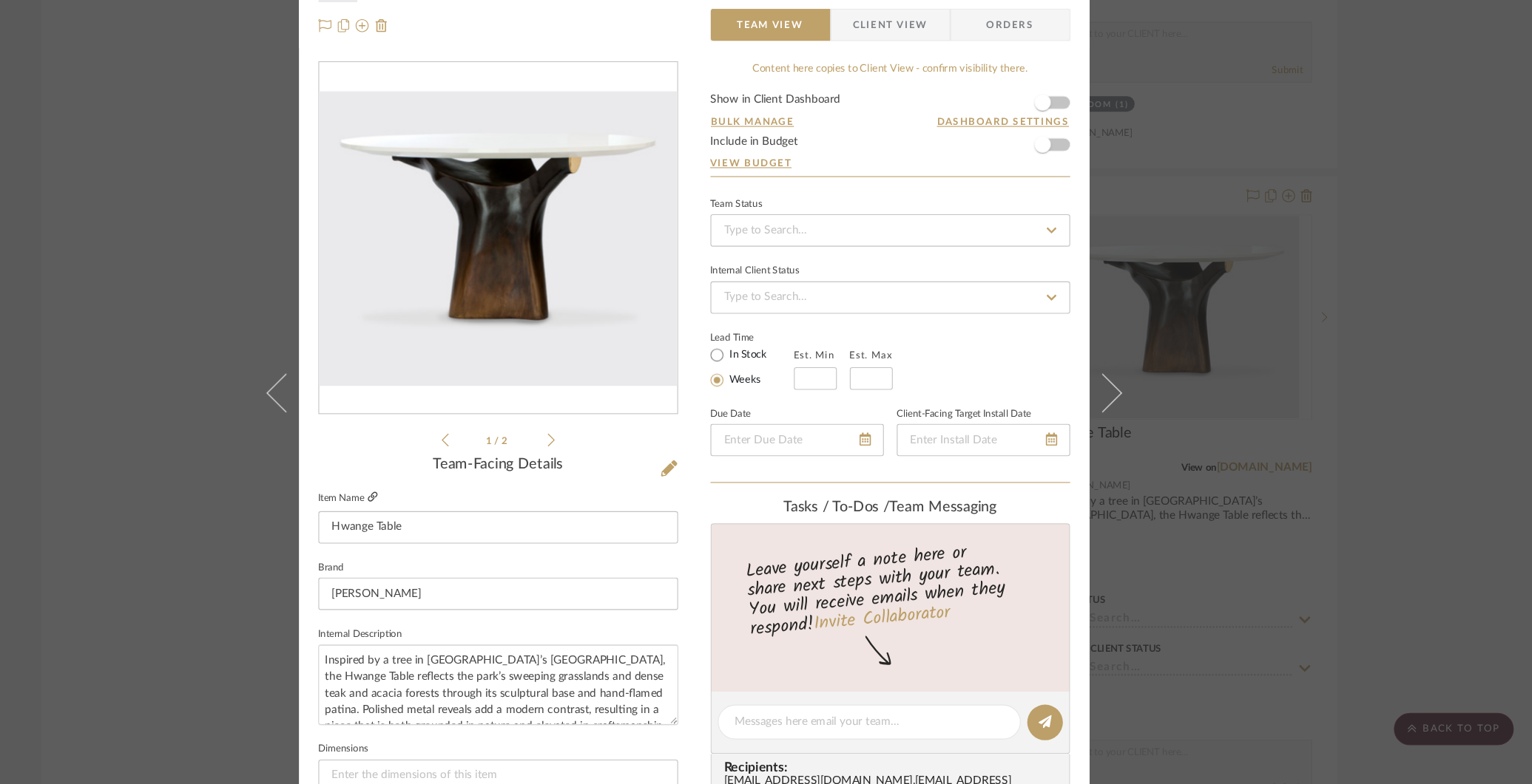
click at [468, 498] on icon at bounding box center [472, 497] width 9 height 9
click at [1253, 166] on div "[PERSON_NAME] Great Room Hwange Table Team View Client View Orders 1 / 2 Team-F…" at bounding box center [766, 392] width 1532 height 784
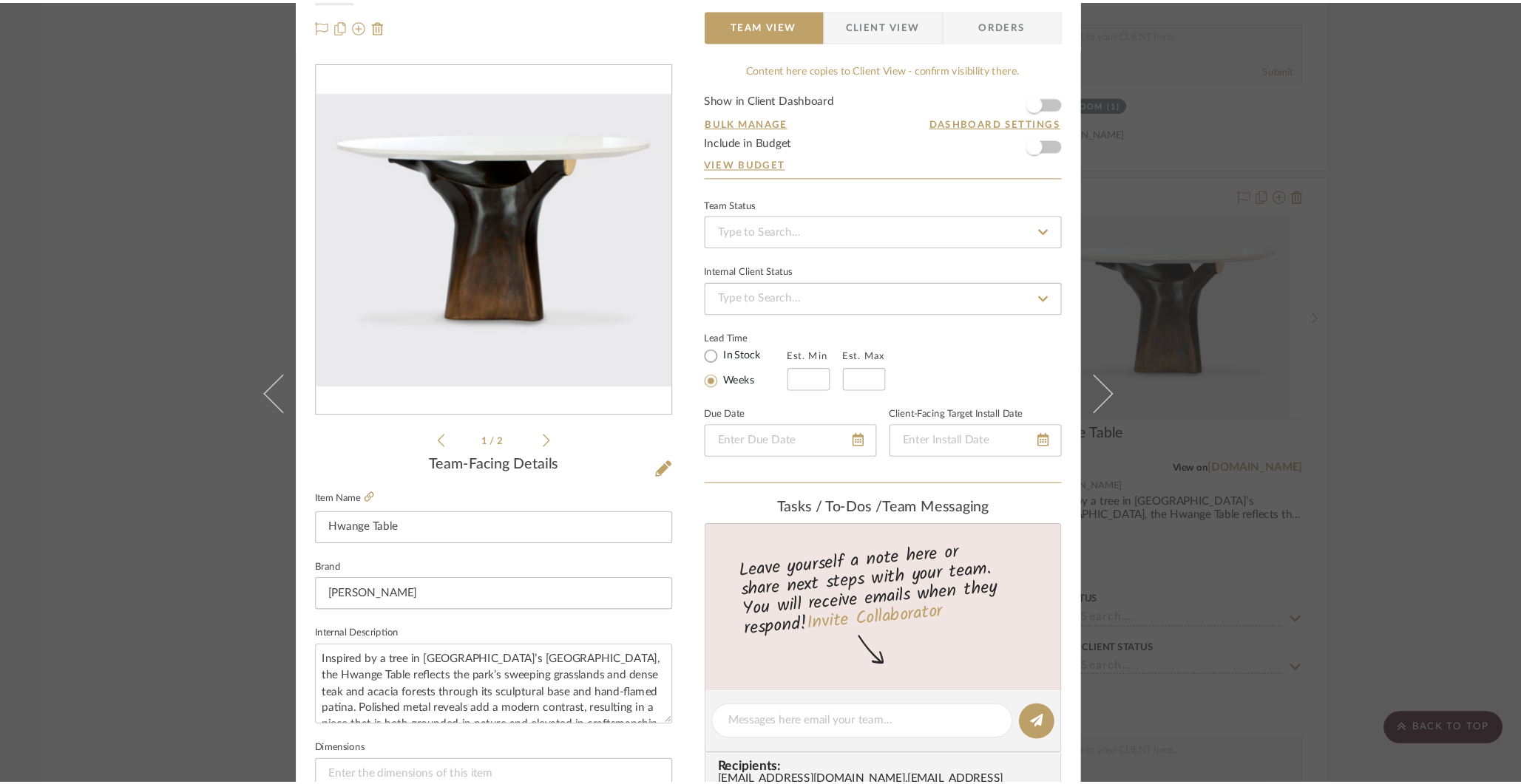
scroll to position [6166, 0]
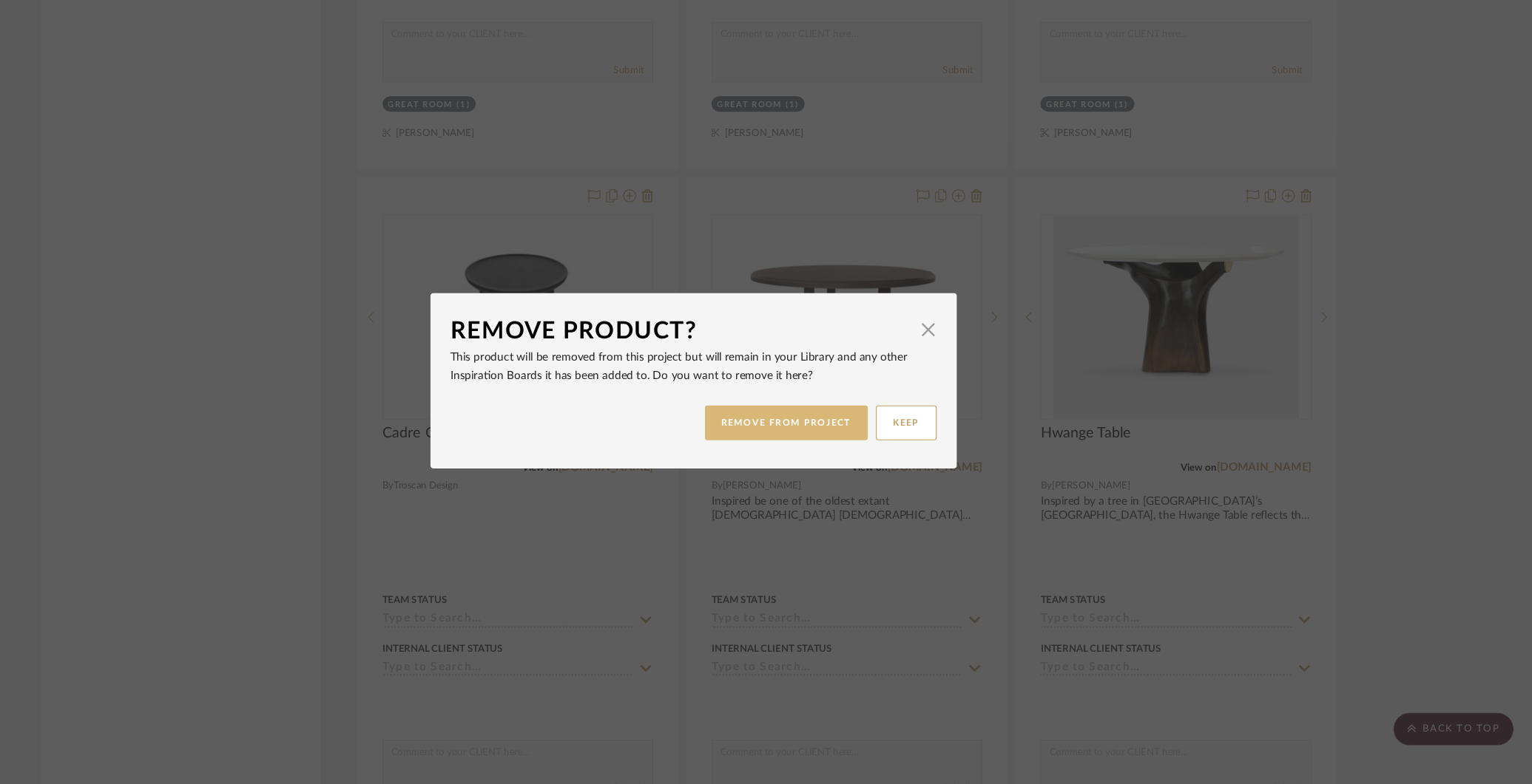
scroll to position [0, 0]
click at [863, 421] on button "REMOVE FROM PROJECT" at bounding box center [850, 431] width 148 height 32
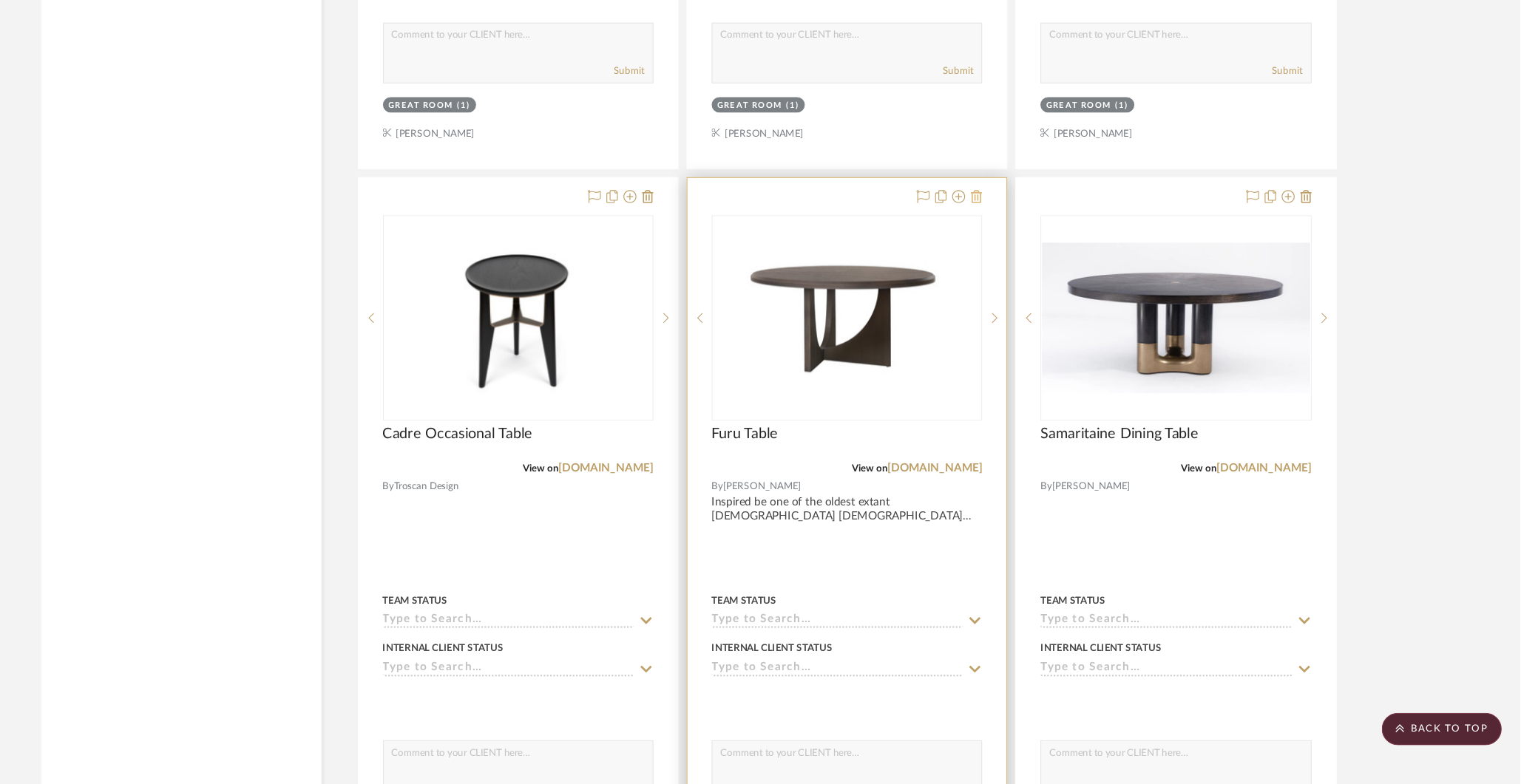
scroll to position [6166, 0]
click at [1026, 218] on icon at bounding box center [1024, 224] width 10 height 12
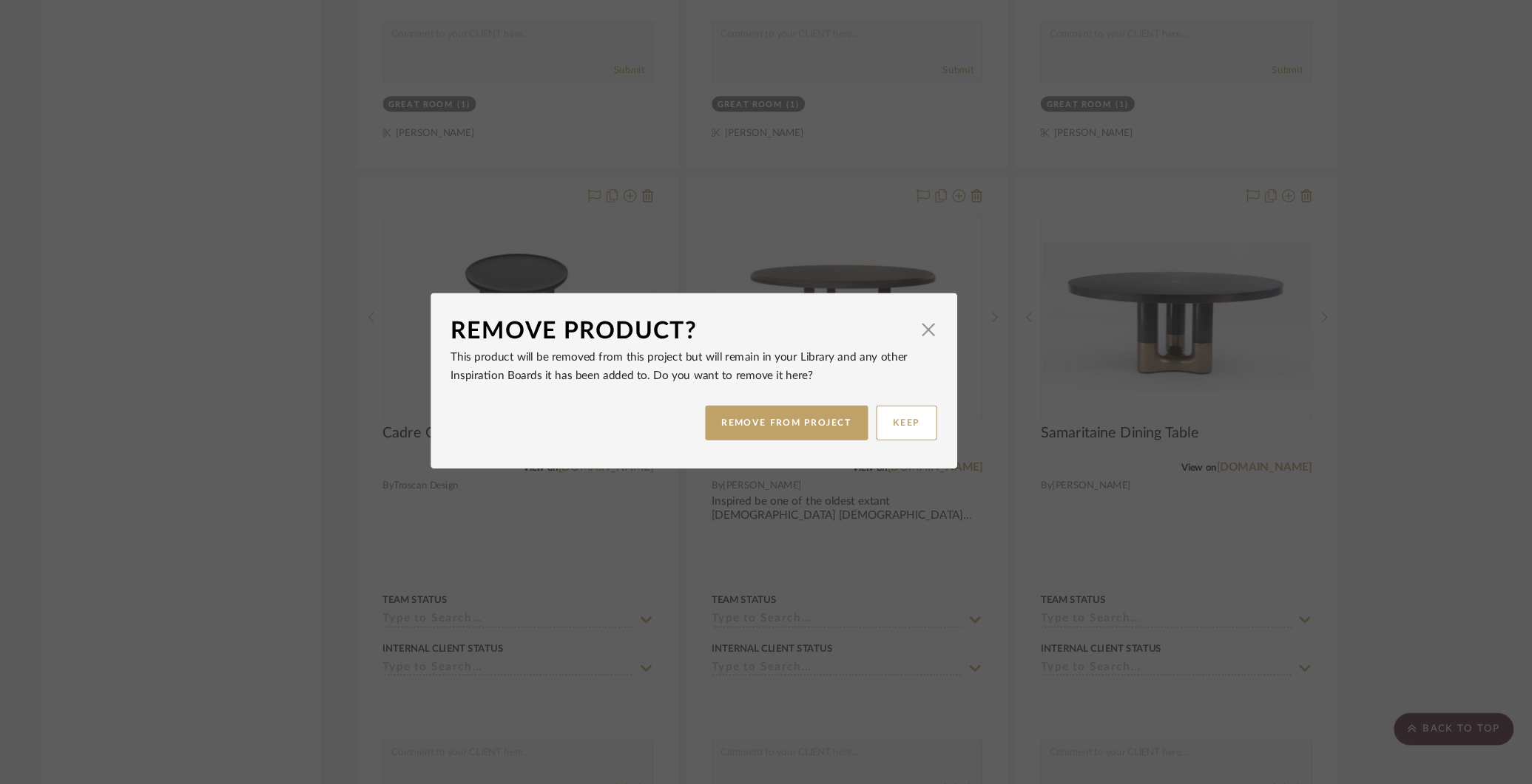
scroll to position [0, 0]
click at [829, 428] on button "REMOVE FROM PROJECT" at bounding box center [850, 431] width 148 height 32
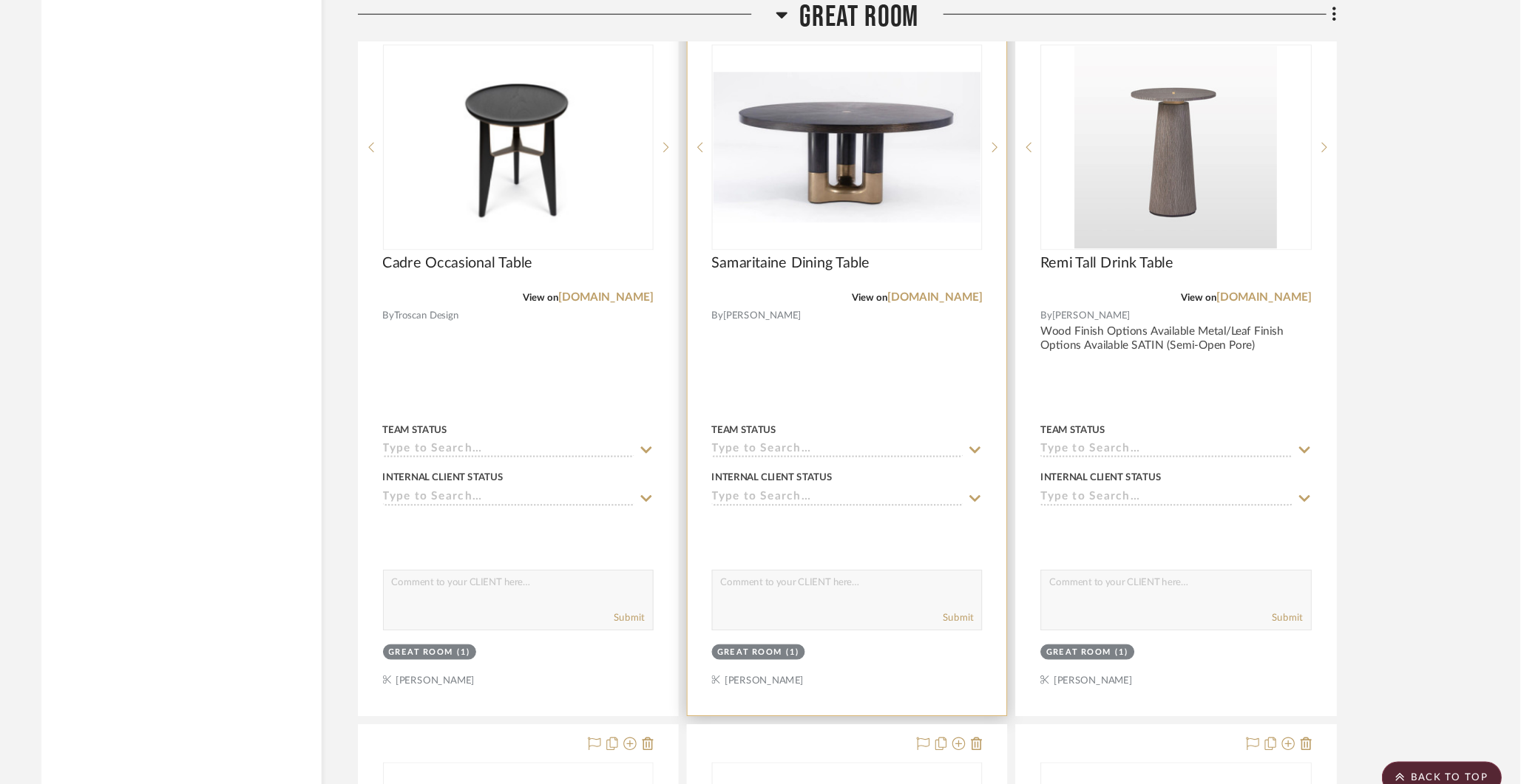
scroll to position [6259, 0]
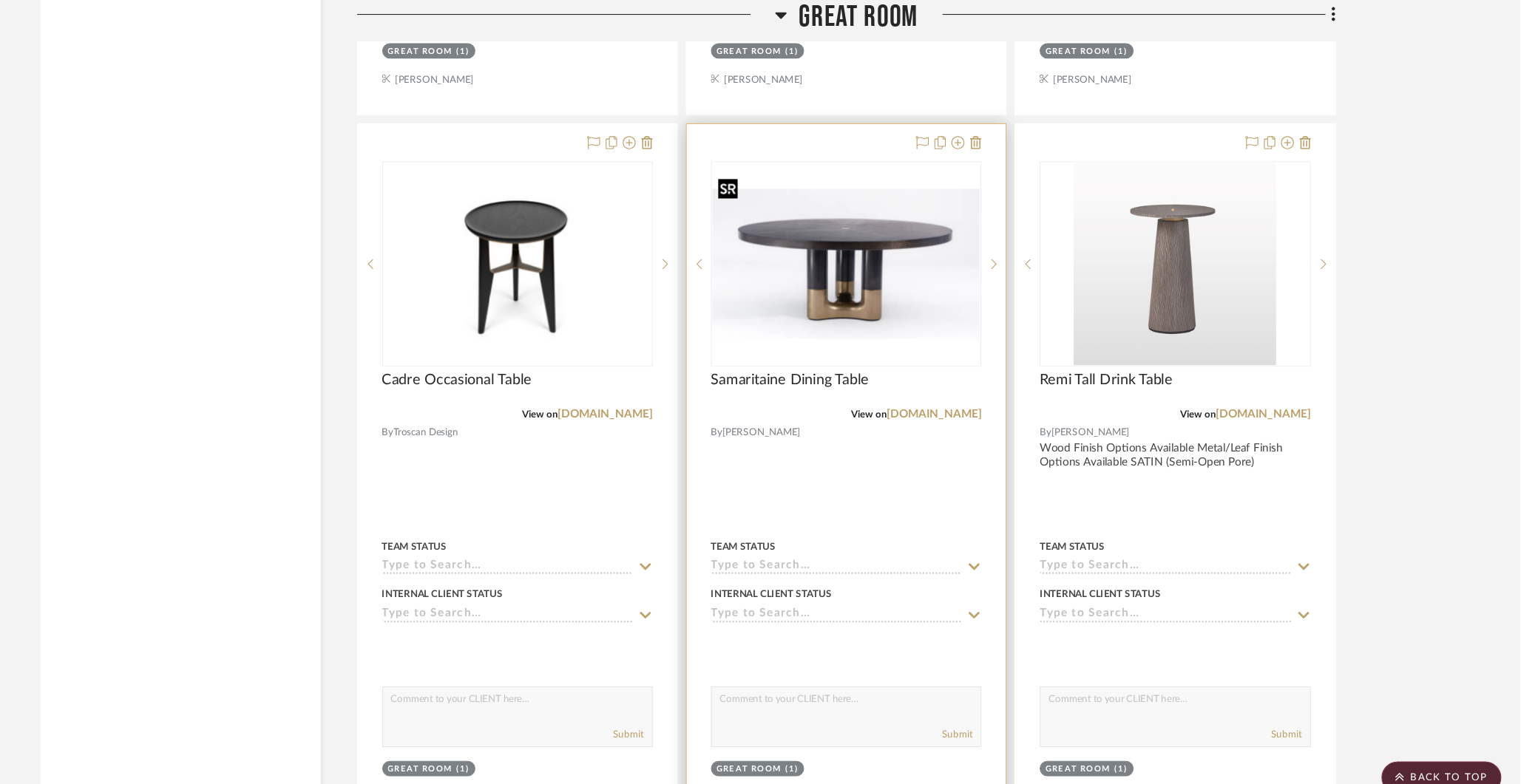
click at [0, 0] on img at bounding box center [0, 0] width 0 height 0
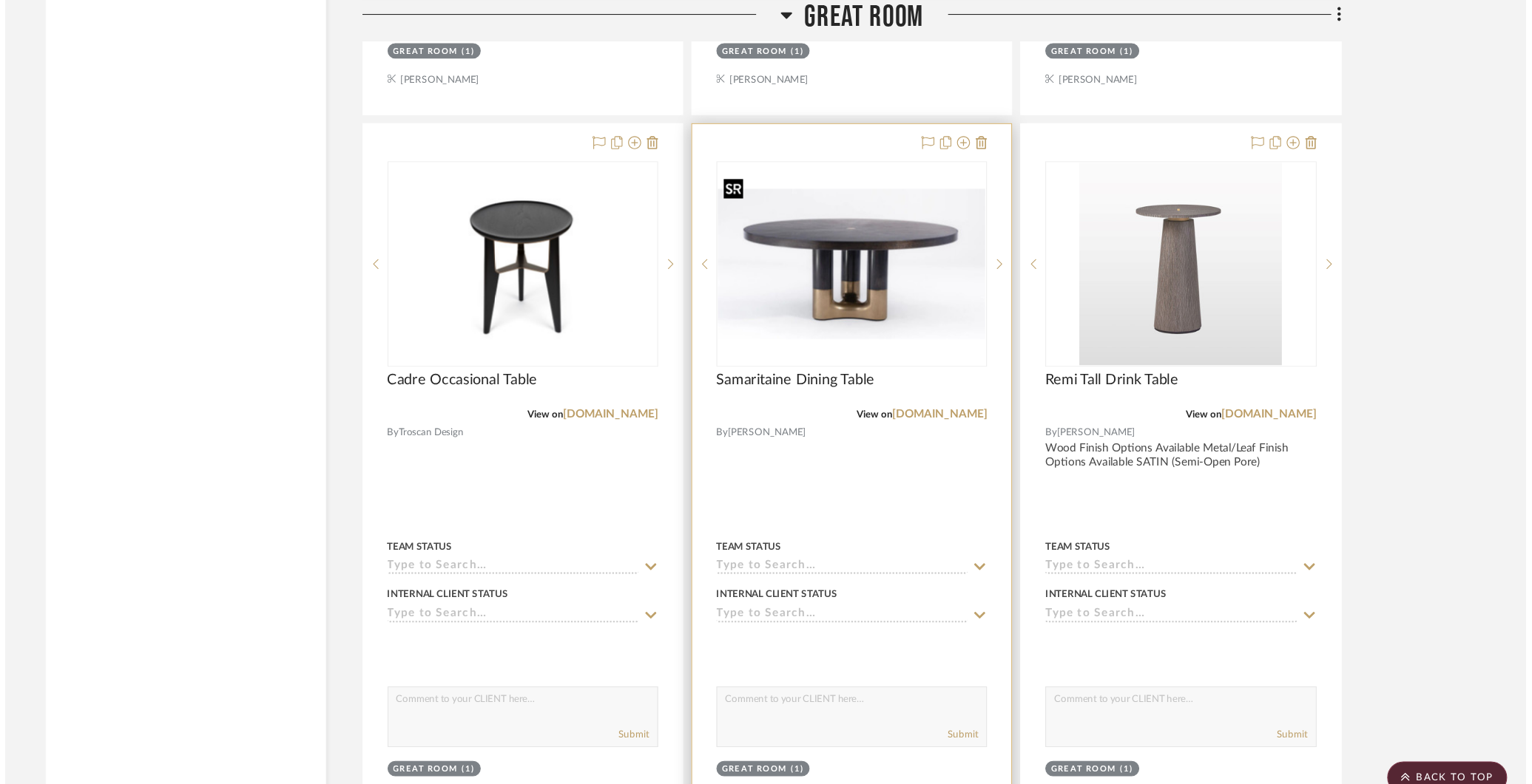
scroll to position [0, 0]
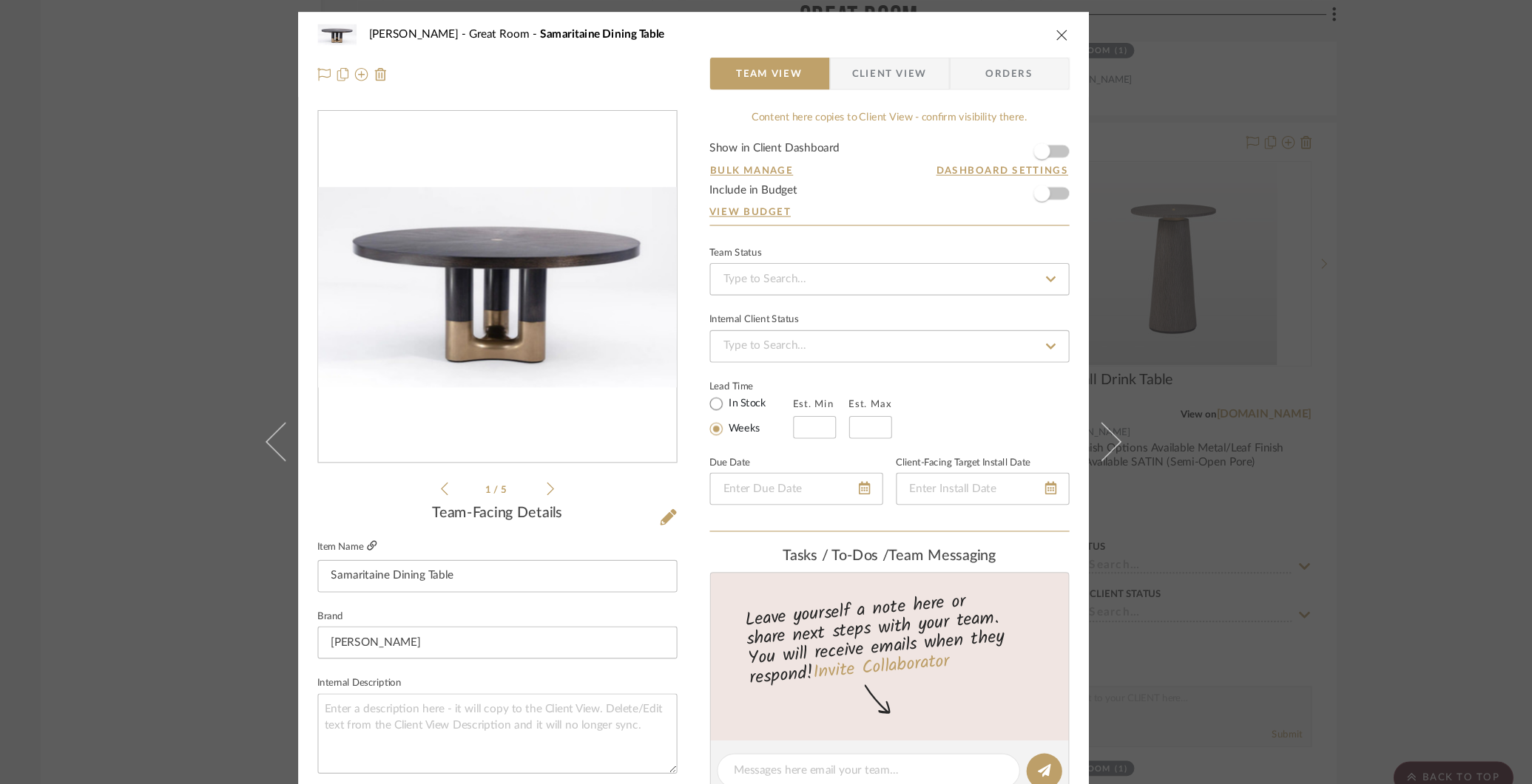
click at [468, 495] on icon at bounding box center [472, 497] width 9 height 9
click at [1218, 102] on div "[PERSON_NAME] Great Room Samaritaine Dining Table Team View Client View Orders …" at bounding box center [766, 392] width 1532 height 784
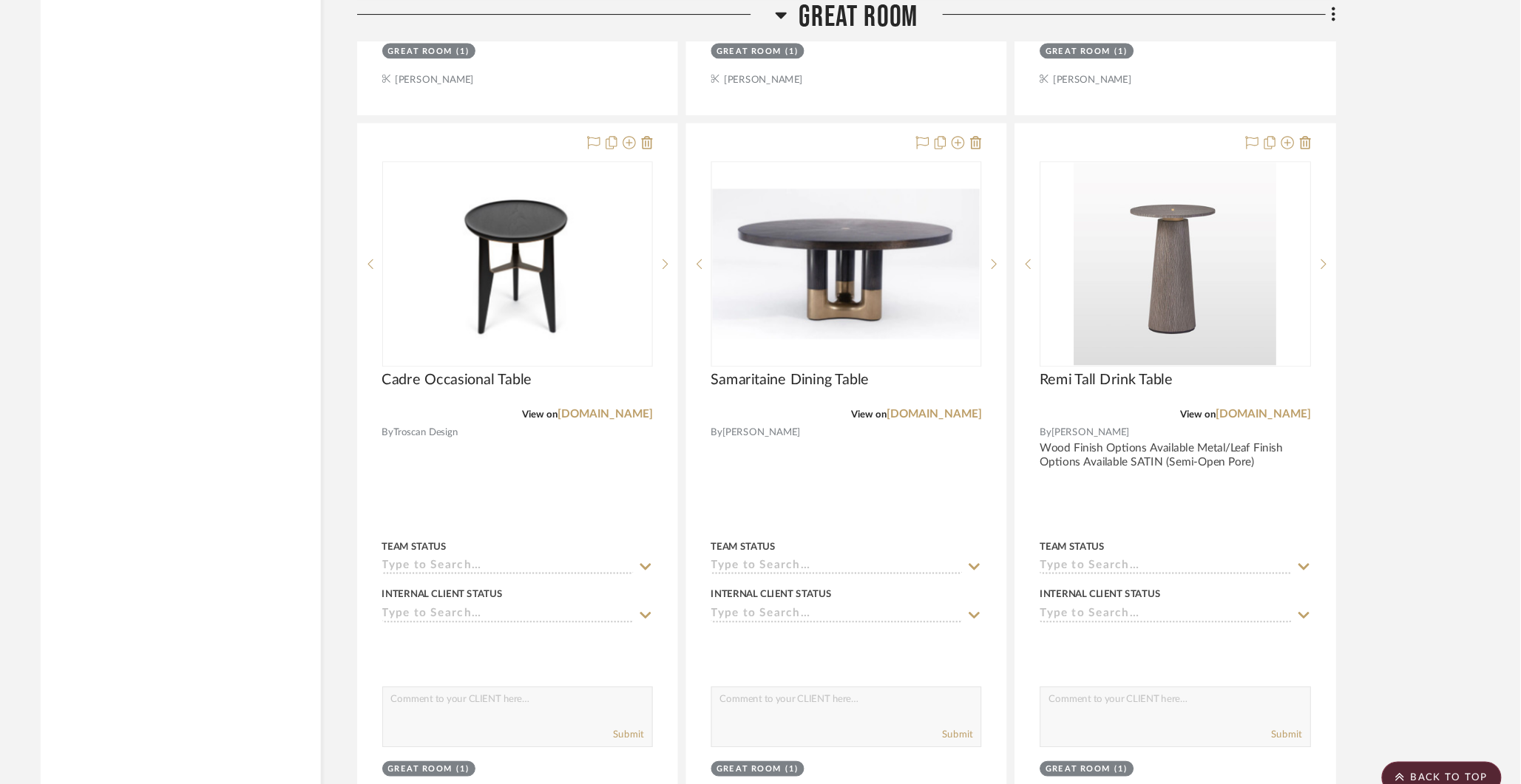
scroll to position [6259, 0]
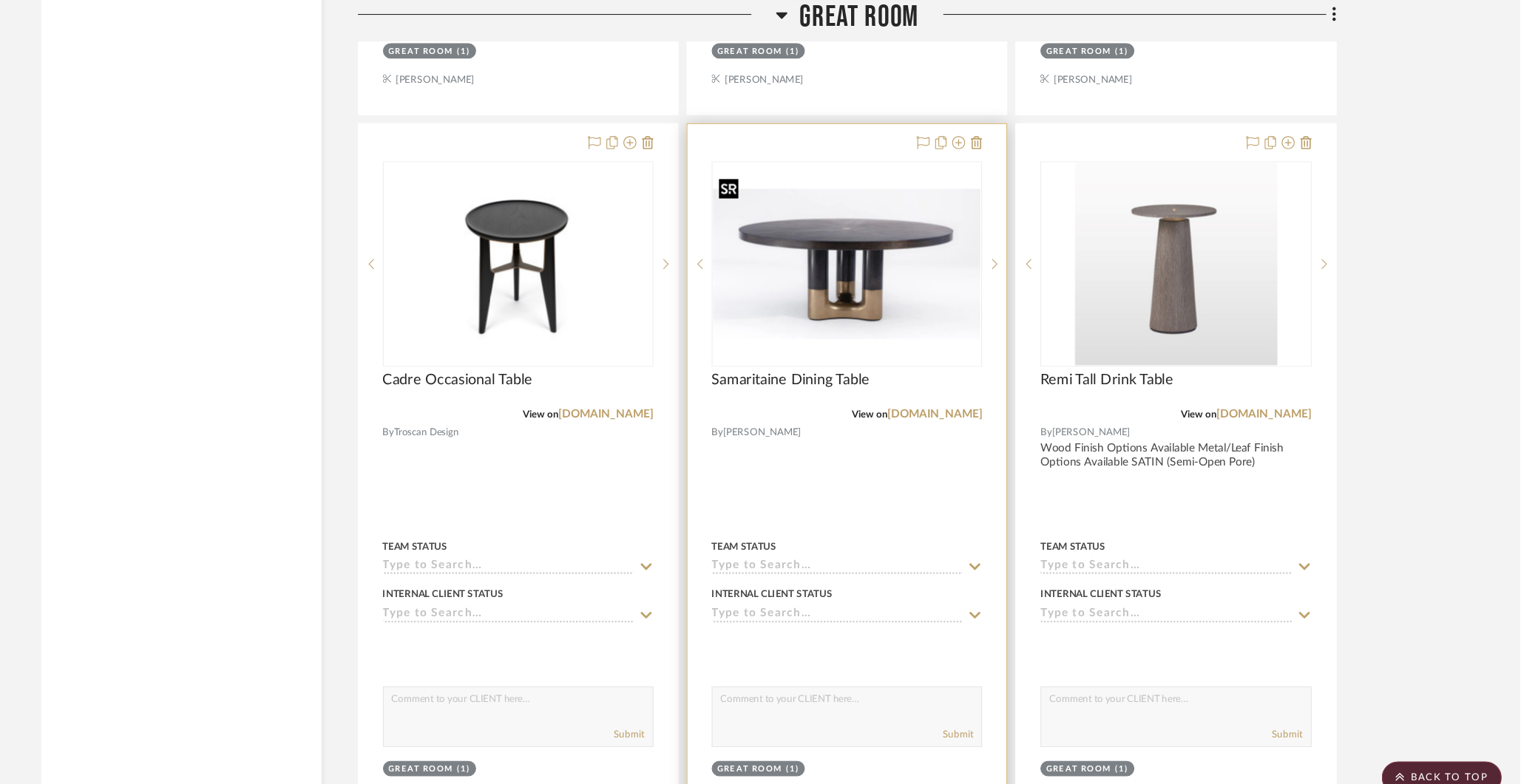
click at [899, 215] on img "0" at bounding box center [906, 241] width 244 height 137
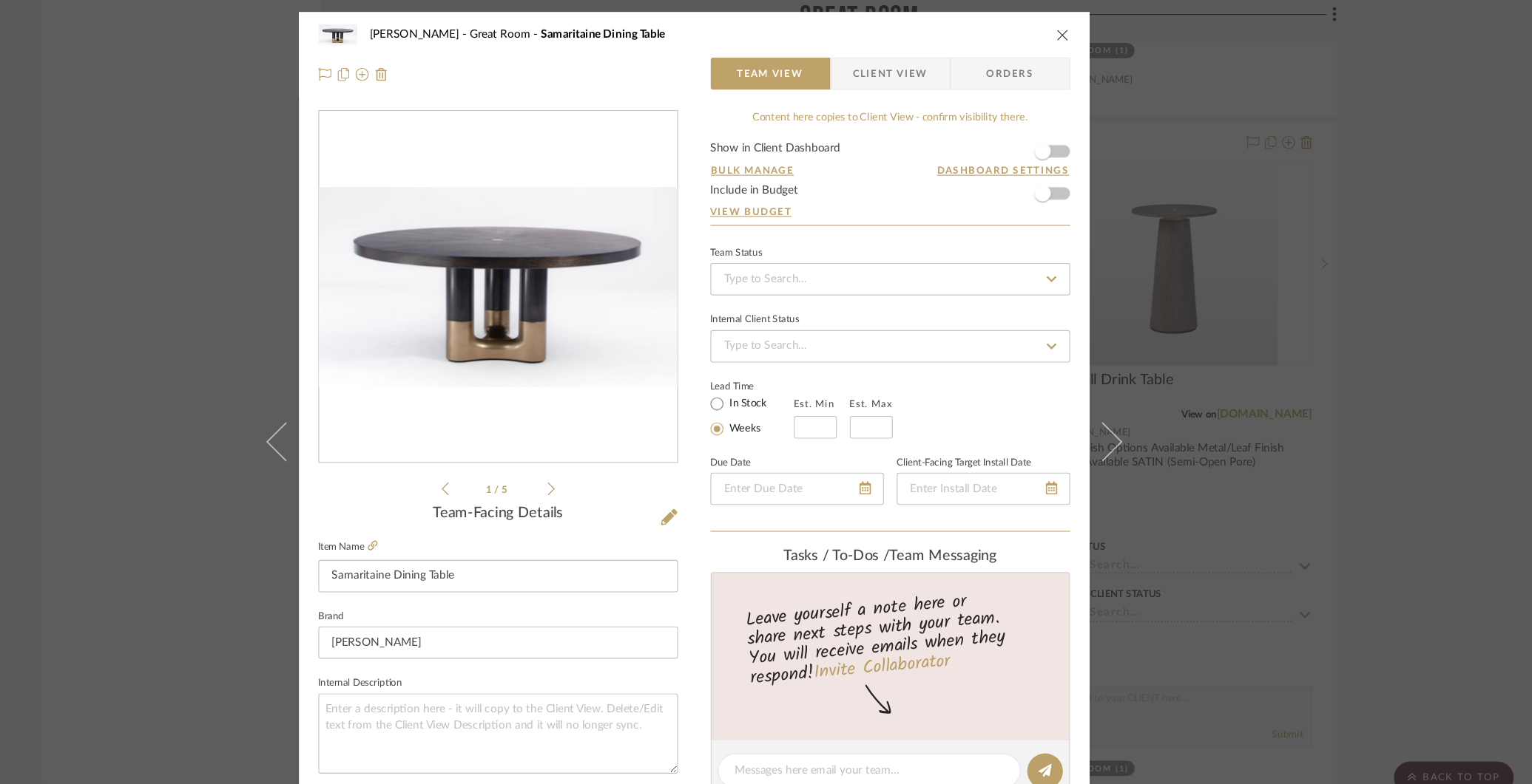
scroll to position [0, 0]
click at [1098, 26] on icon "close" at bounding box center [1103, 32] width 12 height 12
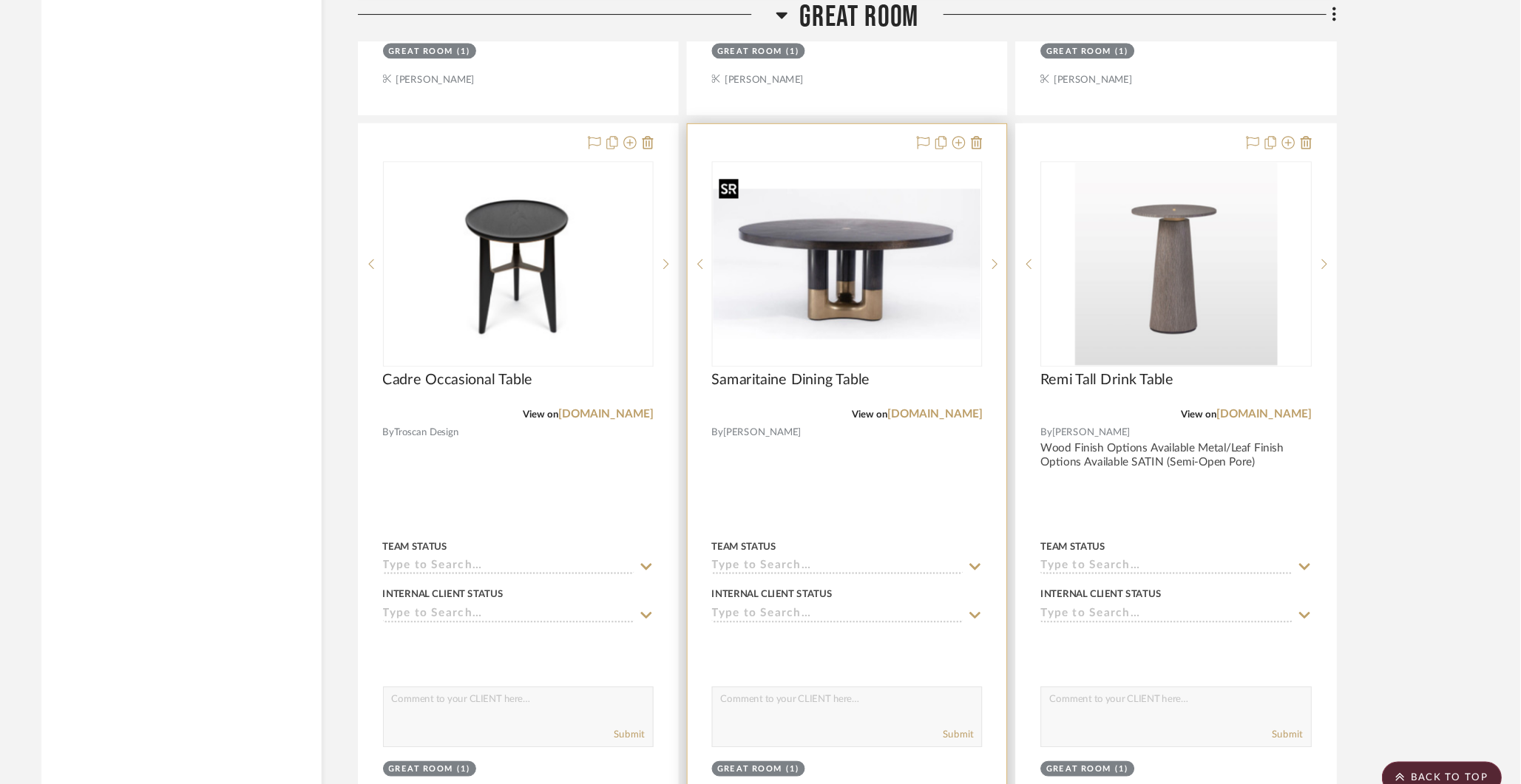
scroll to position [6259, 0]
click at [1008, 124] on icon at bounding box center [1008, 130] width 12 height 12
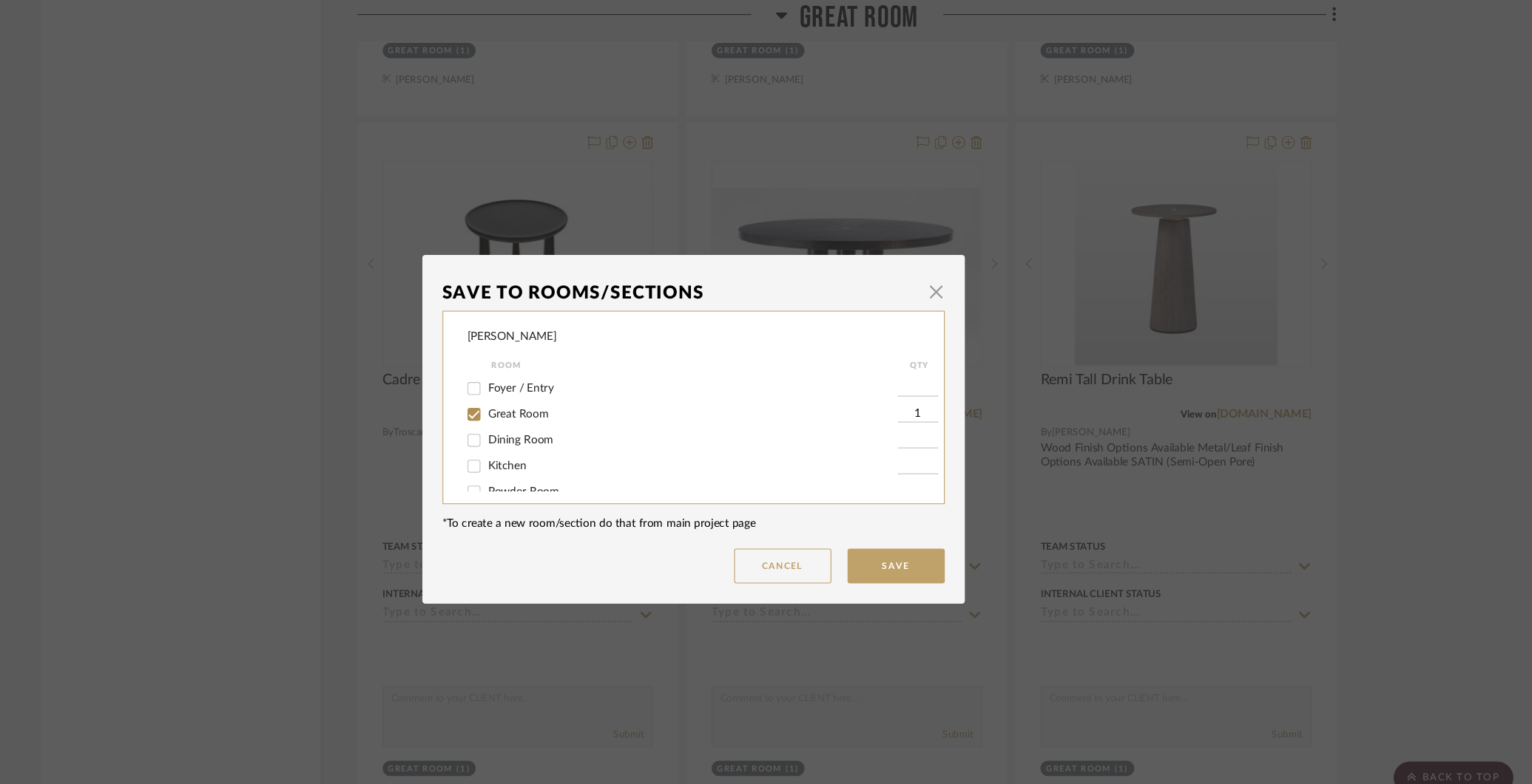
click at [553, 404] on div "[PERSON_NAME] Room QTY Foyer / Entry Great Room 1 Dining Room Kitchen Powder Ro…" at bounding box center [766, 372] width 459 height 177
click at [560, 404] on input "Dining Room" at bounding box center [565, 402] width 24 height 24
checkbox input "true"
type input "1"
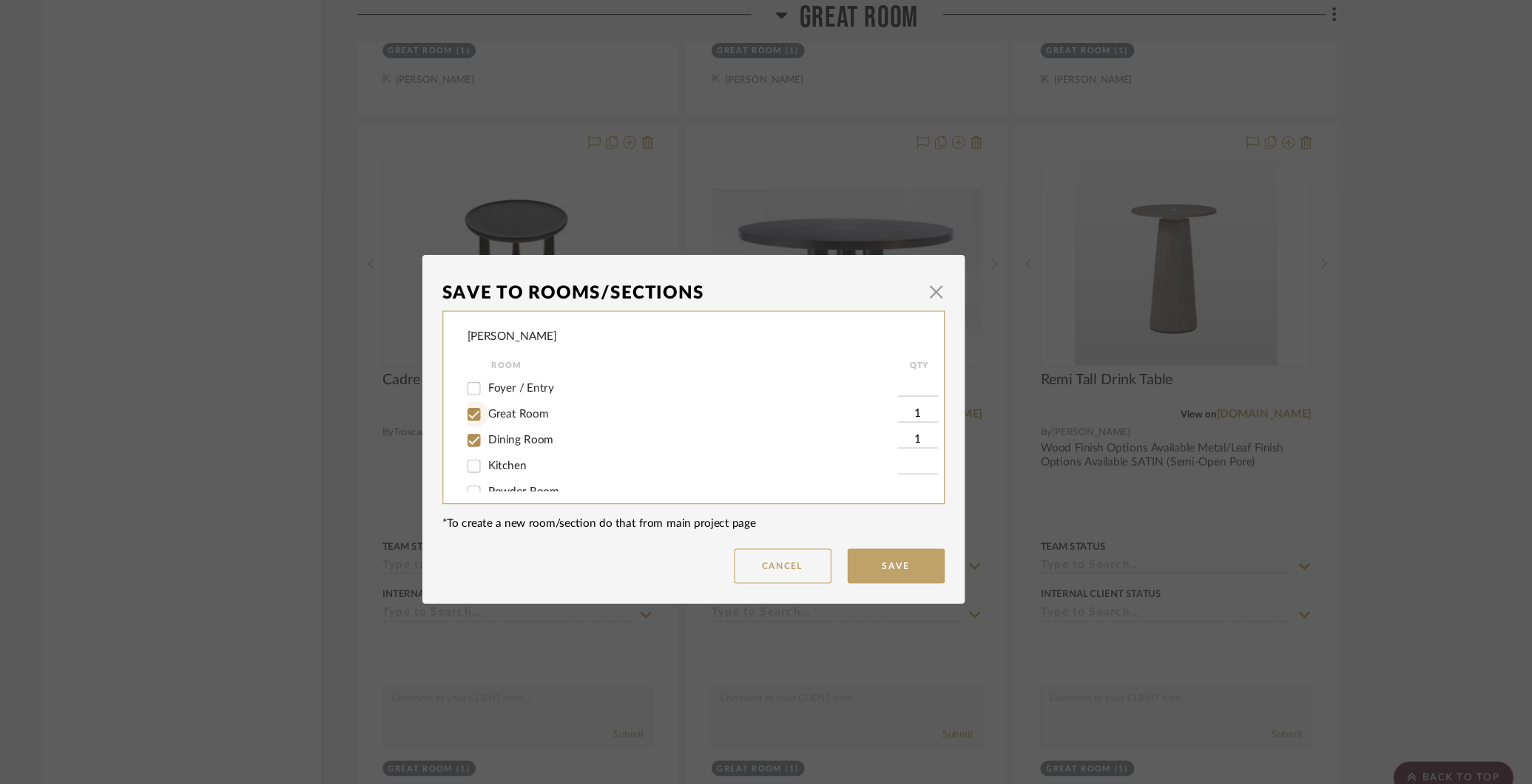
click at [559, 384] on input "Great Room" at bounding box center [565, 379] width 24 height 24
checkbox input "false"
click at [941, 524] on button "Save" at bounding box center [951, 517] width 89 height 32
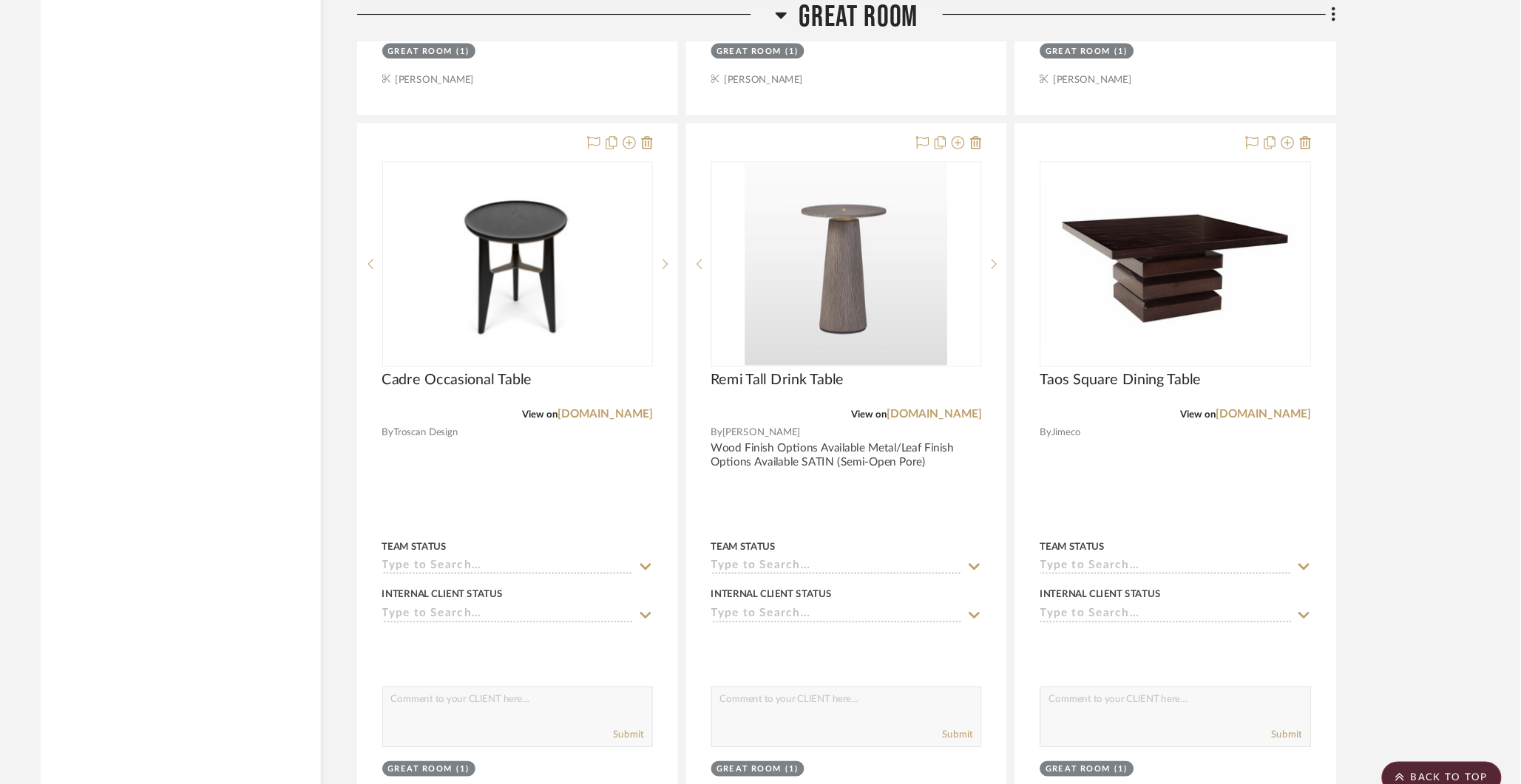
scroll to position [6259, 0]
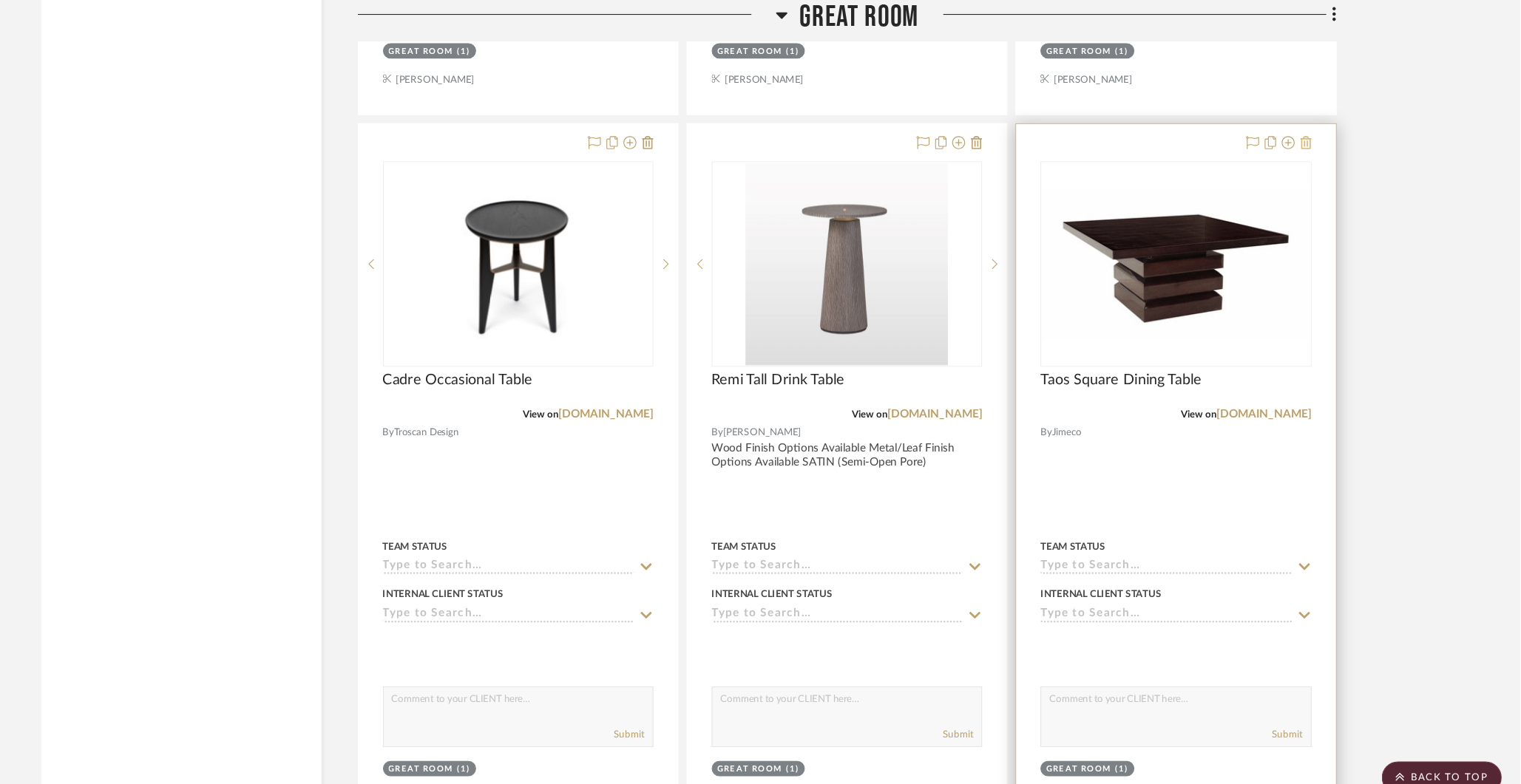
click at [1327, 124] on icon at bounding box center [1325, 130] width 10 height 12
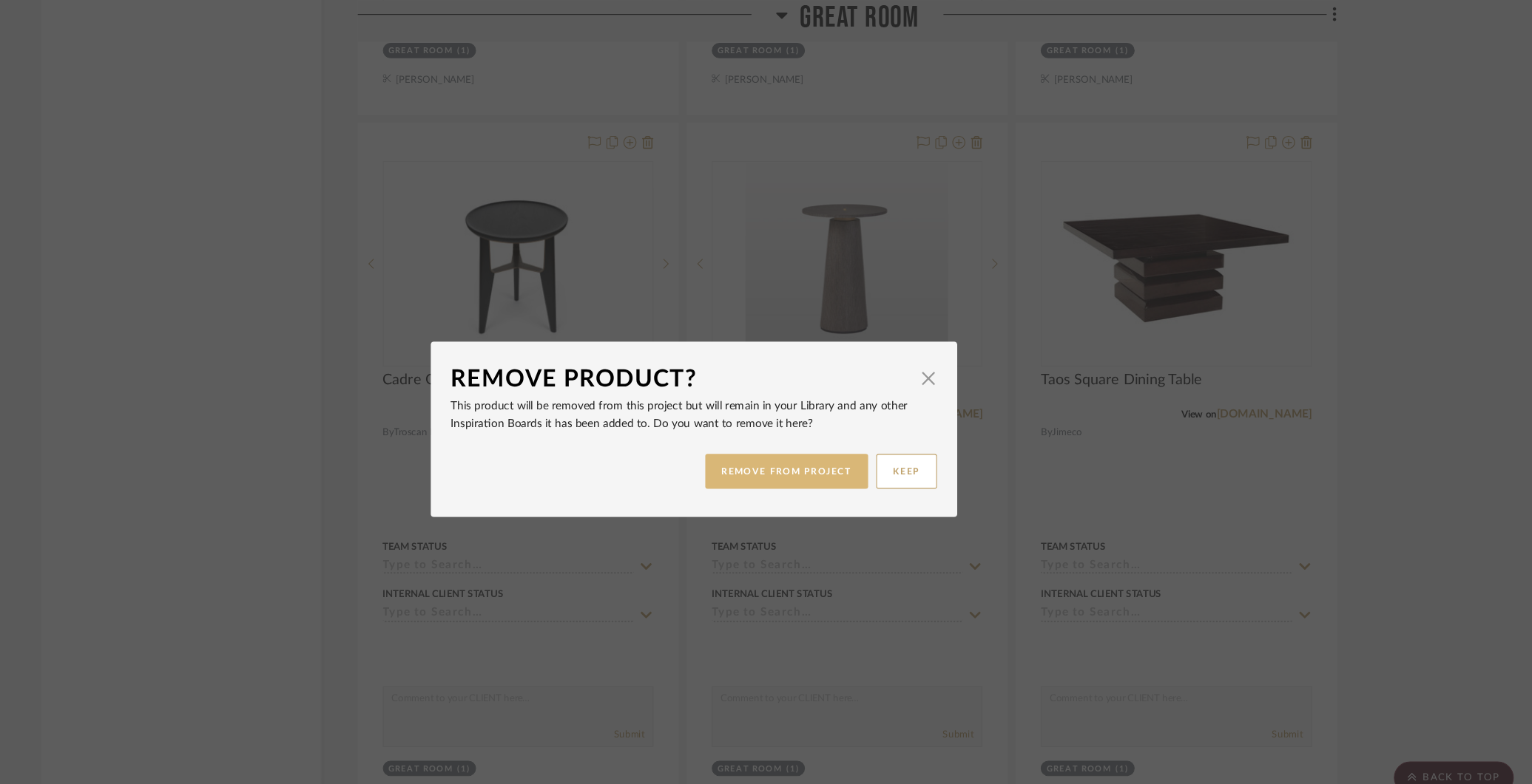
scroll to position [0, 0]
click at [863, 434] on button "REMOVE FROM PROJECT" at bounding box center [850, 431] width 148 height 32
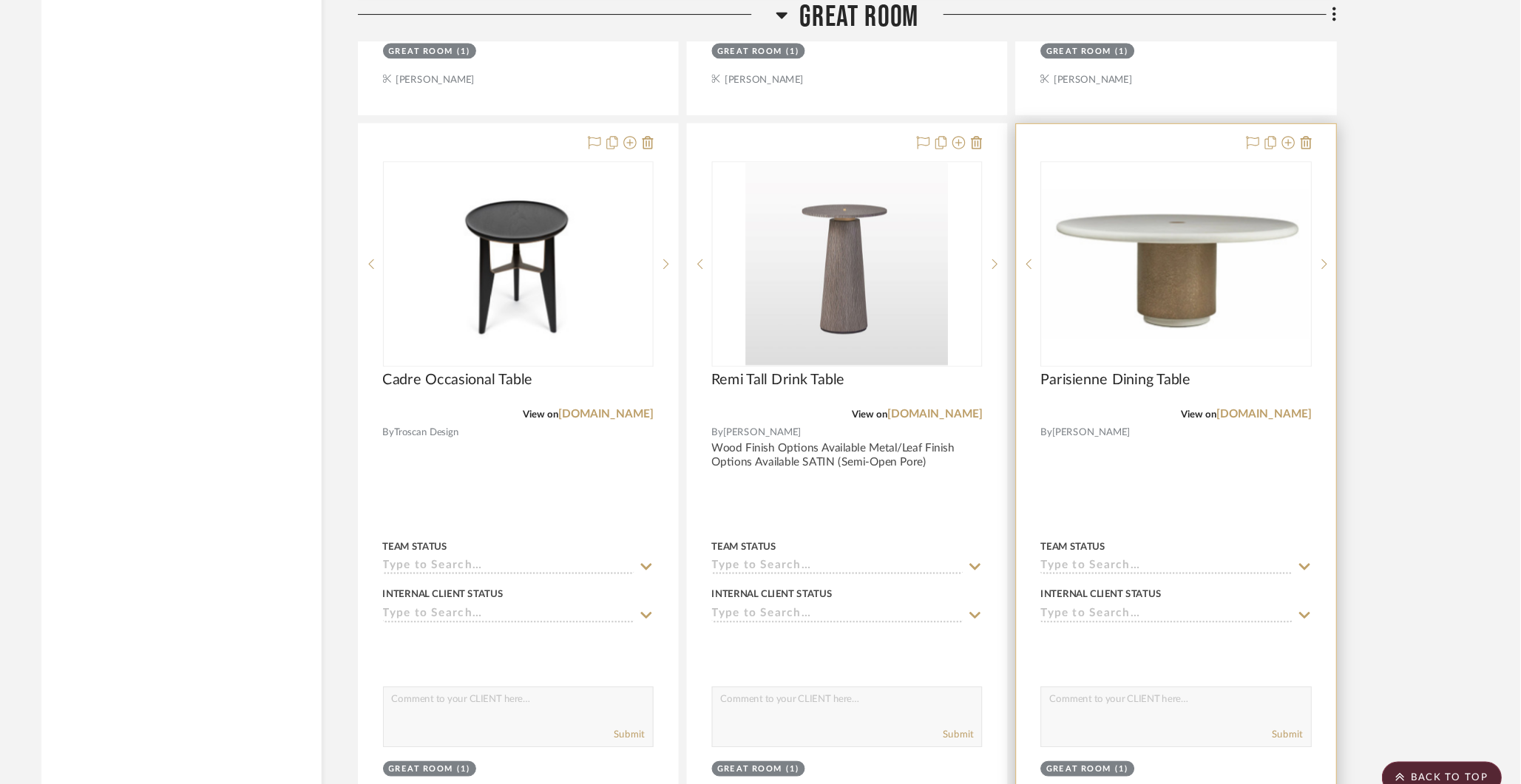
scroll to position [6259, 0]
click at [1308, 124] on icon at bounding box center [1309, 130] width 12 height 12
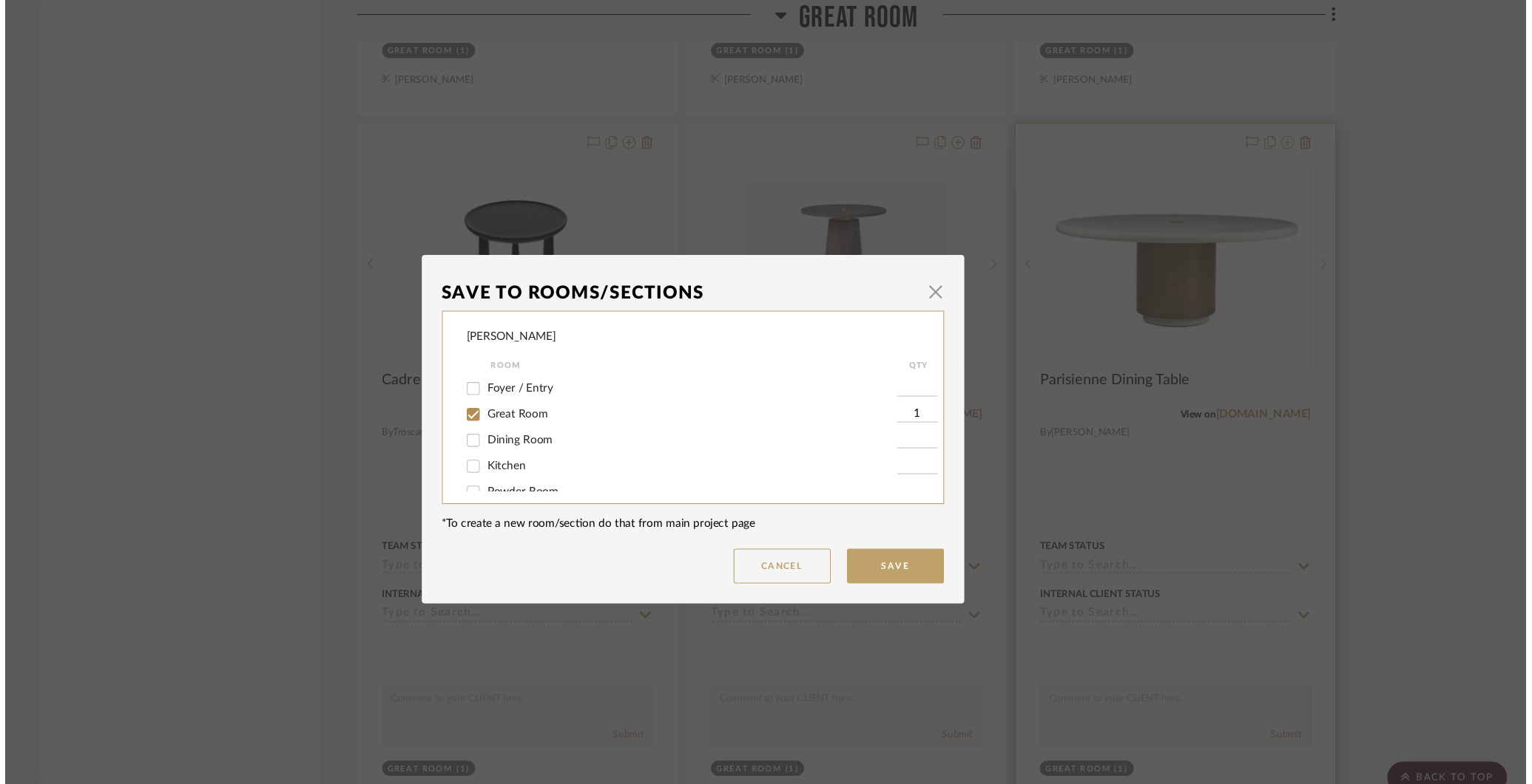
scroll to position [0, 0]
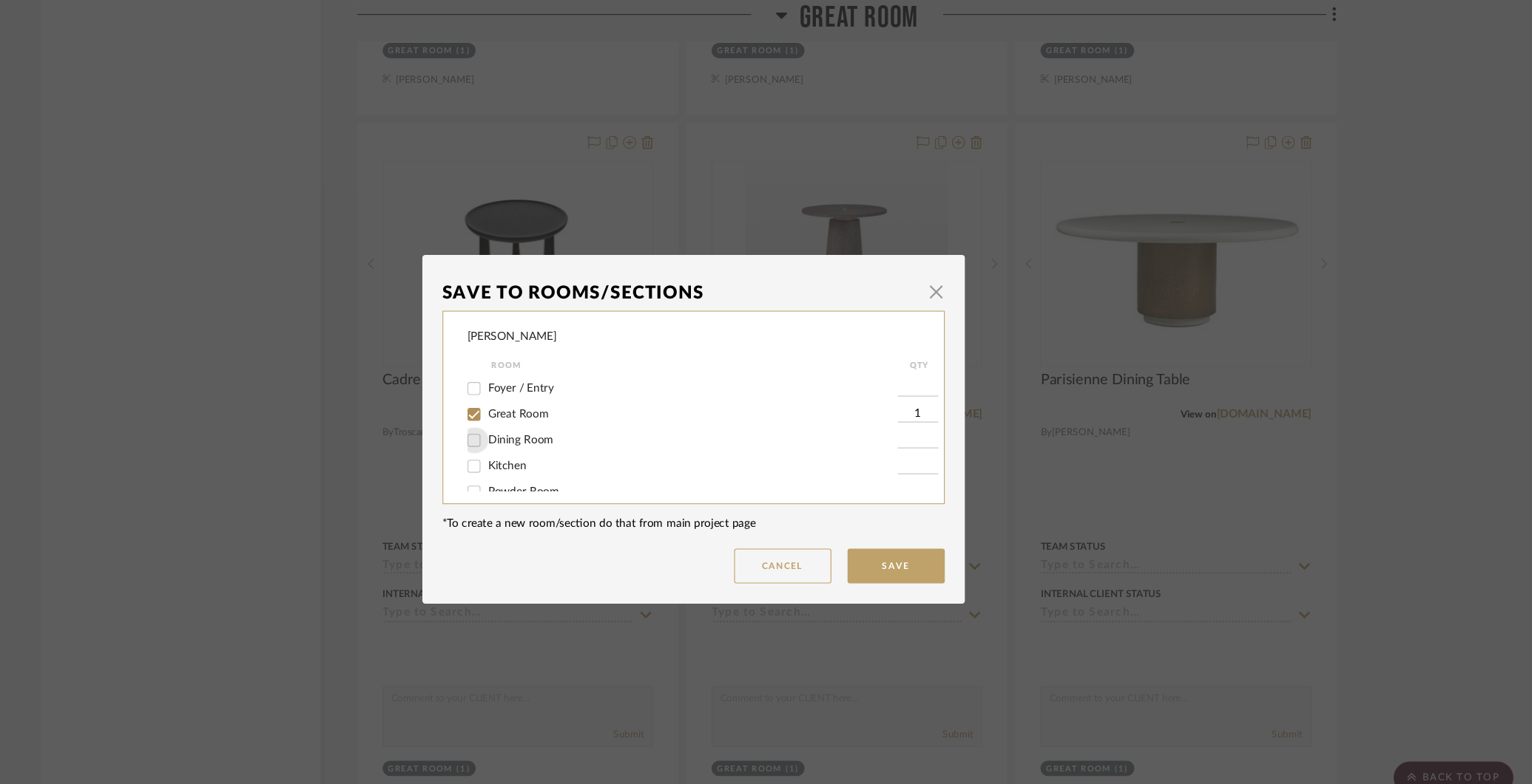
click at [562, 401] on input "Dining Room" at bounding box center [565, 402] width 24 height 24
checkbox input "true"
type input "1"
click at [557, 377] on input "Great Room" at bounding box center [565, 379] width 24 height 24
checkbox input "false"
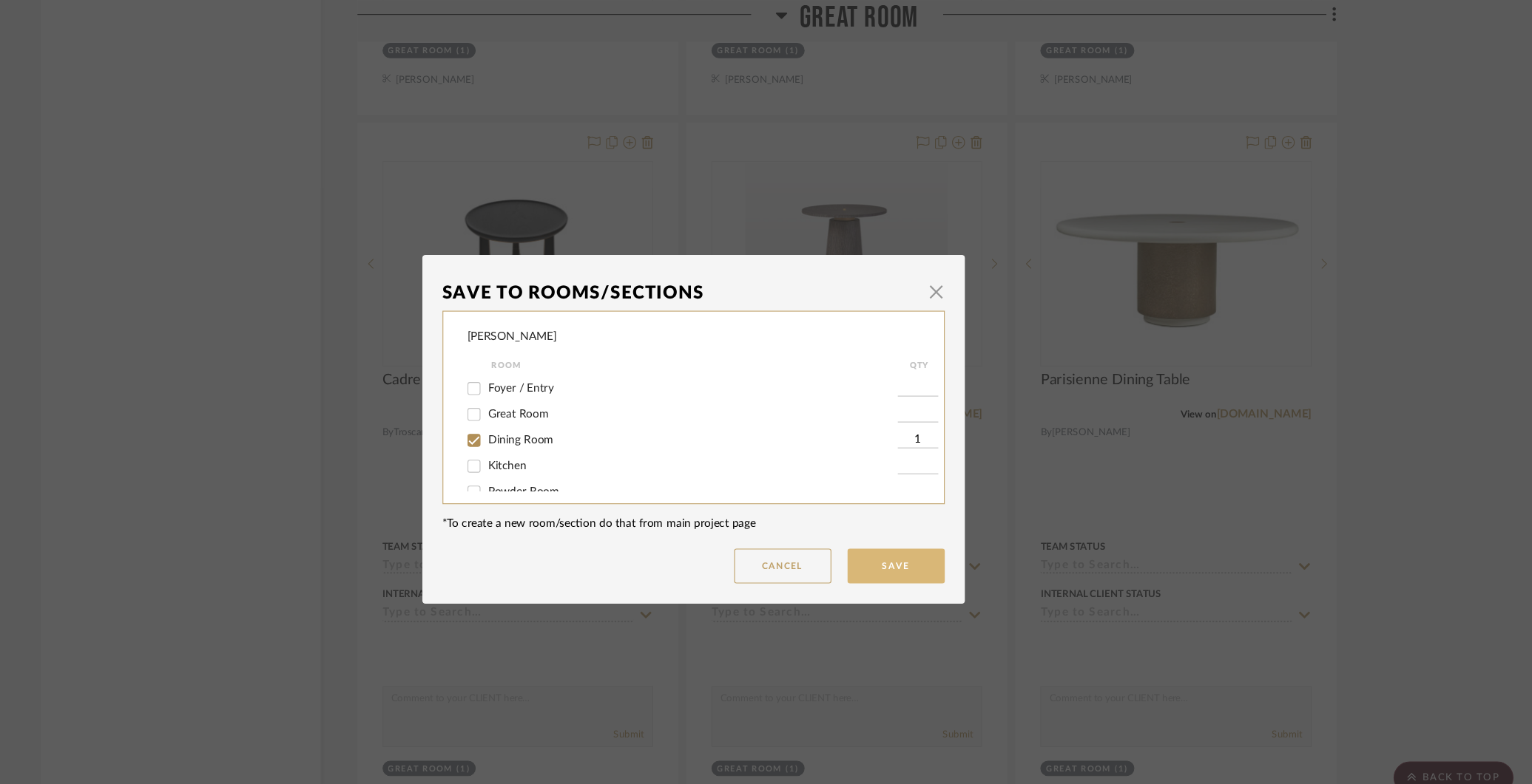
click at [943, 524] on button "Save" at bounding box center [951, 517] width 89 height 32
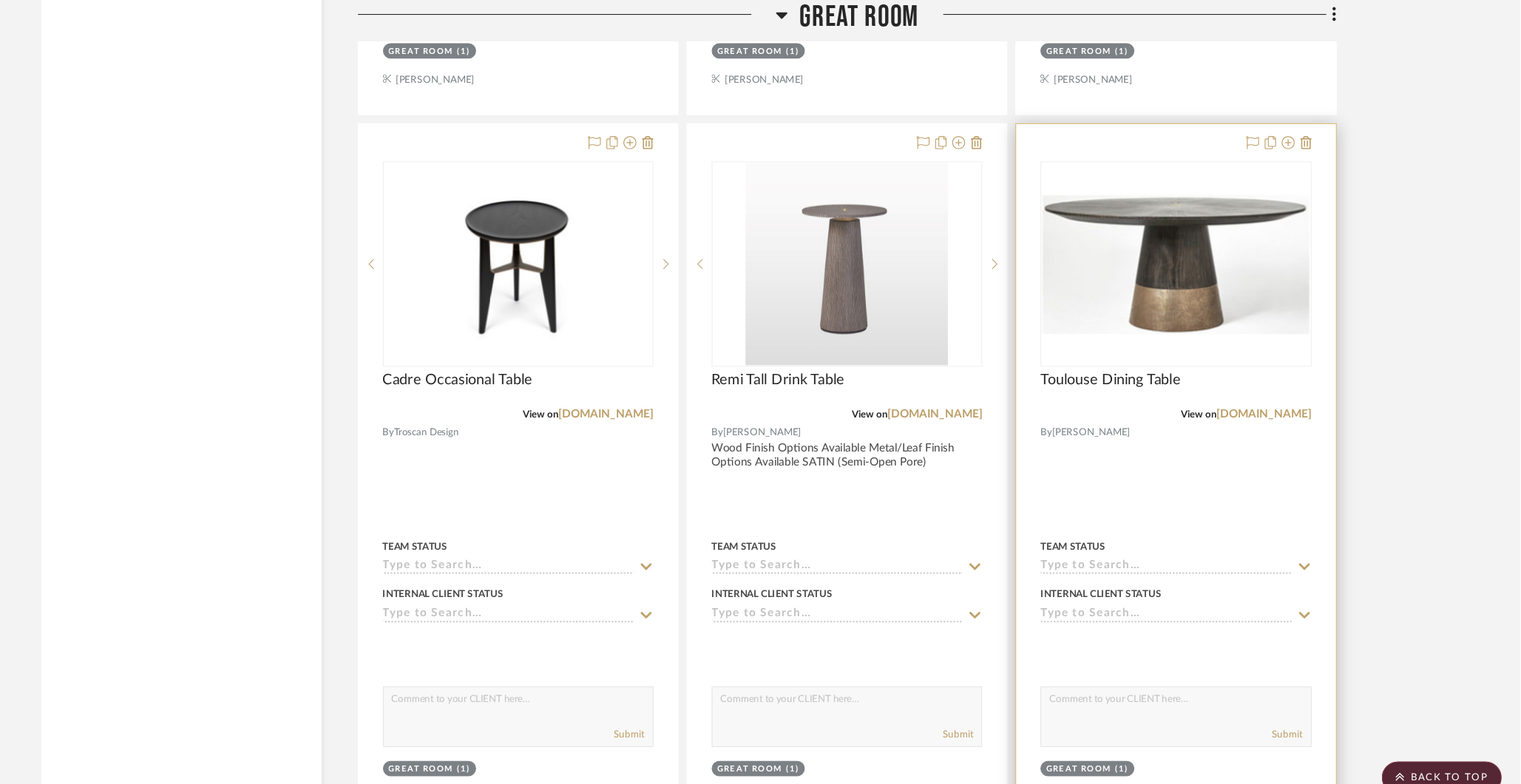
scroll to position [6259, 0]
click at [1216, 235] on img "0" at bounding box center [1205, 241] width 244 height 128
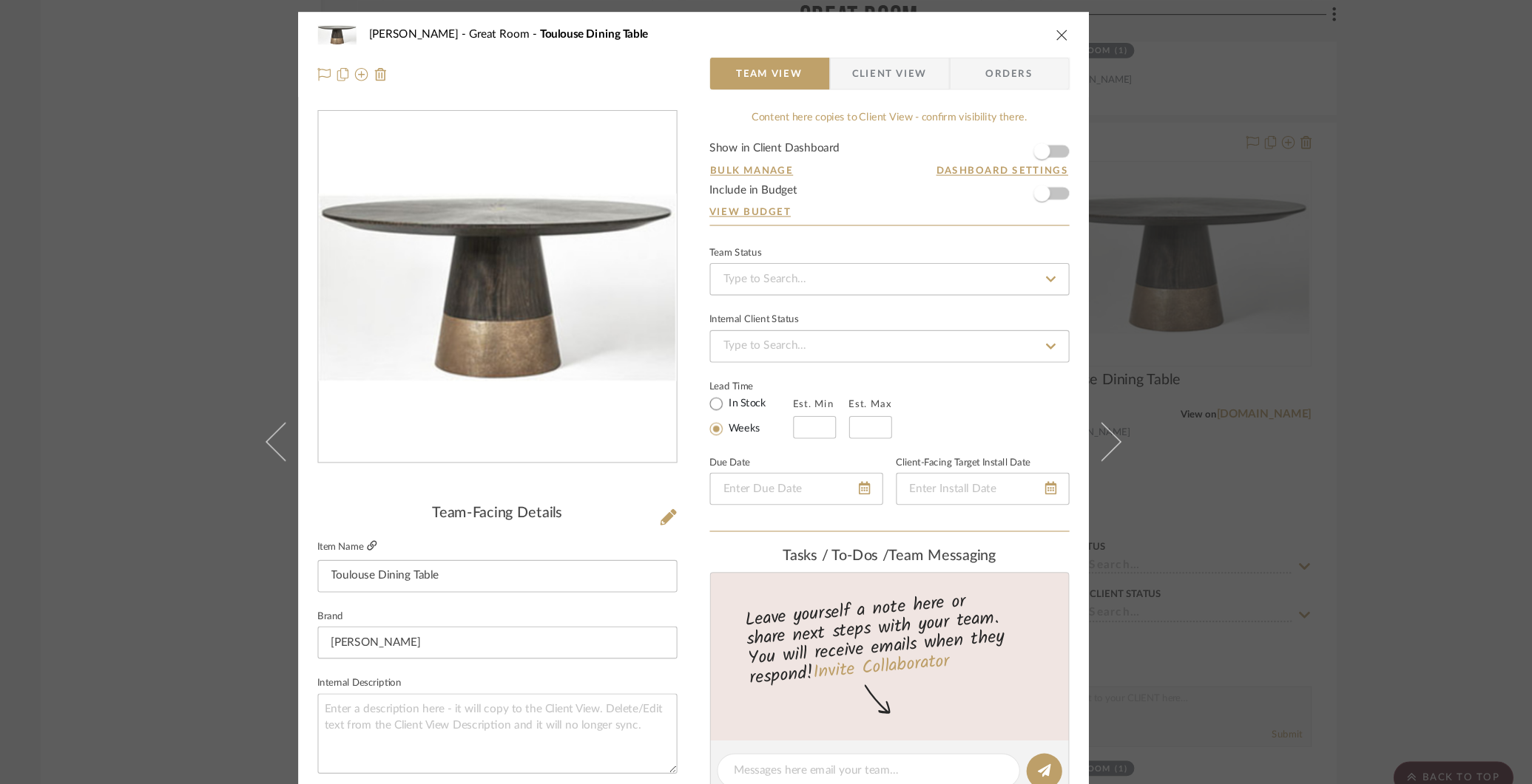
scroll to position [0, 0]
click at [468, 497] on icon at bounding box center [472, 497] width 9 height 9
click at [1097, 31] on icon "close" at bounding box center [1103, 32] width 12 height 12
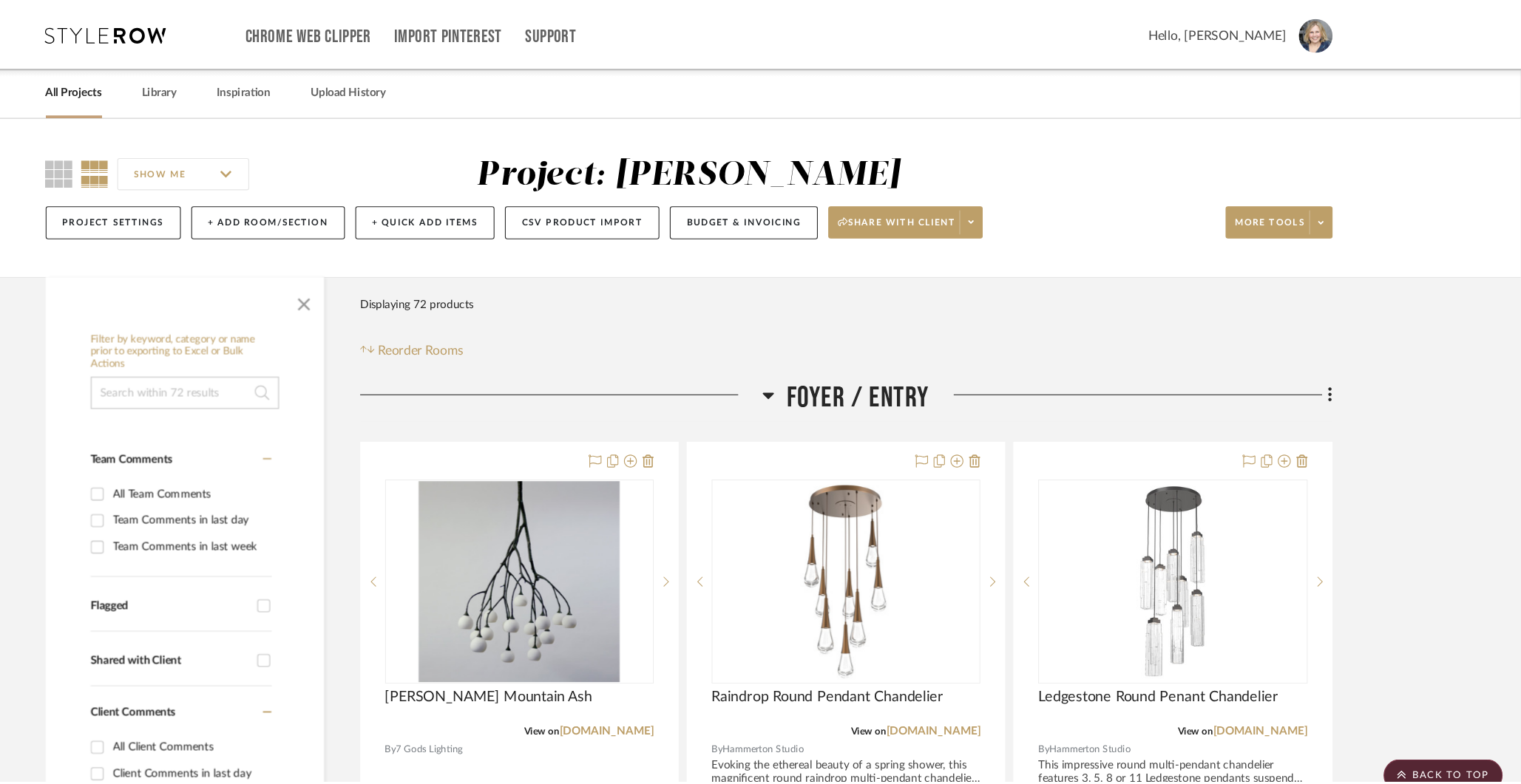
scroll to position [6259, 0]
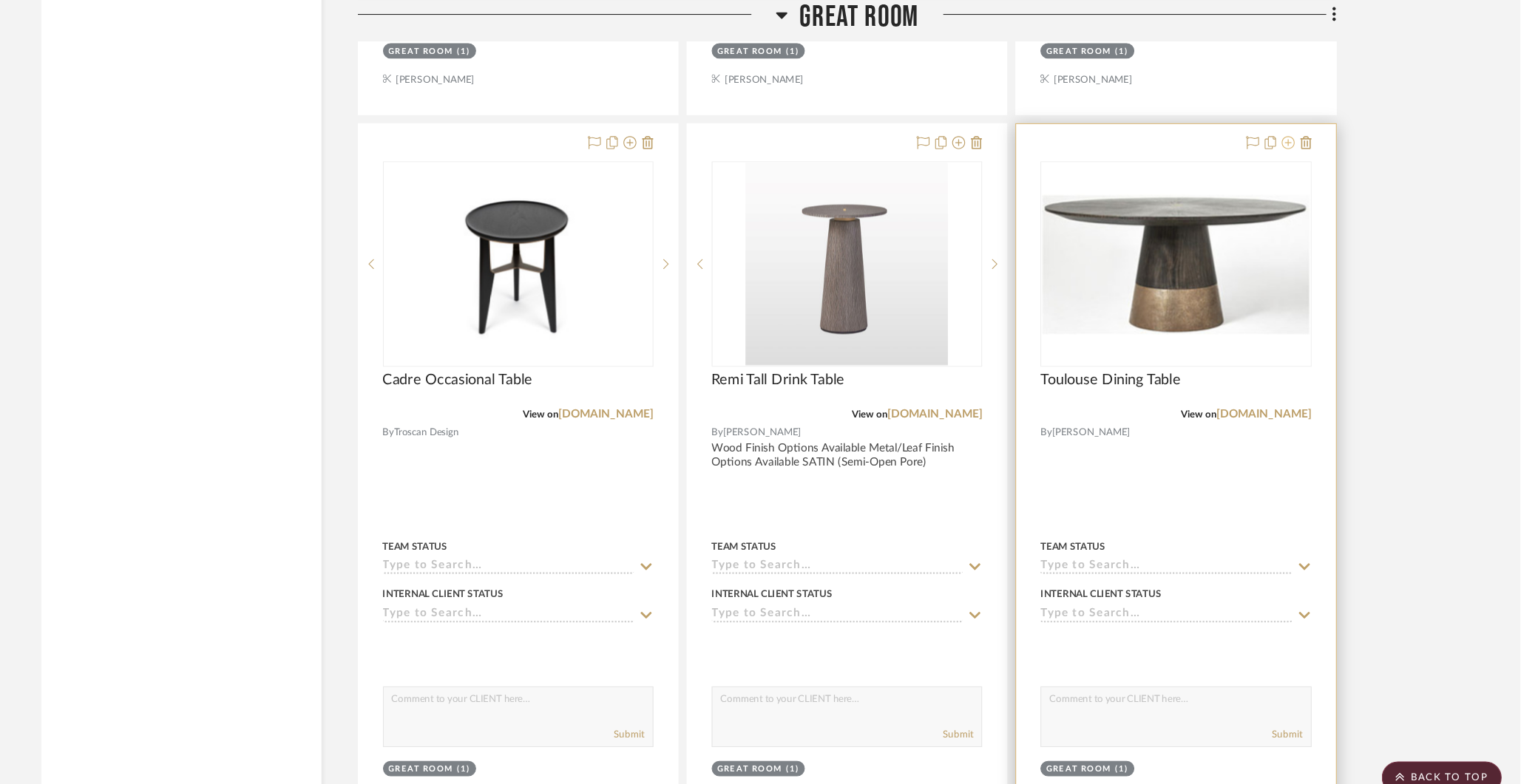
click at [1310, 124] on icon at bounding box center [1309, 130] width 12 height 12
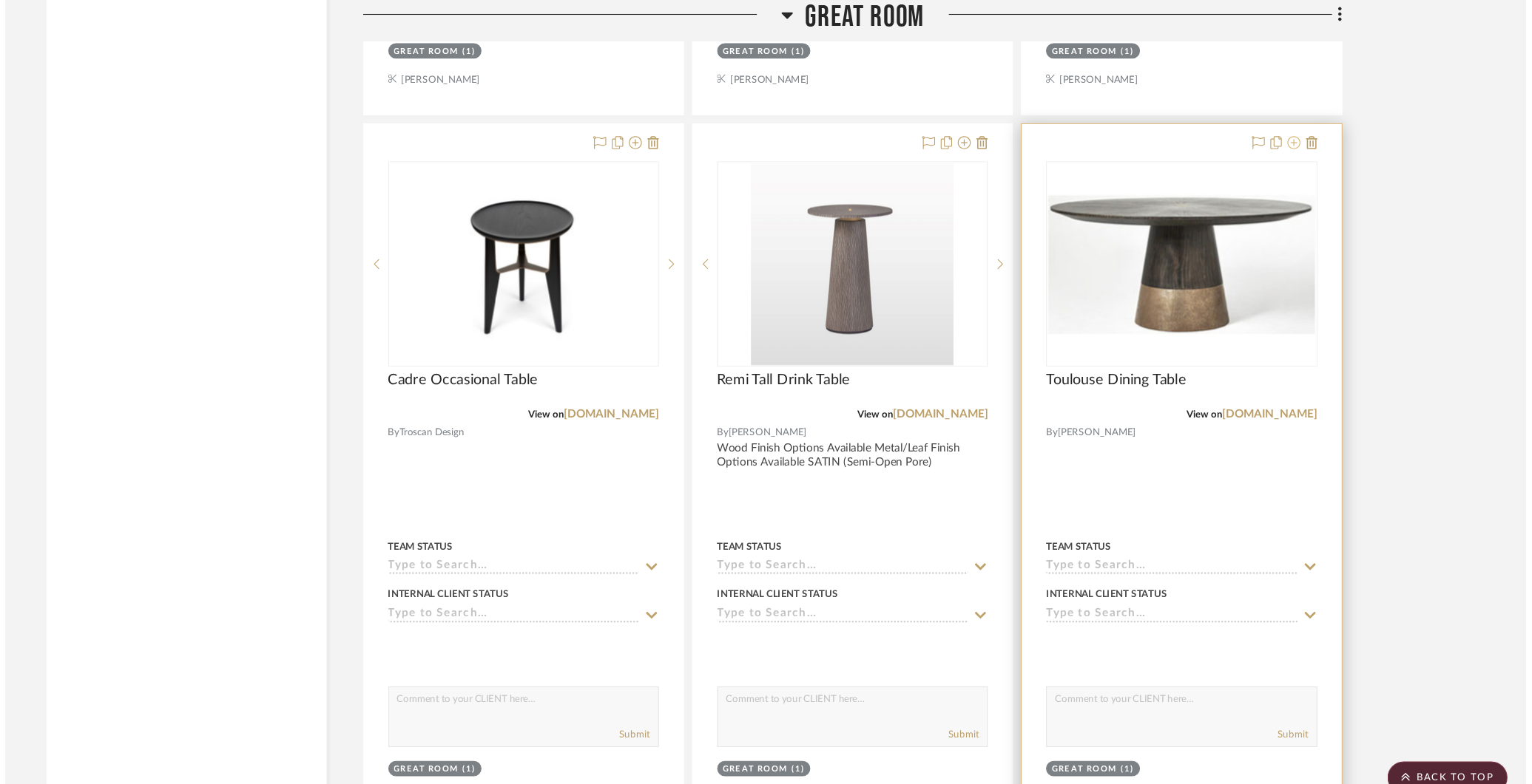
scroll to position [0, 0]
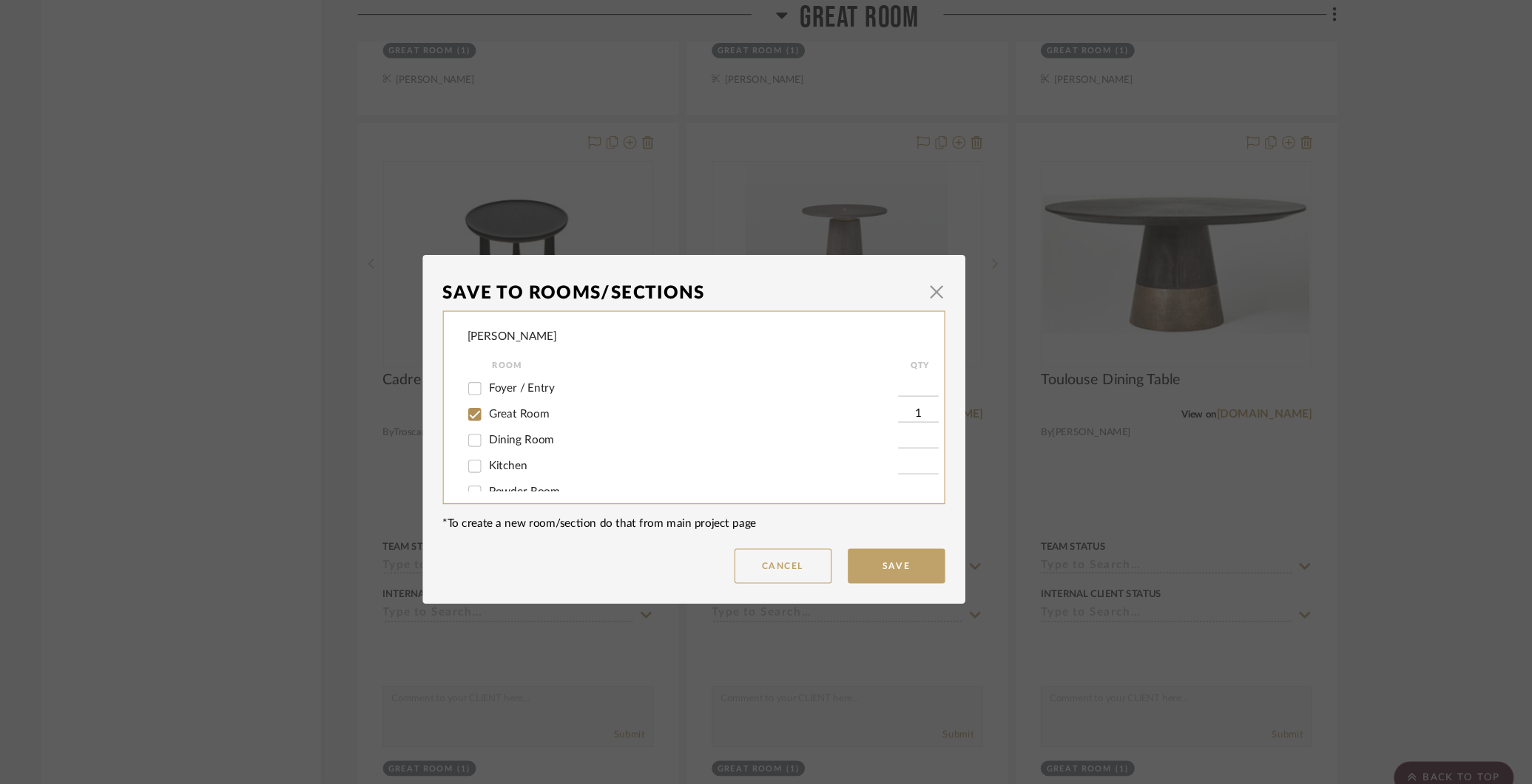
click at [560, 409] on input "Dining Room" at bounding box center [565, 402] width 24 height 24
checkbox input "true"
type input "1"
click at [558, 383] on input "Great Room" at bounding box center [565, 379] width 24 height 24
checkbox input "false"
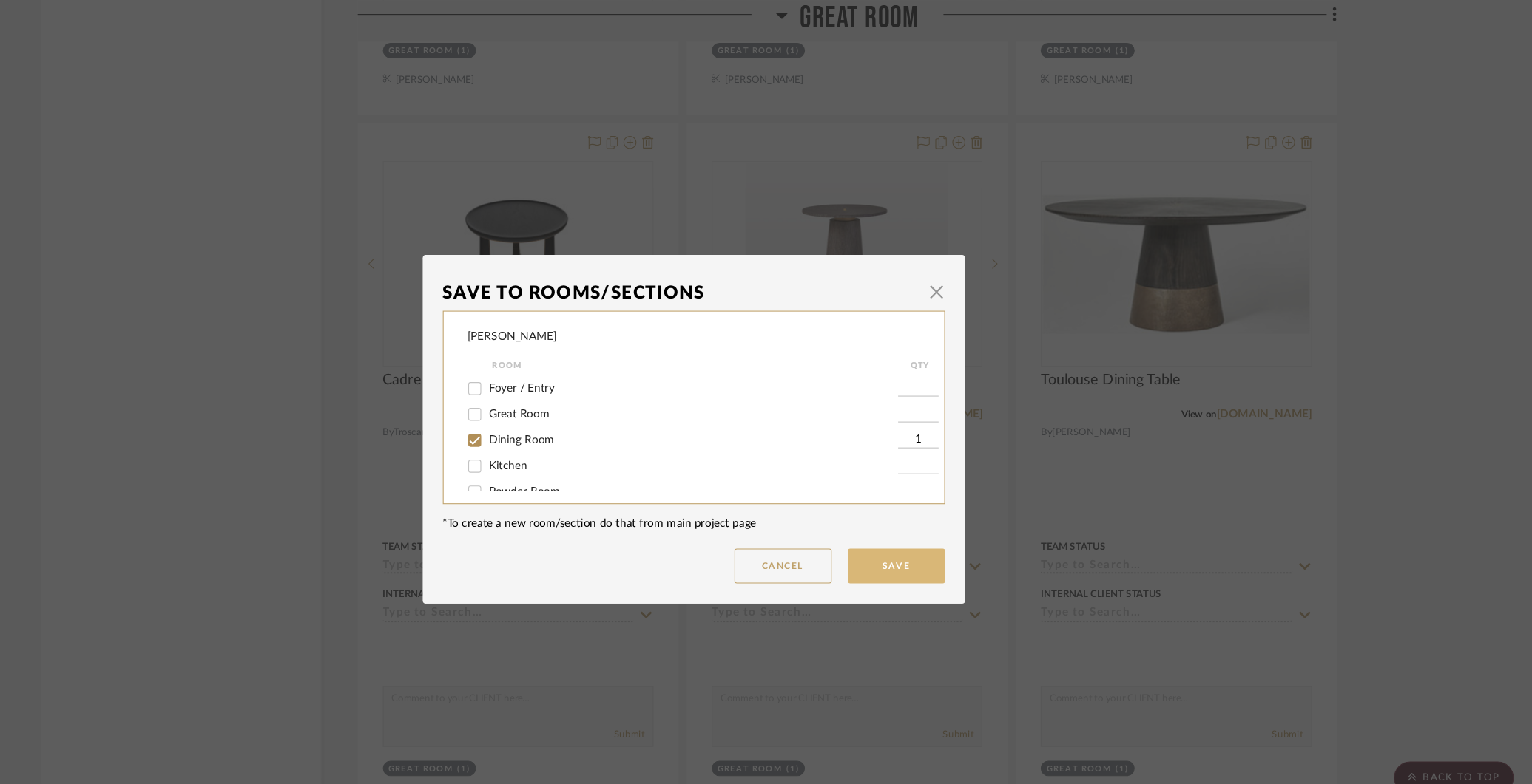
click at [942, 519] on button "Save" at bounding box center [951, 517] width 89 height 32
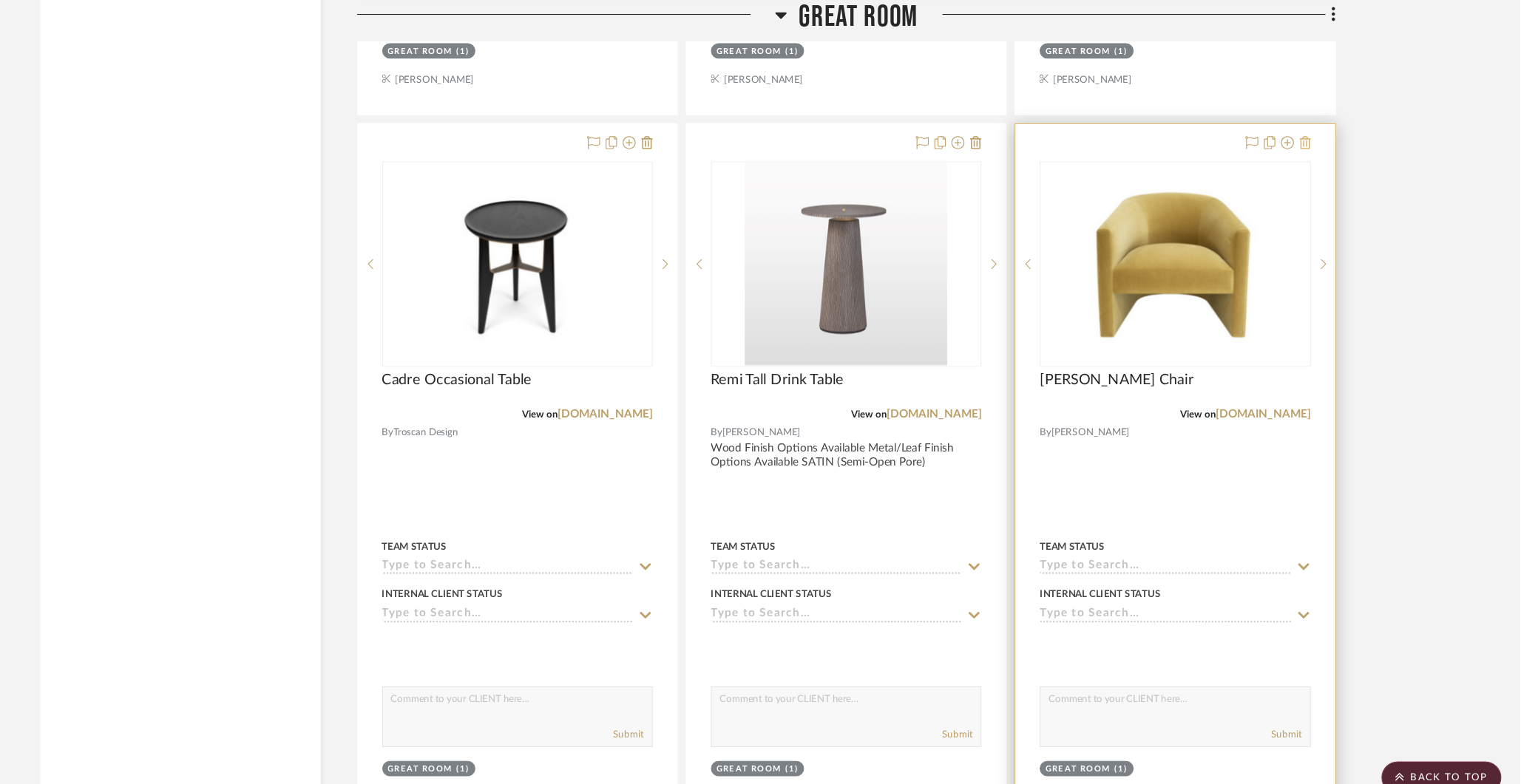
scroll to position [6259, 0]
click at [1323, 124] on icon at bounding box center [1325, 130] width 10 height 12
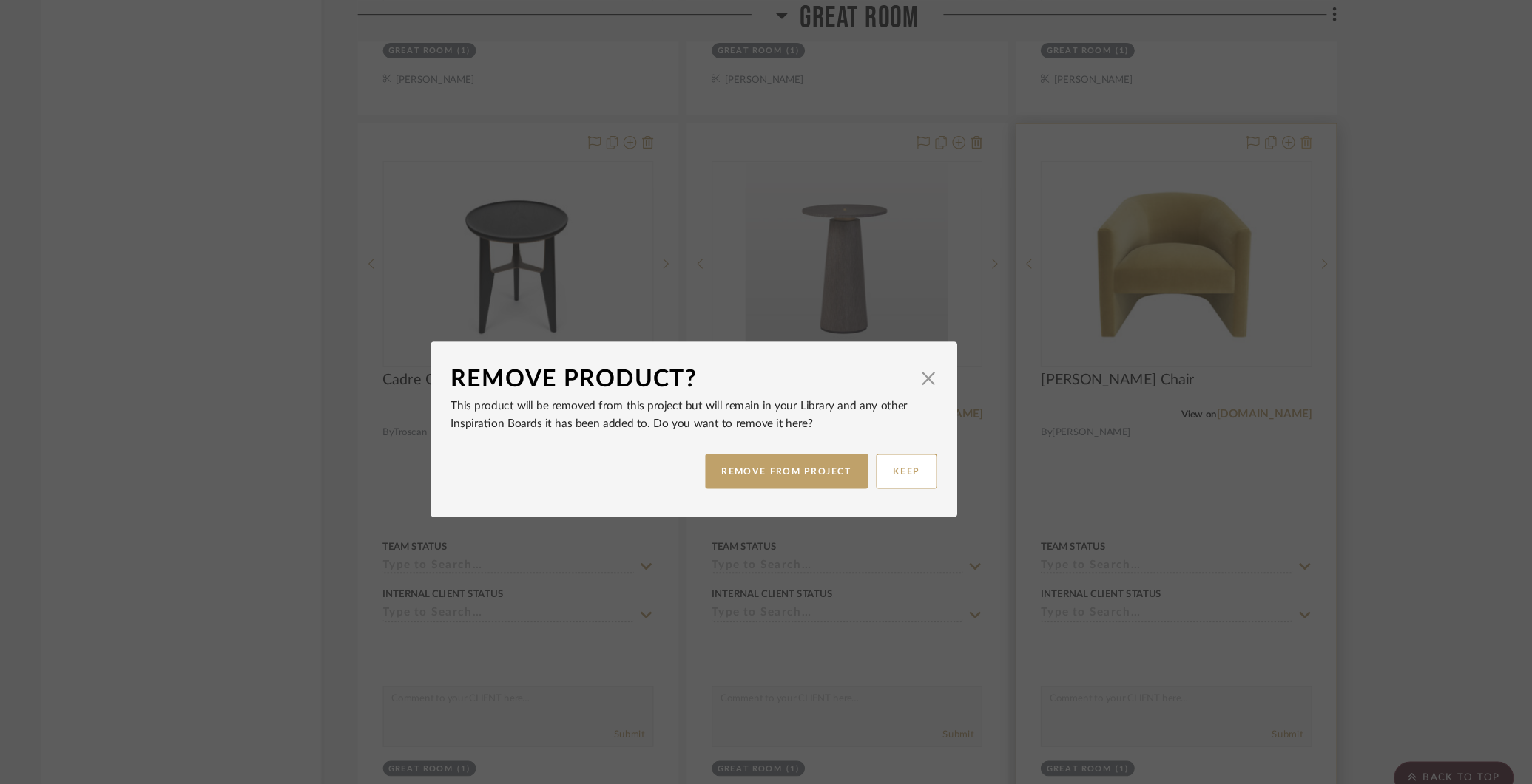
scroll to position [0, 0]
click at [825, 436] on button "REMOVE FROM PROJECT" at bounding box center [850, 431] width 148 height 32
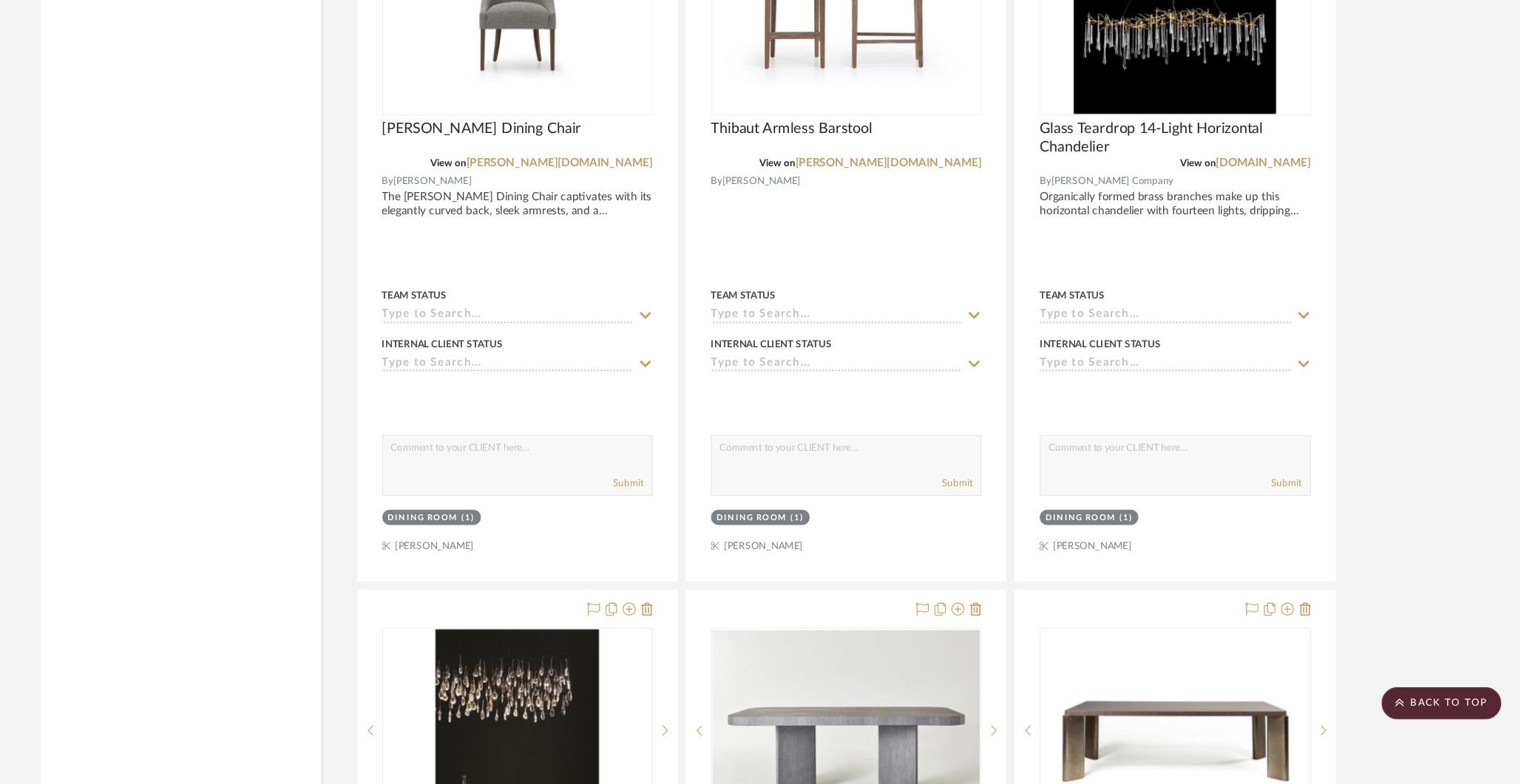
scroll to position [8720, 0]
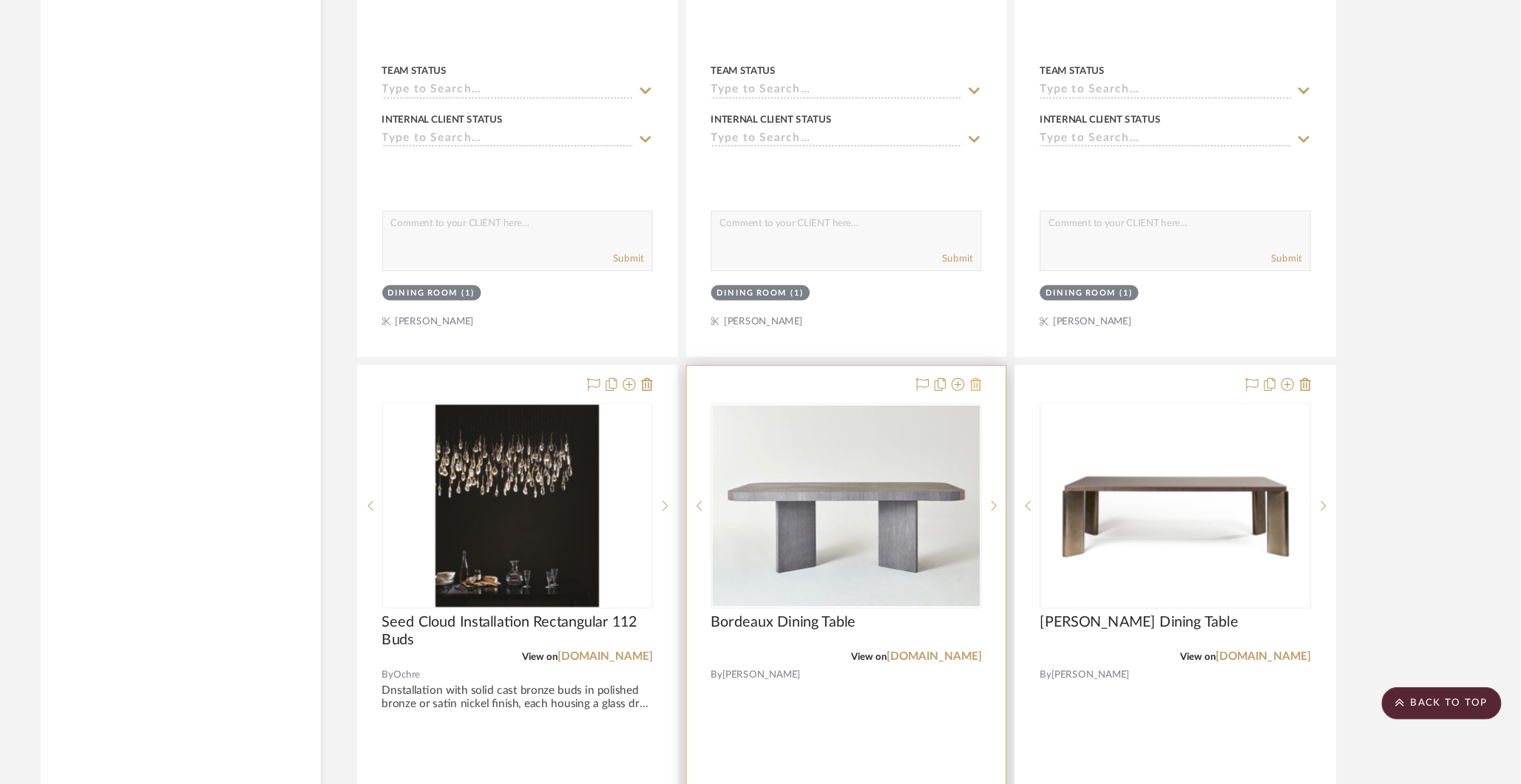
click at [1025, 413] on icon at bounding box center [1024, 419] width 10 height 12
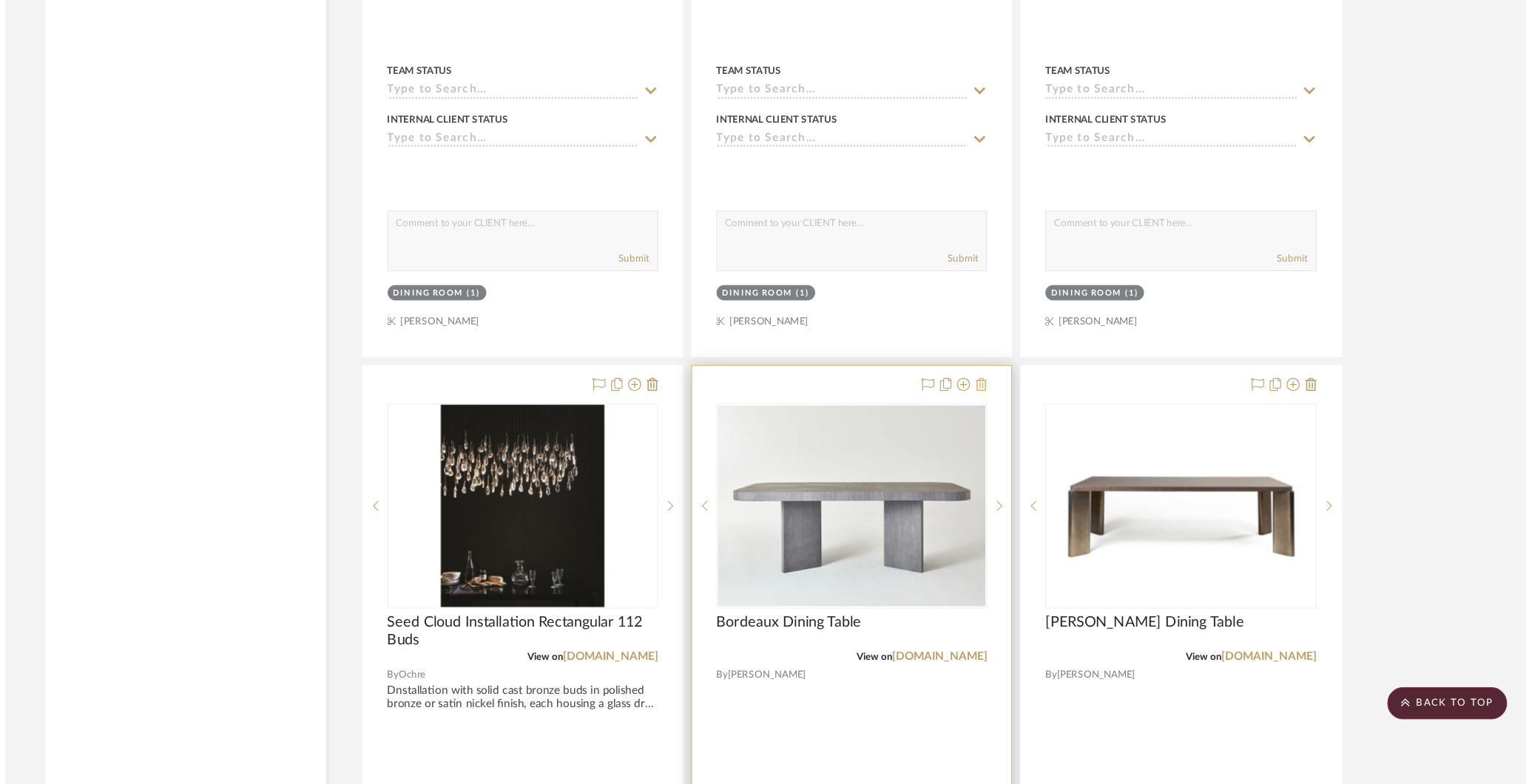
scroll to position [0, 0]
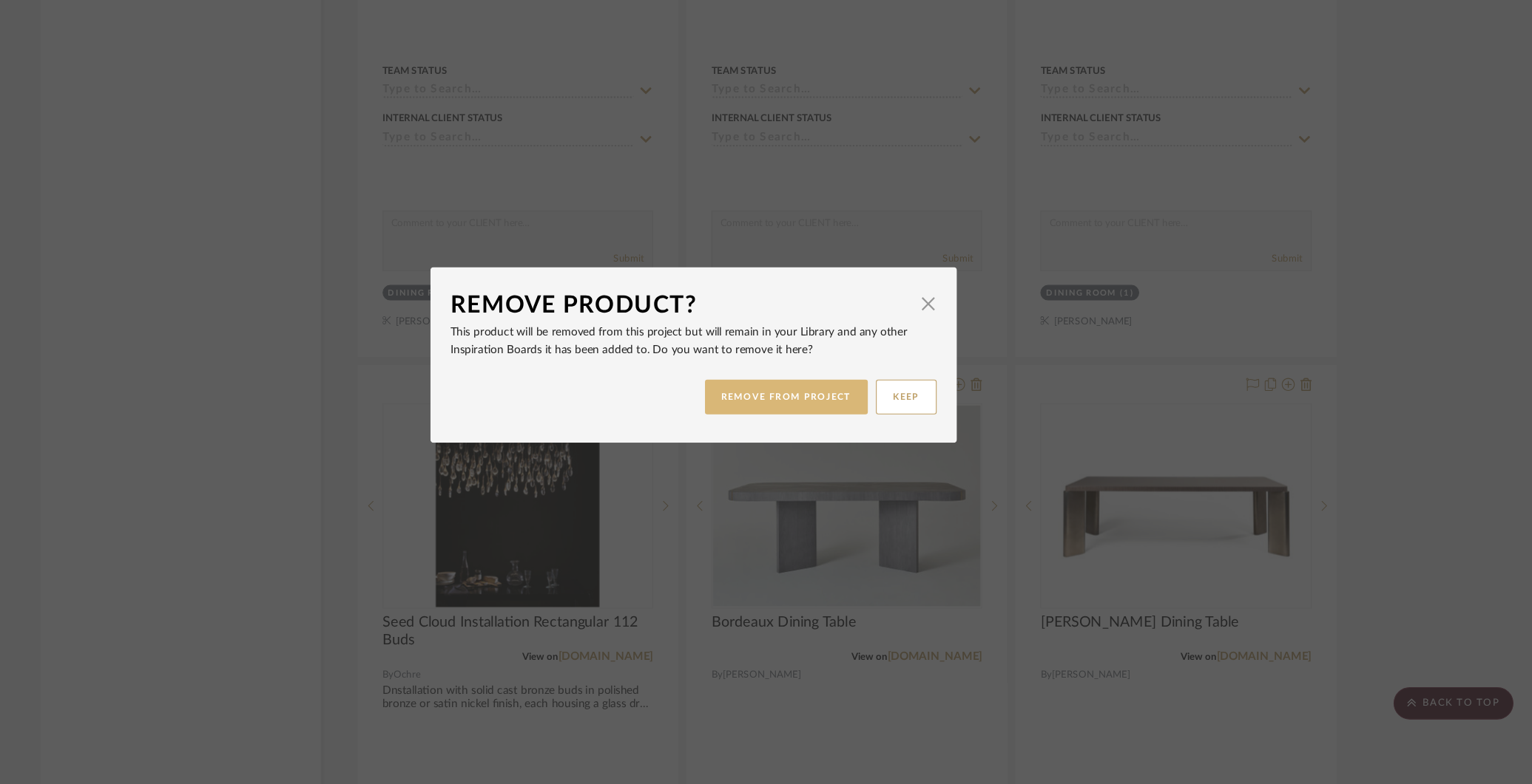
click at [888, 433] on button "REMOVE FROM PROJECT" at bounding box center [850, 431] width 148 height 32
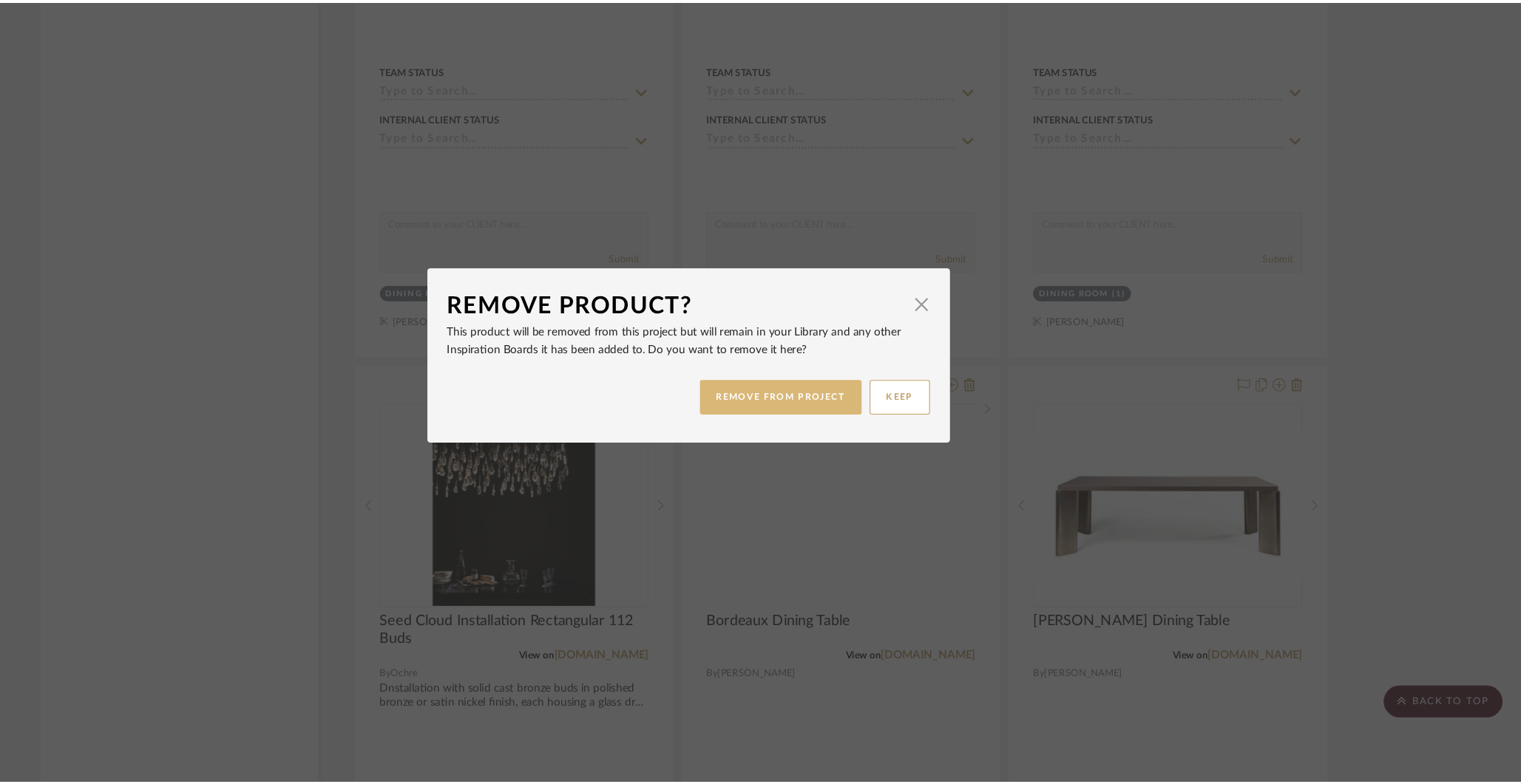
scroll to position [8720, 0]
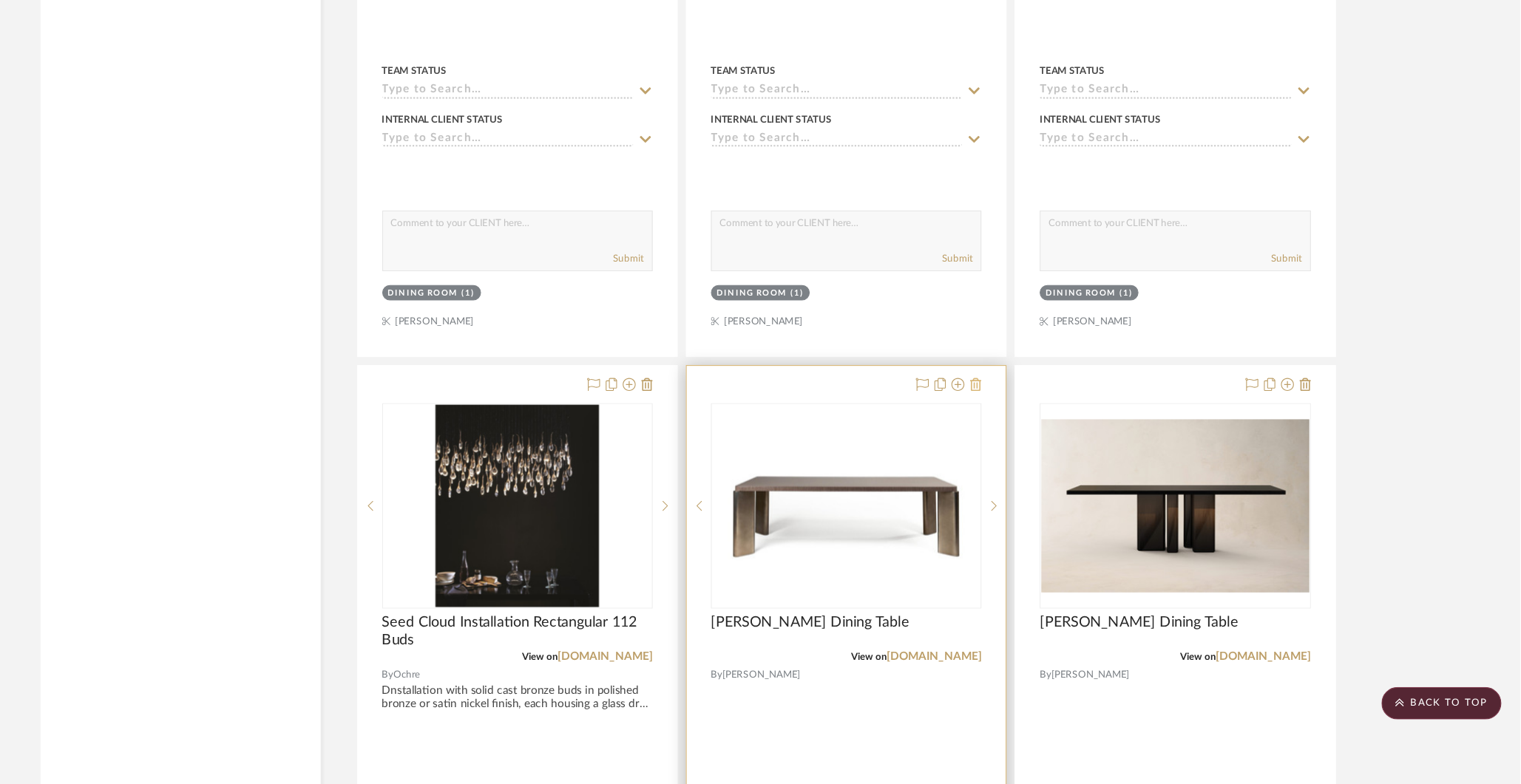
click at [1025, 413] on icon at bounding box center [1024, 419] width 10 height 12
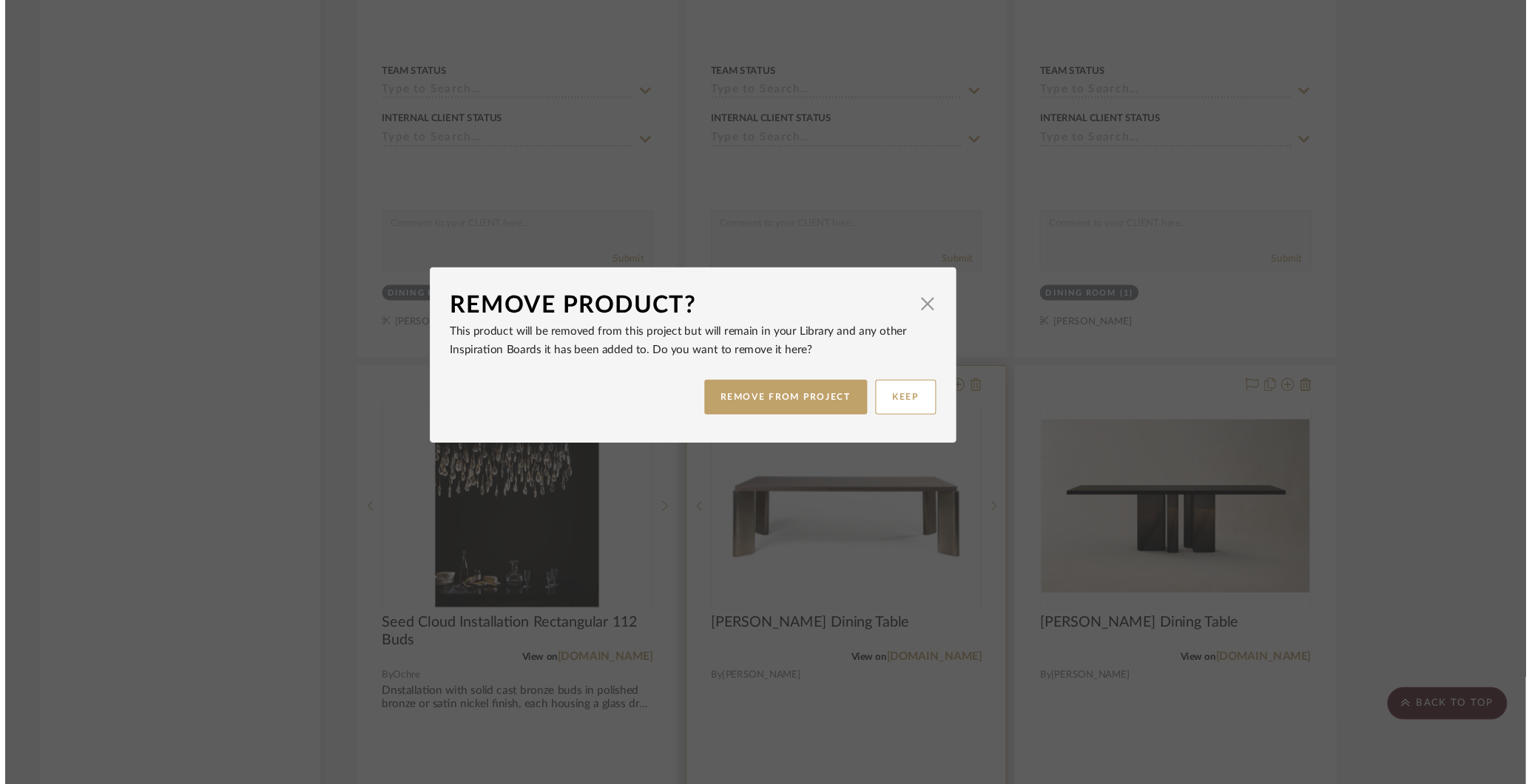
scroll to position [0, 0]
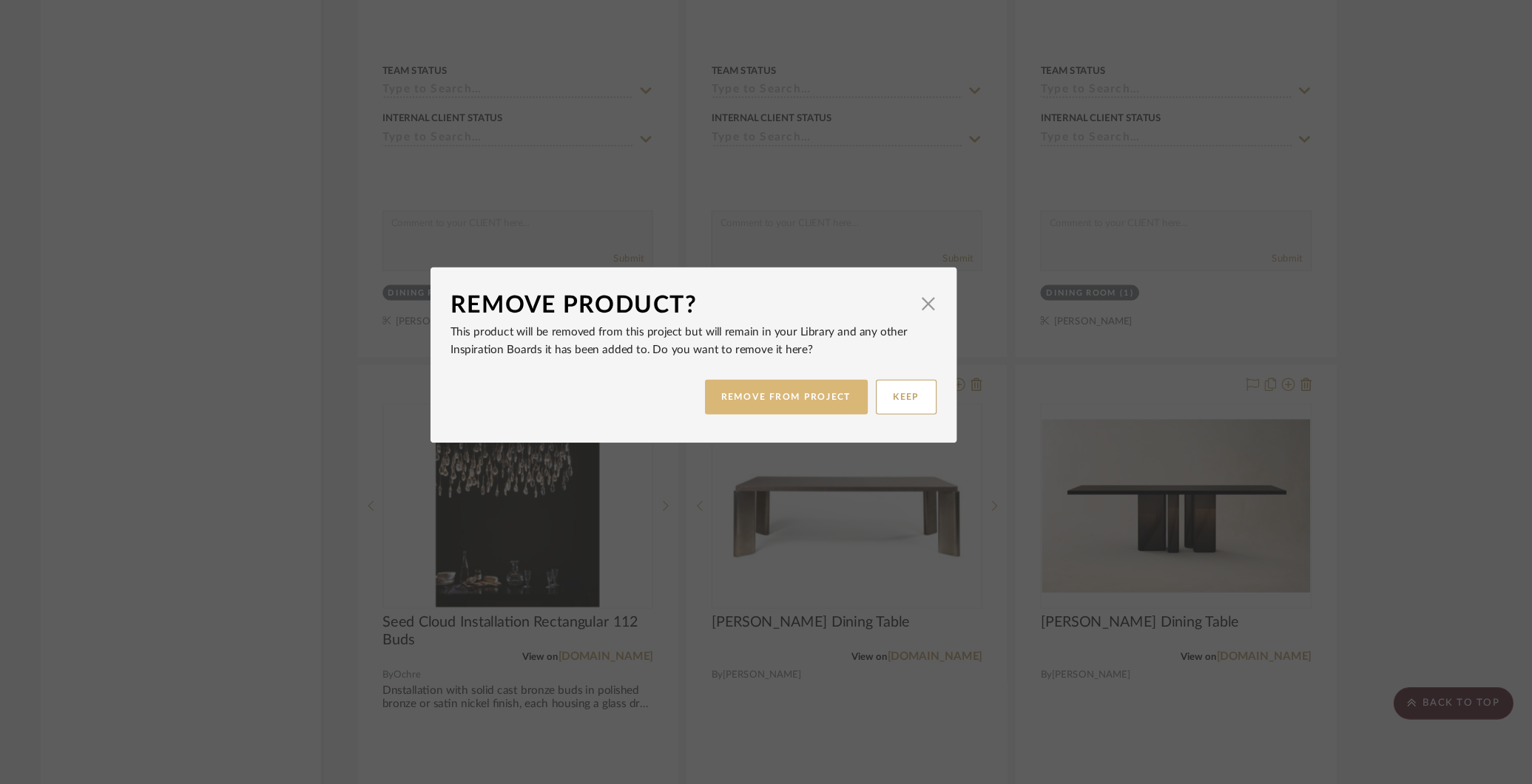
click at [841, 431] on button "REMOVE FROM PROJECT" at bounding box center [850, 431] width 148 height 32
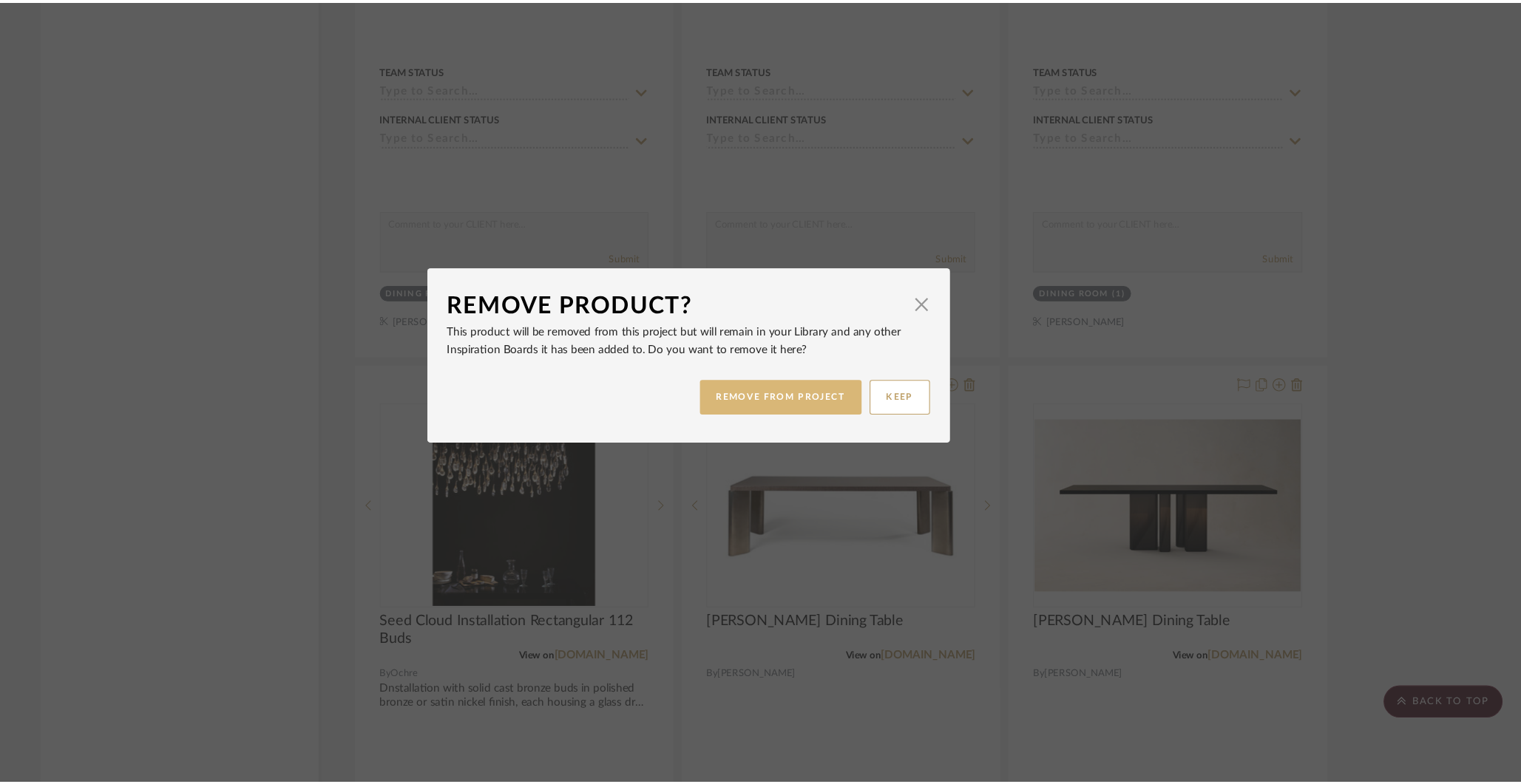
scroll to position [8720, 0]
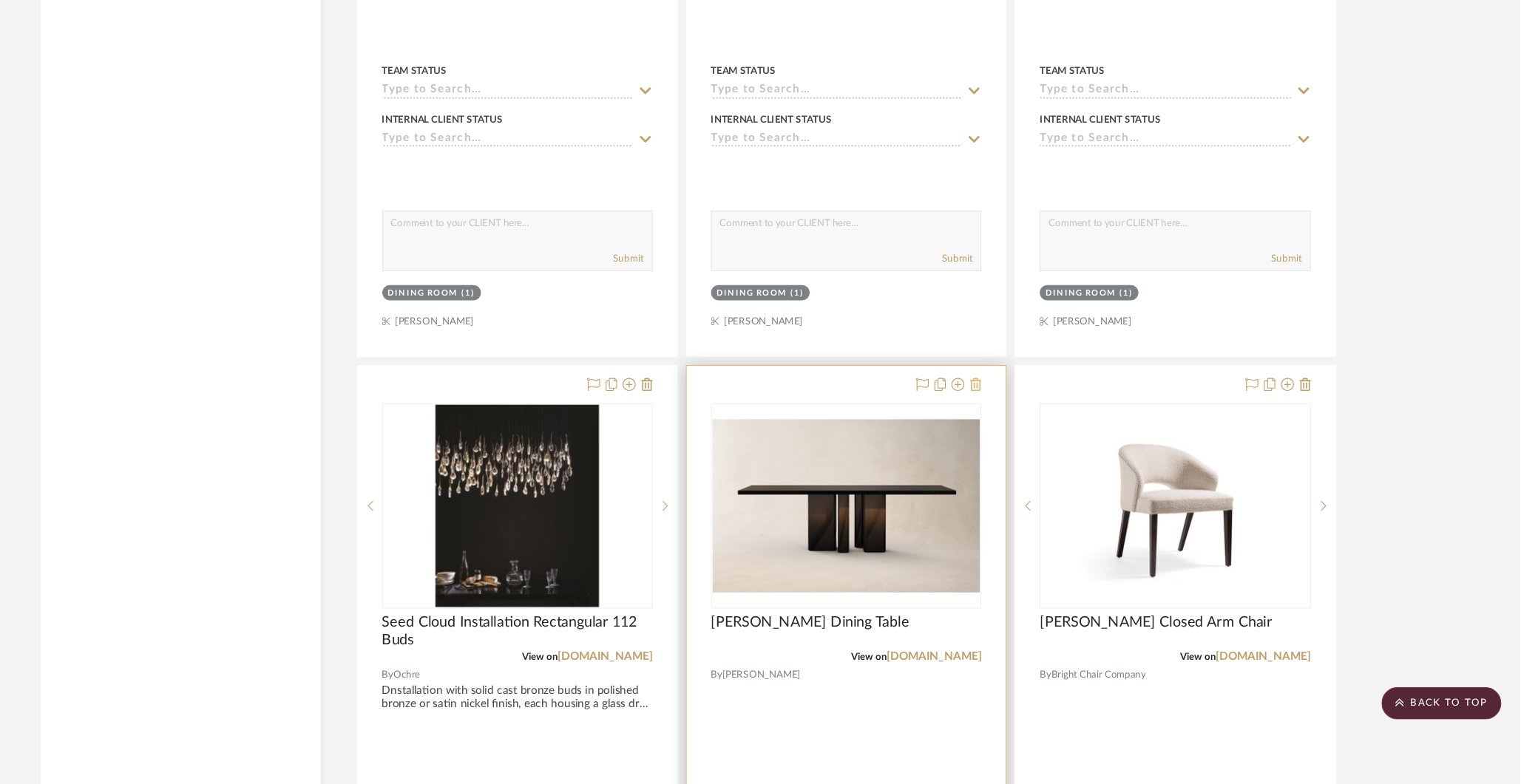
click at [1026, 413] on icon at bounding box center [1024, 419] width 10 height 12
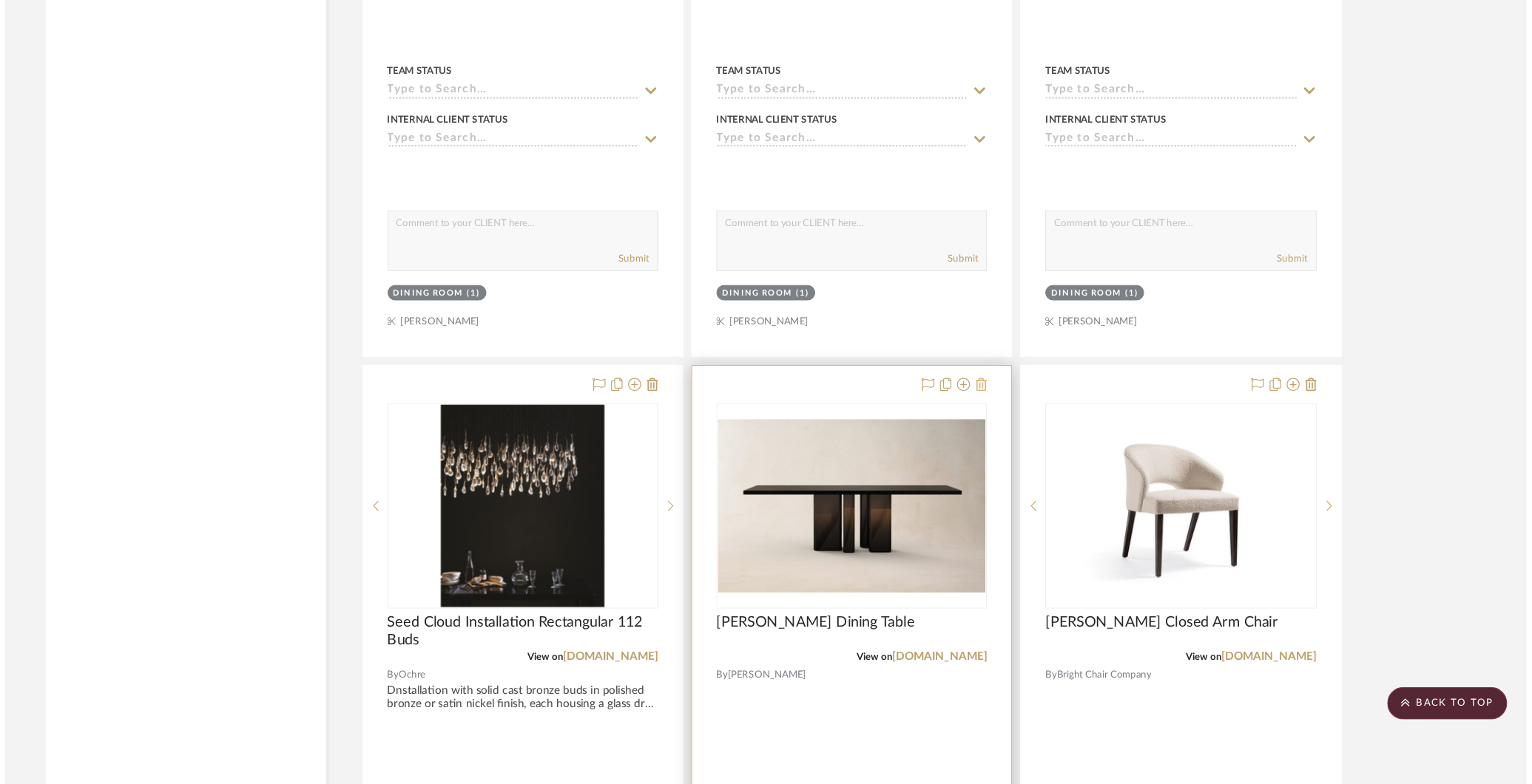
scroll to position [0, 0]
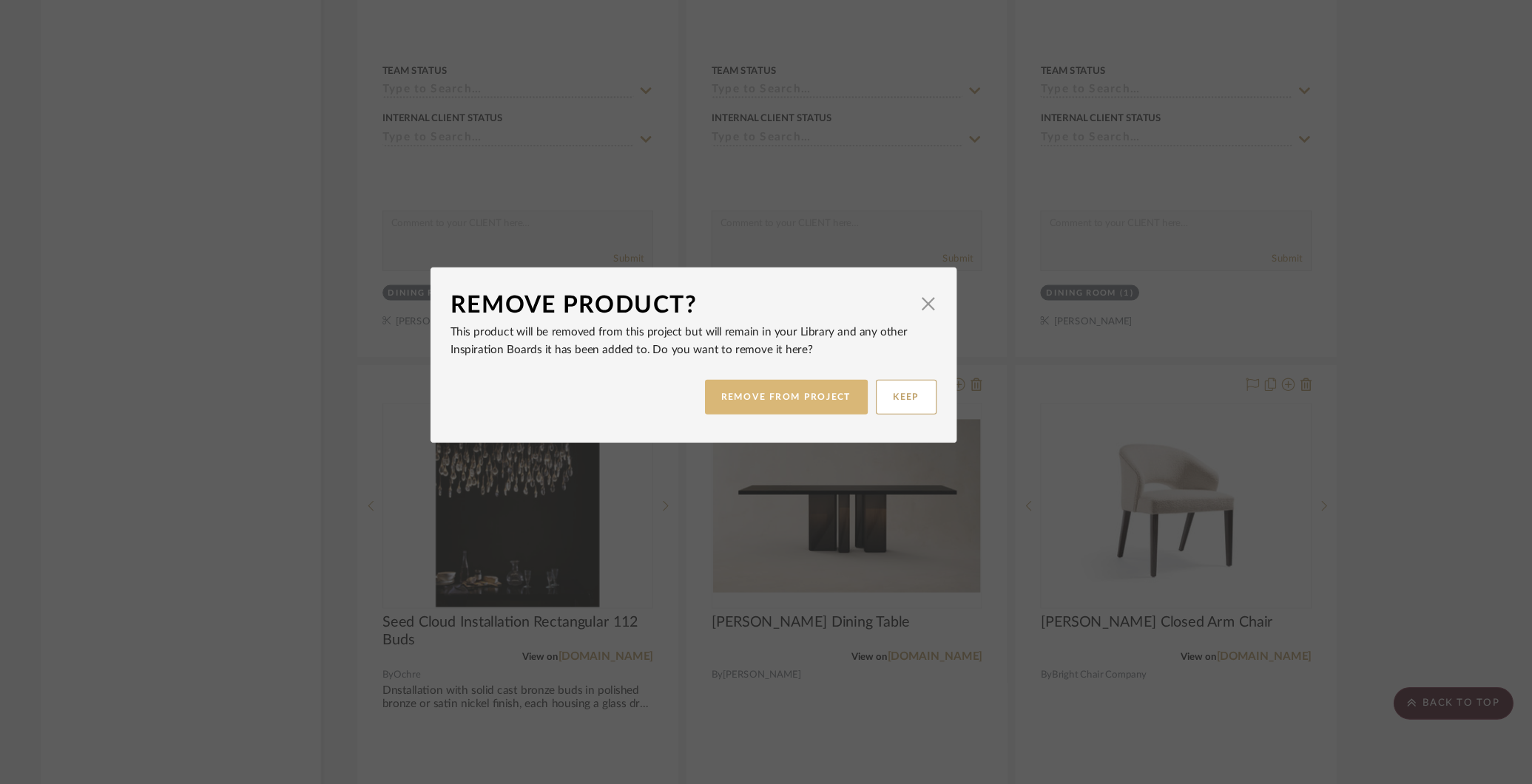
click at [844, 435] on button "REMOVE FROM PROJECT" at bounding box center [850, 431] width 148 height 32
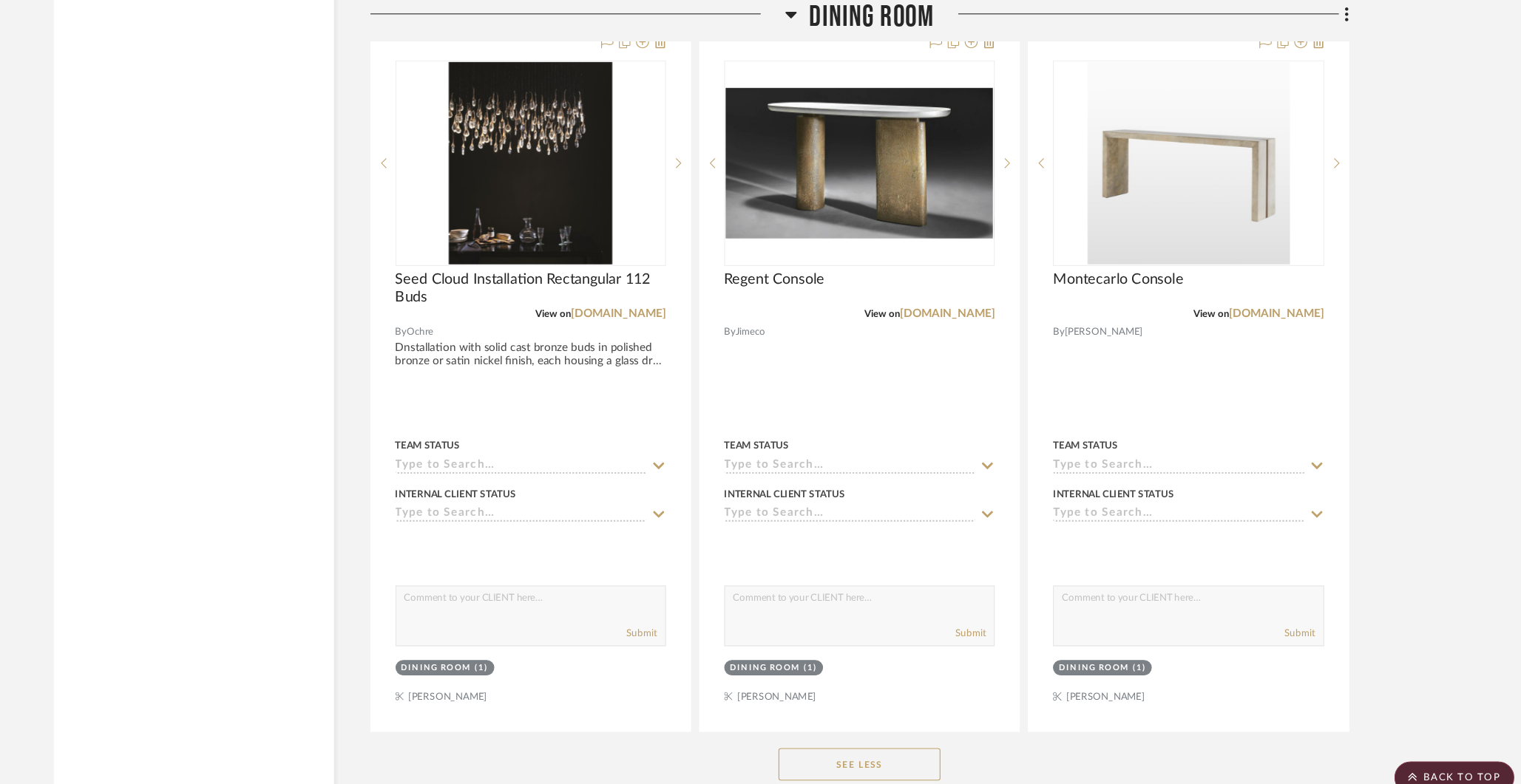
scroll to position [9626, 0]
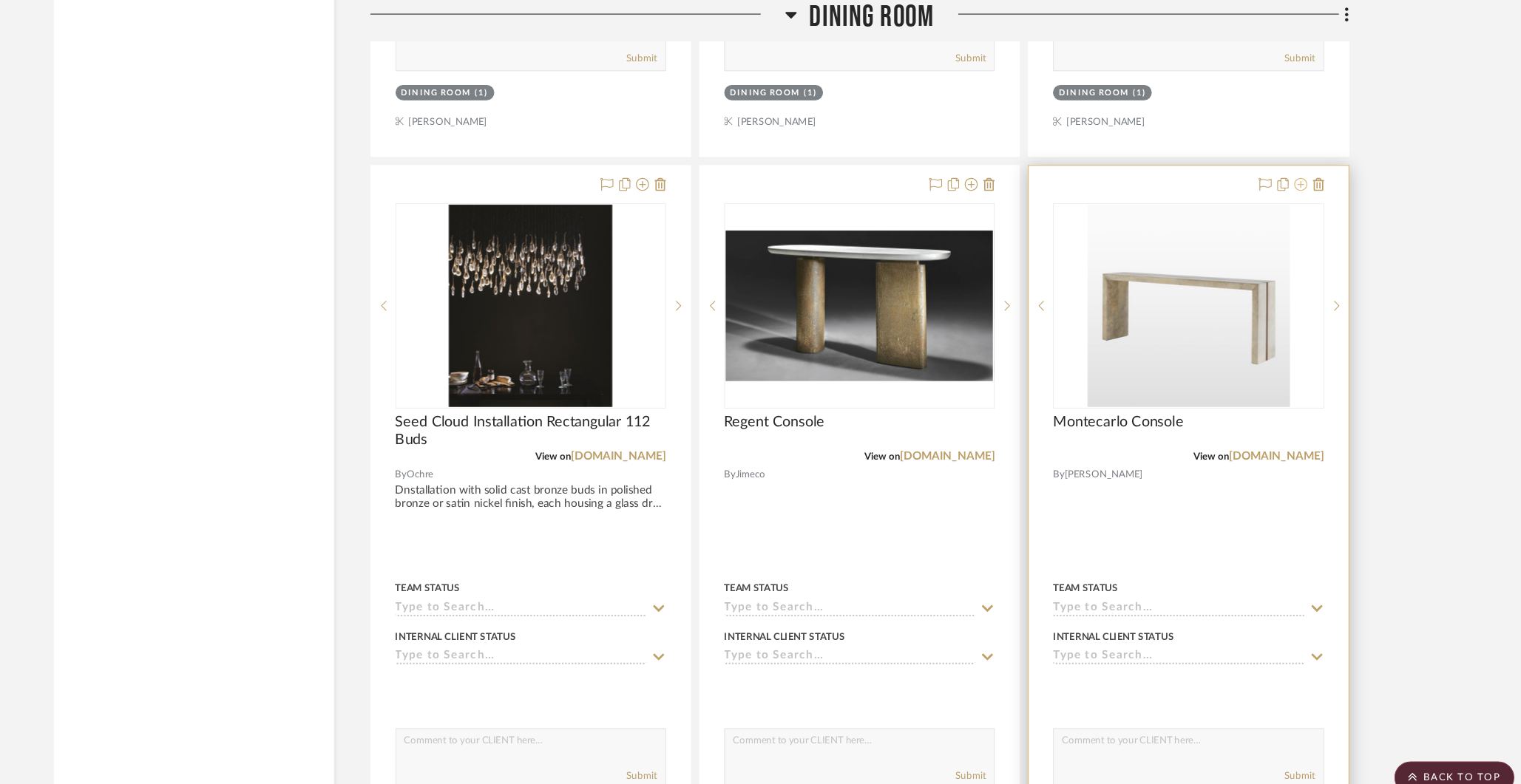
click at [1312, 162] on icon at bounding box center [1309, 168] width 12 height 12
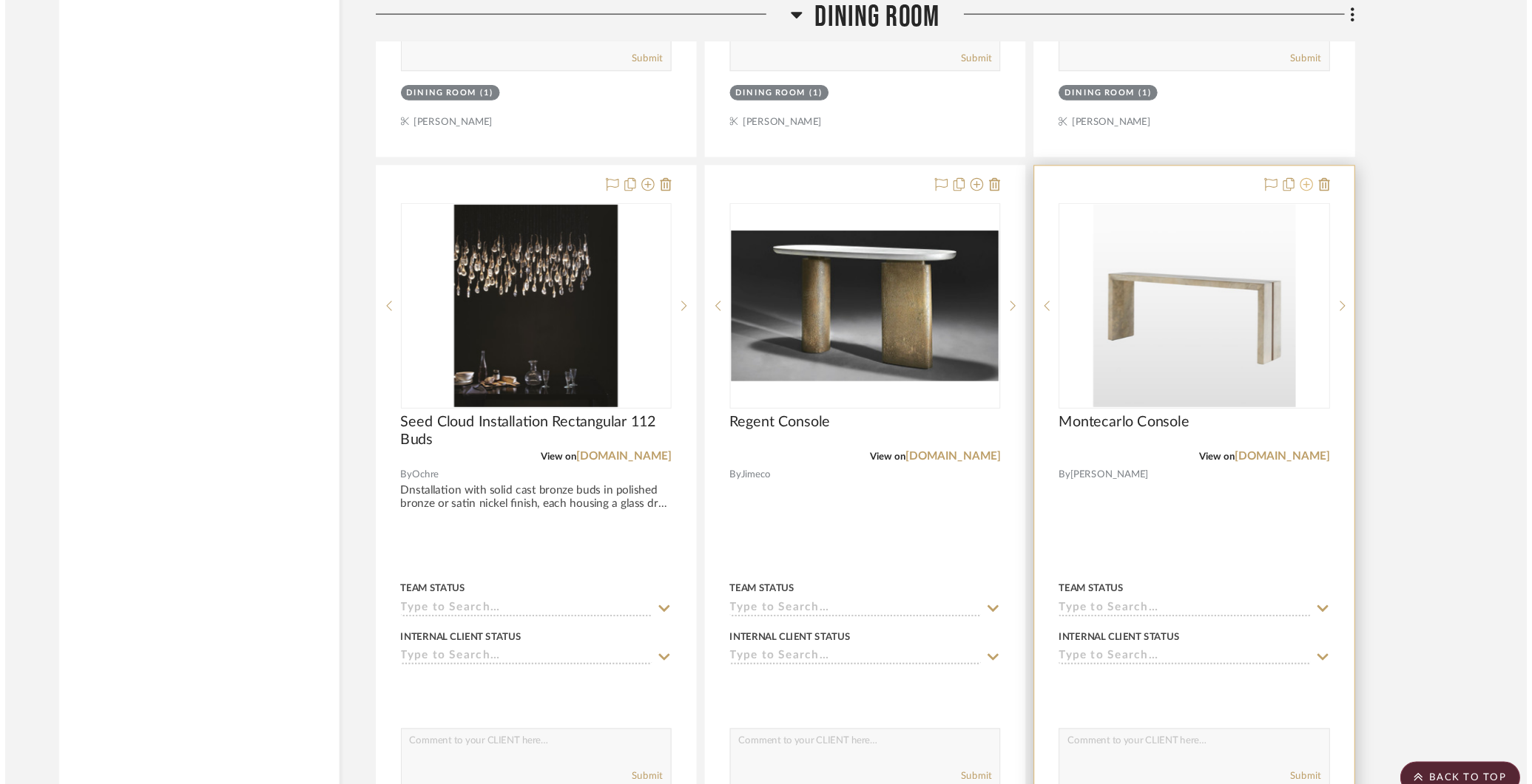
scroll to position [0, 0]
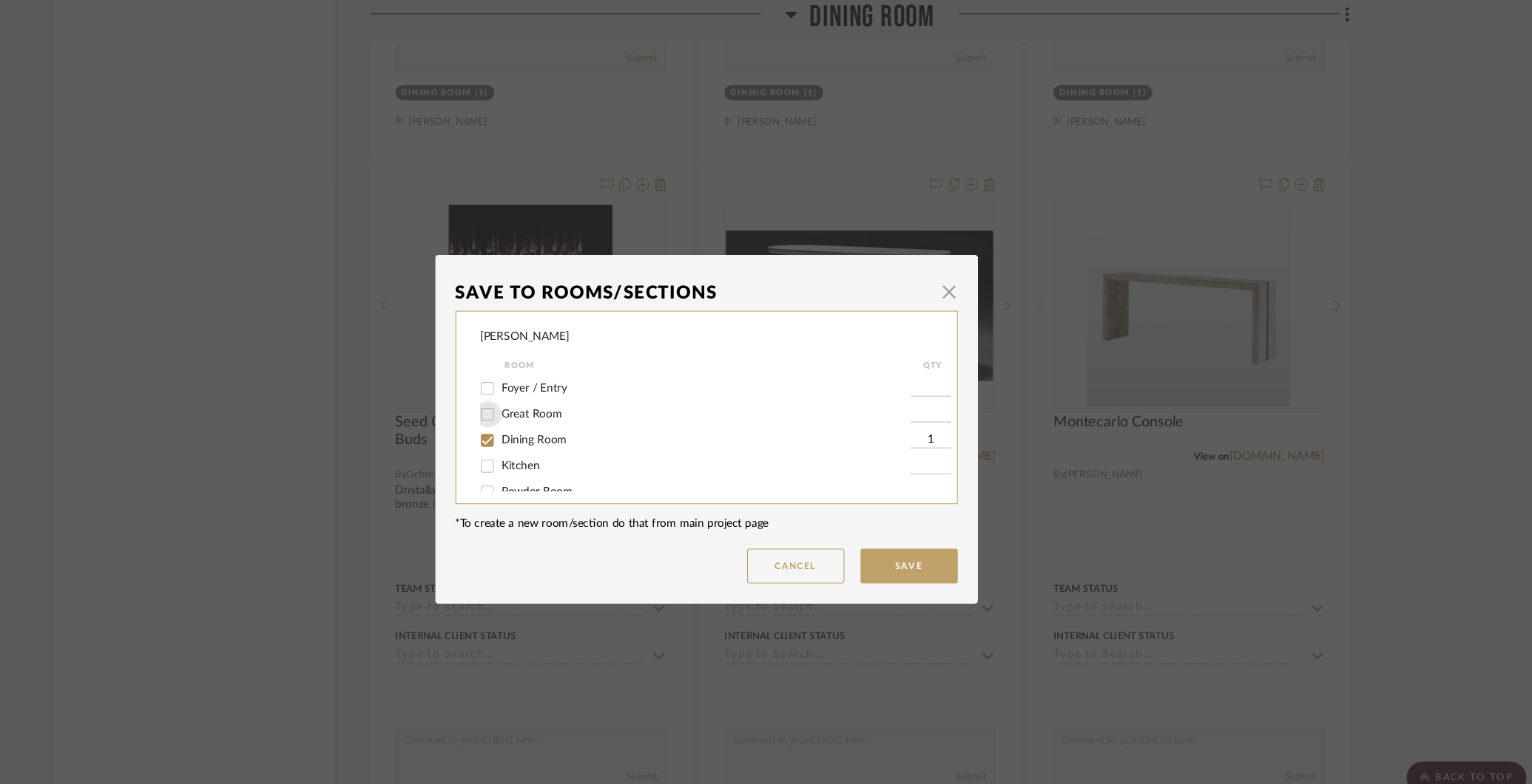
click at [562, 381] on input "Great Room" at bounding box center [565, 379] width 24 height 24
checkbox input "true"
type input "1"
click at [562, 407] on input "Dining Room" at bounding box center [565, 402] width 24 height 24
checkbox input "false"
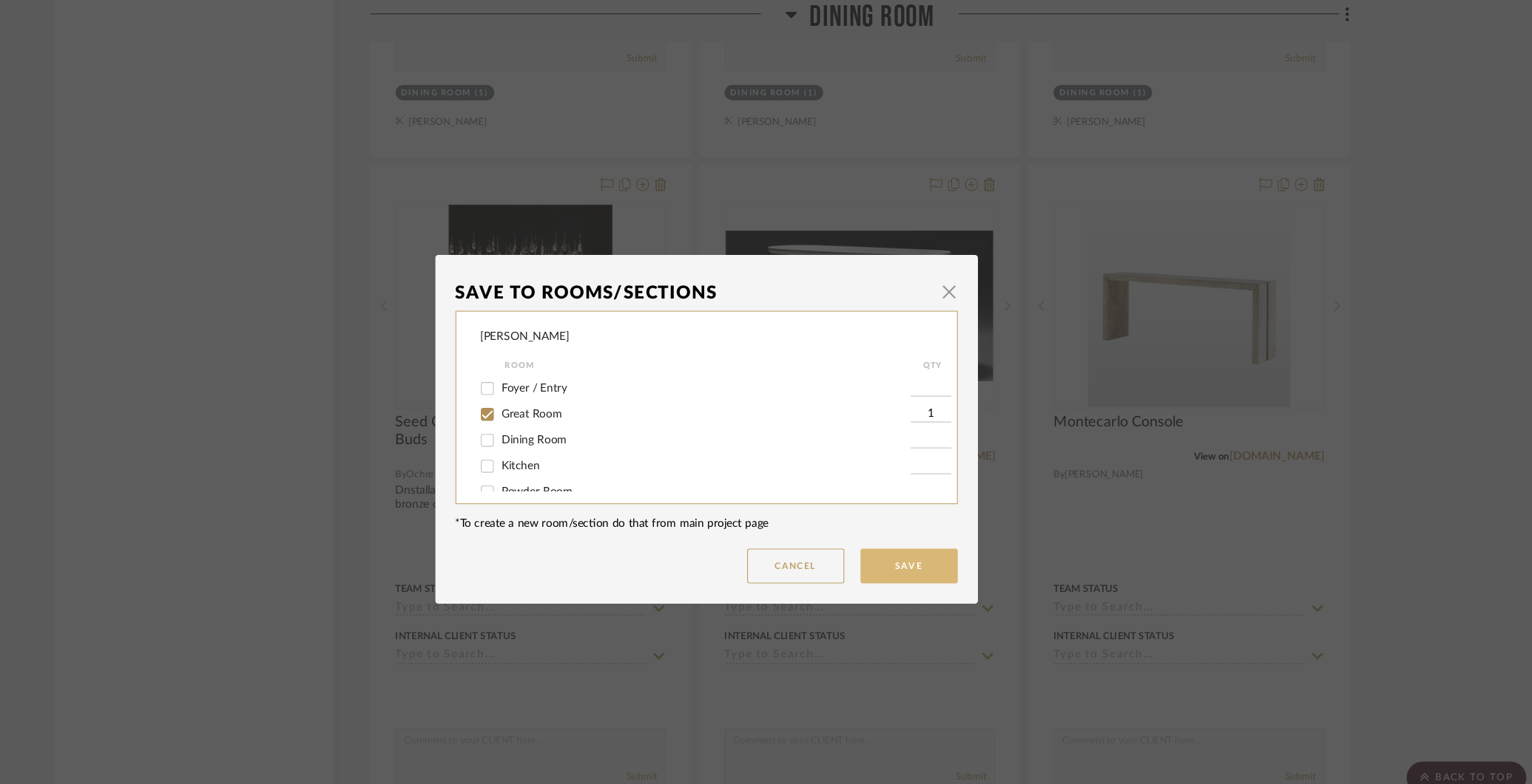
click at [969, 522] on button "Save" at bounding box center [951, 517] width 89 height 32
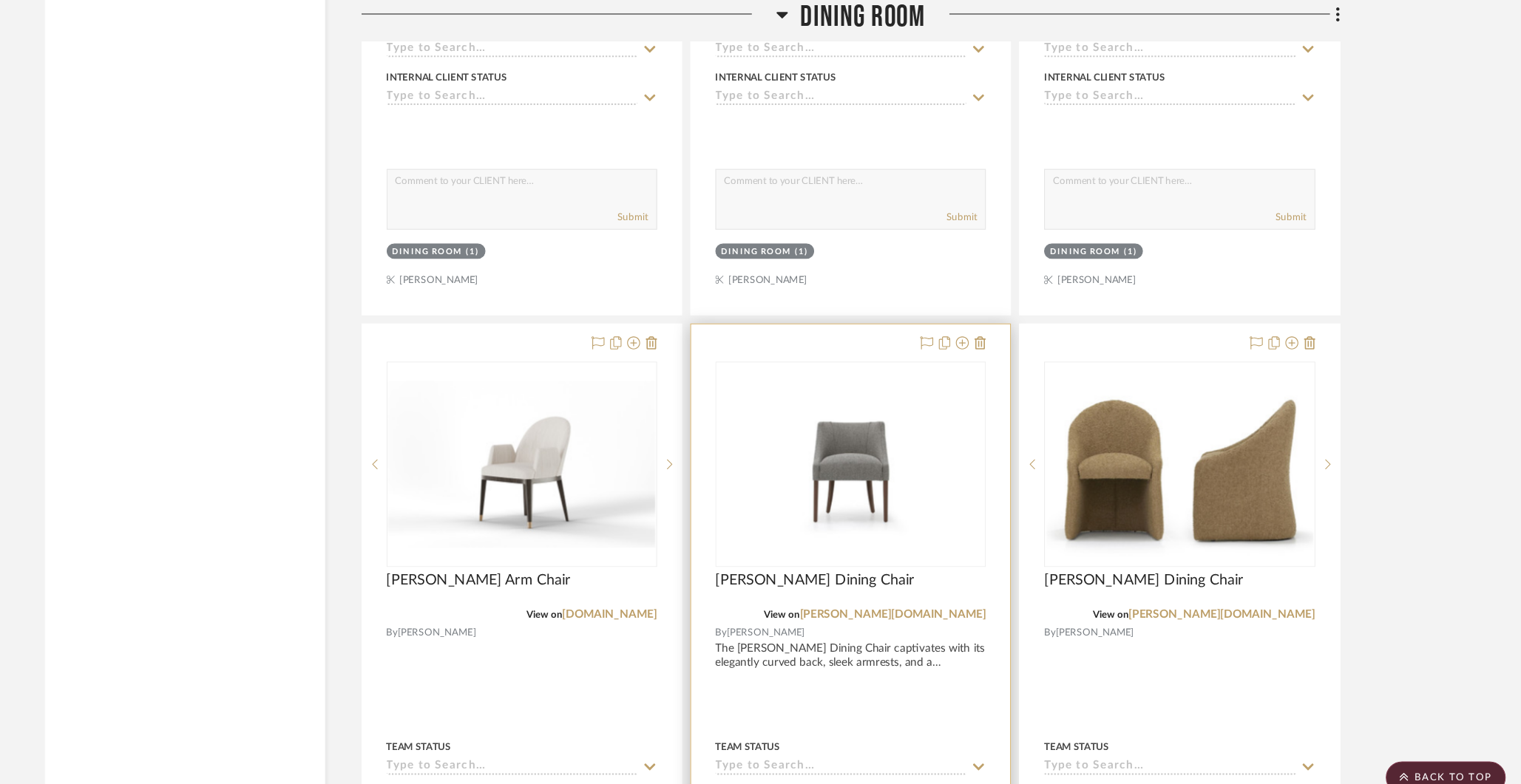
scroll to position [8056, 0]
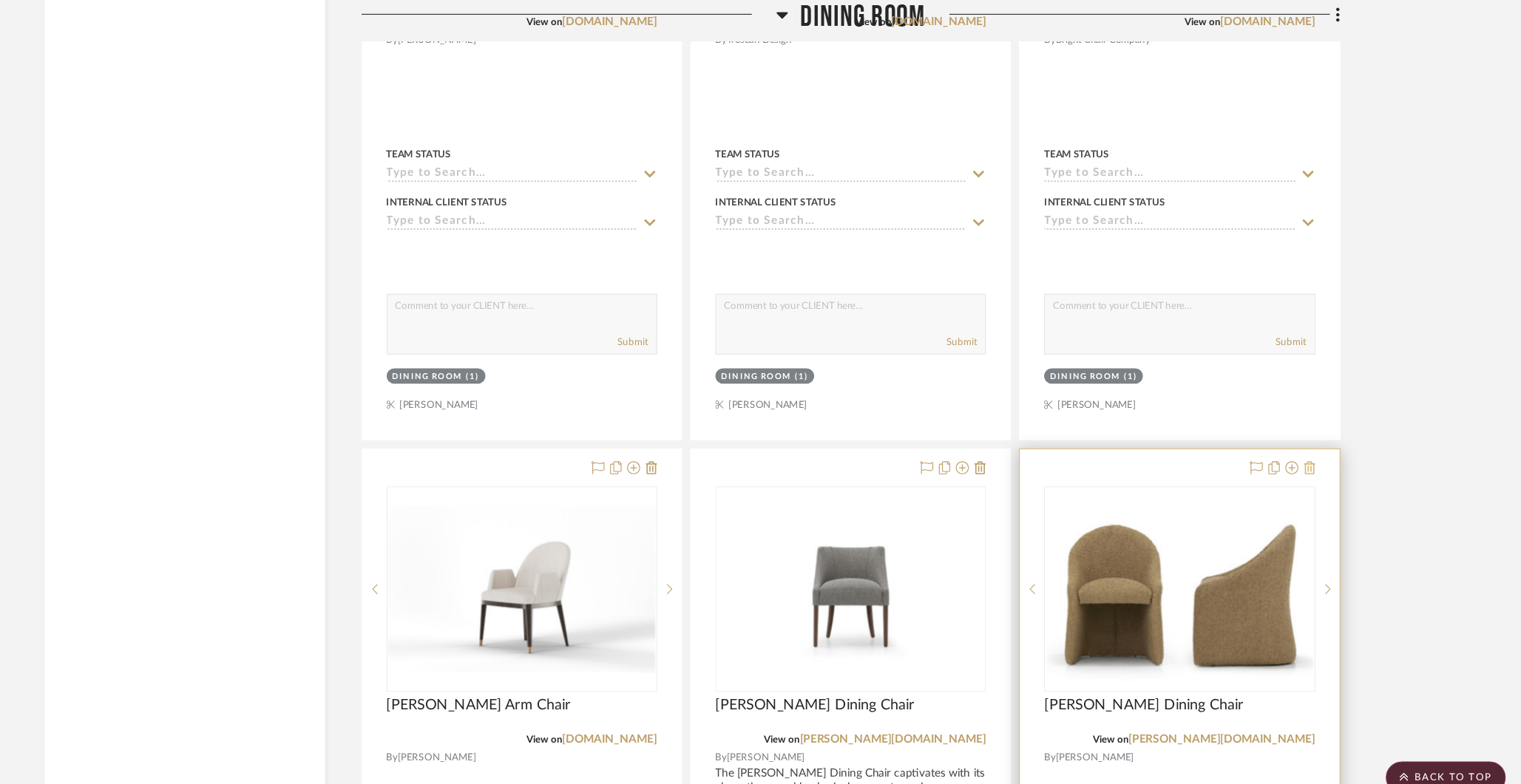
click at [1326, 421] on icon at bounding box center [1325, 427] width 10 height 12
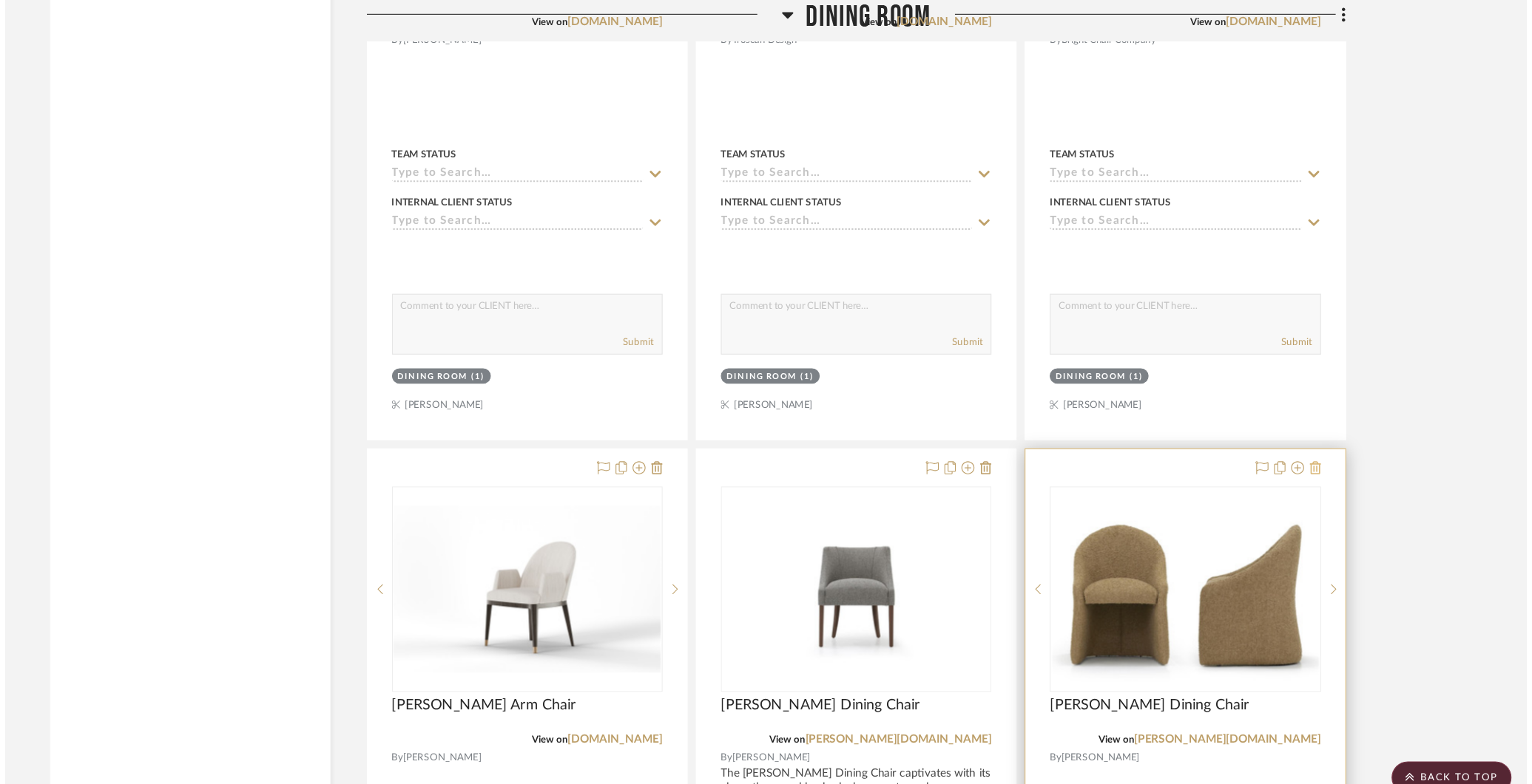
scroll to position [0, 0]
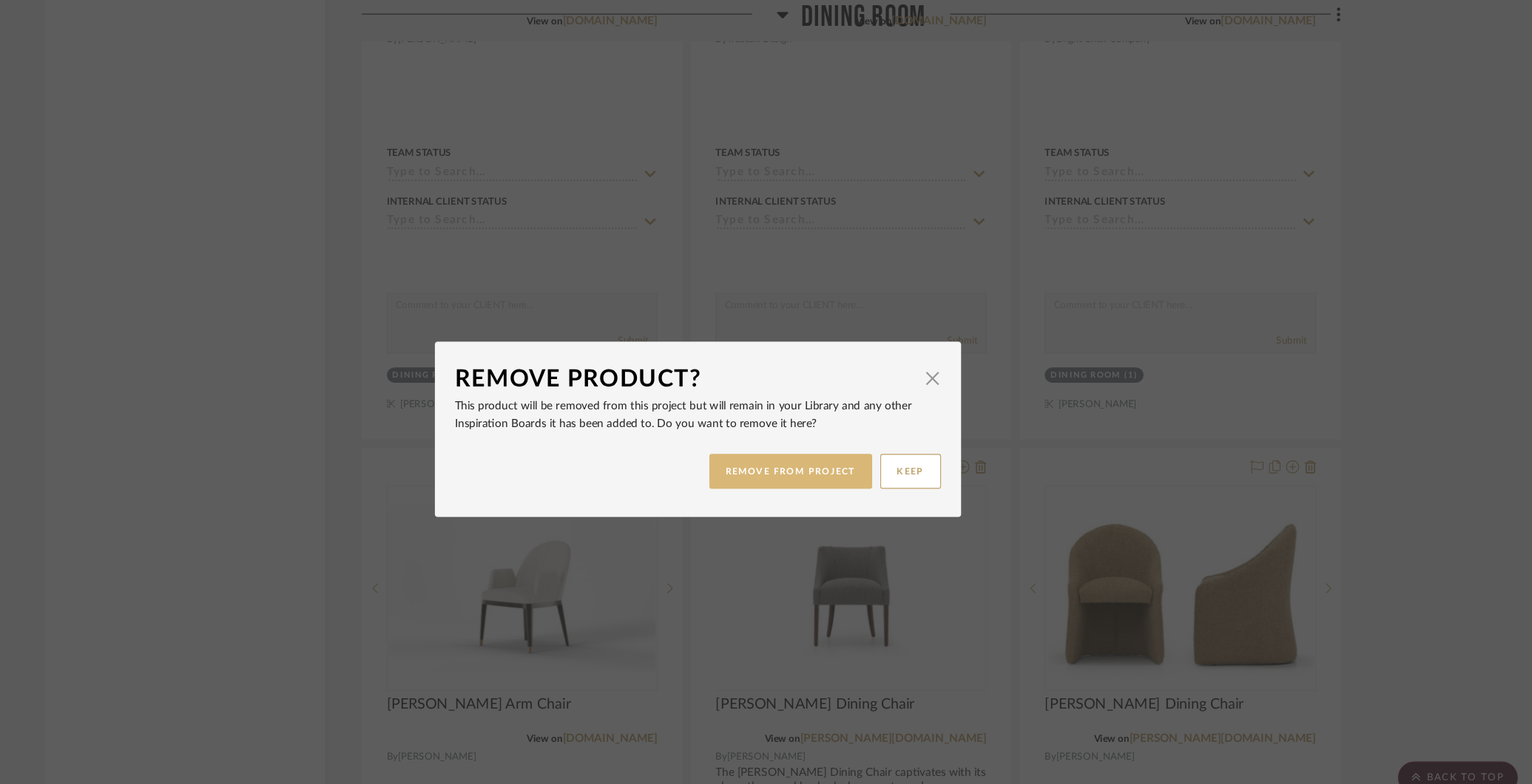
click at [865, 424] on button "REMOVE FROM PROJECT" at bounding box center [850, 431] width 148 height 32
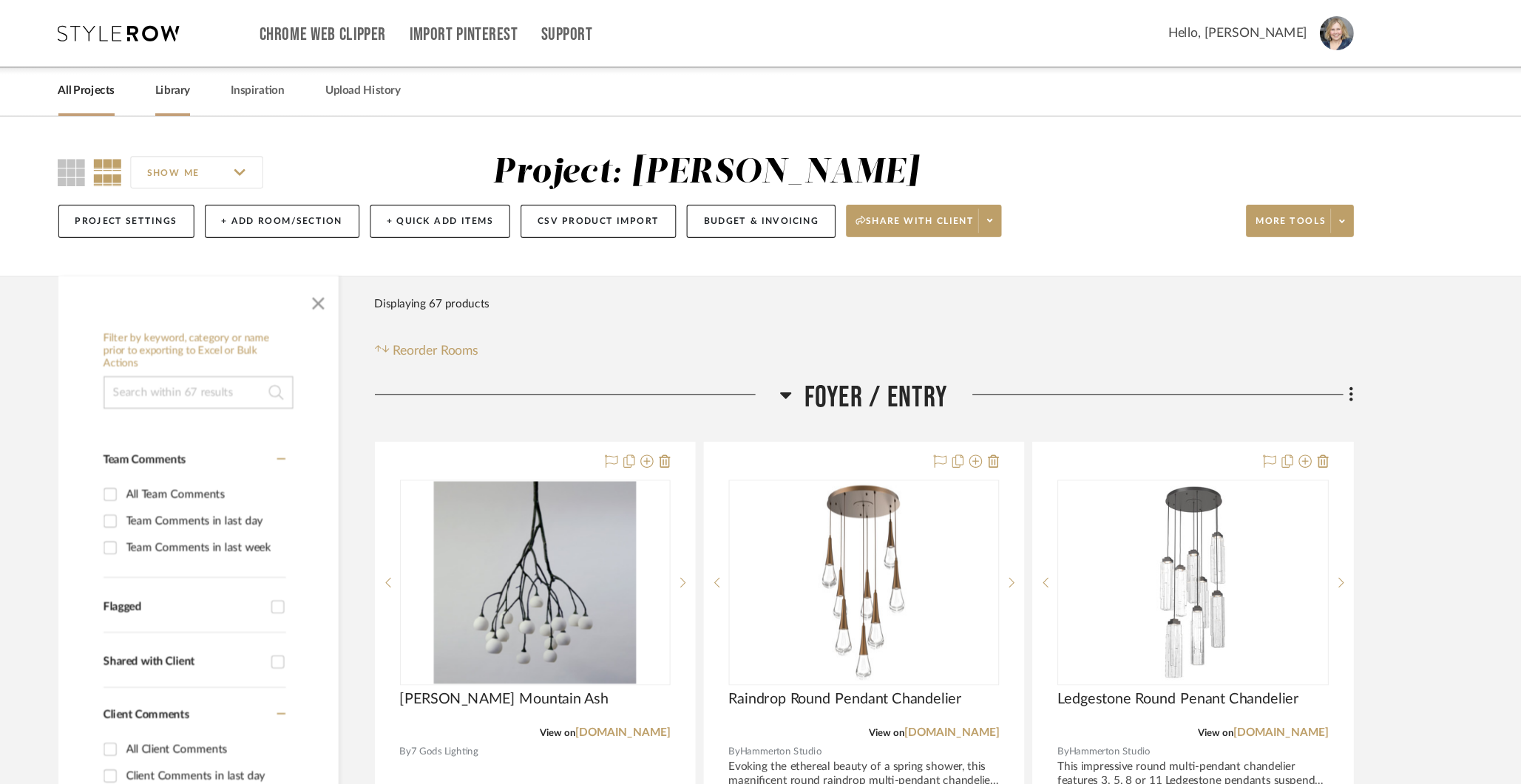
click at [278, 79] on link "Library" at bounding box center [275, 84] width 32 height 20
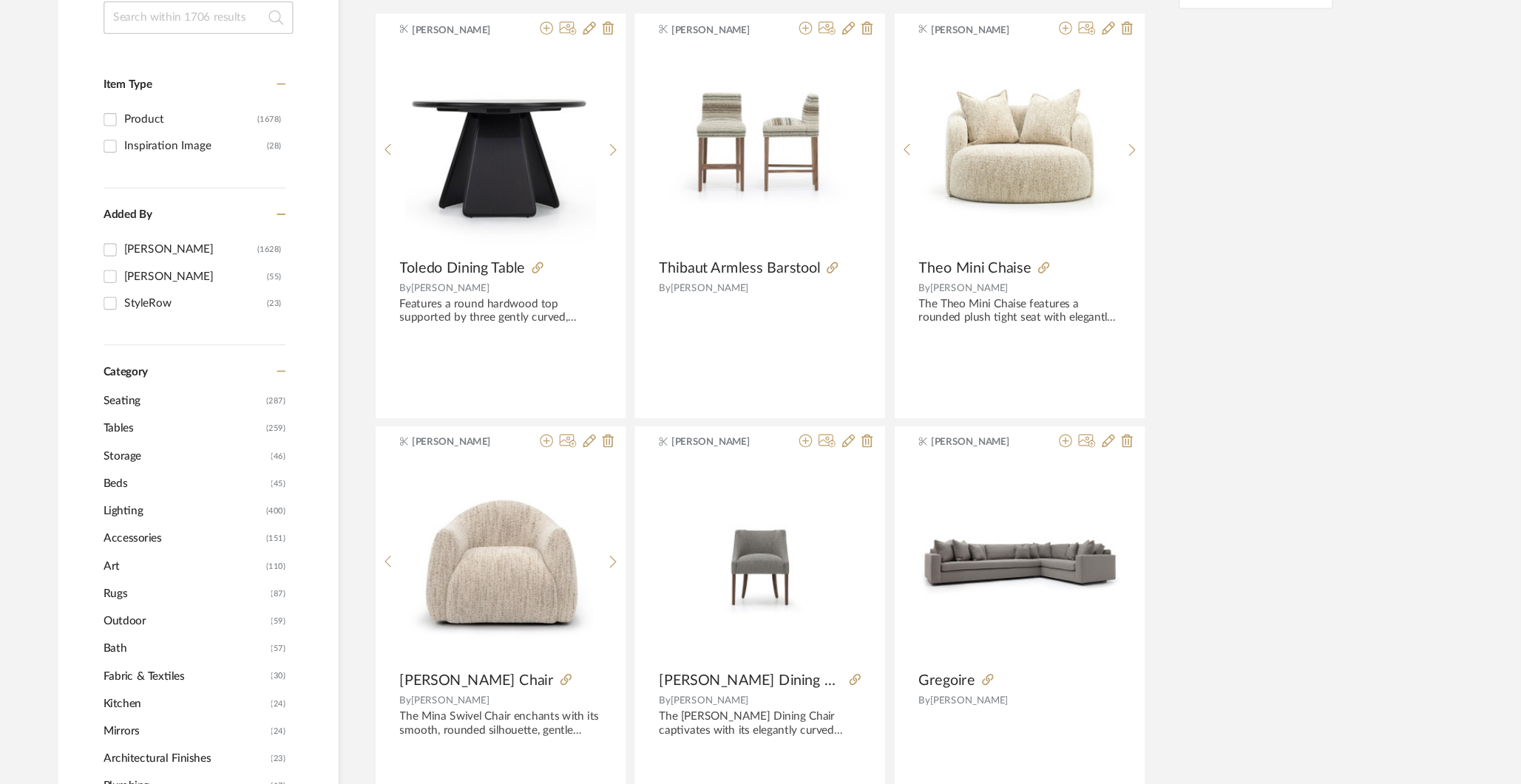
click at [226, 510] on span "Beds" at bounding box center [286, 509] width 149 height 25
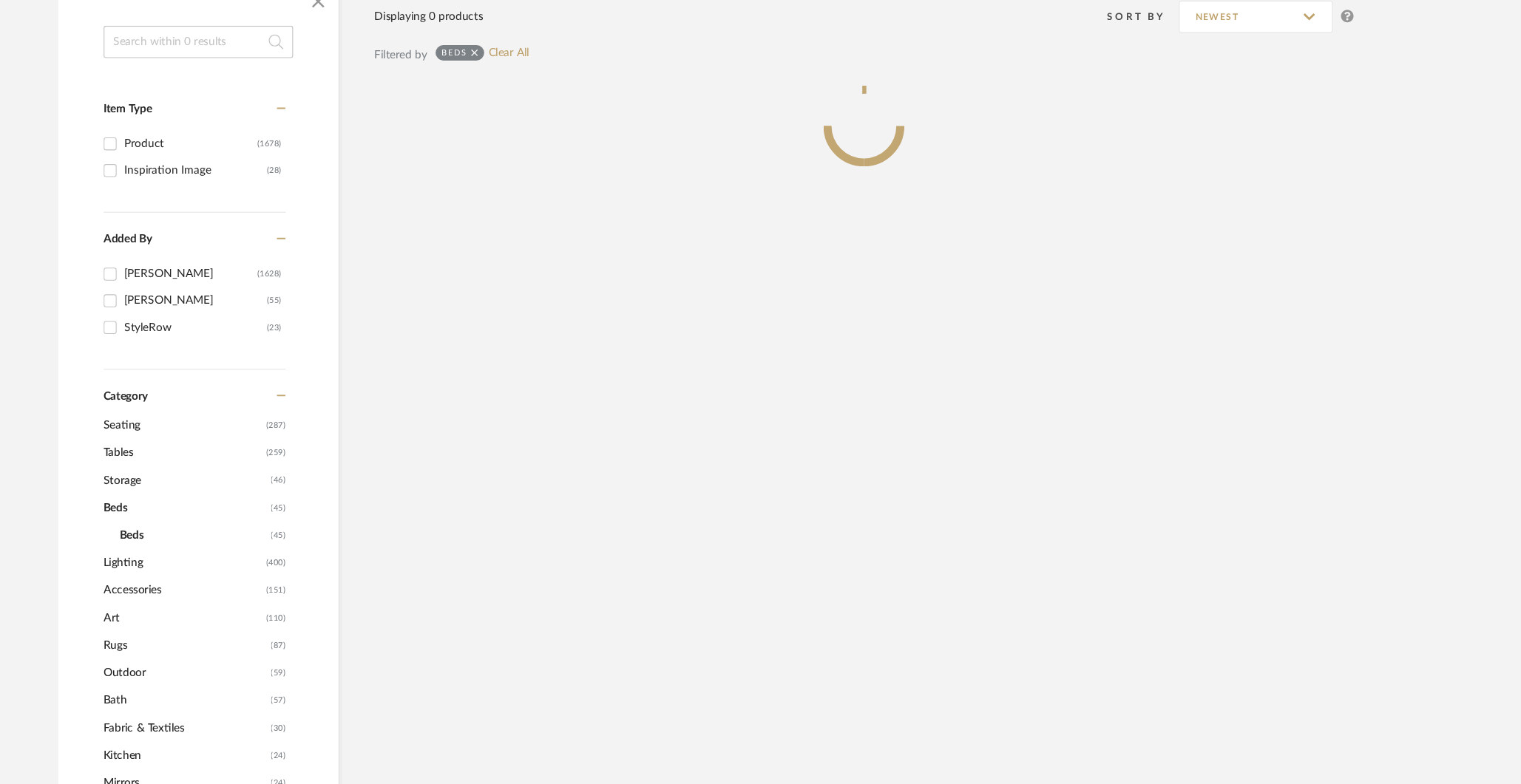
scroll to position [225, 0]
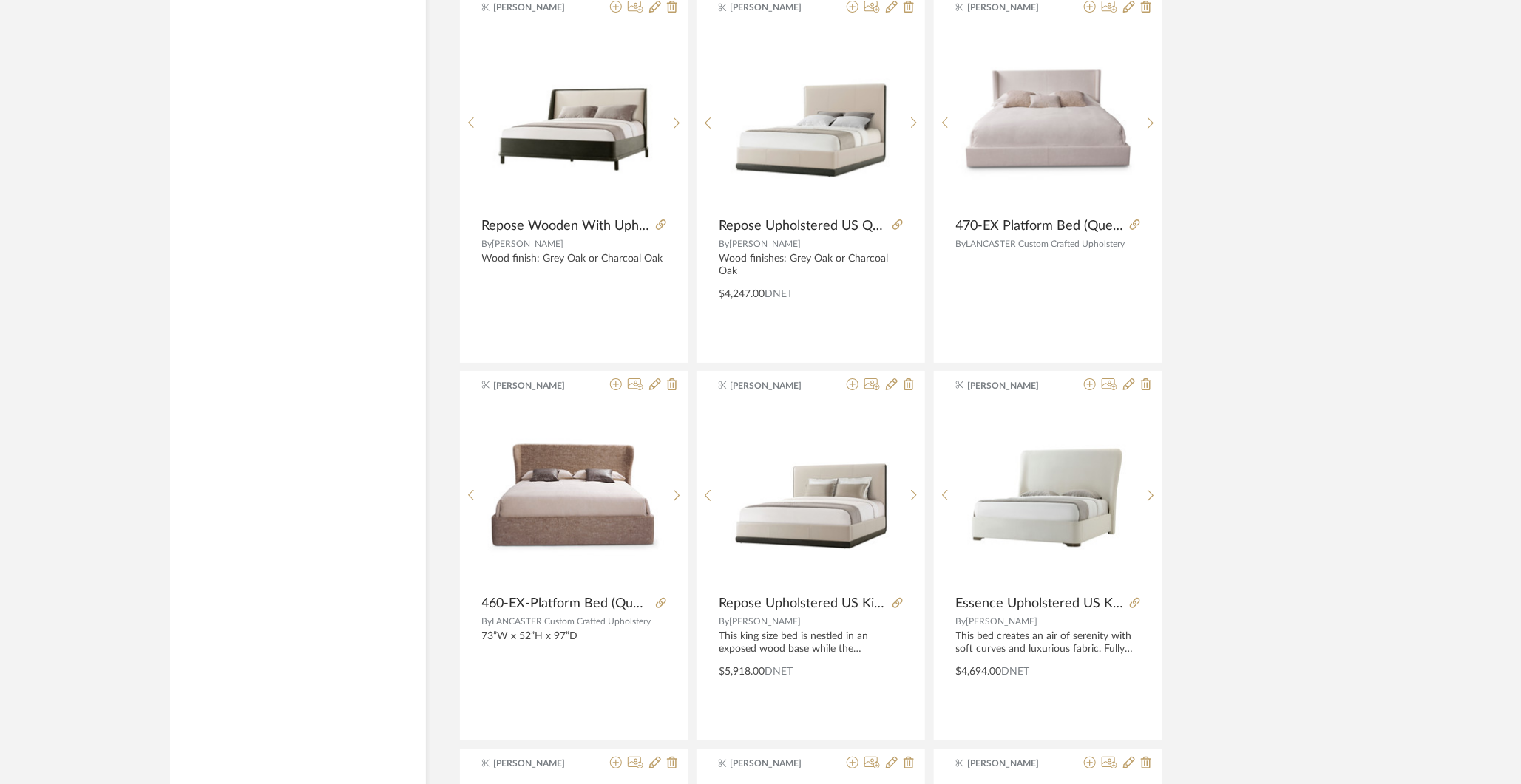
scroll to position [3075, 0]
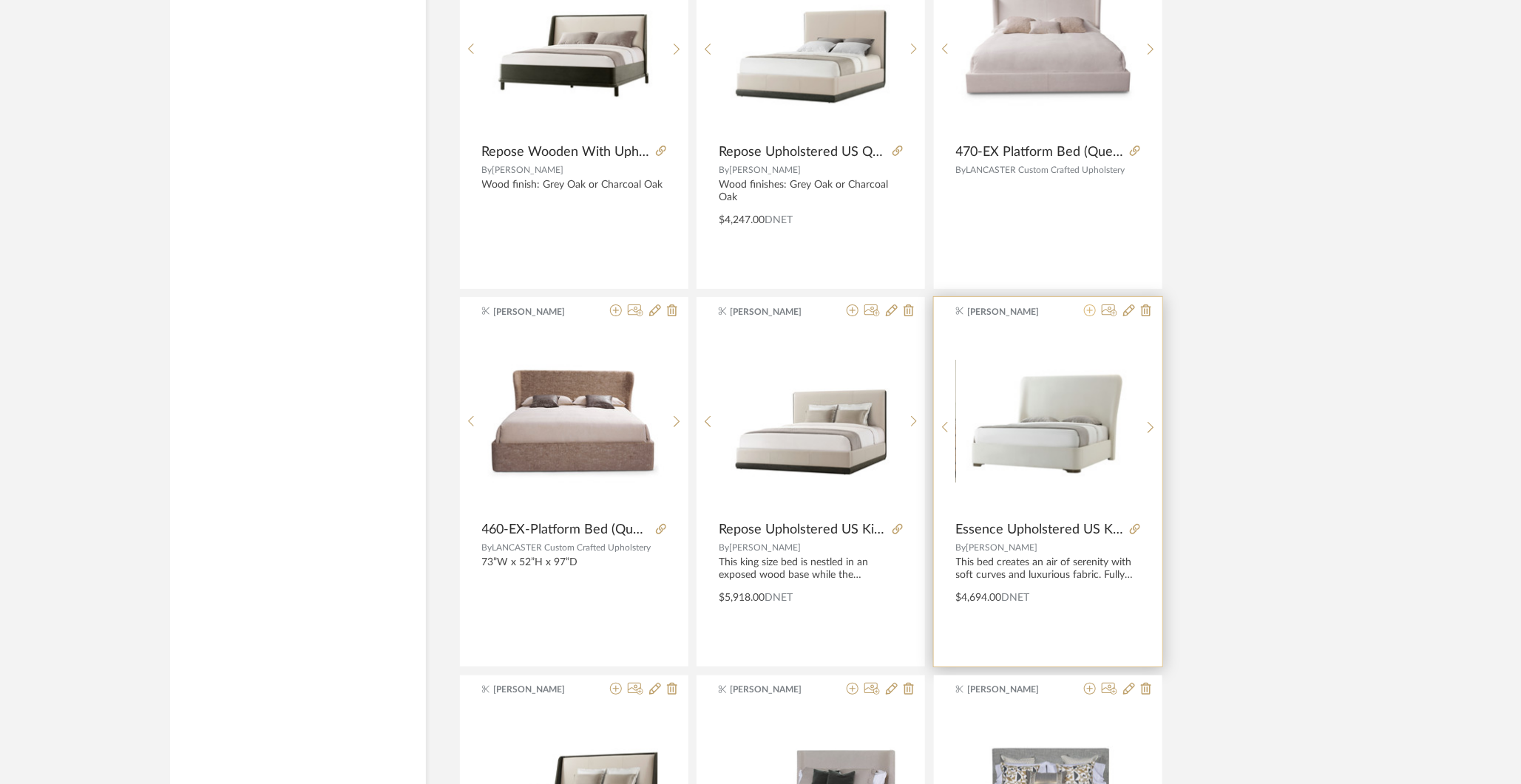
click at [1089, 306] on icon at bounding box center [1090, 310] width 12 height 12
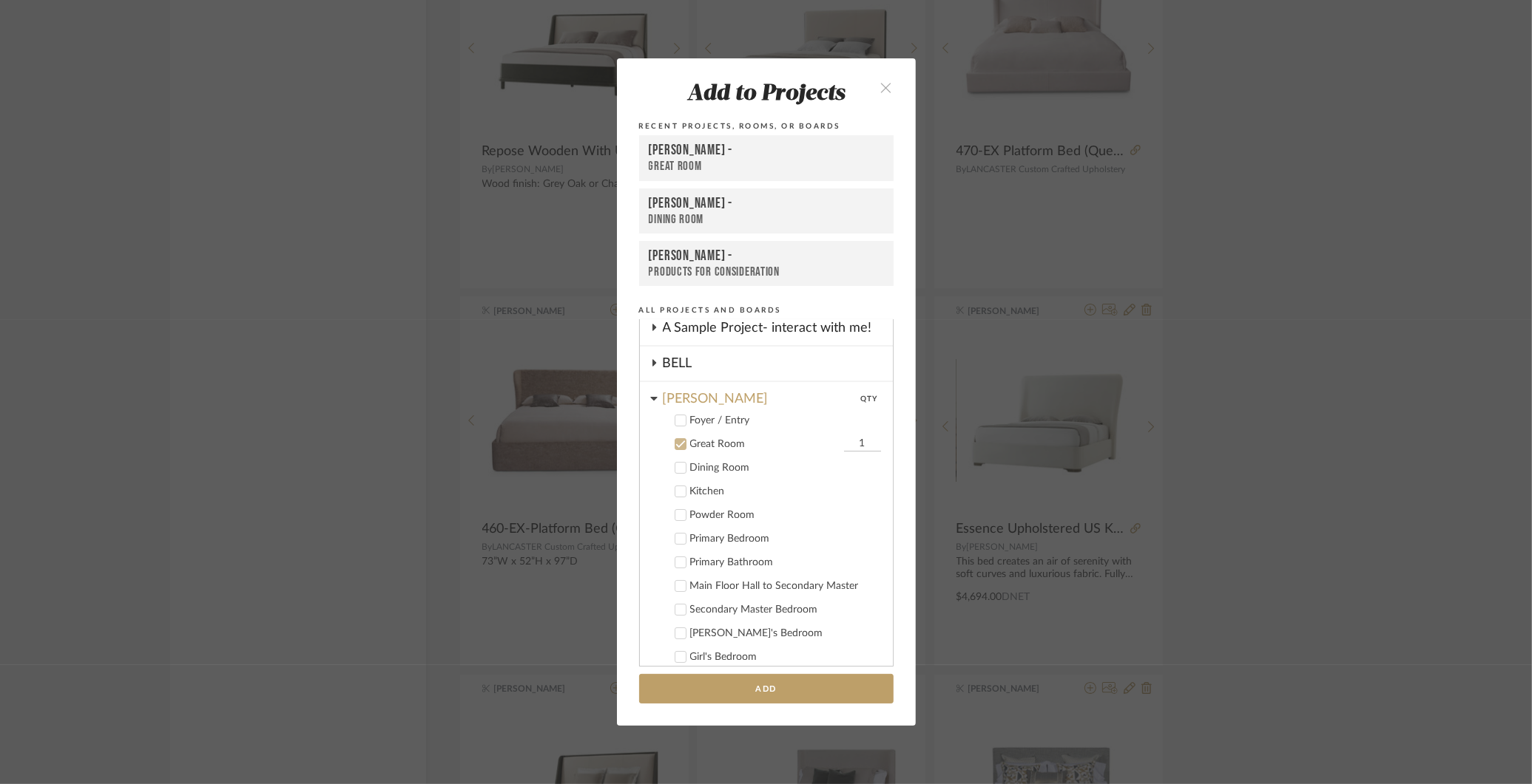
scroll to position [6, 0]
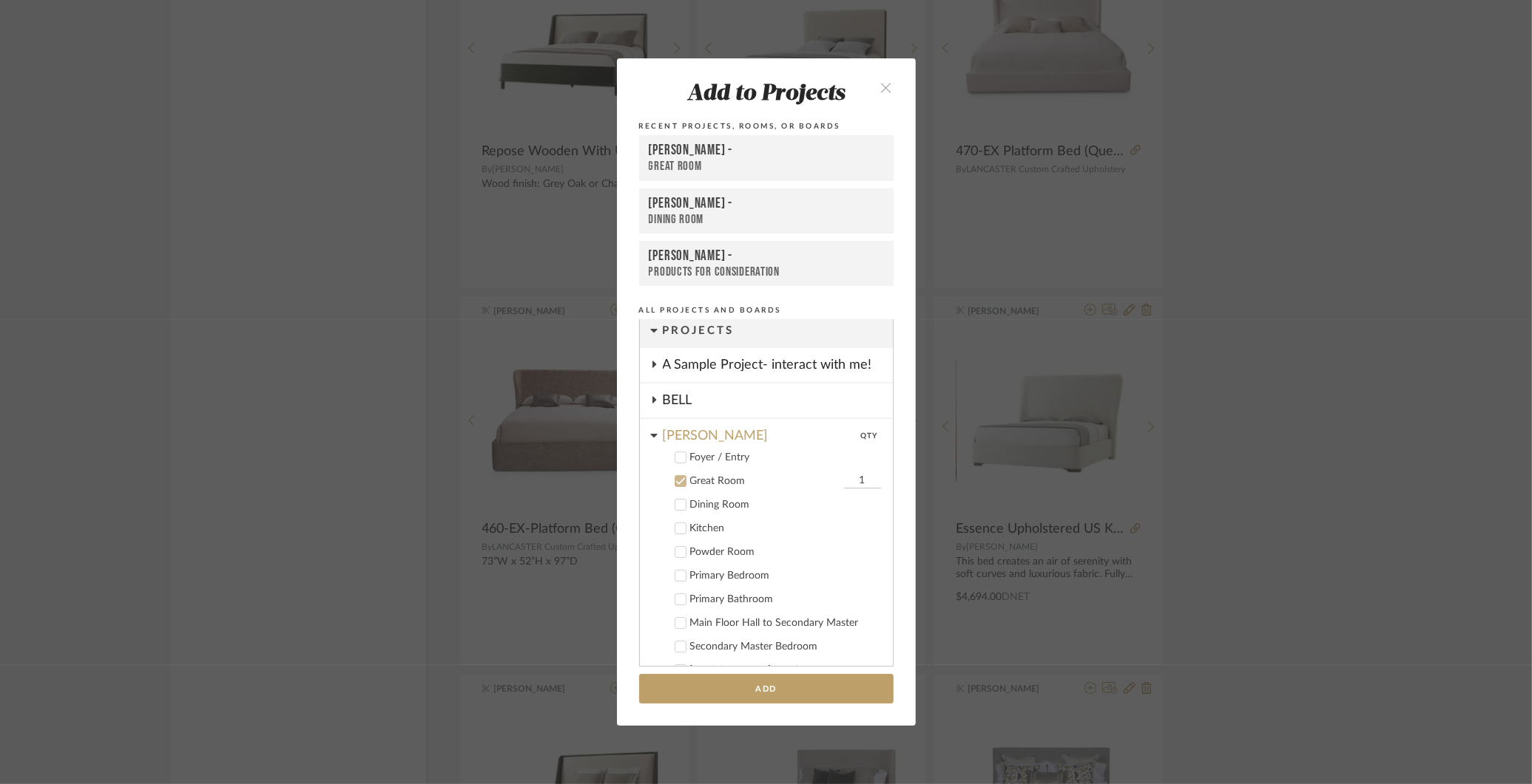
click at [678, 478] on icon at bounding box center [680, 481] width 10 height 10
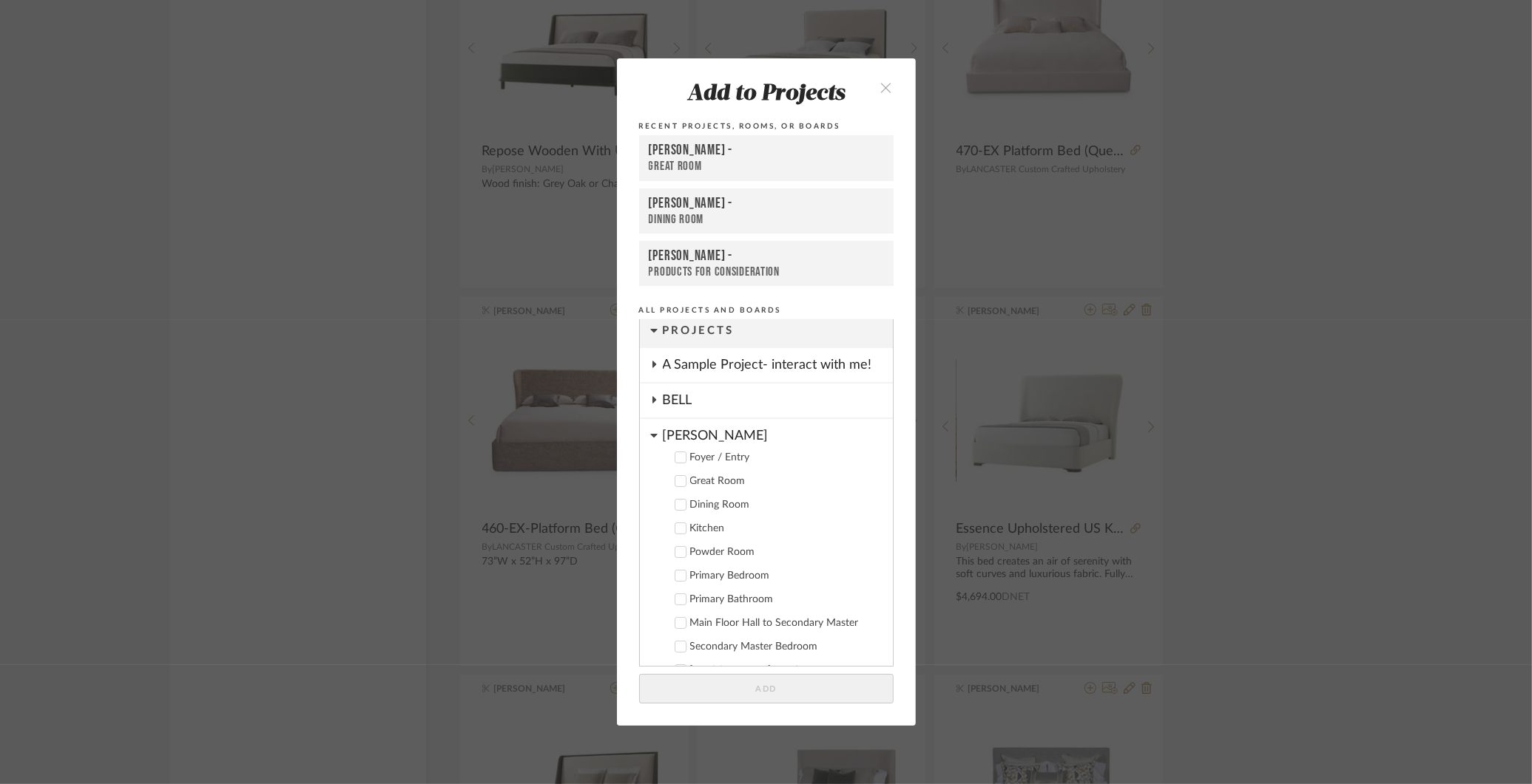
click at [678, 574] on icon at bounding box center [680, 575] width 10 height 7
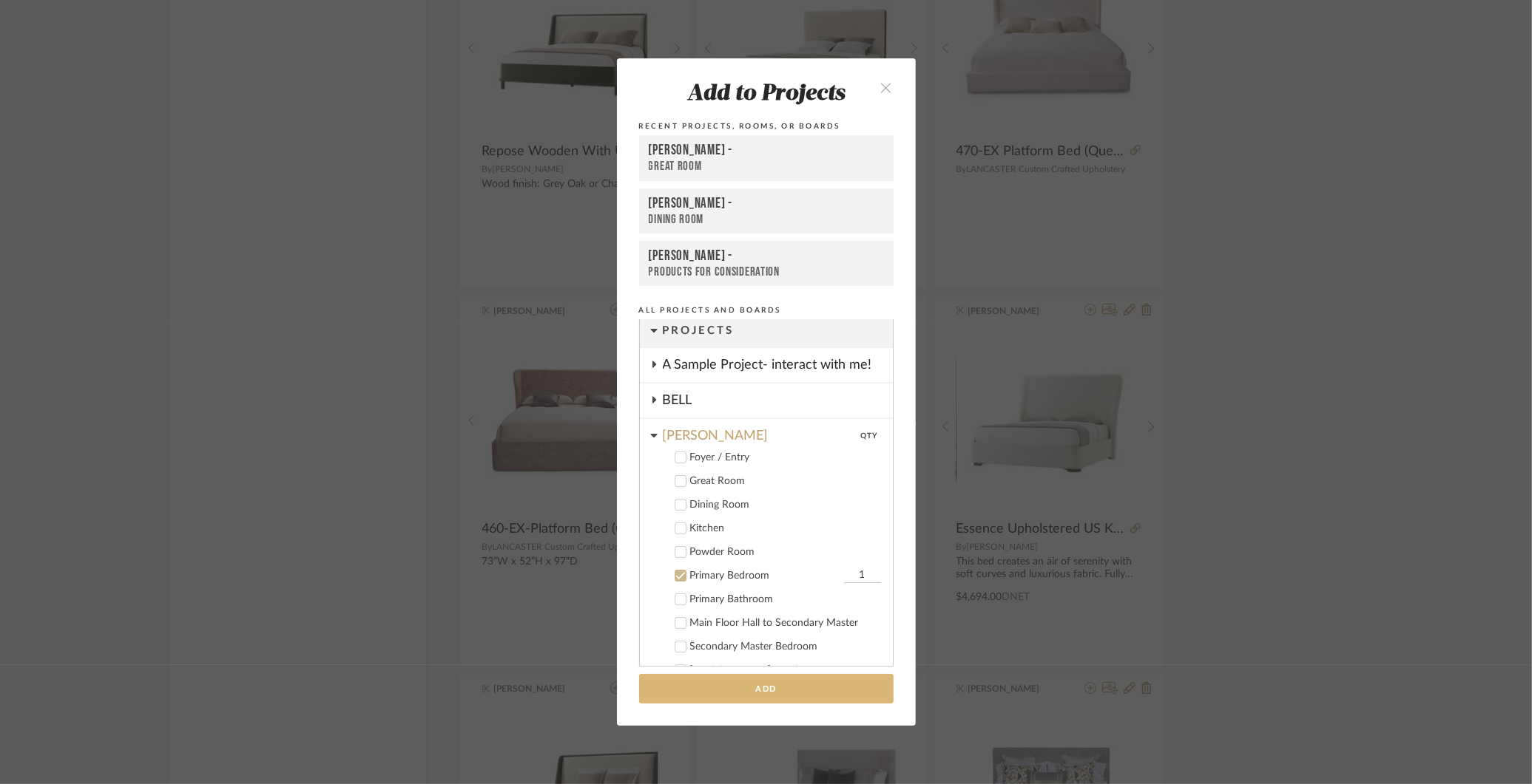
click at [806, 692] on button "Add" at bounding box center [766, 689] width 255 height 30
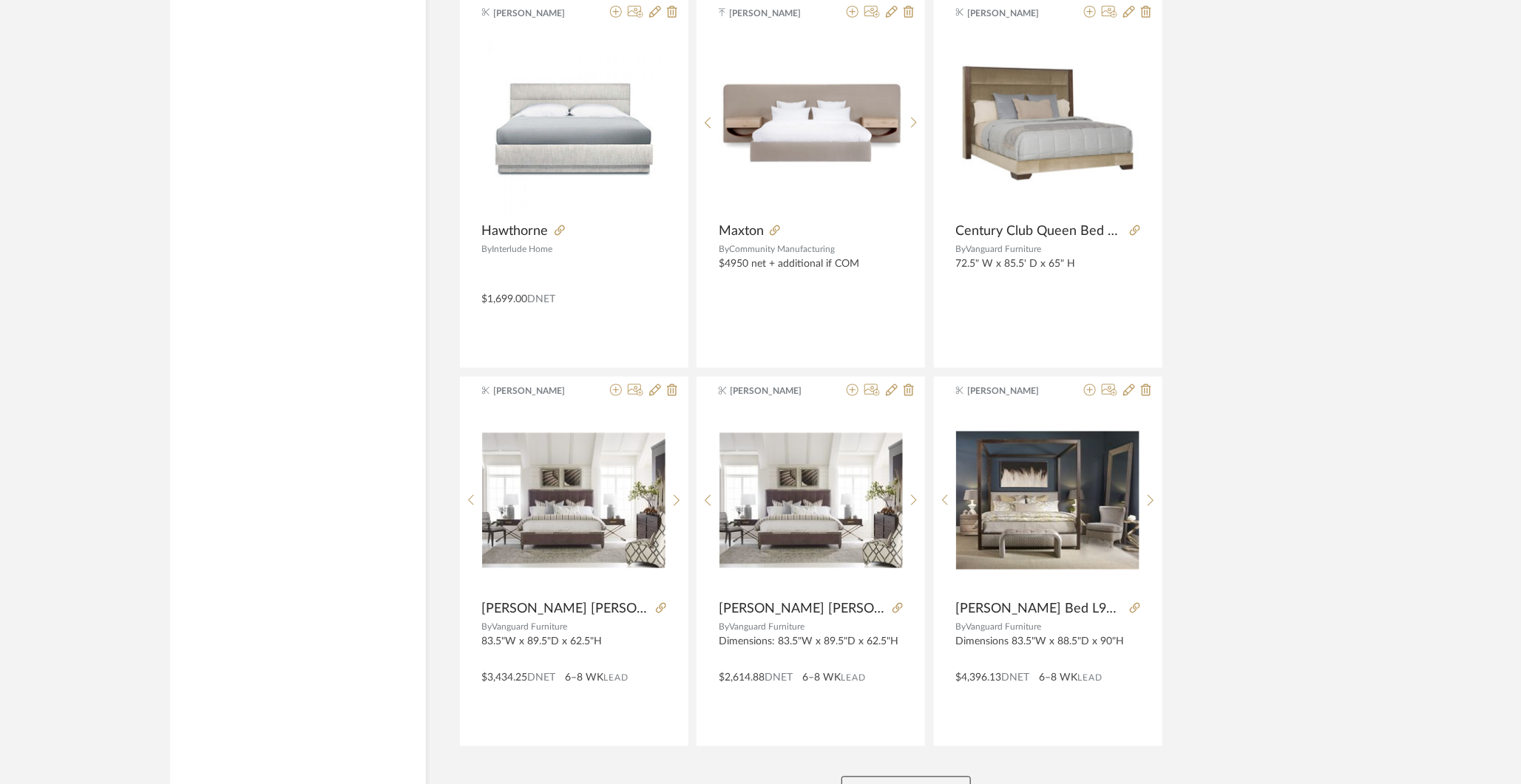
scroll to position [4243, 0]
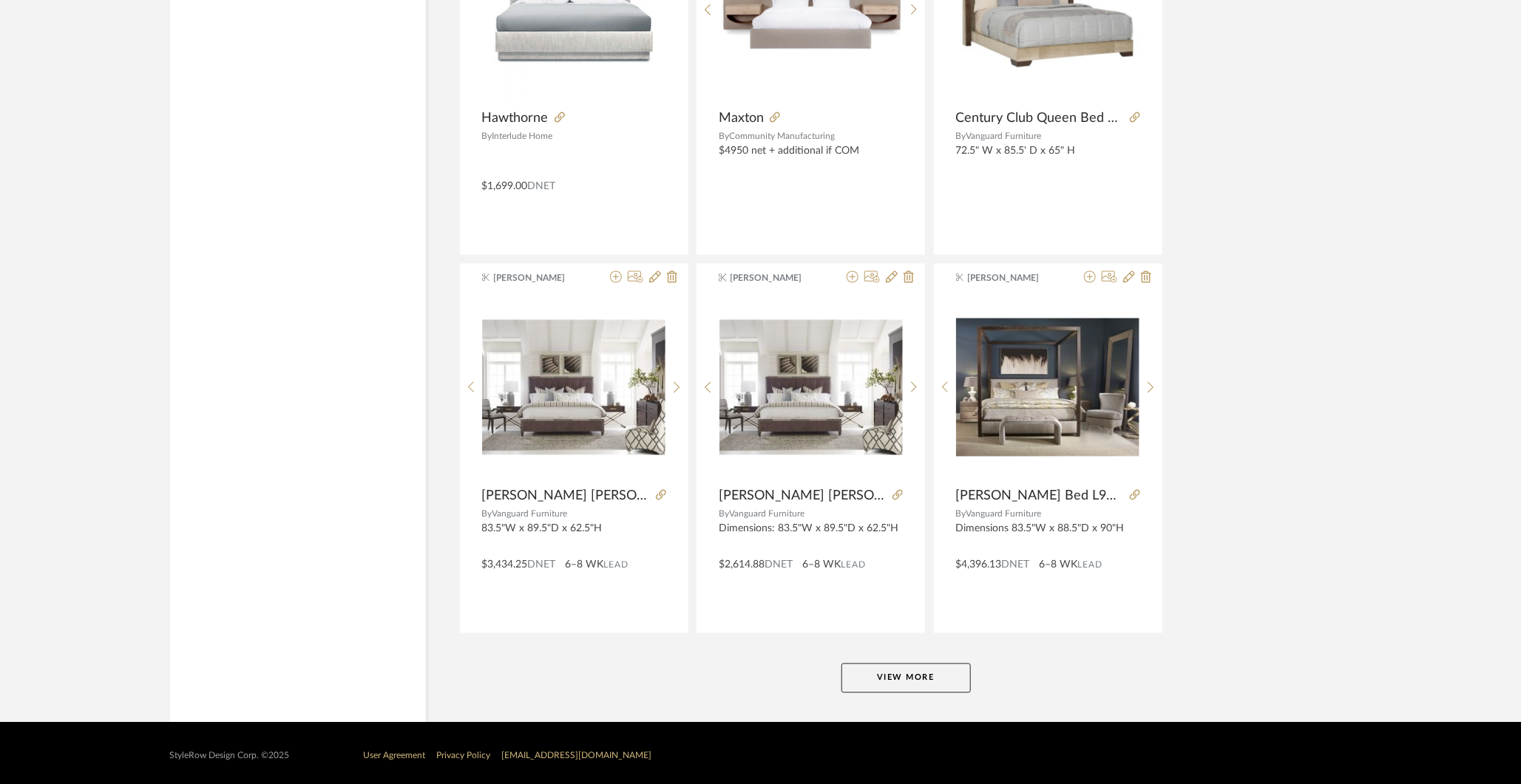
click at [879, 672] on button "View More" at bounding box center [906, 679] width 129 height 30
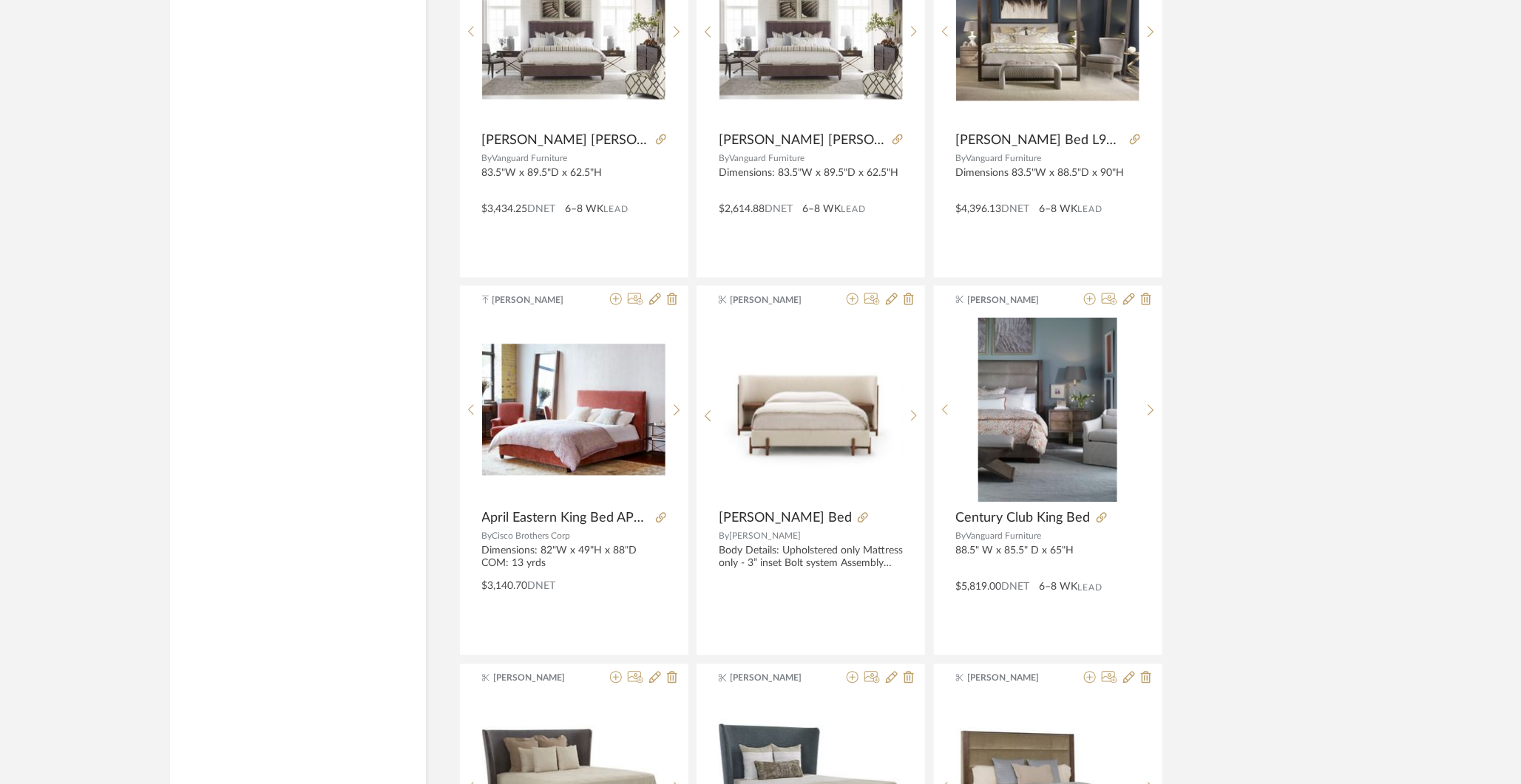
scroll to position [4602, 0]
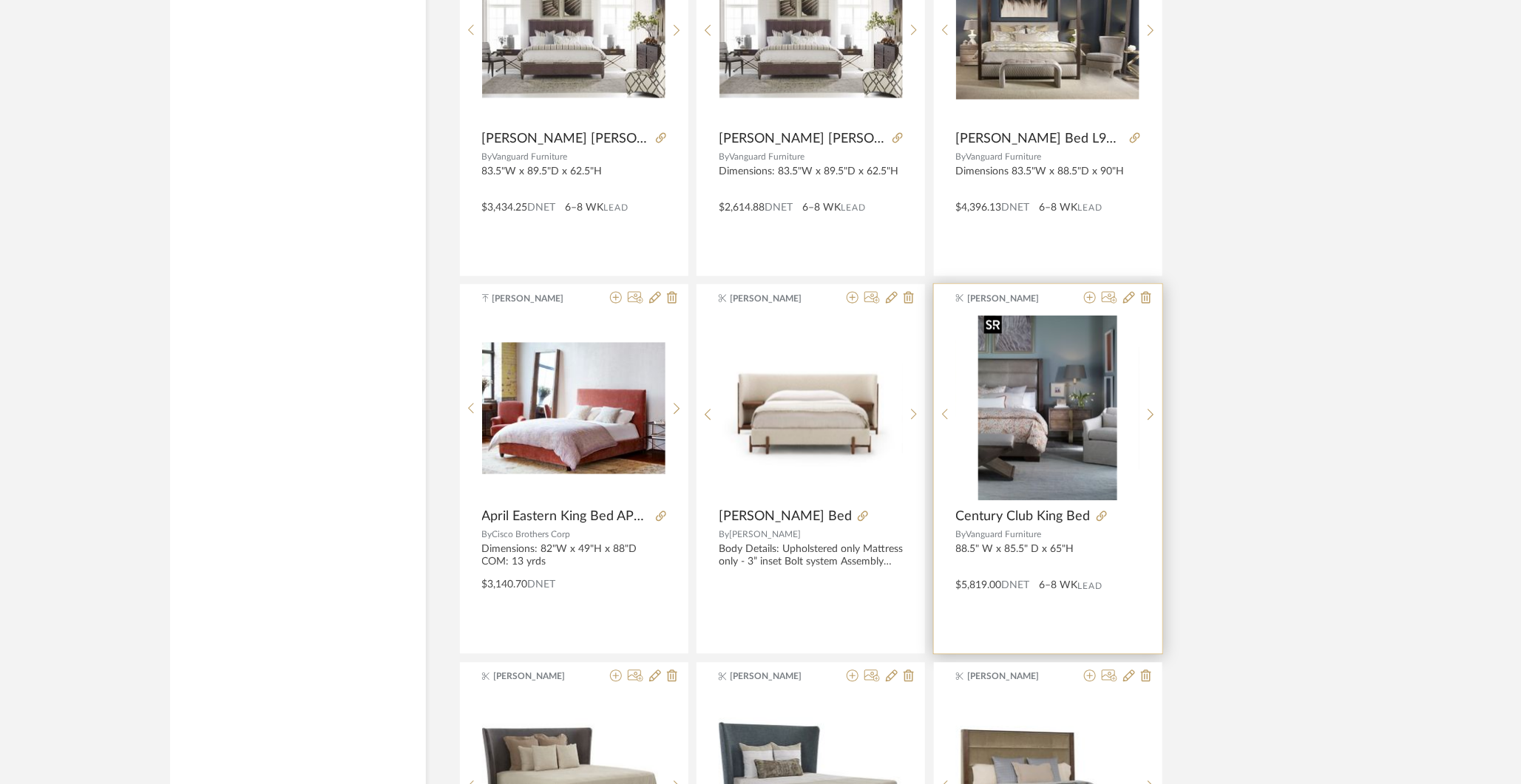
click at [1078, 453] on img "0" at bounding box center [1048, 408] width 139 height 185
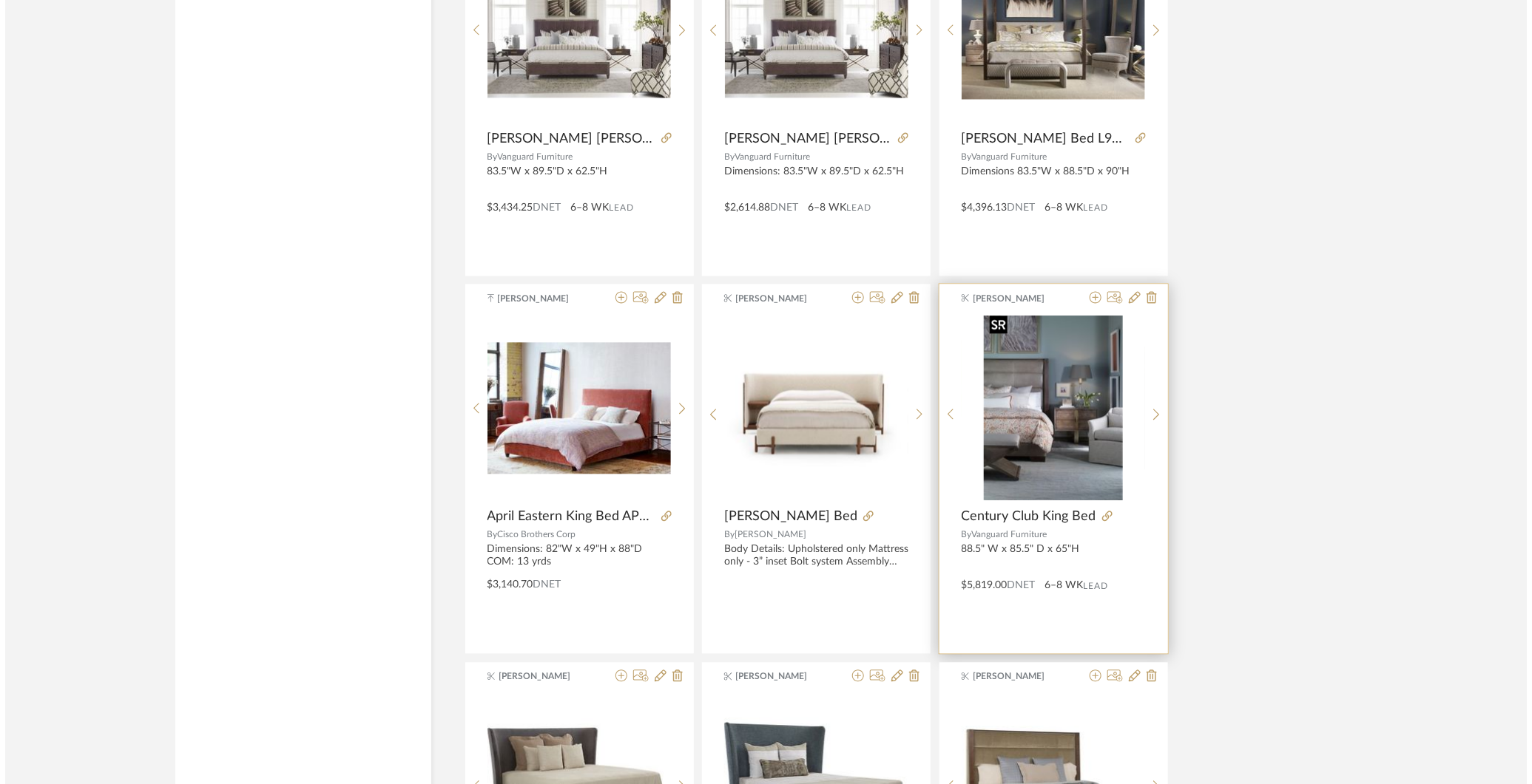
scroll to position [0, 0]
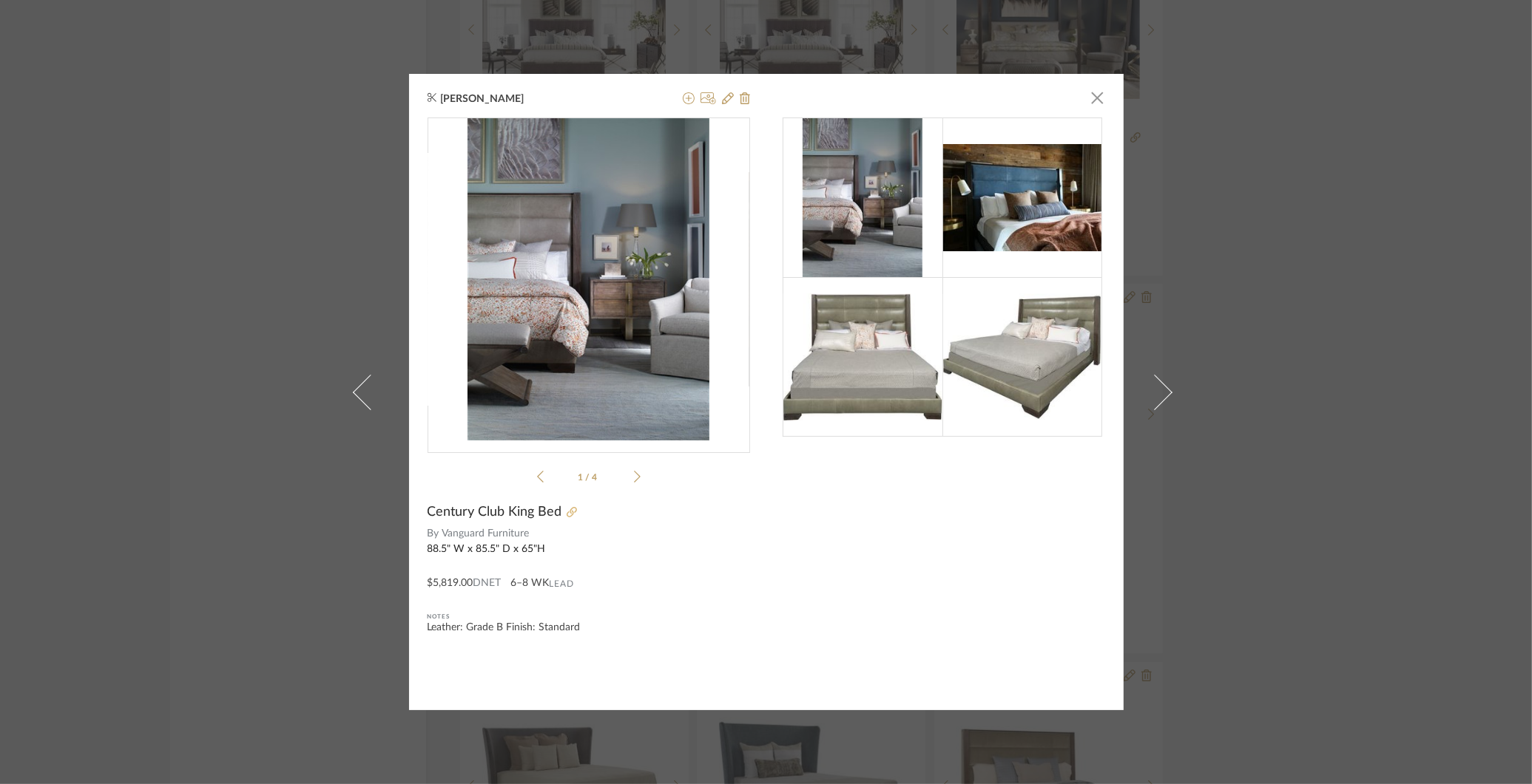
click at [566, 514] on icon at bounding box center [571, 512] width 10 height 10
click at [1095, 93] on span "button" at bounding box center [1098, 98] width 30 height 30
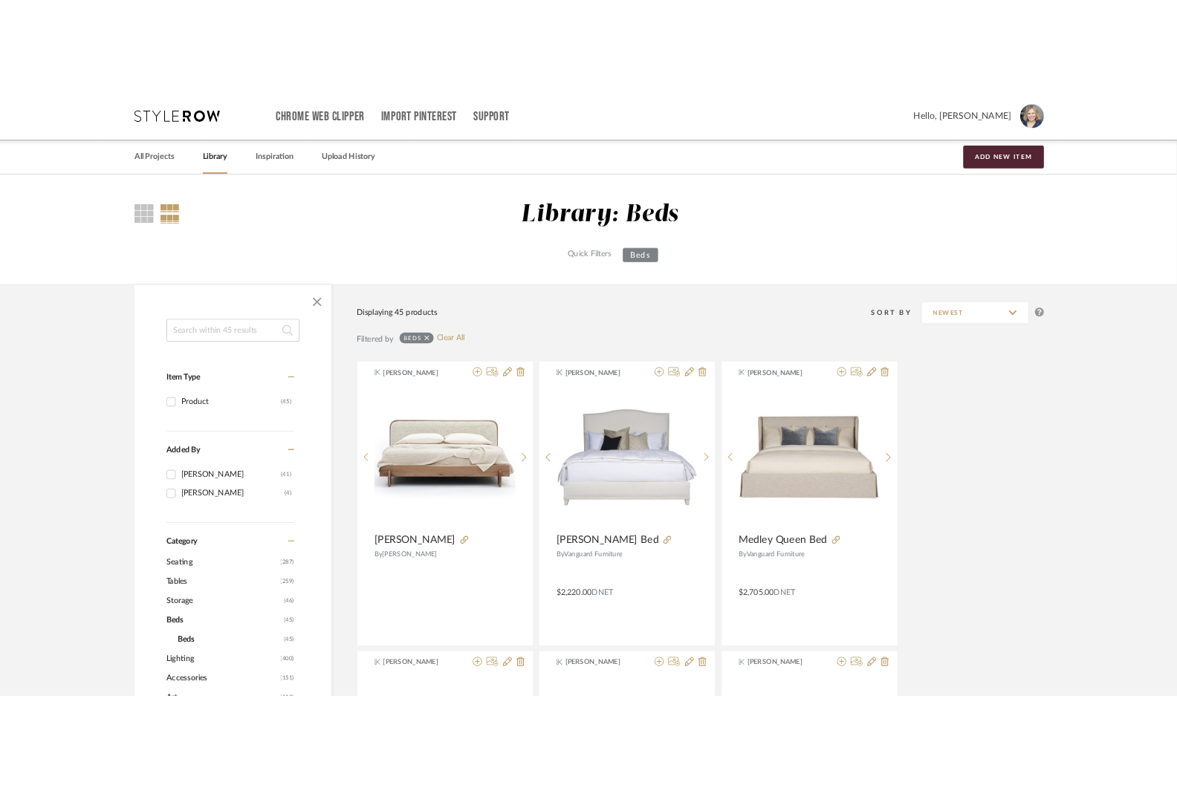
scroll to position [4625, 0]
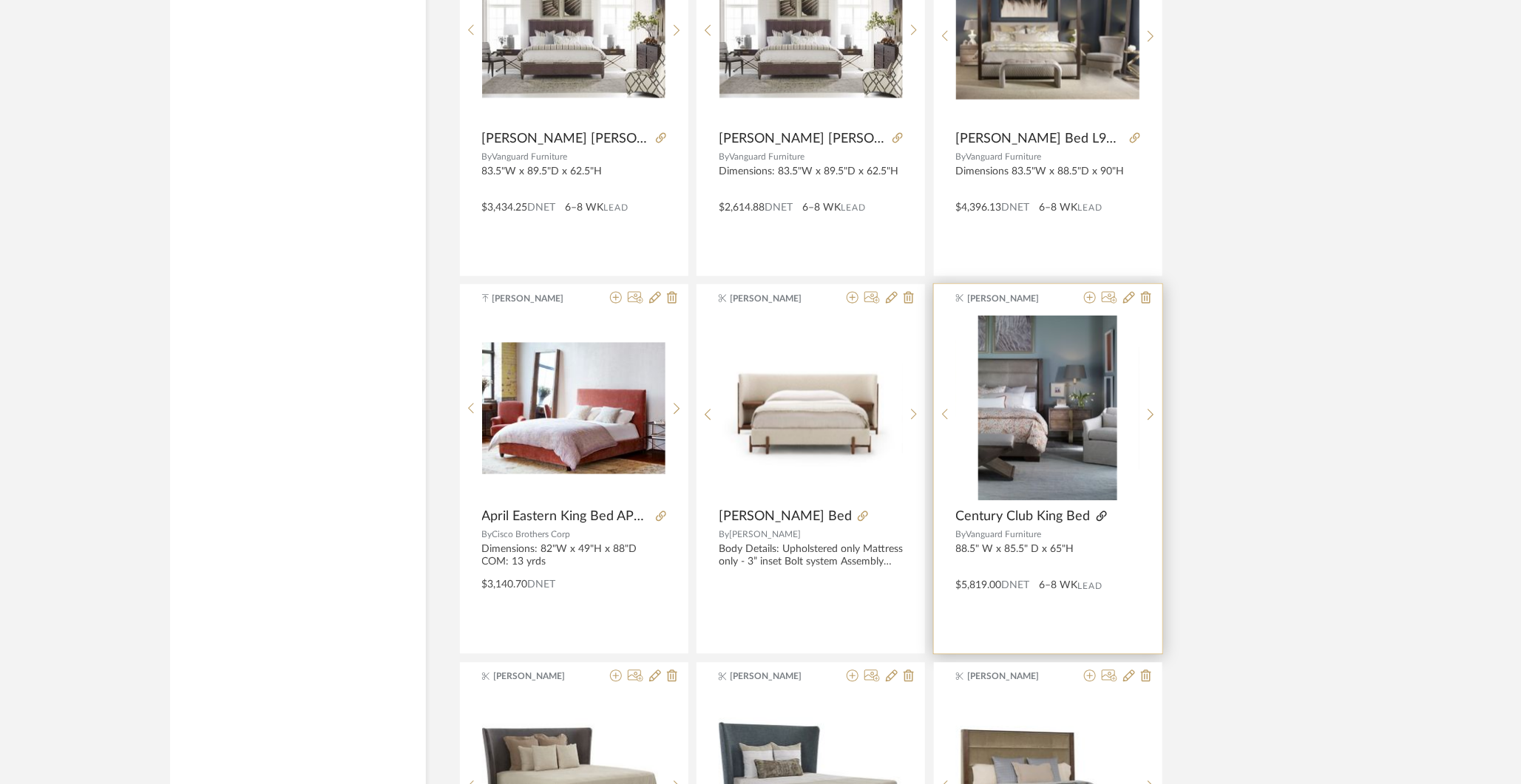
click at [1099, 510] on icon at bounding box center [1102, 515] width 10 height 10
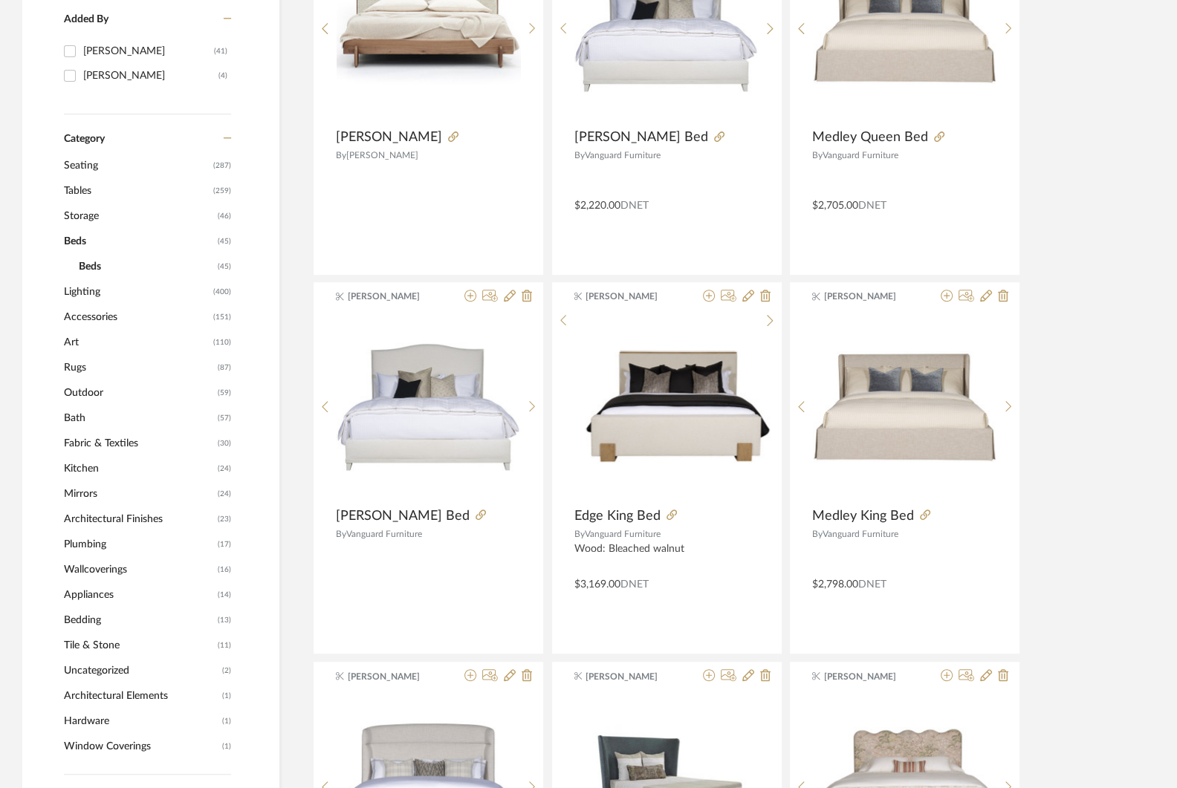
scroll to position [0, 0]
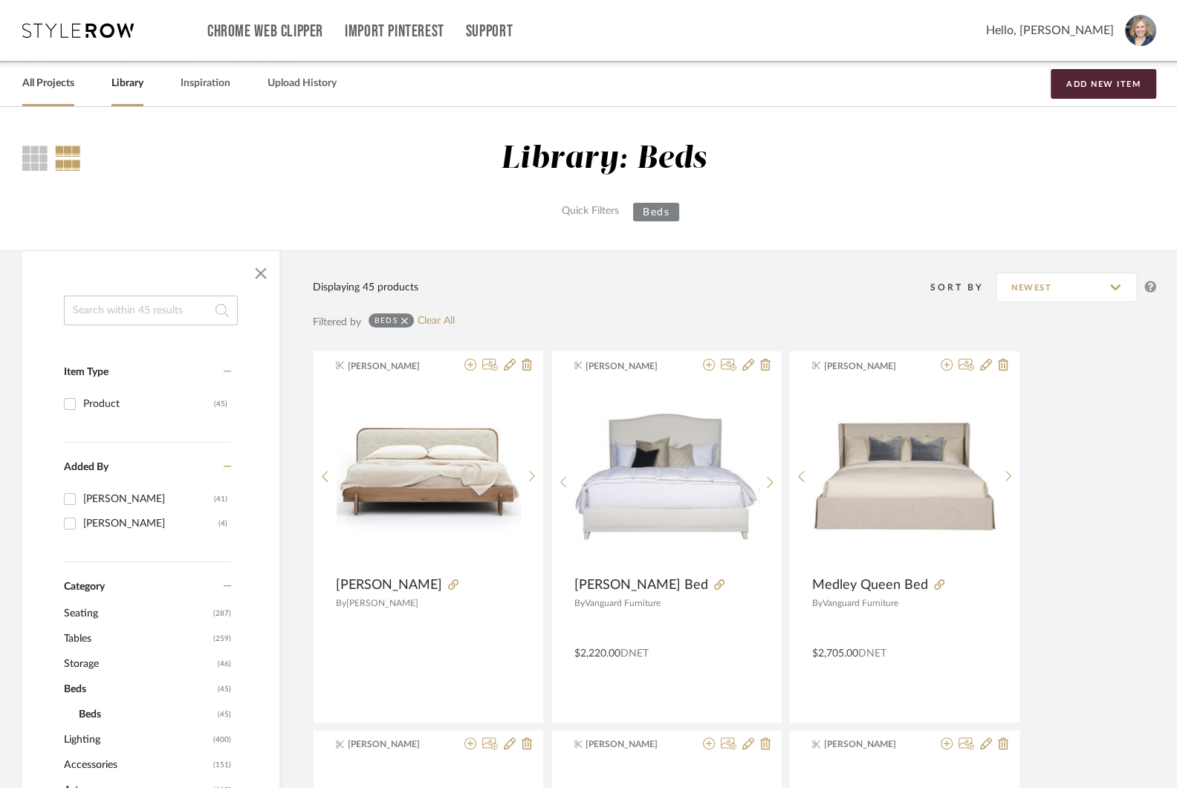
click at [72, 83] on link "All Projects" at bounding box center [48, 84] width 52 height 20
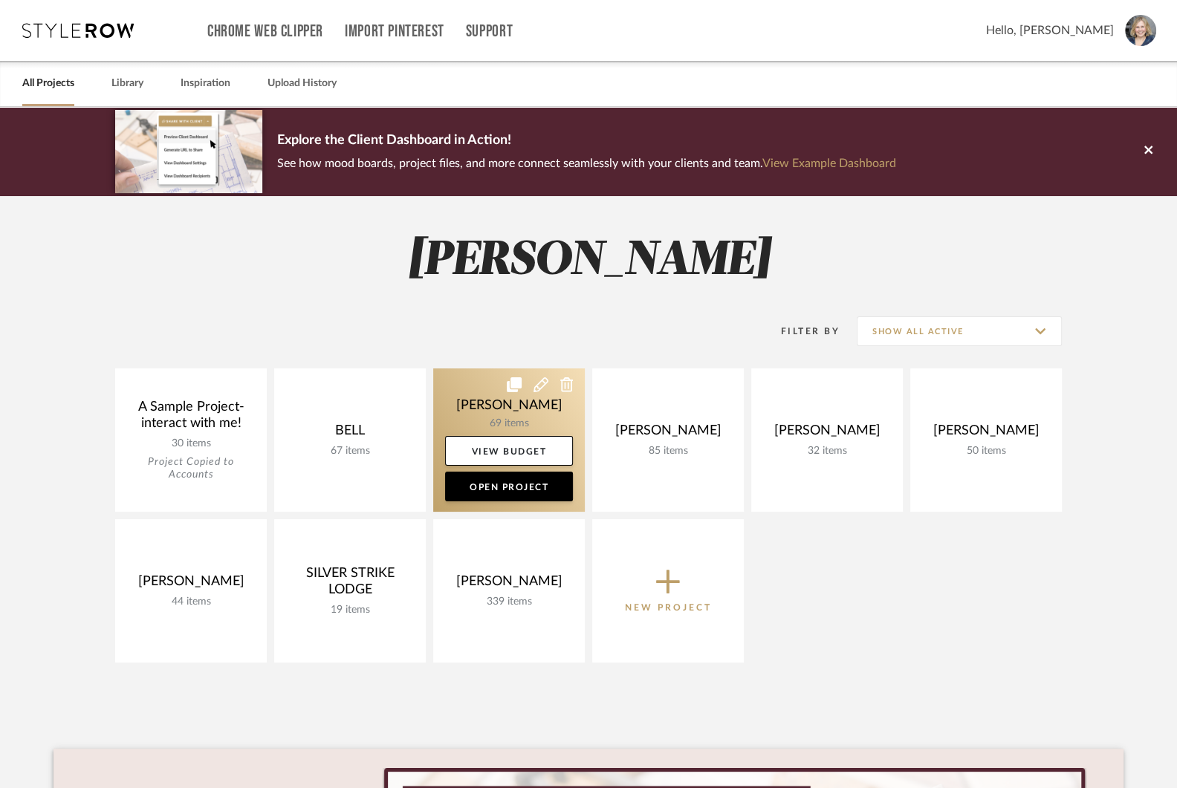
click at [497, 420] on link at bounding box center [509, 440] width 152 height 143
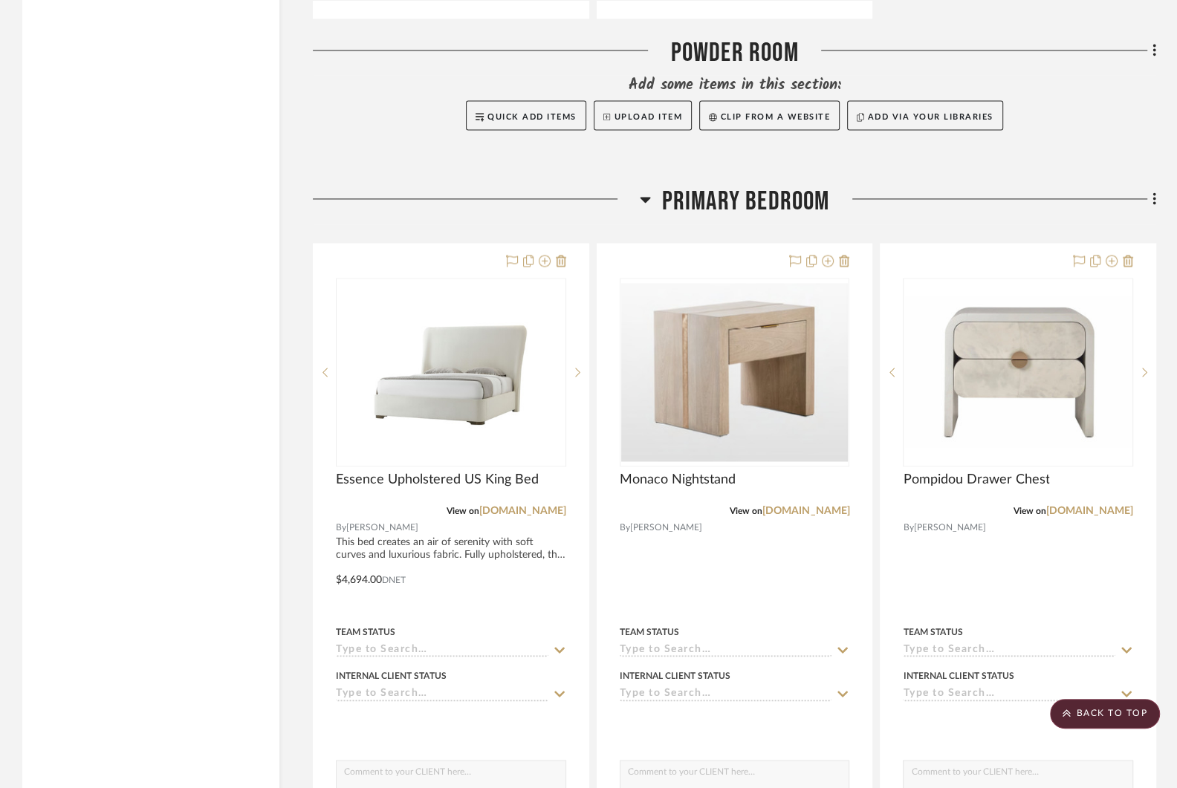
scroll to position [6664, 0]
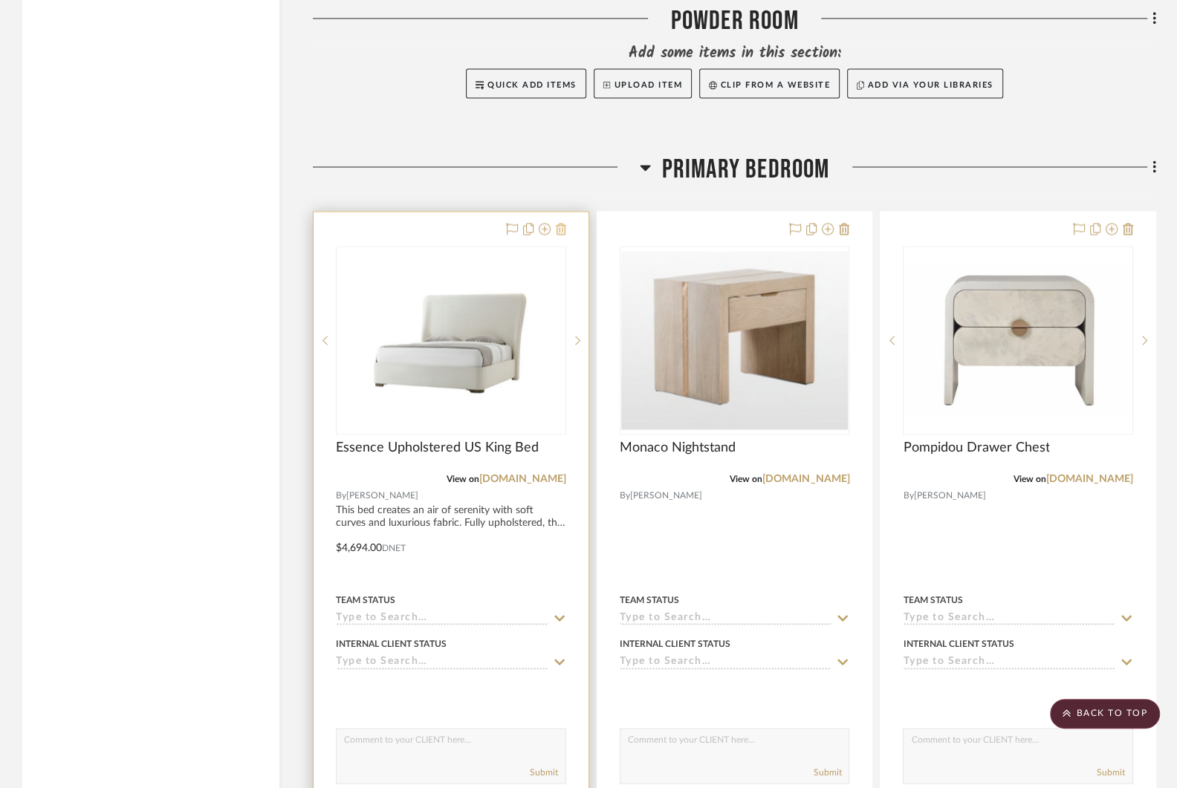
click at [562, 223] on icon at bounding box center [561, 229] width 10 height 12
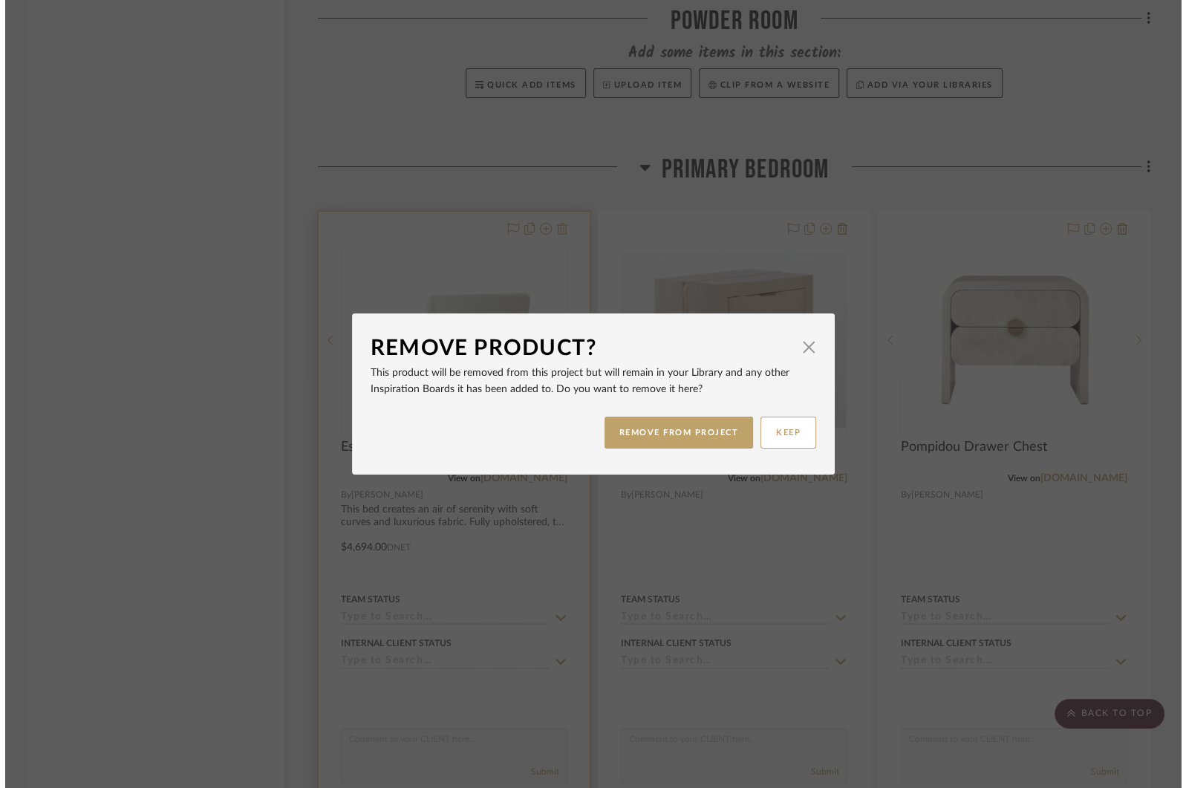
scroll to position [0, 0]
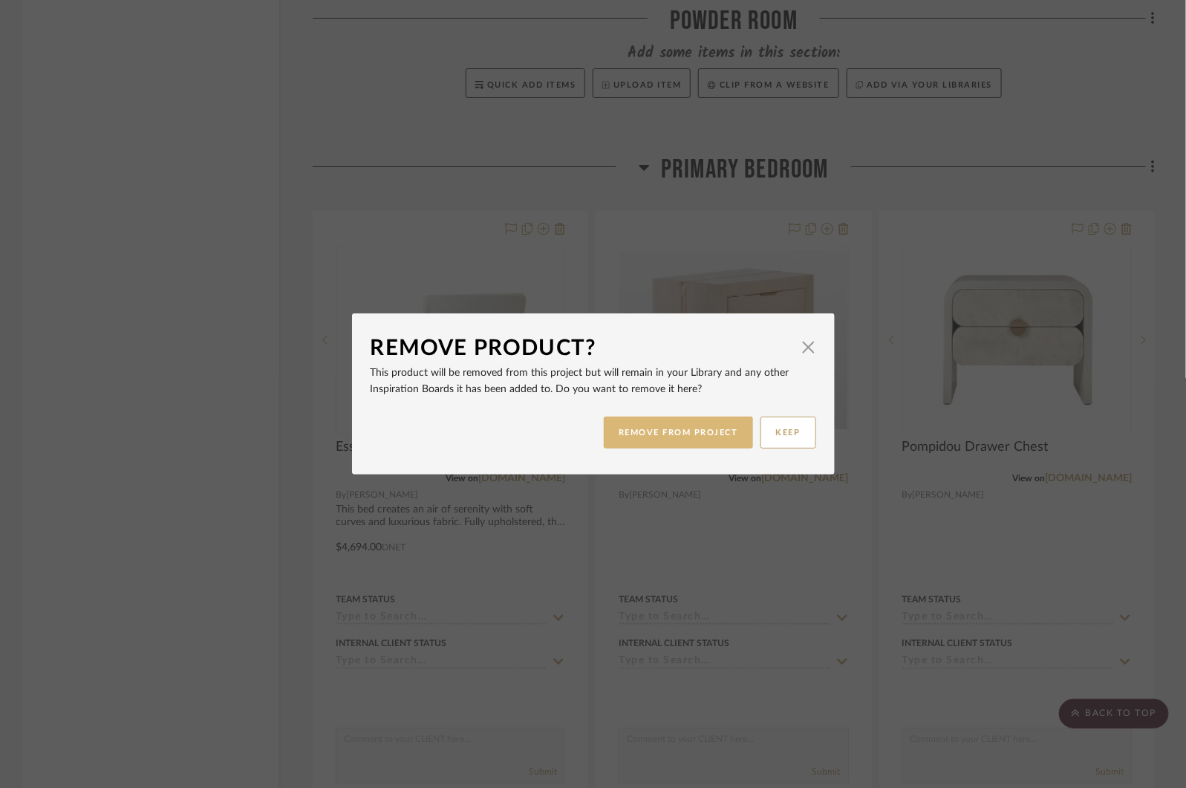
click at [698, 425] on button "REMOVE FROM PROJECT" at bounding box center [678, 433] width 149 height 32
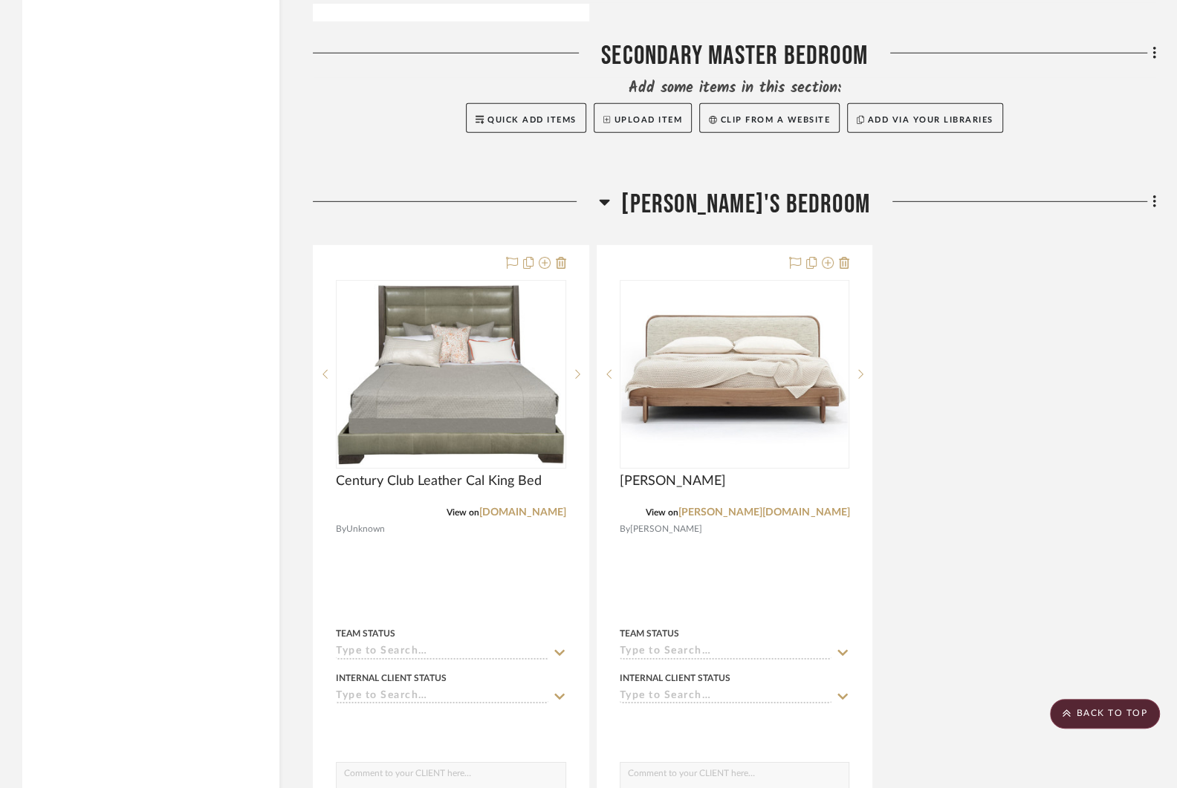
scroll to position [8347, 0]
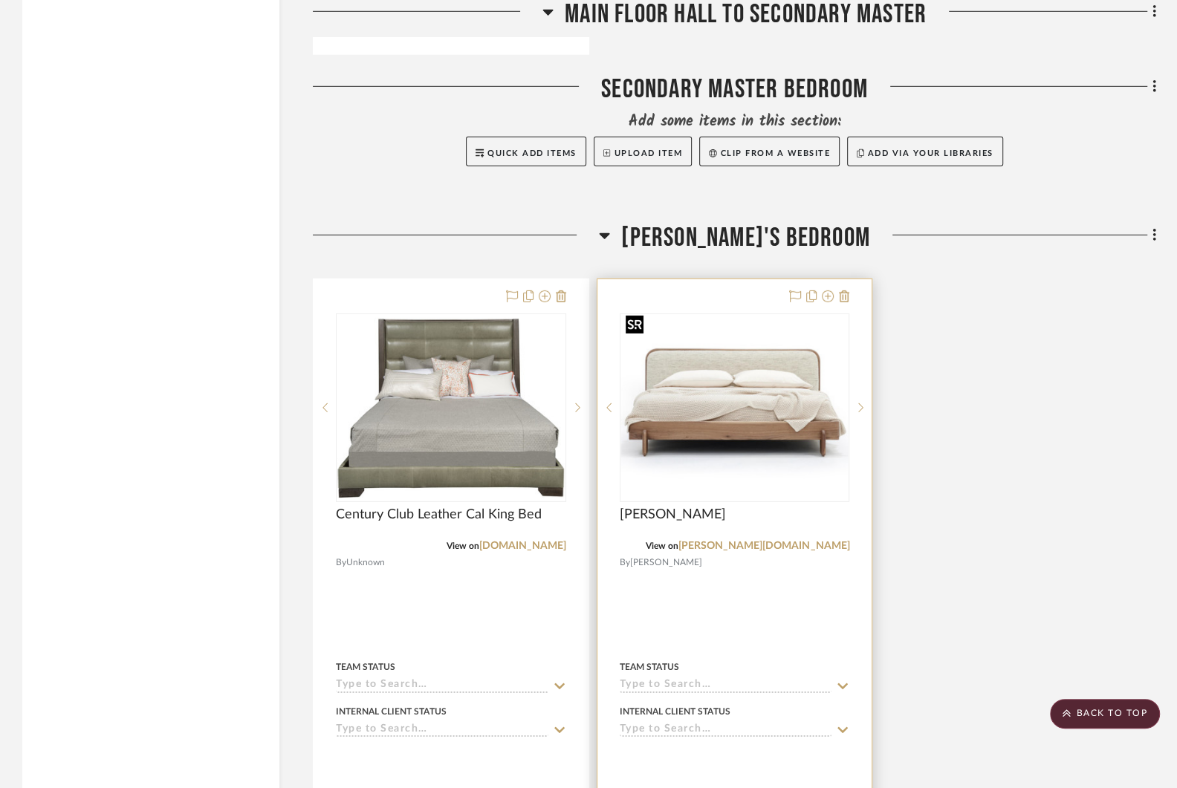
click at [0, 0] on img at bounding box center [0, 0] width 0 height 0
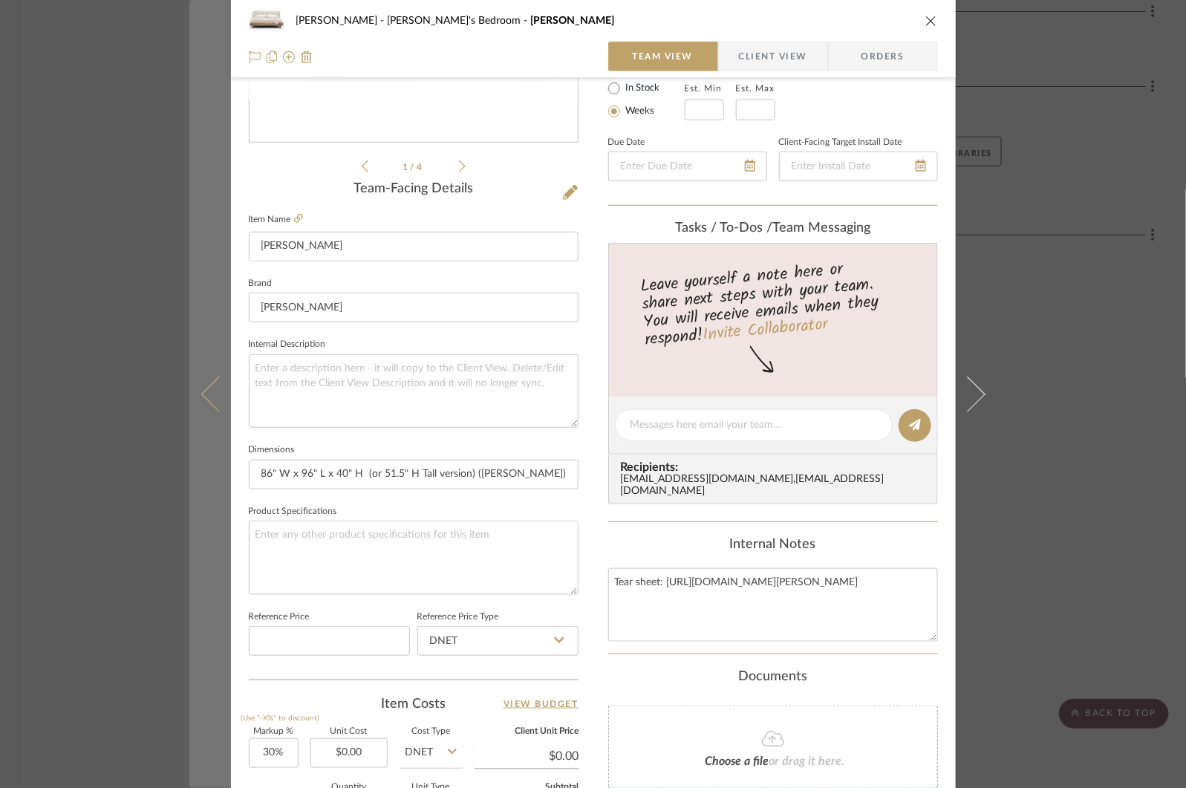
scroll to position [285, 0]
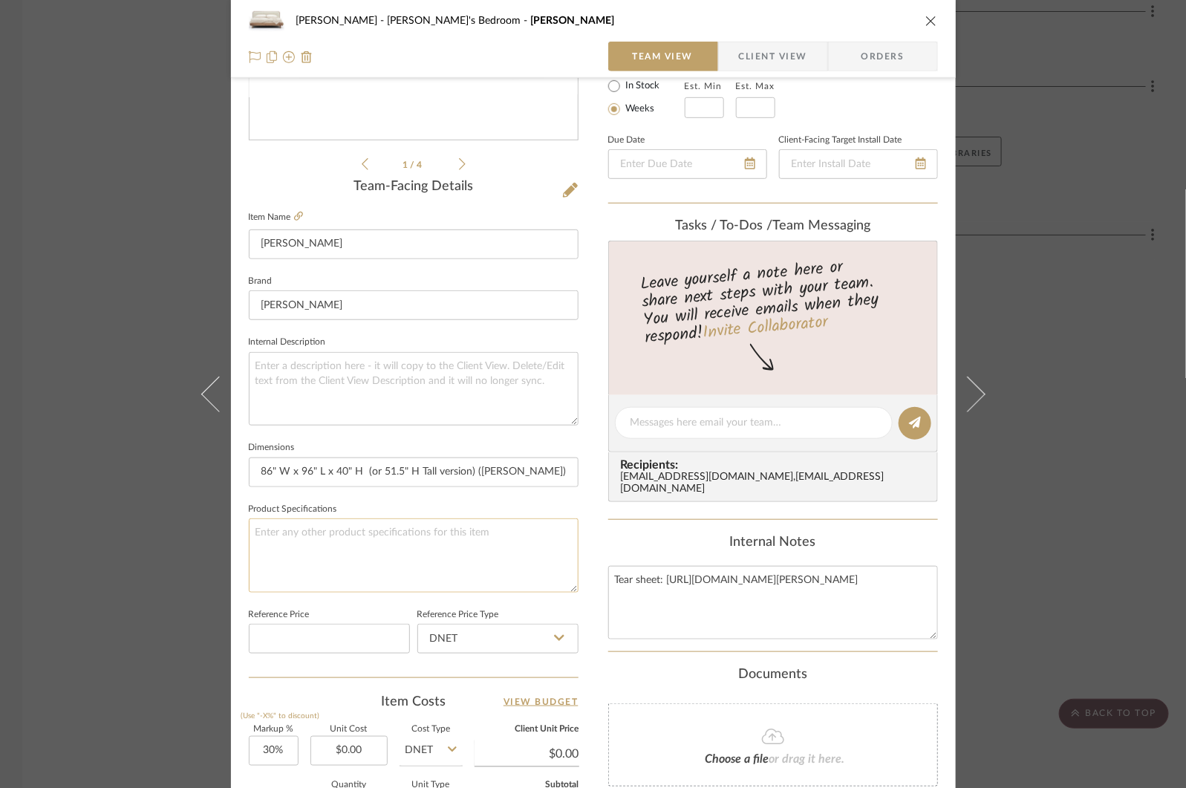
click at [371, 550] on textarea at bounding box center [414, 556] width 330 height 74
paste textarea "Overall Width 86 in - Headboard 74 in - Platform Overall Height 51.5 in Overall…"
type textarea "Overall Width 86 in - Headboard 74 in - Platform Overall Height 51.5 in Overall…"
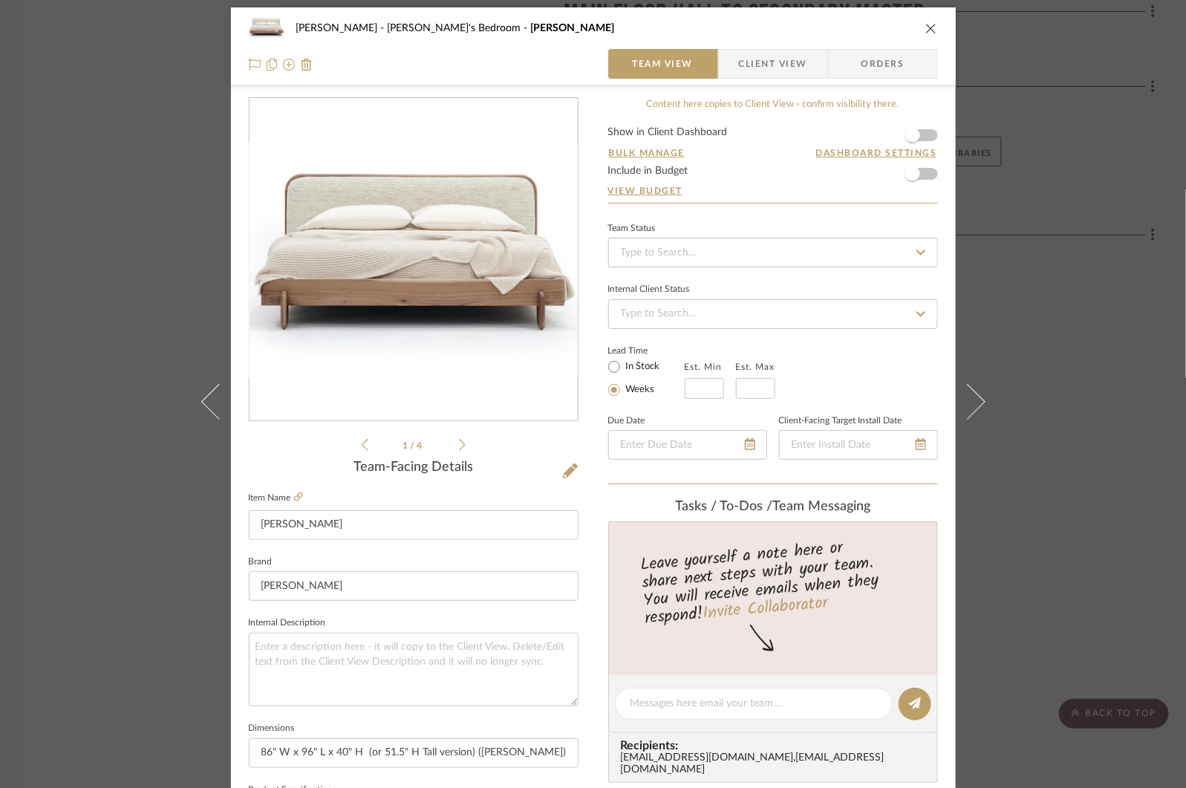
scroll to position [0, 0]
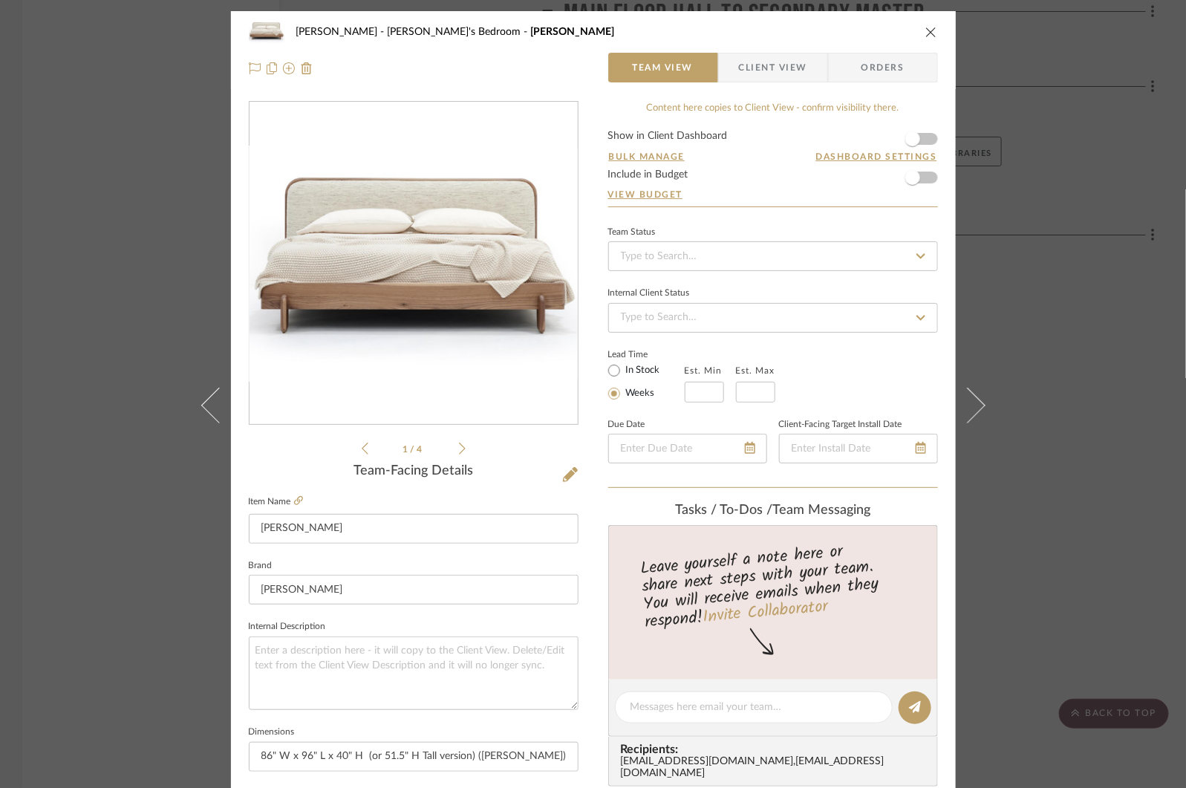
click at [1111, 322] on div "[PERSON_NAME]'s Bedroom [PERSON_NAME] Bed Team View Client View Orders 1 / 4 Te…" at bounding box center [593, 394] width 1186 height 788
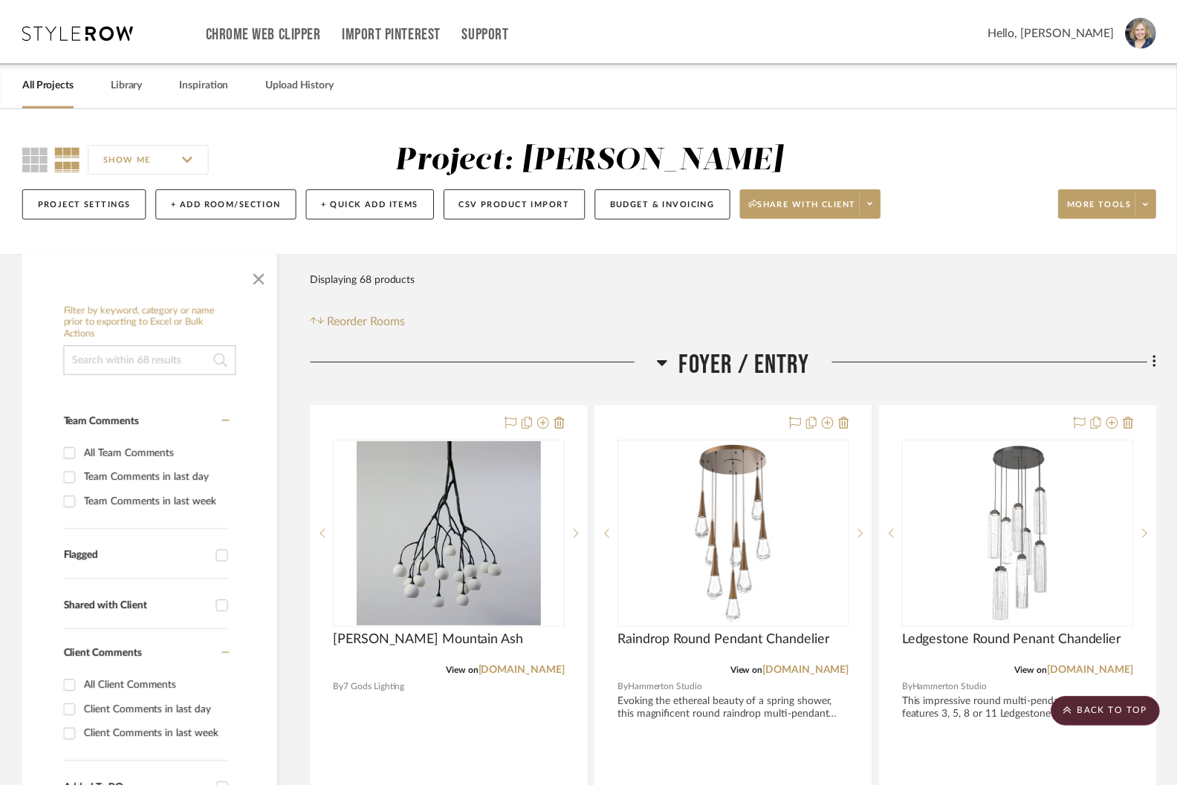
scroll to position [8347, 0]
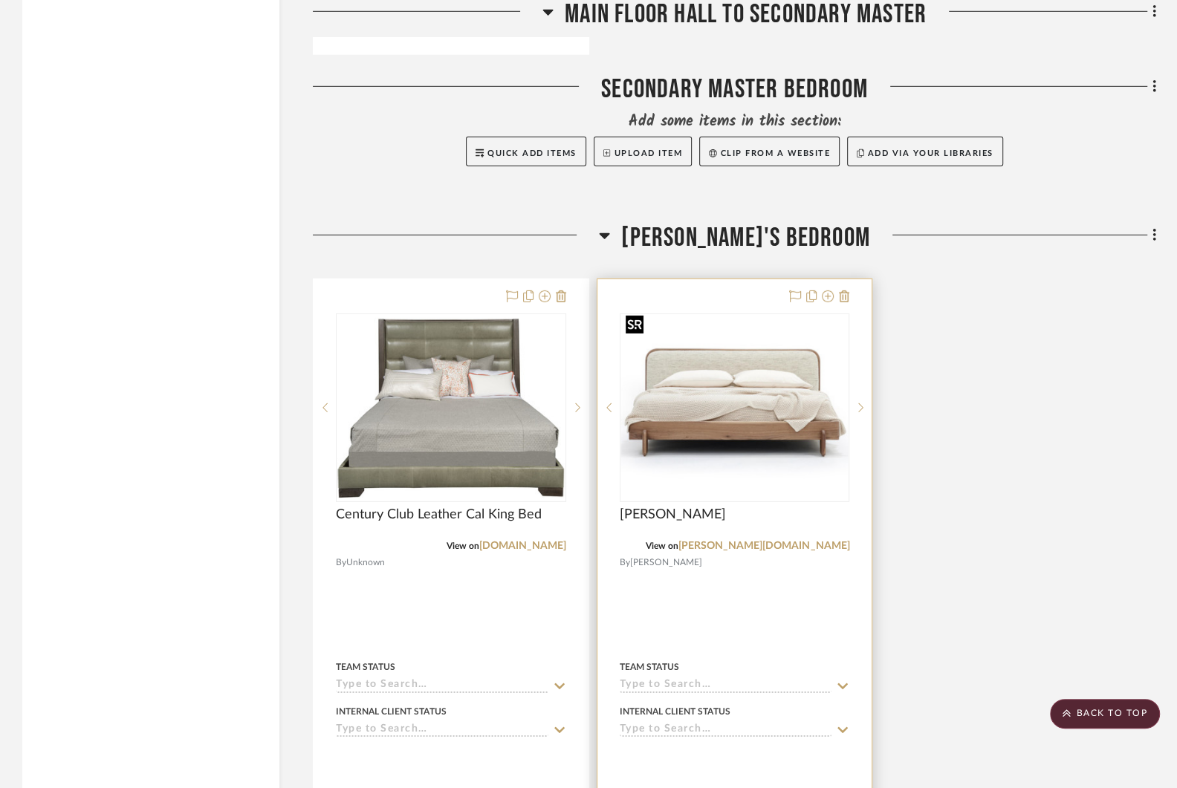
click at [780, 358] on img "0" at bounding box center [734, 408] width 227 height 160
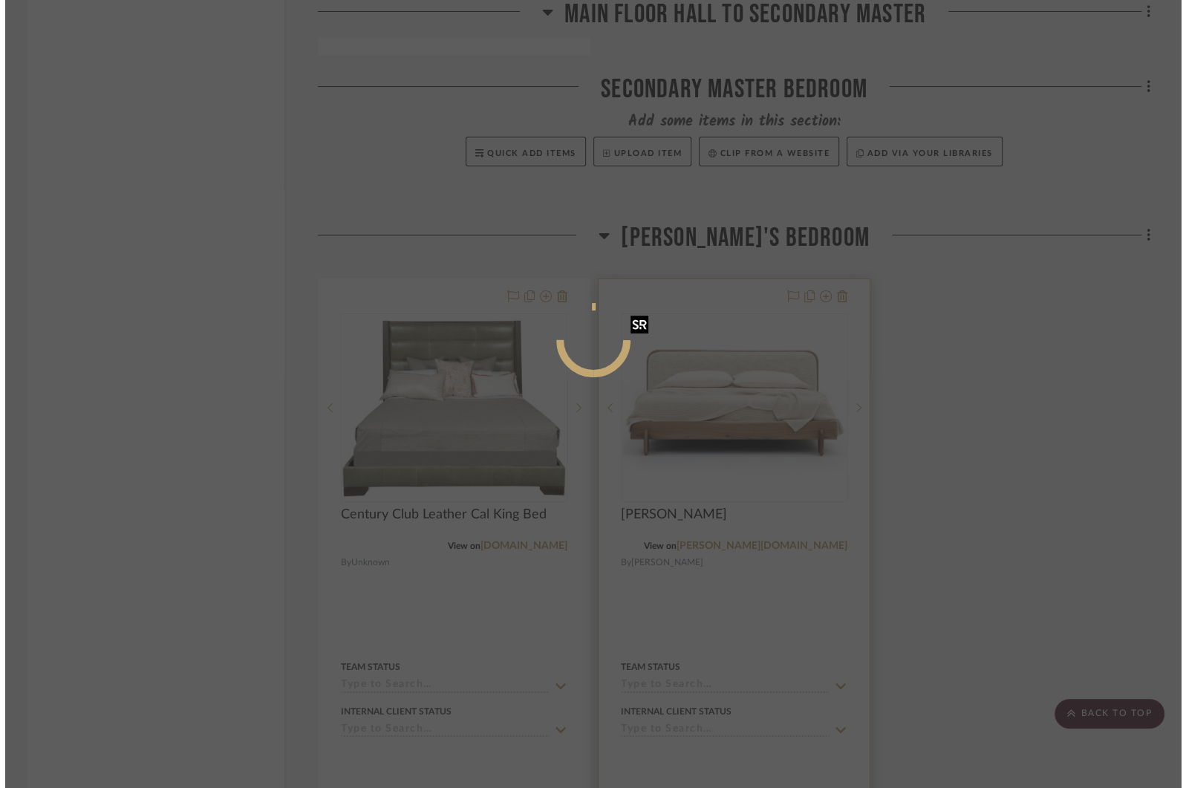
scroll to position [0, 0]
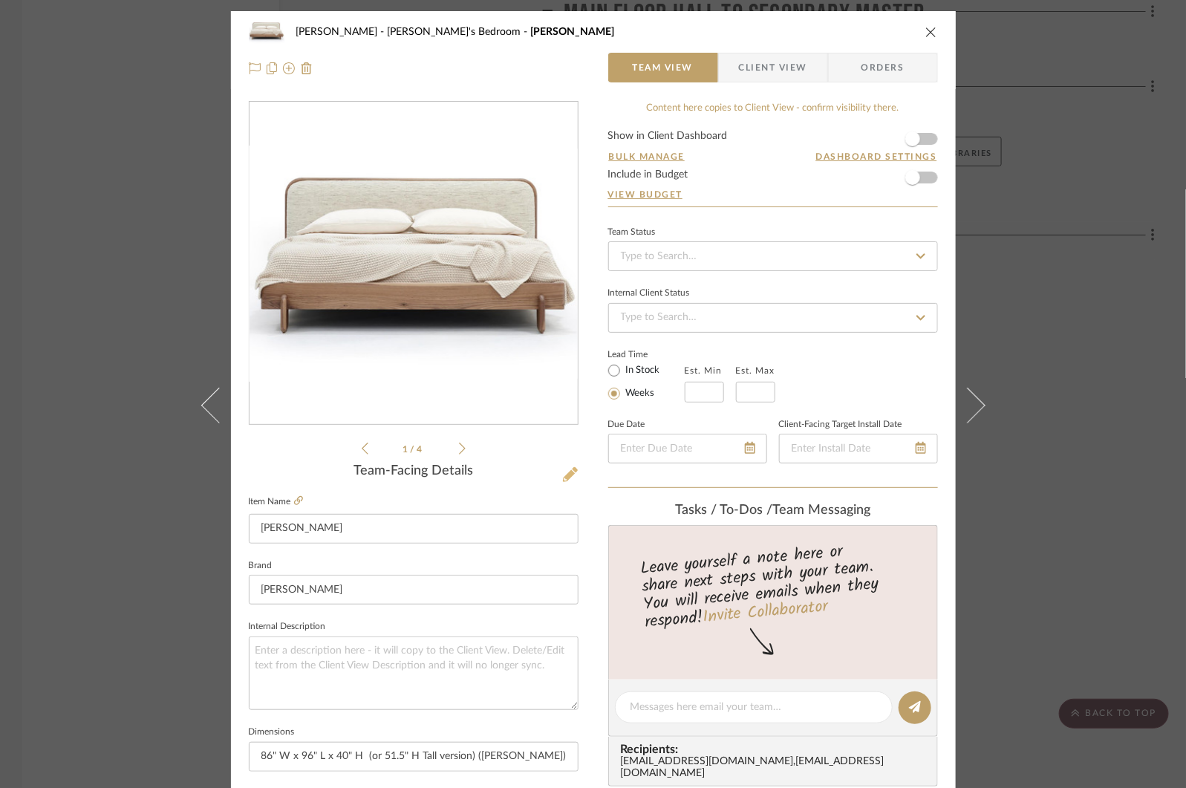
click at [565, 474] on icon at bounding box center [570, 474] width 15 height 15
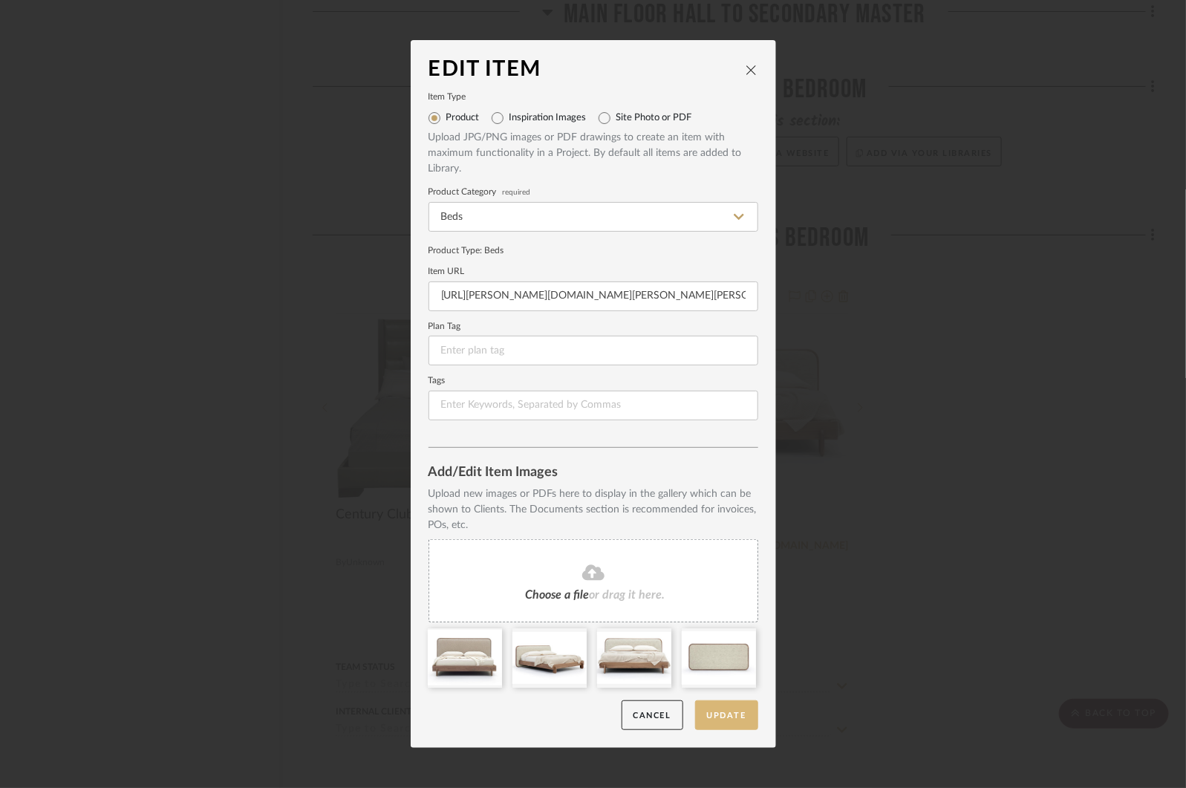
click at [738, 718] on button "Update" at bounding box center [726, 716] width 63 height 30
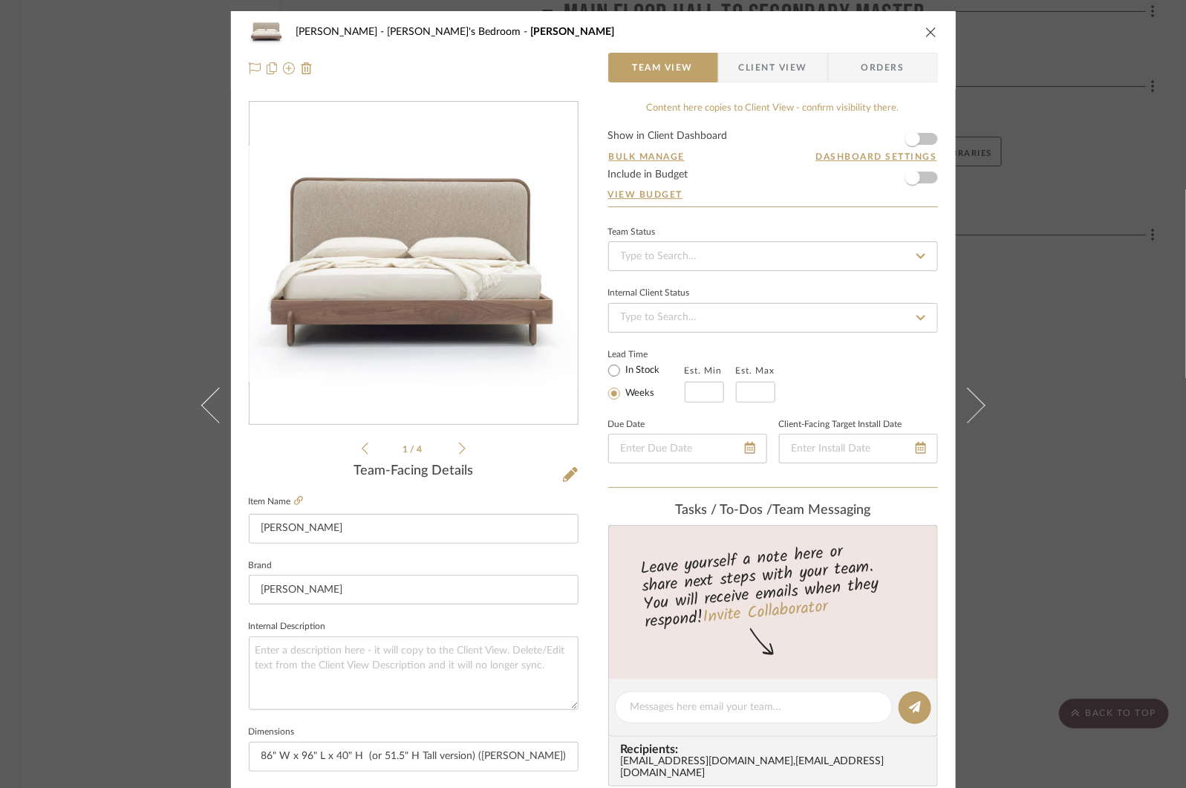
click at [1071, 284] on div "[PERSON_NAME]'s Bedroom [PERSON_NAME] Bed Team View Client View Orders 1 / 4 Te…" at bounding box center [593, 394] width 1186 height 788
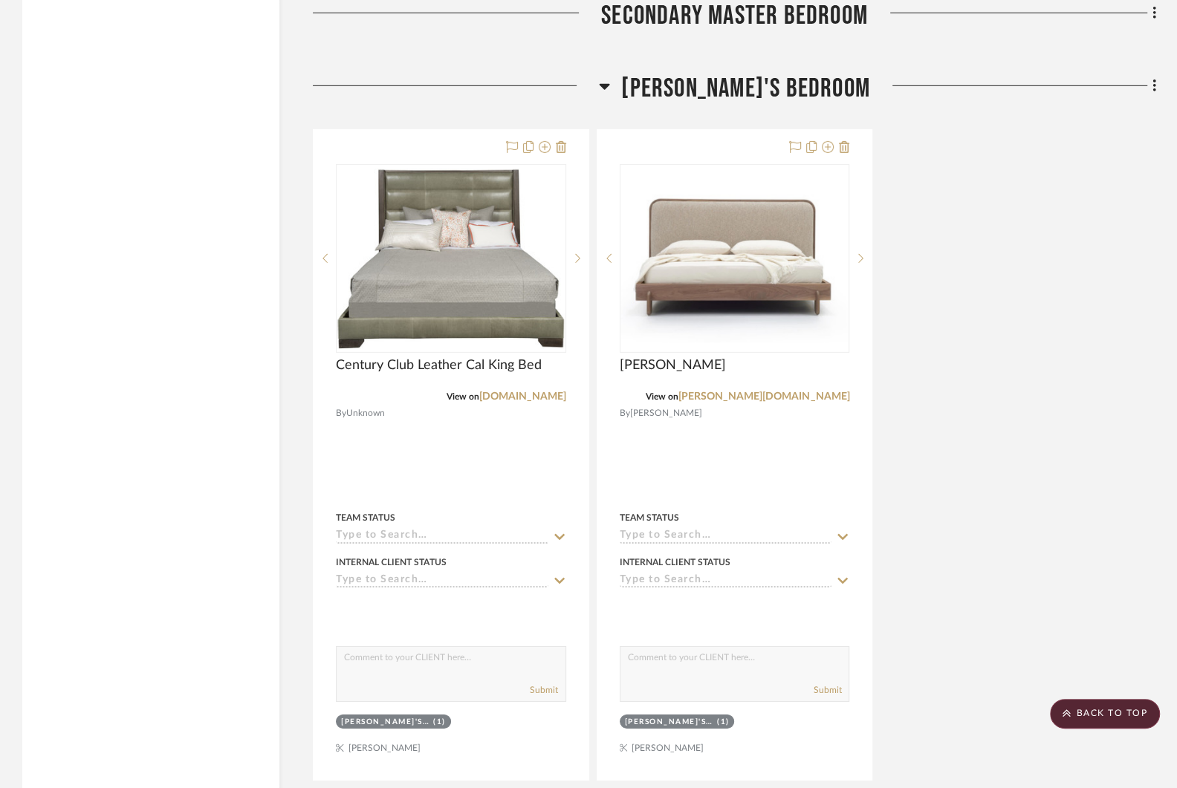
scroll to position [8497, 0]
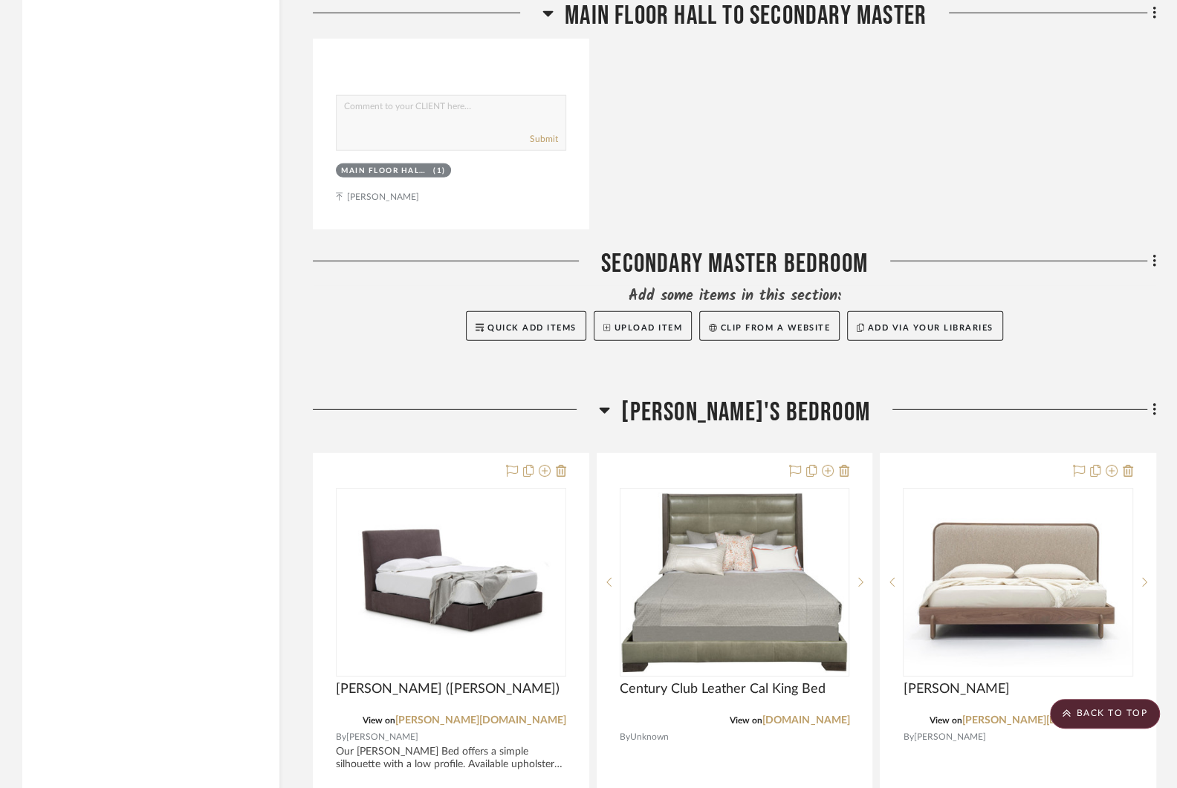
scroll to position [8475, 0]
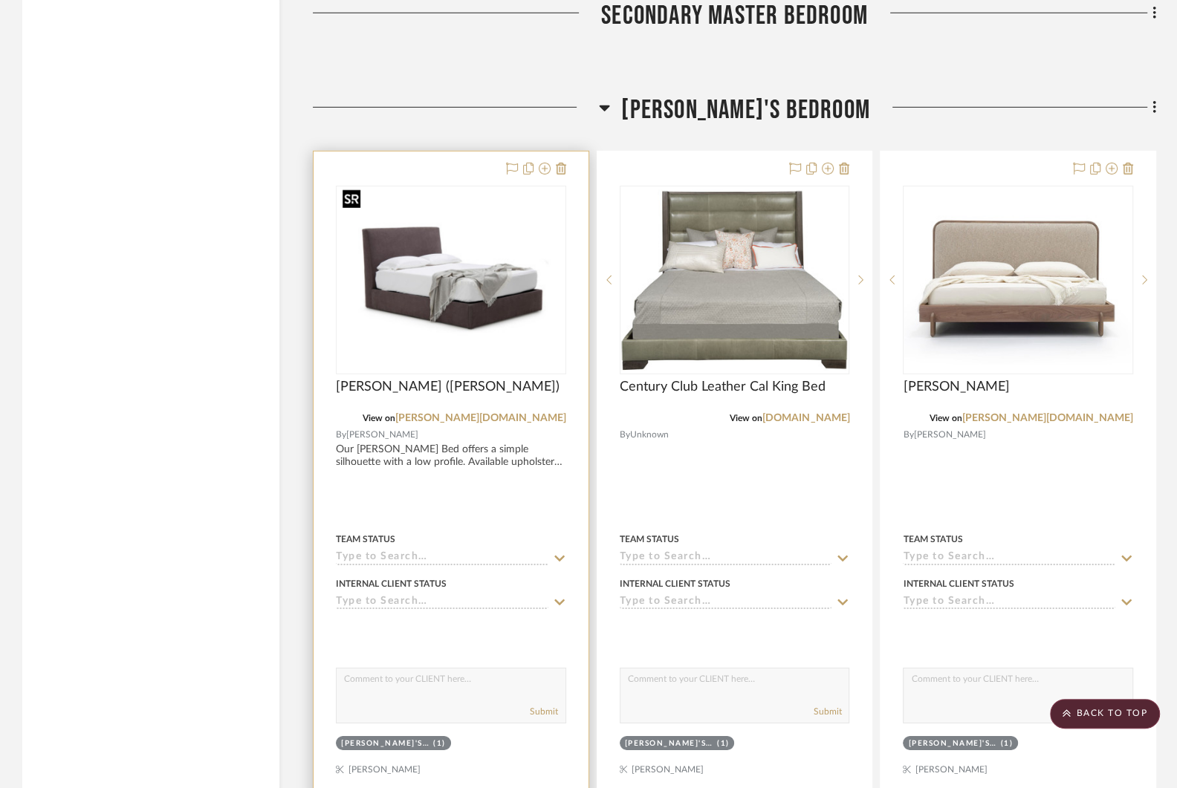
click at [408, 258] on img "0" at bounding box center [450, 280] width 227 height 156
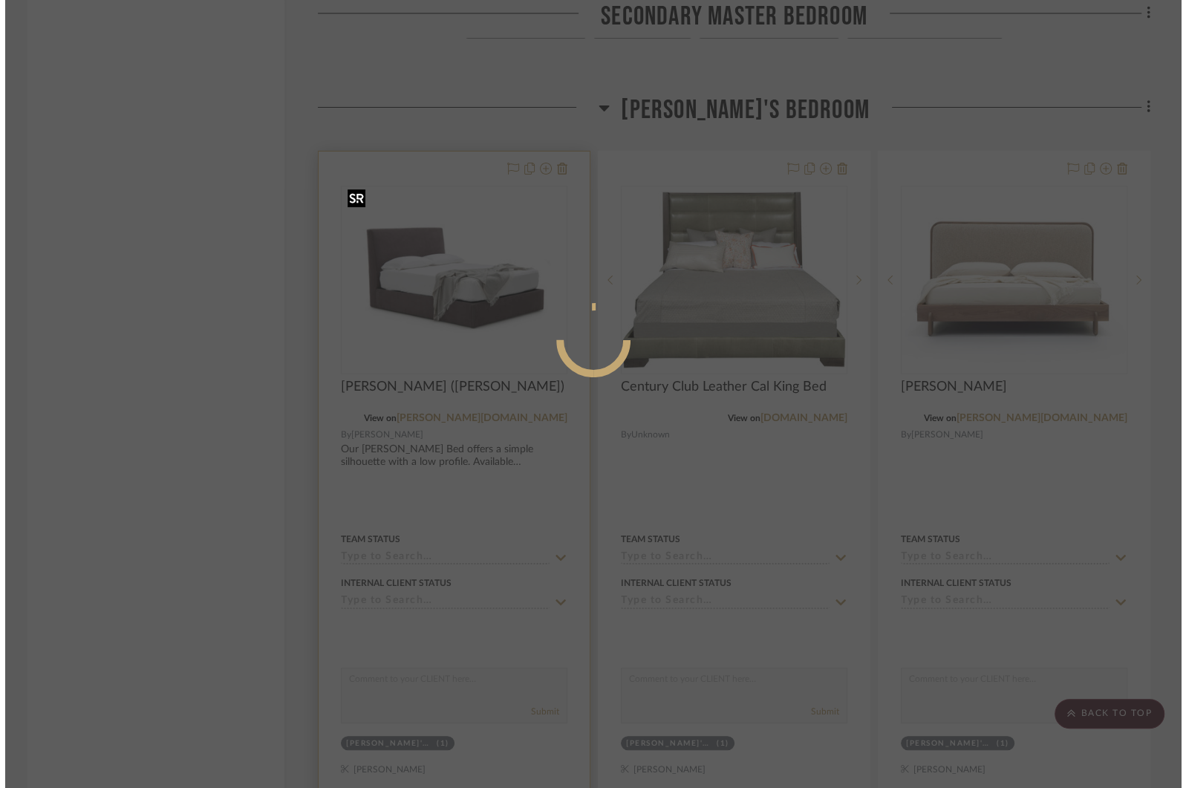
scroll to position [0, 0]
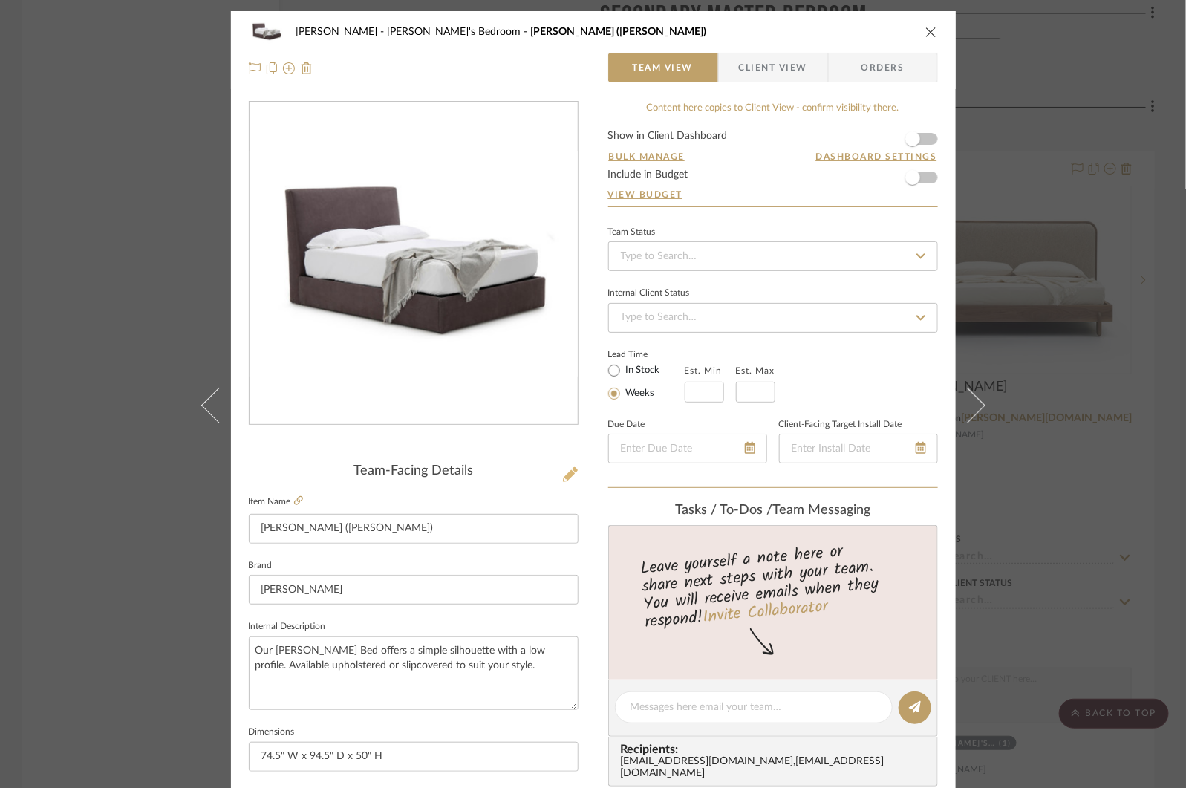
click at [564, 469] on icon at bounding box center [570, 474] width 15 height 15
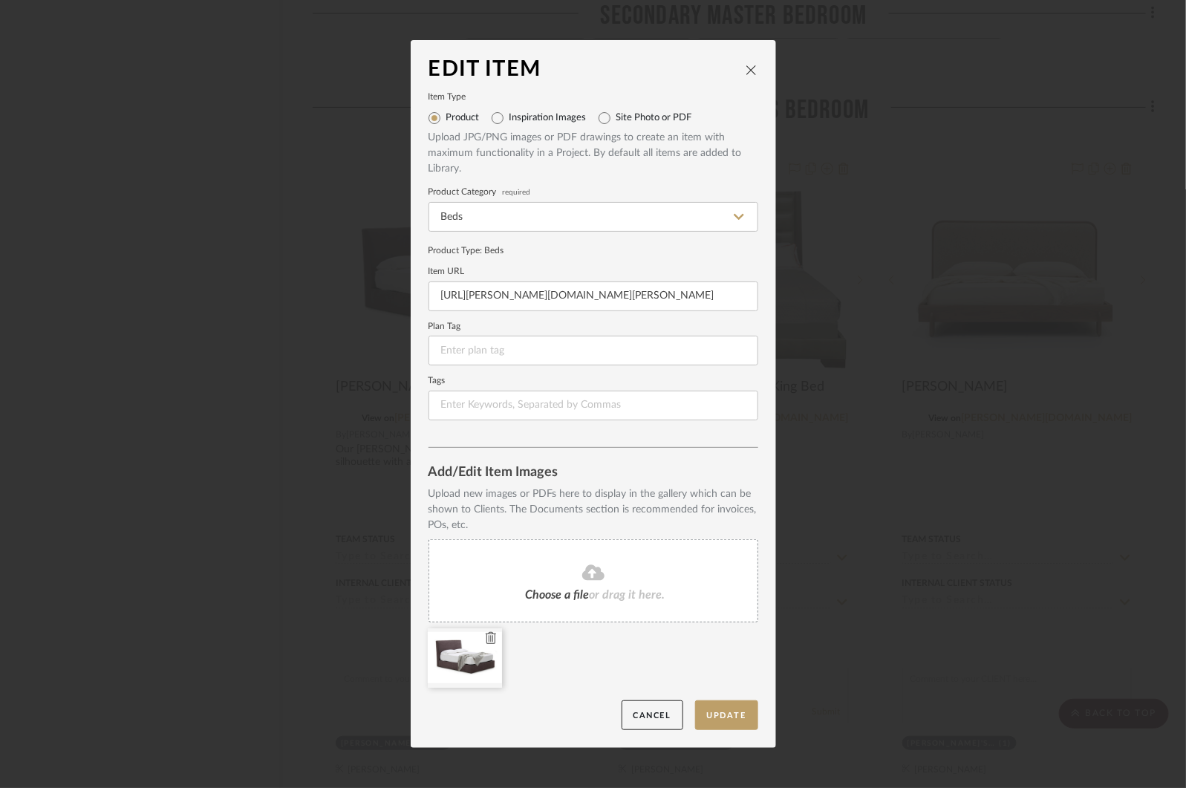
click at [487, 636] on icon at bounding box center [491, 638] width 10 height 12
click at [738, 711] on button "Update" at bounding box center [726, 716] width 63 height 30
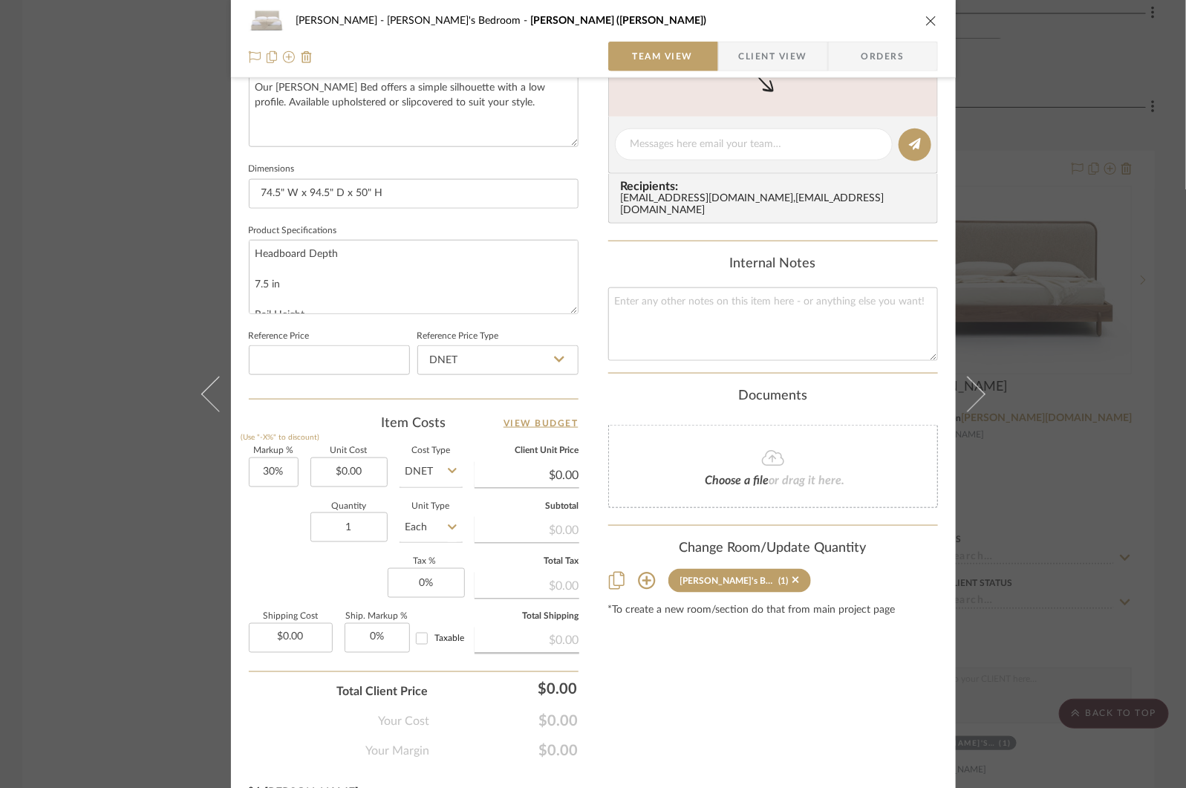
scroll to position [591, 0]
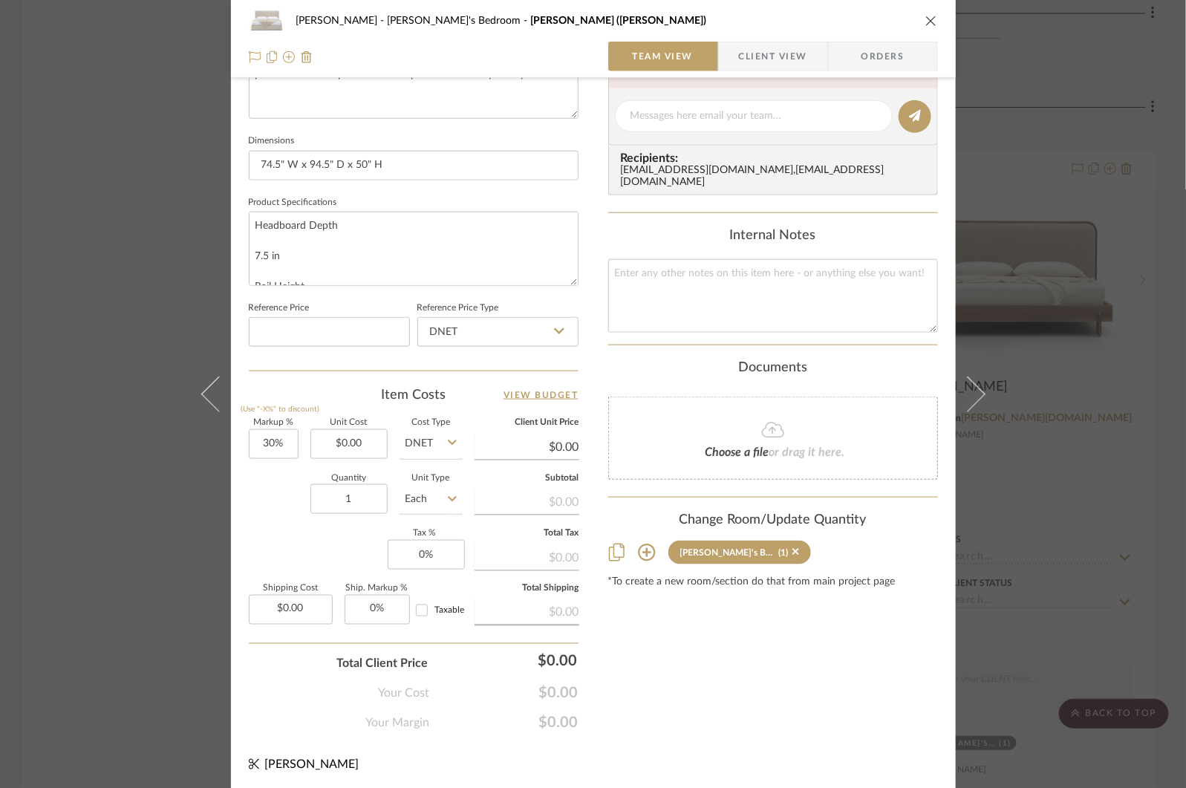
click at [1125, 272] on div "COLLINS Tristan's Bedroom Aimee Bed (Cal King) Team View Client View Orders 1 /…" at bounding box center [593, 394] width 1186 height 788
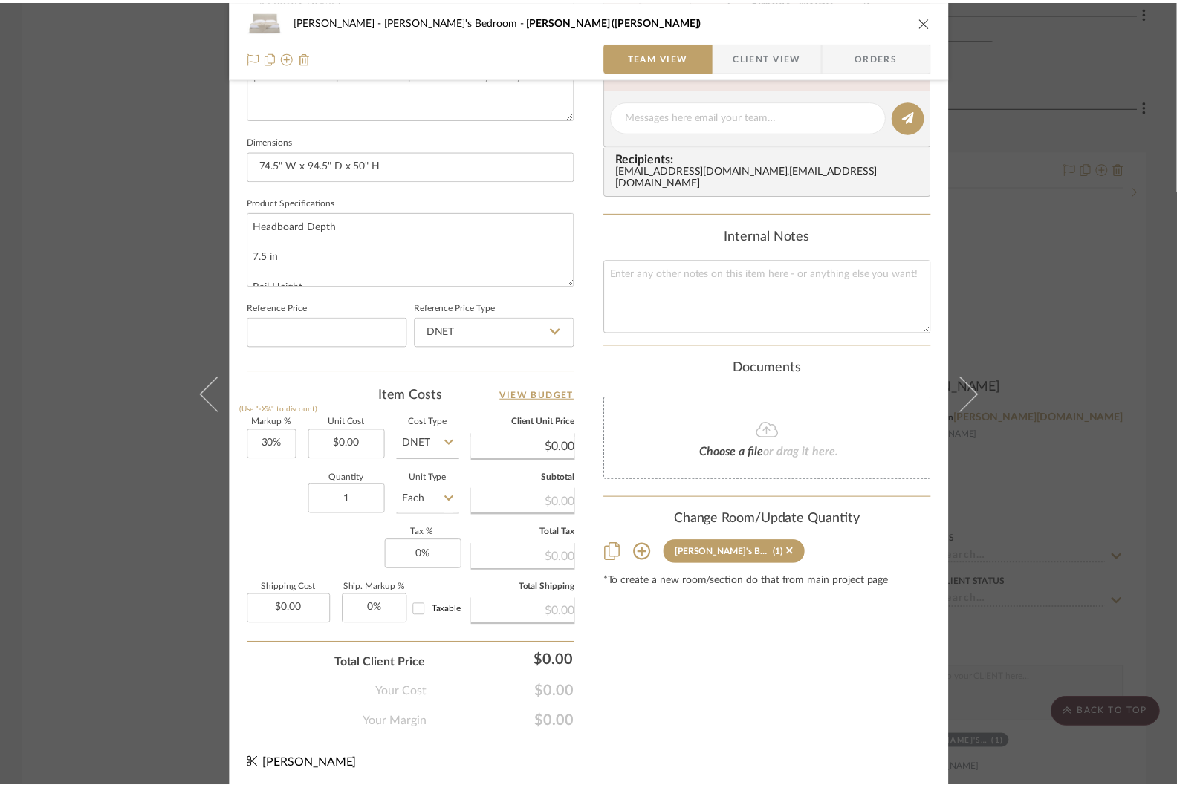
scroll to position [8475, 0]
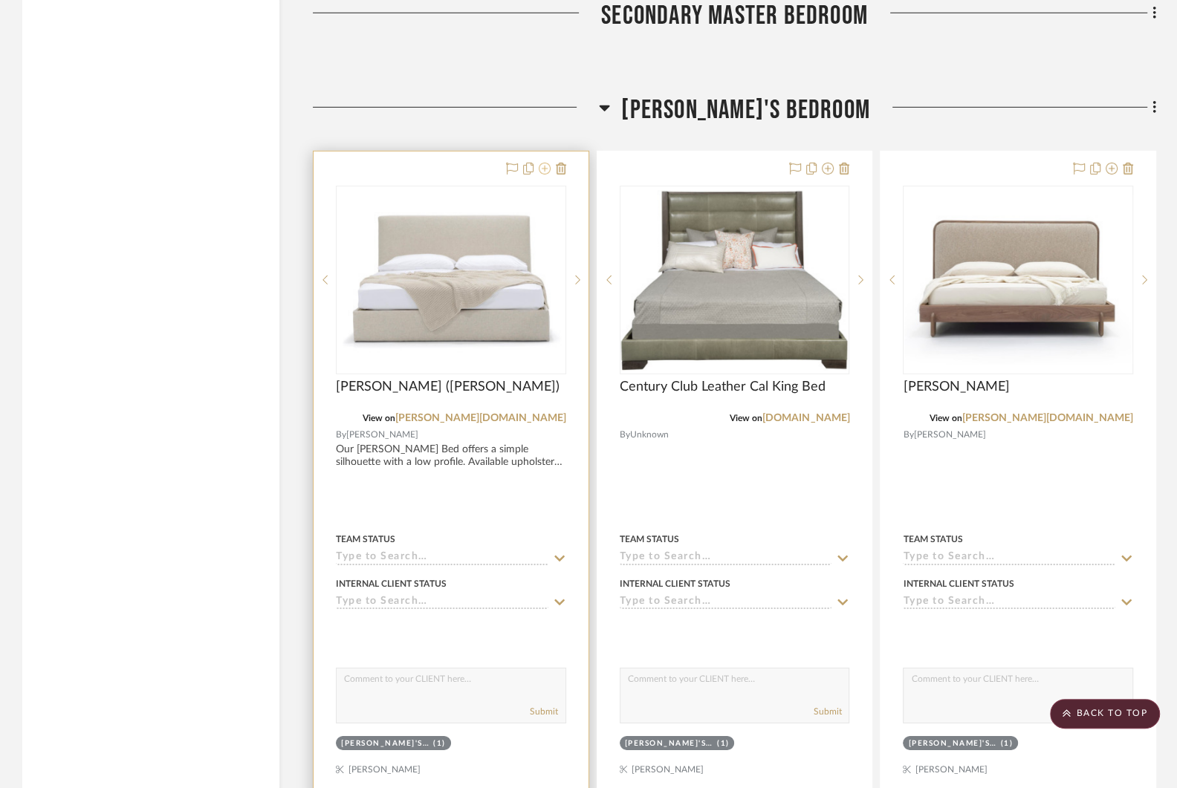
click at [541, 163] on icon at bounding box center [545, 169] width 12 height 12
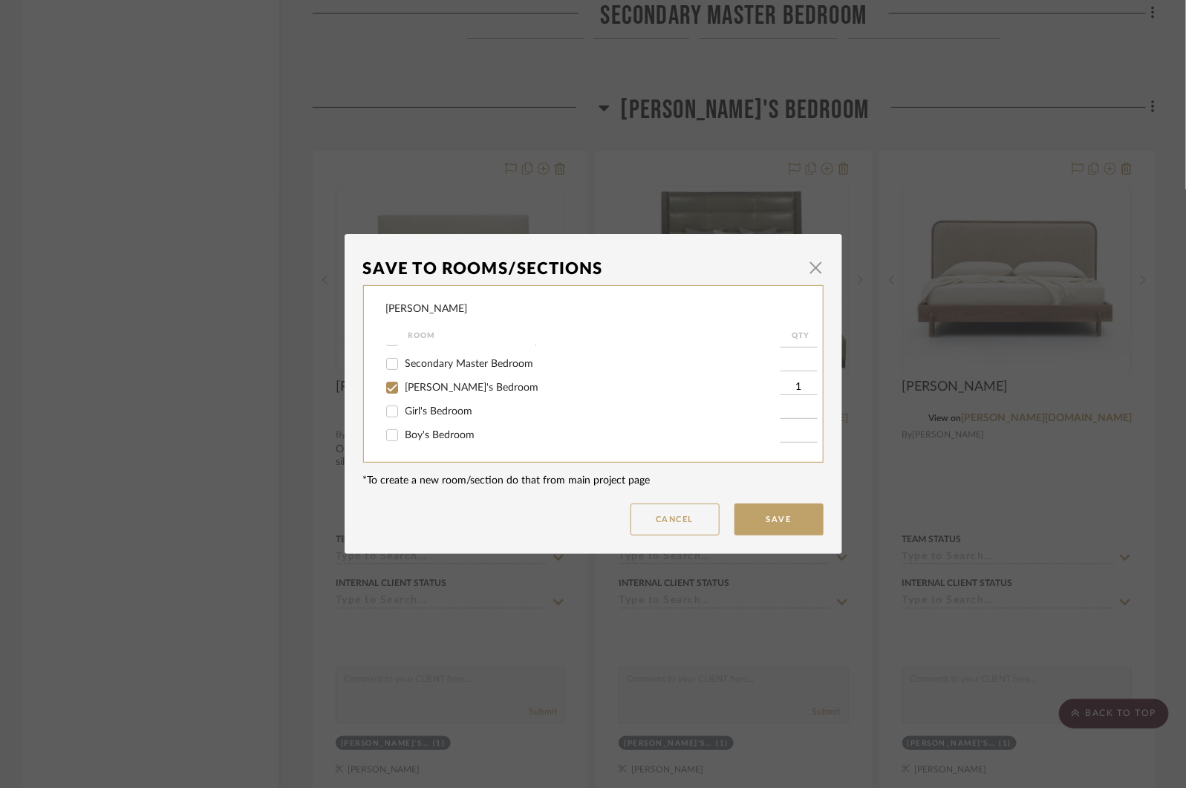
scroll to position [192, 0]
click at [386, 412] on input "Girl's Bedroom" at bounding box center [392, 412] width 24 height 24
checkbox input "true"
type input "1"
click at [385, 385] on input "[PERSON_NAME]'s Bedroom" at bounding box center [392, 388] width 24 height 24
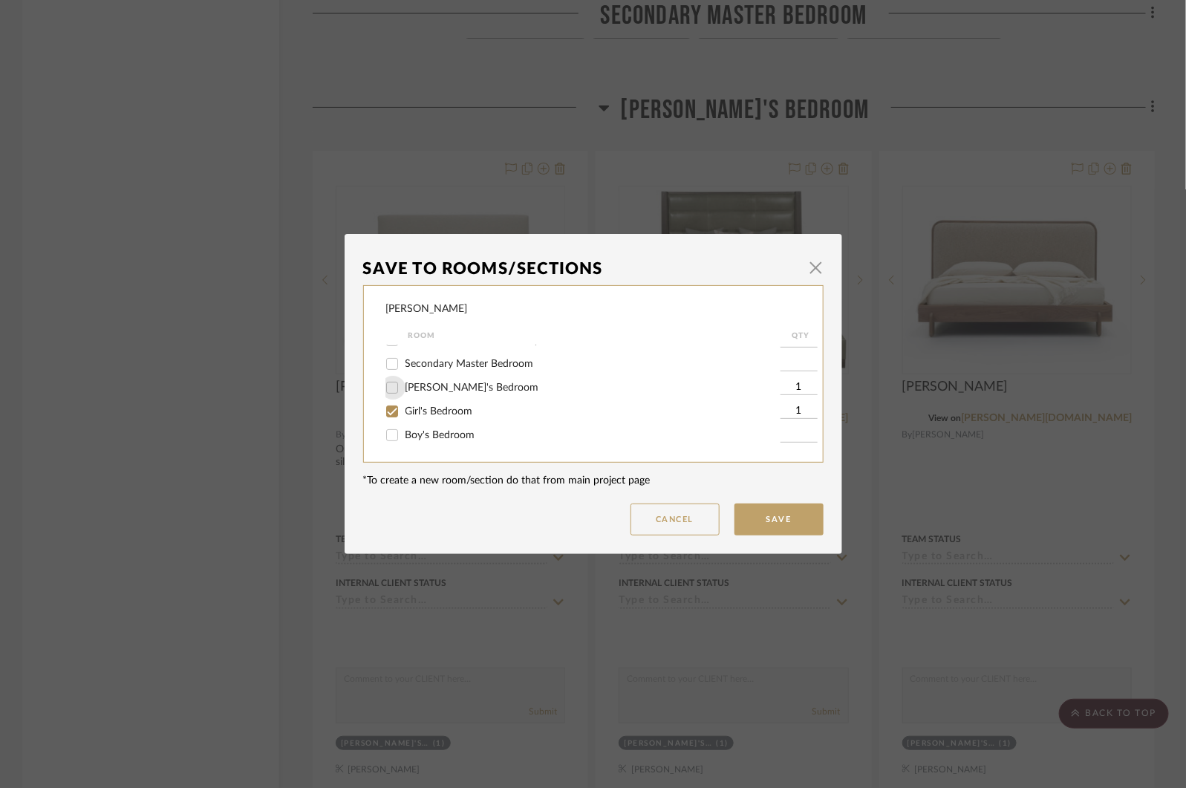
checkbox input "false"
click at [753, 510] on button "Save" at bounding box center [779, 520] width 89 height 32
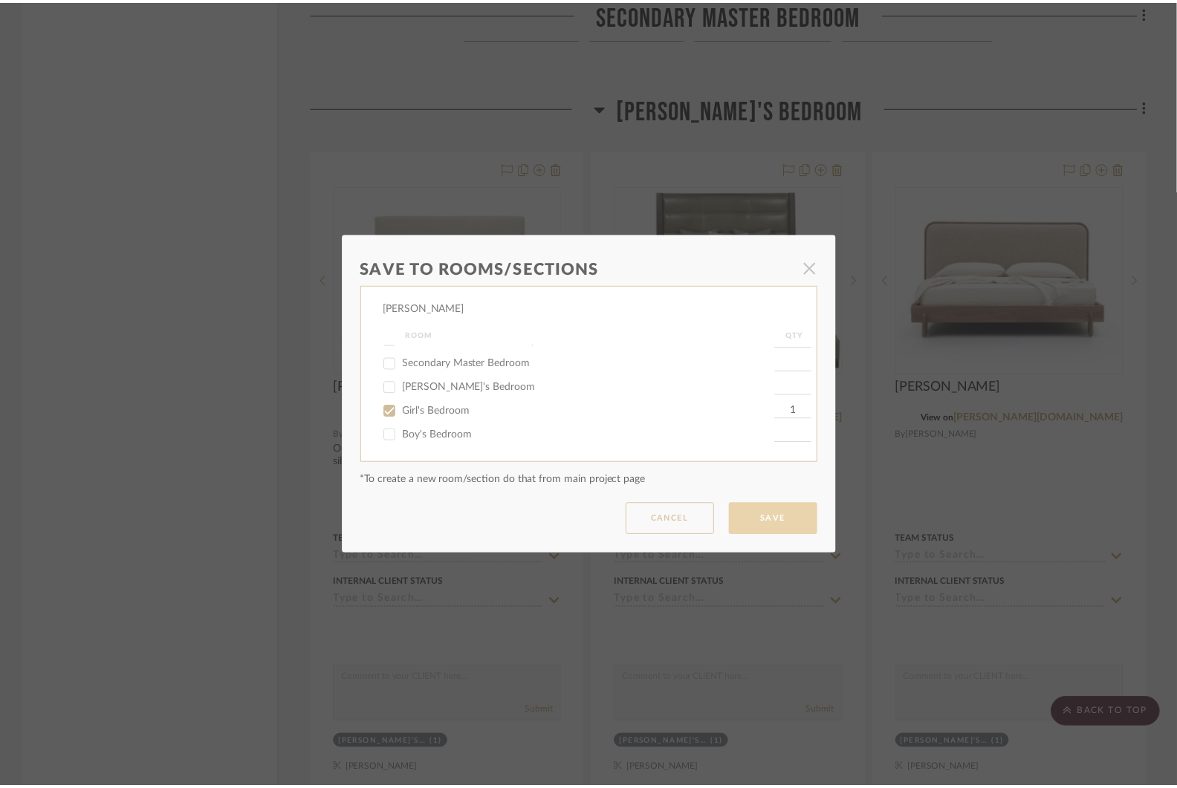
scroll to position [8475, 0]
